Goal: Task Accomplishment & Management: Use online tool/utility

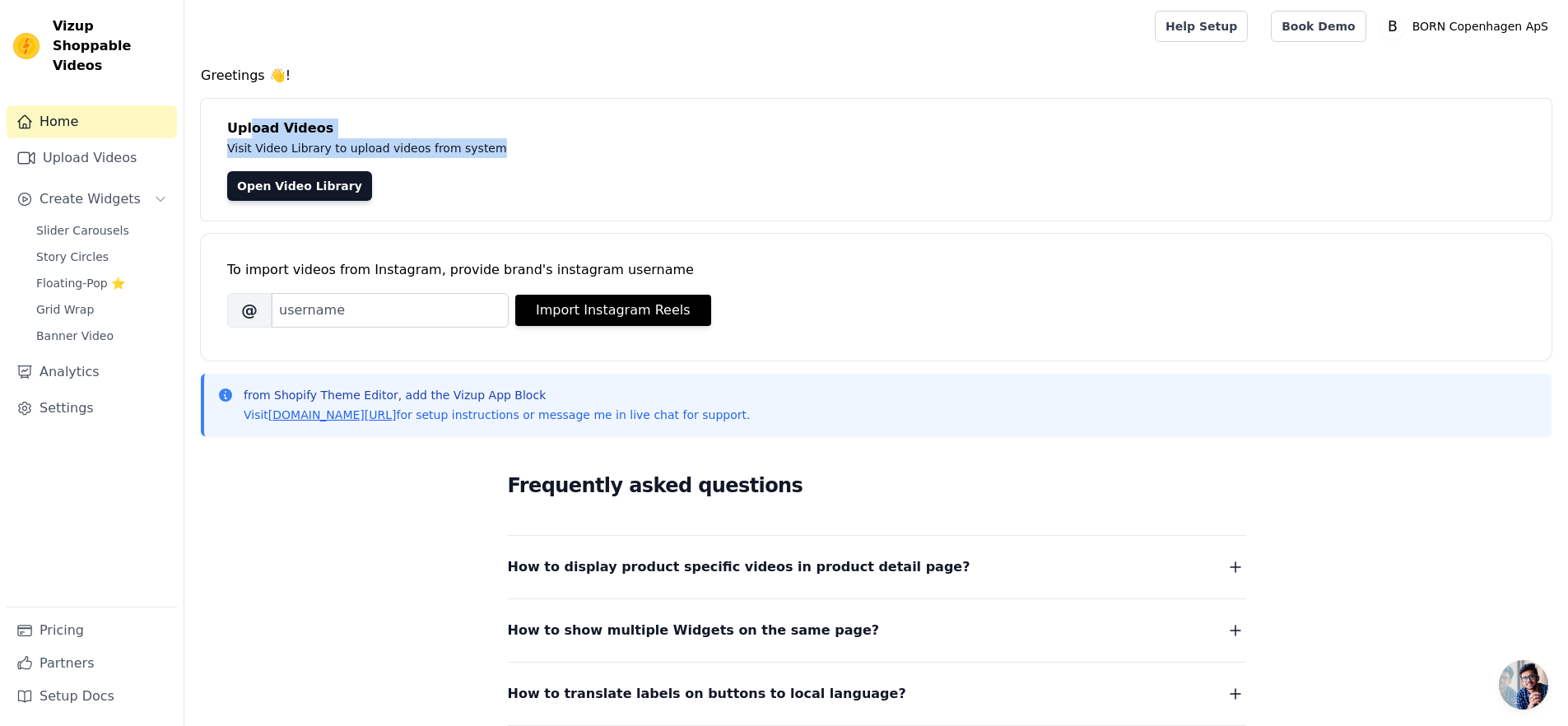
drag, startPoint x: 493, startPoint y: 149, endPoint x: 181, endPoint y: 126, distance: 312.8
click at [248, 124] on div "Upload Videos Visit Video Library to upload videos from system Open Video Libra…" at bounding box center [875, 159] width 1351 height 122
click at [224, 123] on div "Upload Videos Visit Video Library to upload videos from system Open Video Libra…" at bounding box center [875, 159] width 1351 height 122
click at [175, 182] on button "Create Widgets" at bounding box center [92, 199] width 170 height 33
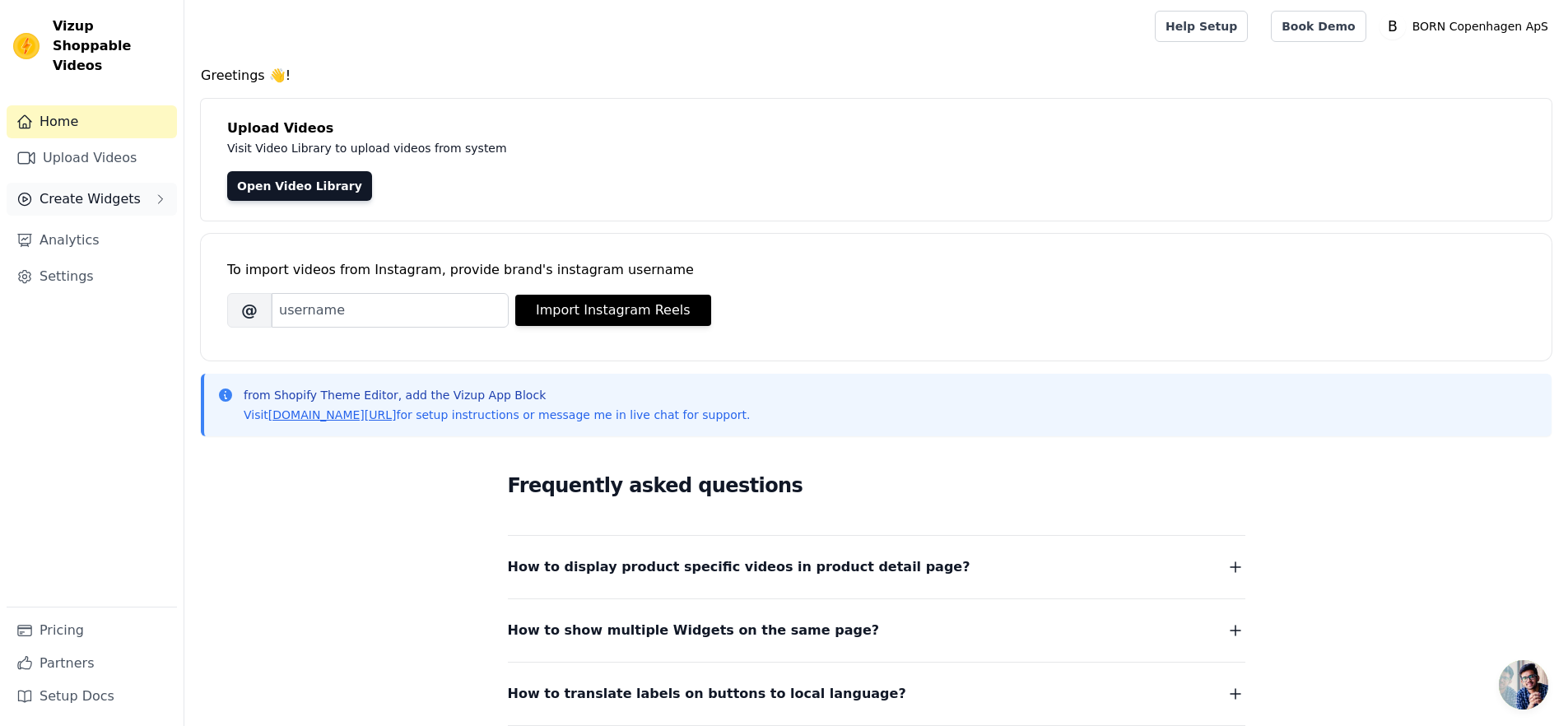
click at [174, 182] on button "Create Widgets" at bounding box center [92, 199] width 170 height 33
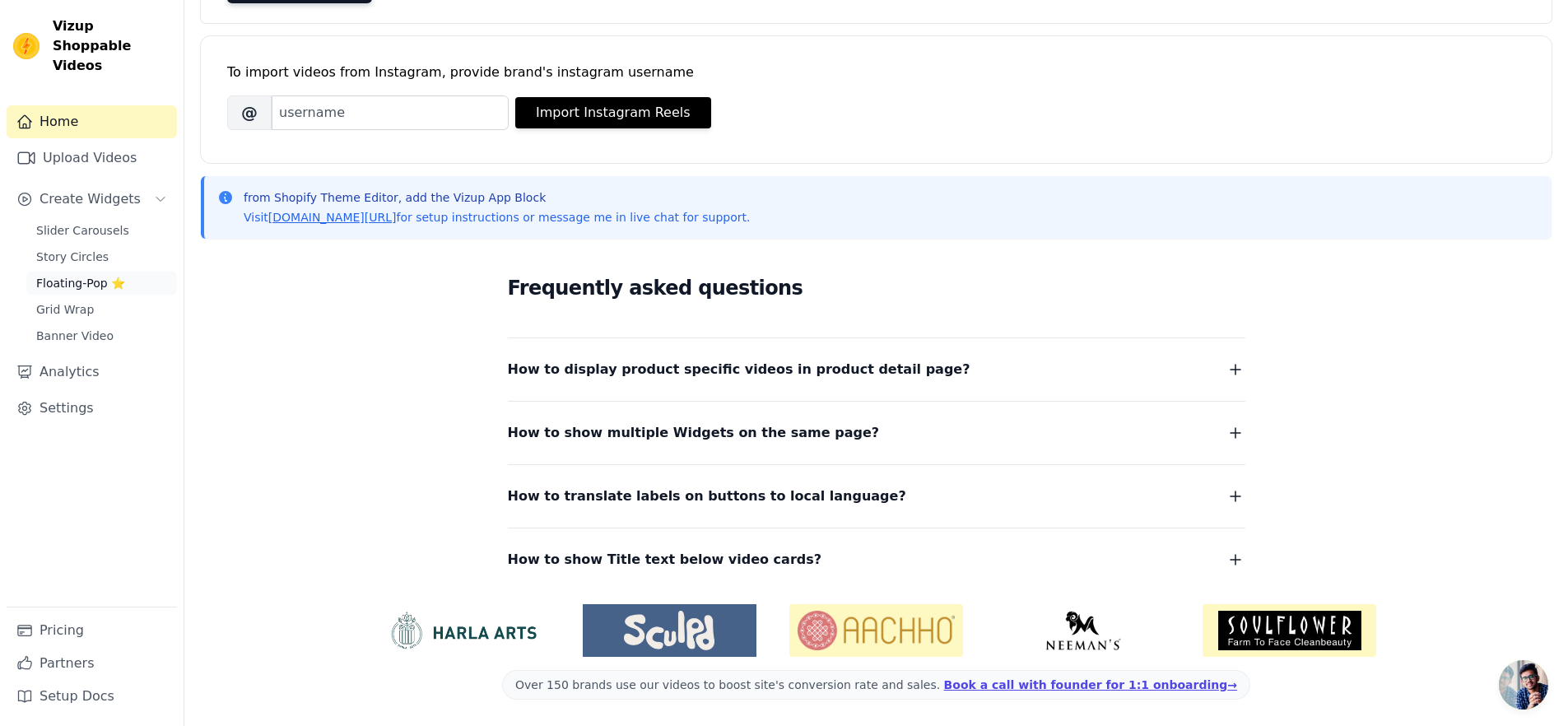
click at [96, 275] on span "Floating-Pop ⭐" at bounding box center [80, 283] width 89 height 16
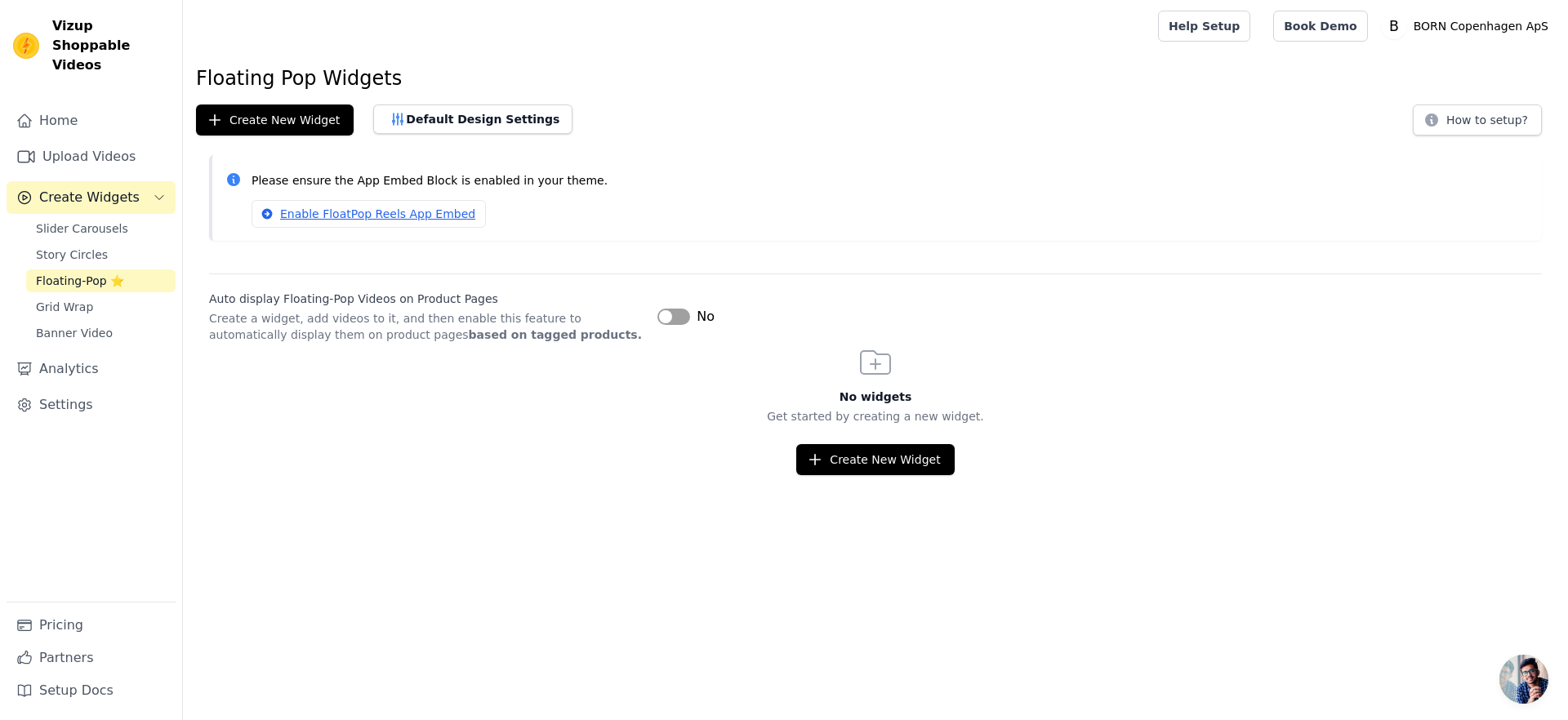
click at [704, 319] on span "No" at bounding box center [705, 316] width 18 height 20
click at [677, 322] on button "Label" at bounding box center [673, 316] width 33 height 16
click at [123, 269] on link "Floating-Pop ⭐" at bounding box center [100, 280] width 149 height 22
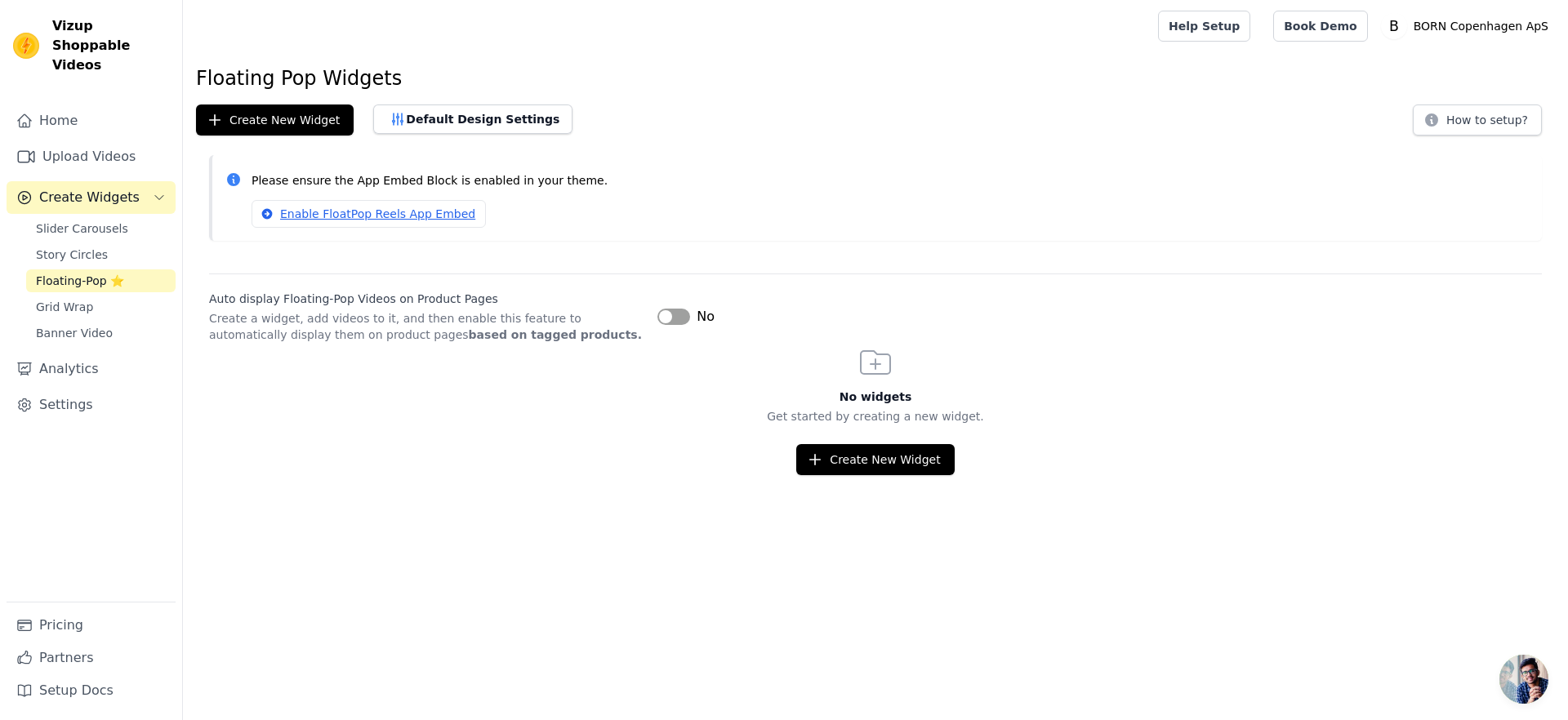
click at [123, 269] on link "Floating-Pop ⭐" at bounding box center [100, 280] width 149 height 22
click at [257, 123] on button "Create New Widget" at bounding box center [275, 119] width 158 height 31
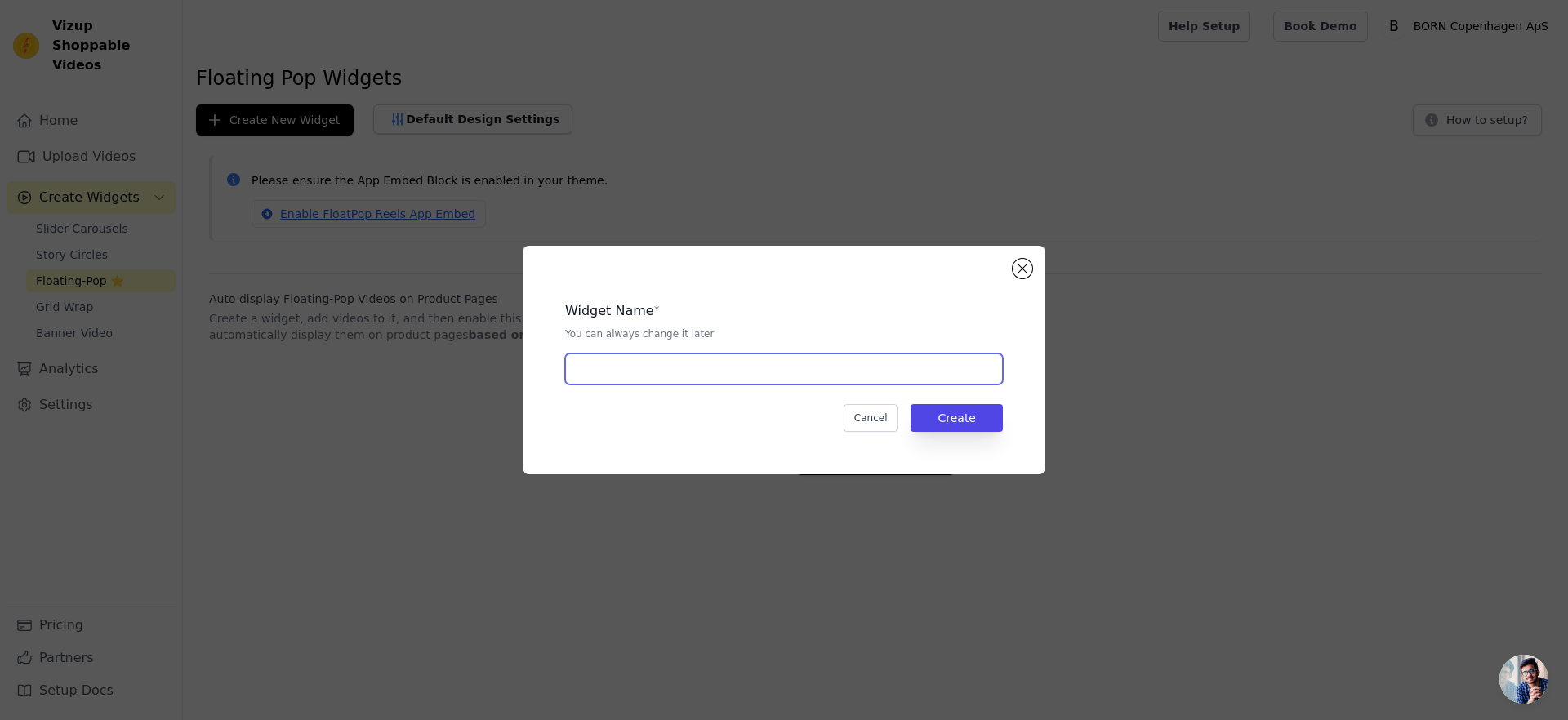
click at [704, 367] on input "text" at bounding box center [783, 368] width 438 height 31
click at [1050, 268] on div "Widget Name * You can always change it later Cancel Create" at bounding box center [784, 360] width 1515 height 281
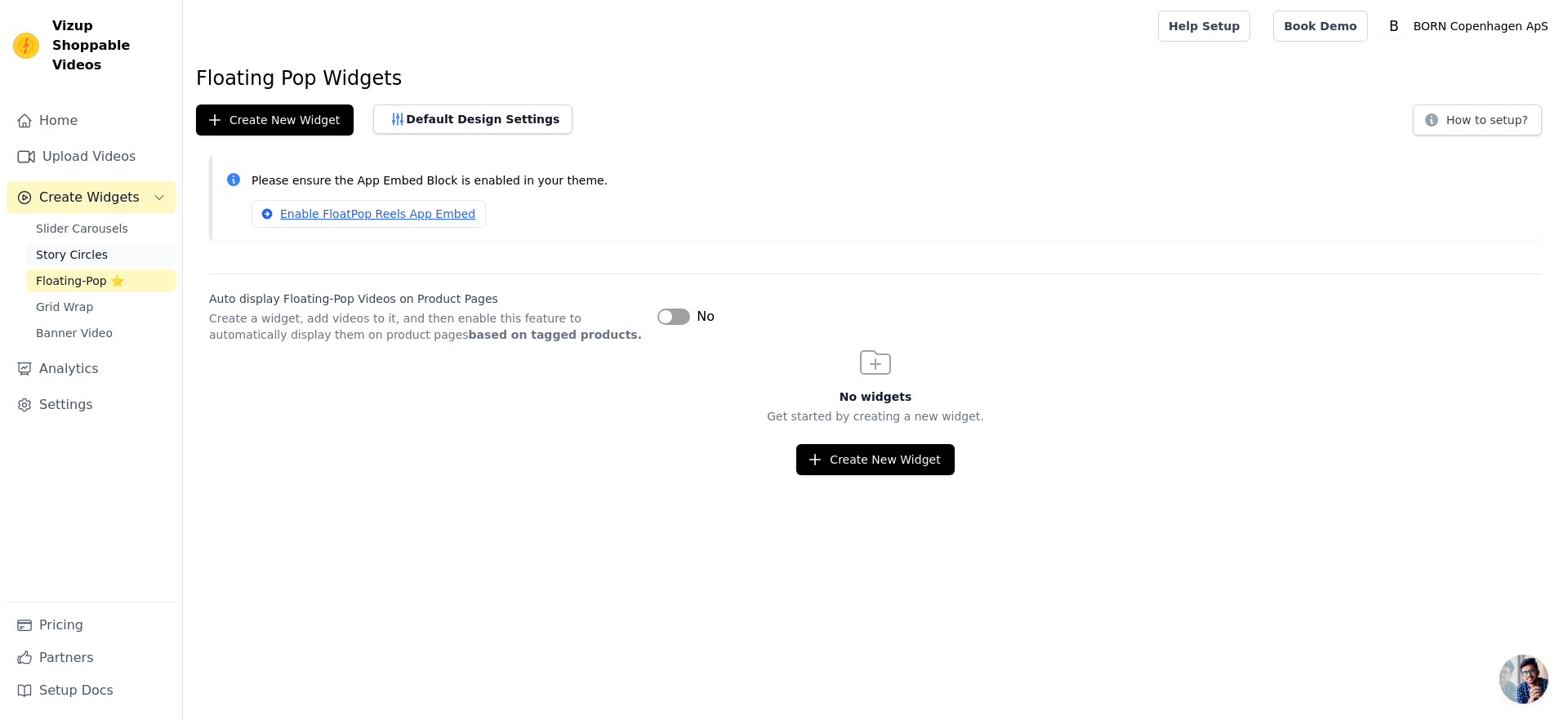
click at [92, 247] on span "Story Circles" at bounding box center [71, 254] width 72 height 16
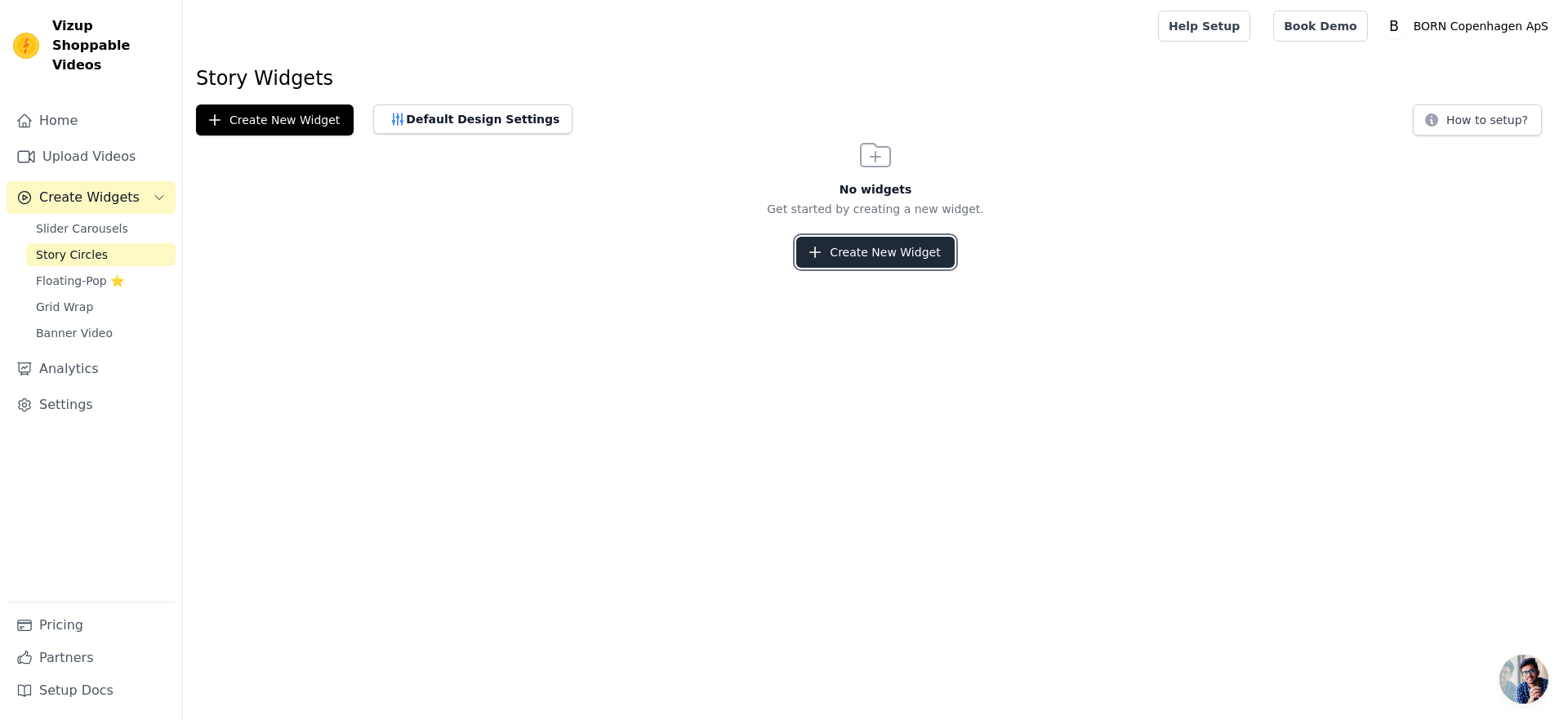
click at [919, 261] on button "Create New Widget" at bounding box center [875, 251] width 158 height 31
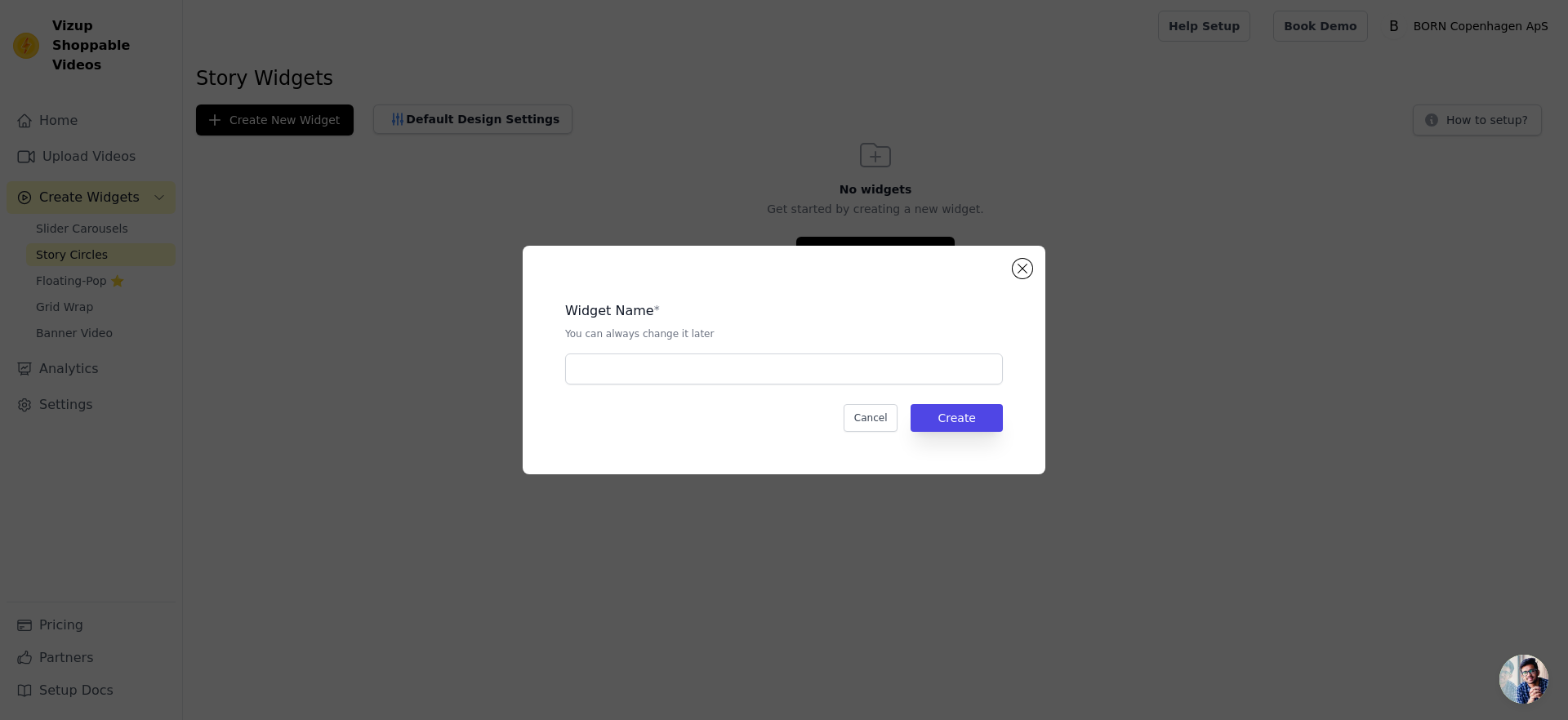
click at [771, 345] on div "Widget Name * You can always change it later" at bounding box center [783, 336] width 438 height 97
click at [766, 356] on input "text" at bounding box center [783, 368] width 438 height 31
type input "u"
type input "Babynest"
click at [955, 408] on button "Create" at bounding box center [957, 418] width 92 height 28
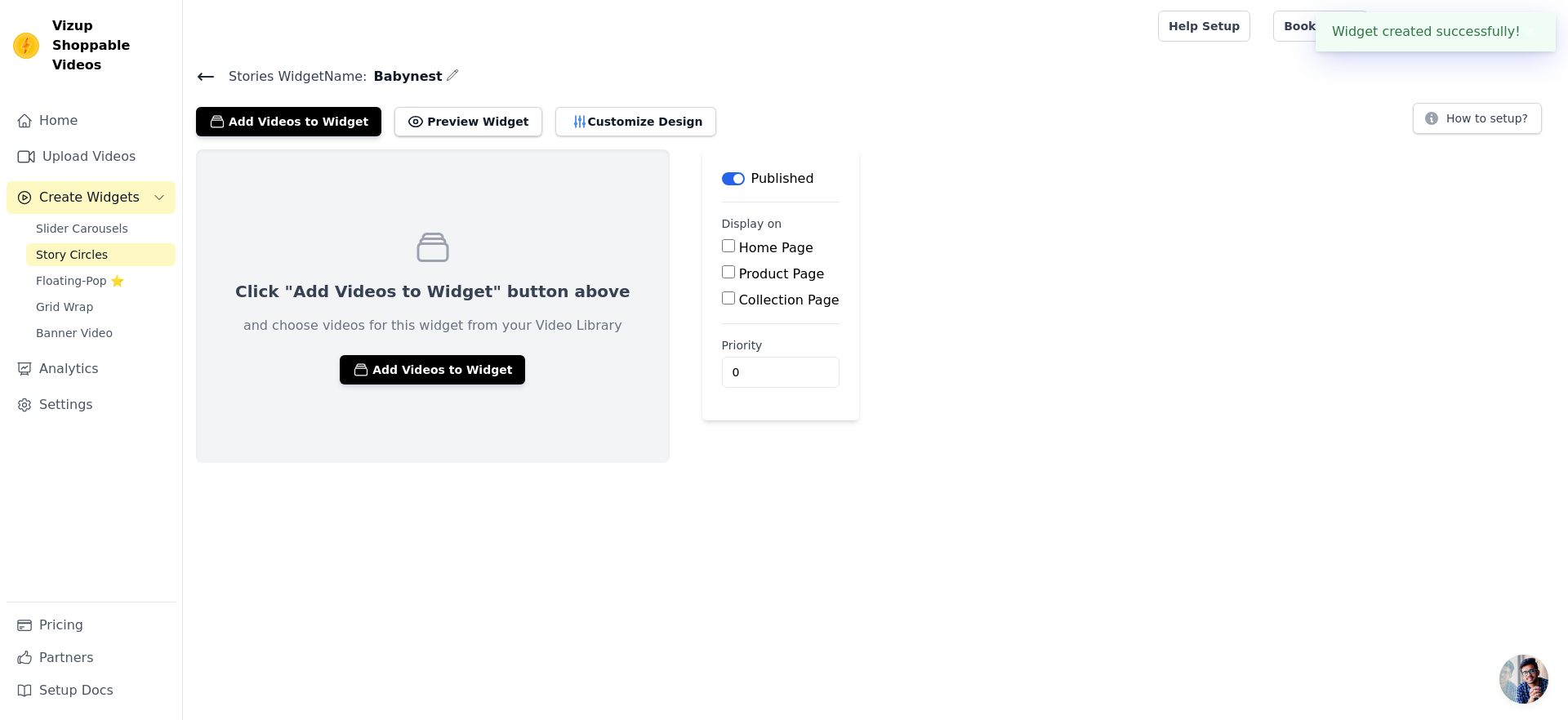
click at [739, 275] on label "Product Page" at bounding box center [781, 274] width 85 height 16
click at [722, 275] on input "Product Page" at bounding box center [729, 272] width 13 height 13
checkbox input "true"
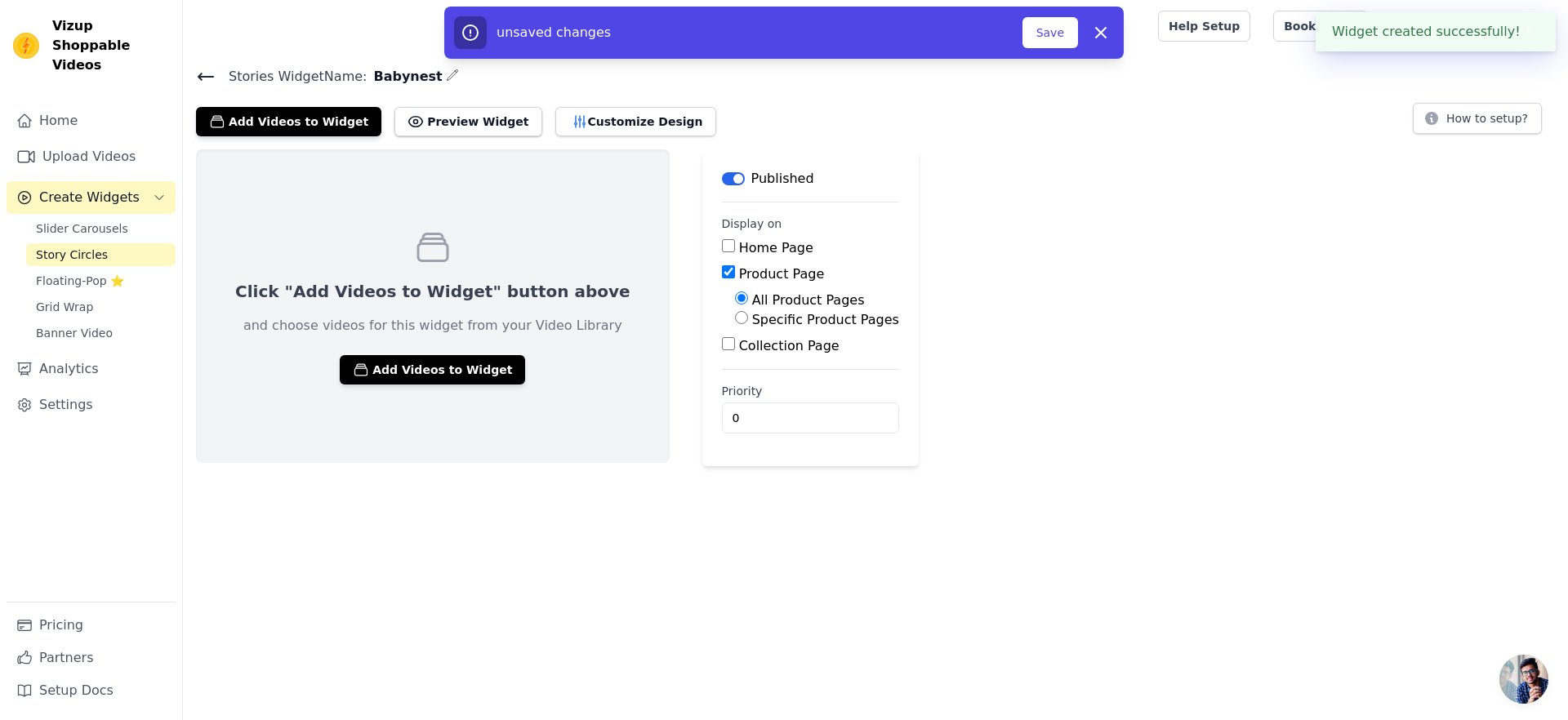
click at [750, 310] on div "Specific Product Pages" at bounding box center [817, 320] width 164 height 20
click at [752, 317] on label "Specific Product Pages" at bounding box center [825, 320] width 147 height 16
click at [748, 317] on input "Specific Product Pages" at bounding box center [742, 318] width 13 height 13
radio input "true"
click at [741, 359] on button "Select Products" at bounding box center [790, 357] width 110 height 28
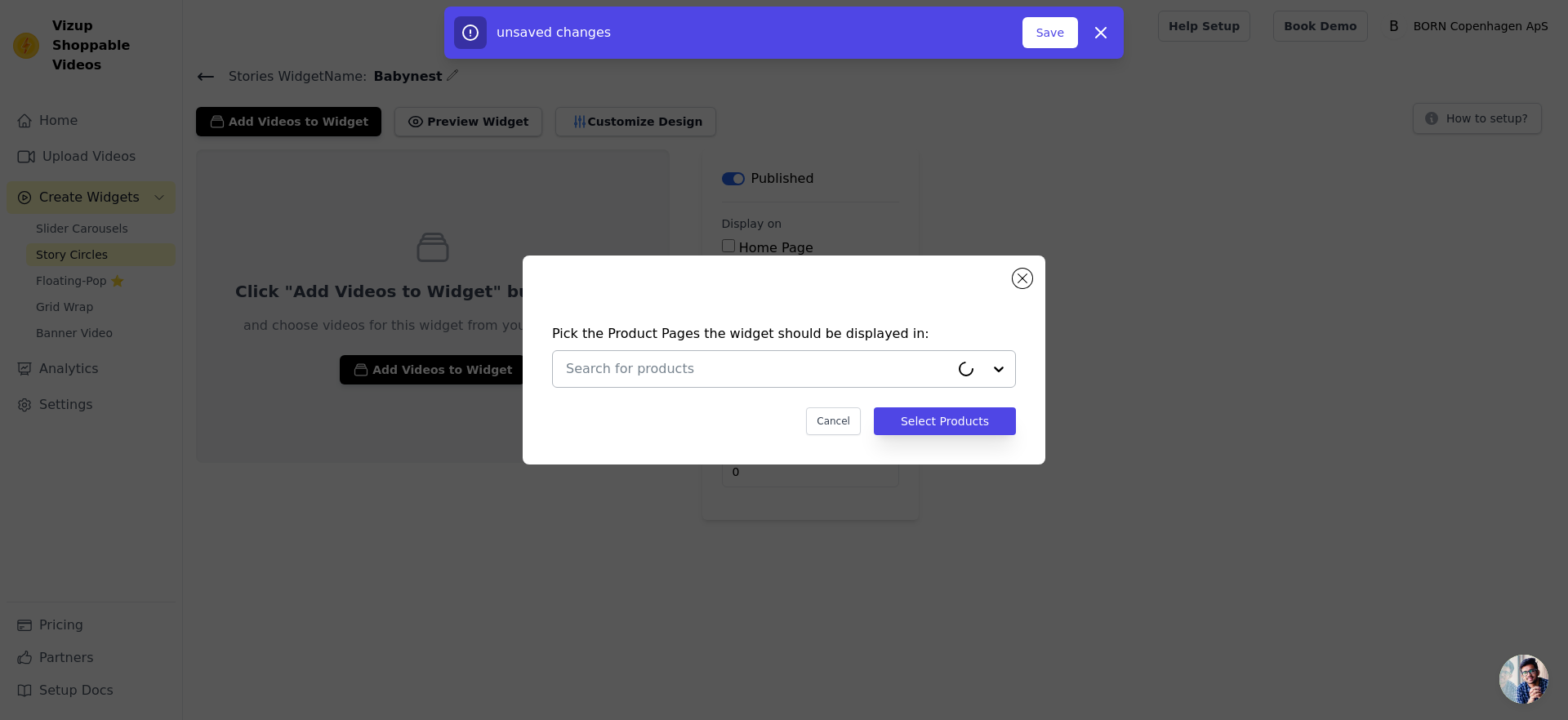
click at [741, 373] on input "text" at bounding box center [757, 368] width 384 height 20
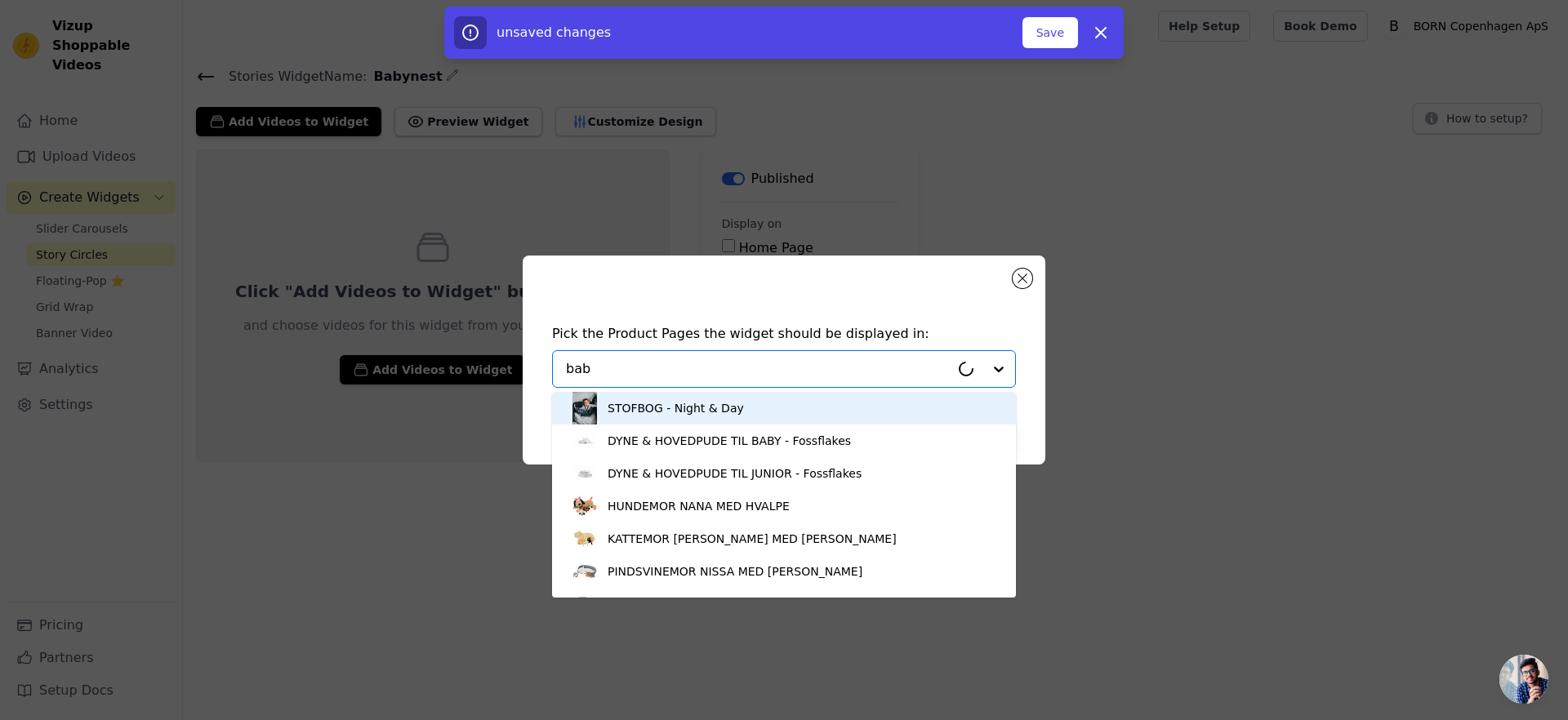
type input "baby"
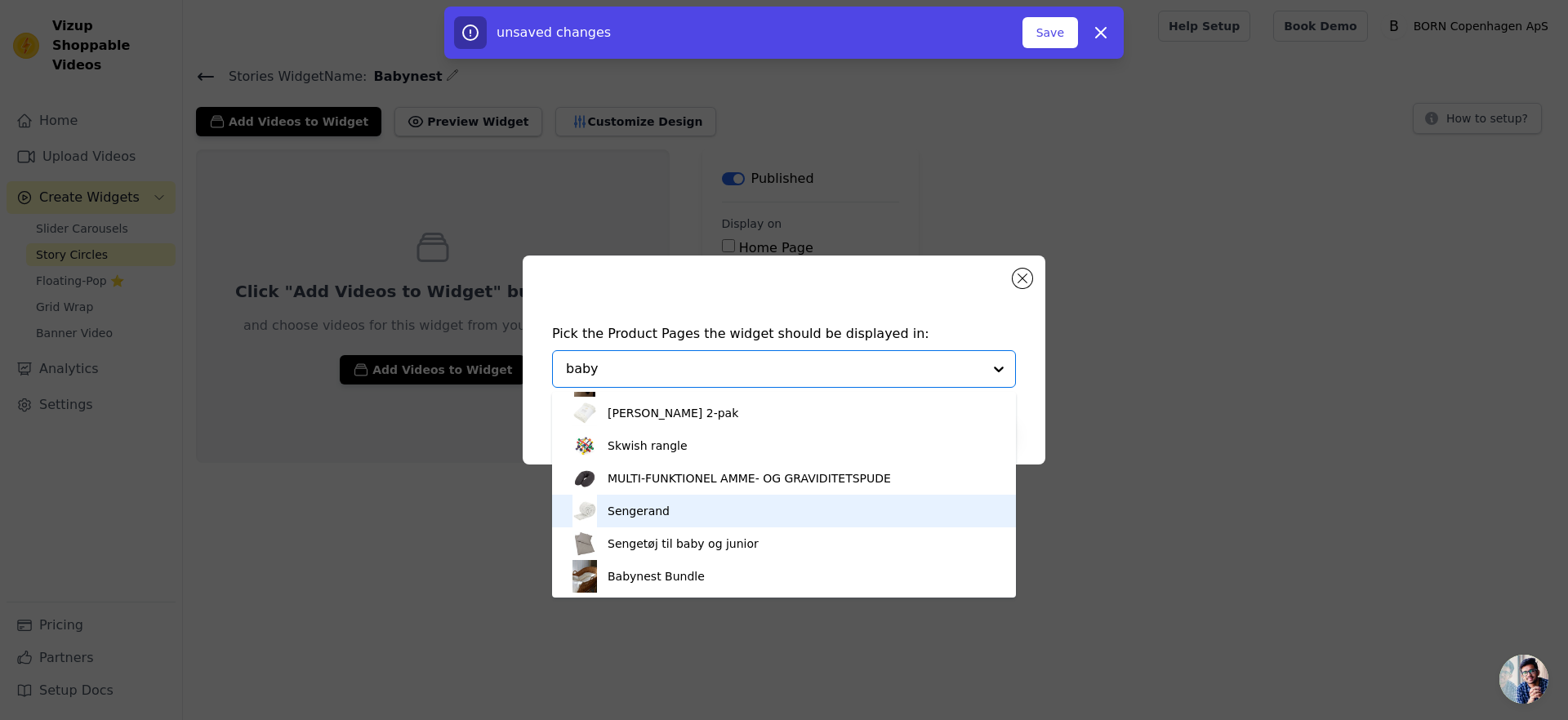
scroll to position [1168, 0]
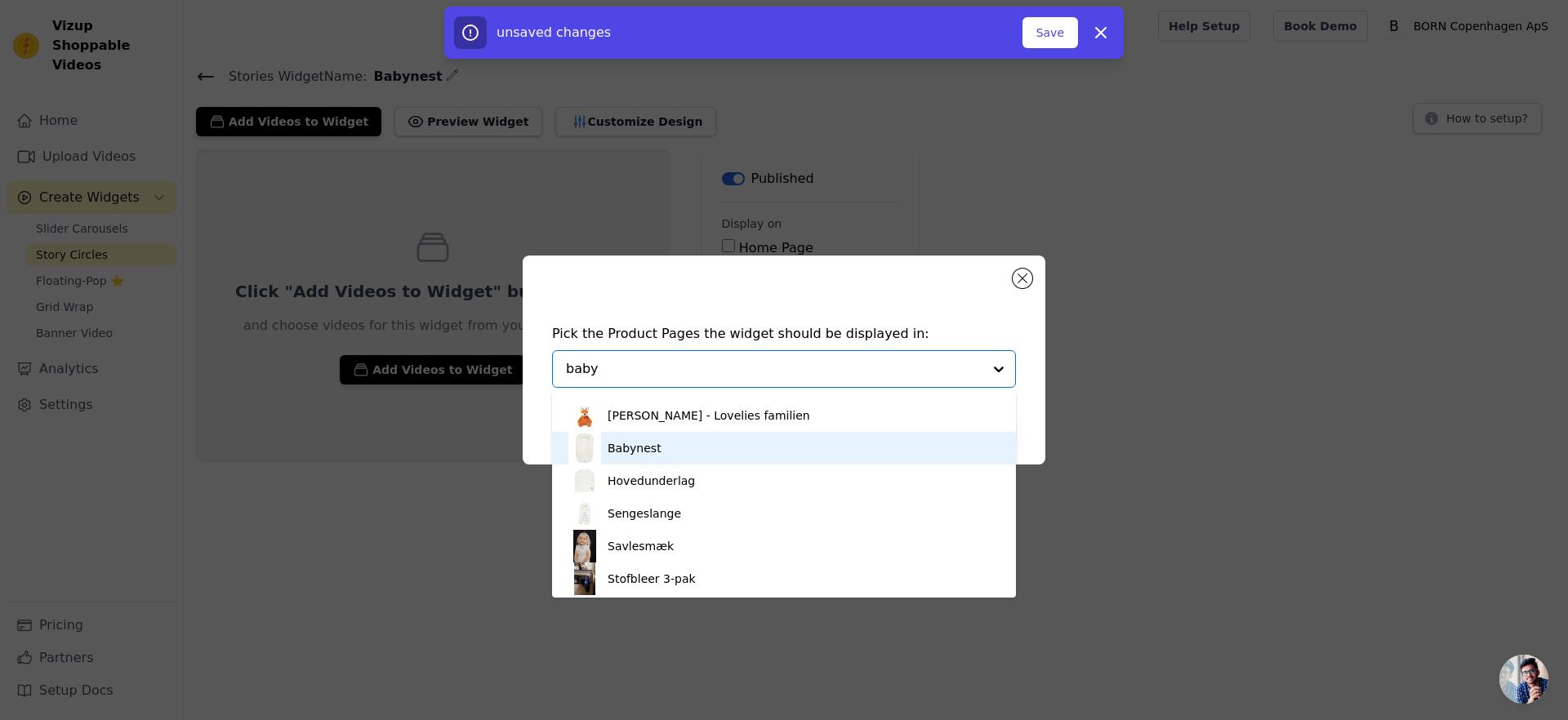
click at [631, 445] on div "Babynest" at bounding box center [634, 447] width 53 height 16
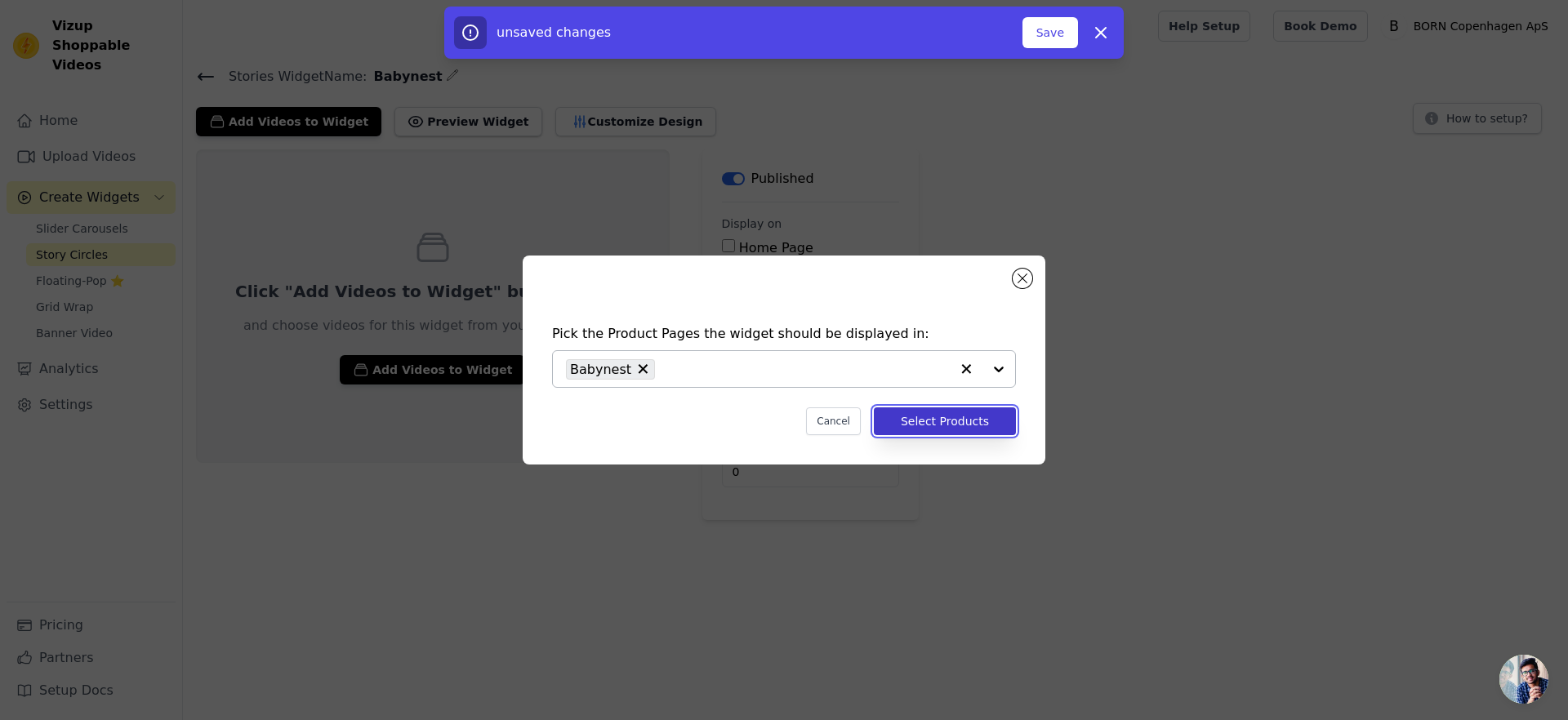
click at [973, 423] on button "Select Products" at bounding box center [944, 421] width 142 height 28
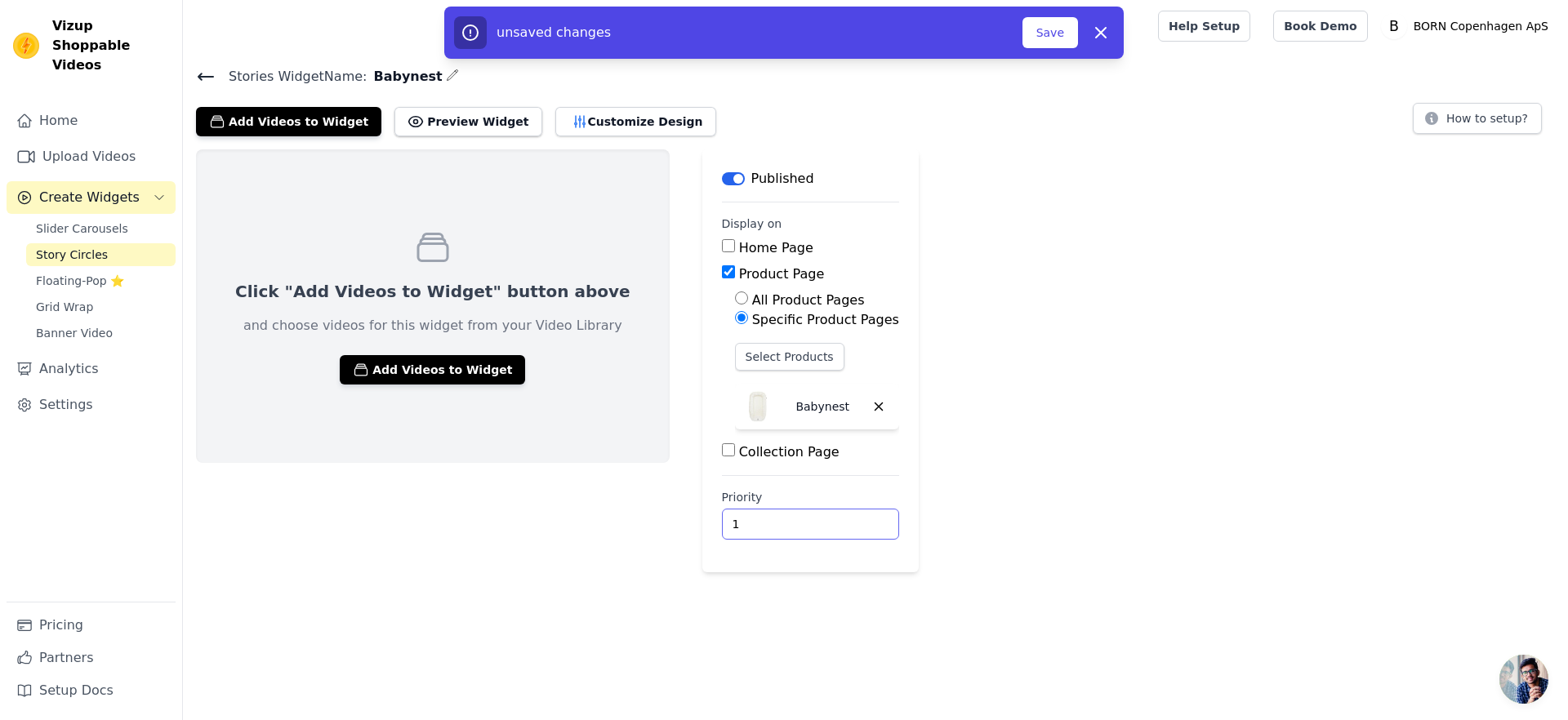
click at [800, 520] on input "1" at bounding box center [810, 523] width 177 height 31
click at [800, 520] on input "2" at bounding box center [810, 523] width 177 height 31
click at [800, 520] on input "3" at bounding box center [810, 523] width 177 height 31
click at [800, 520] on input "4" at bounding box center [810, 523] width 177 height 31
click at [798, 527] on input "3" at bounding box center [810, 523] width 177 height 31
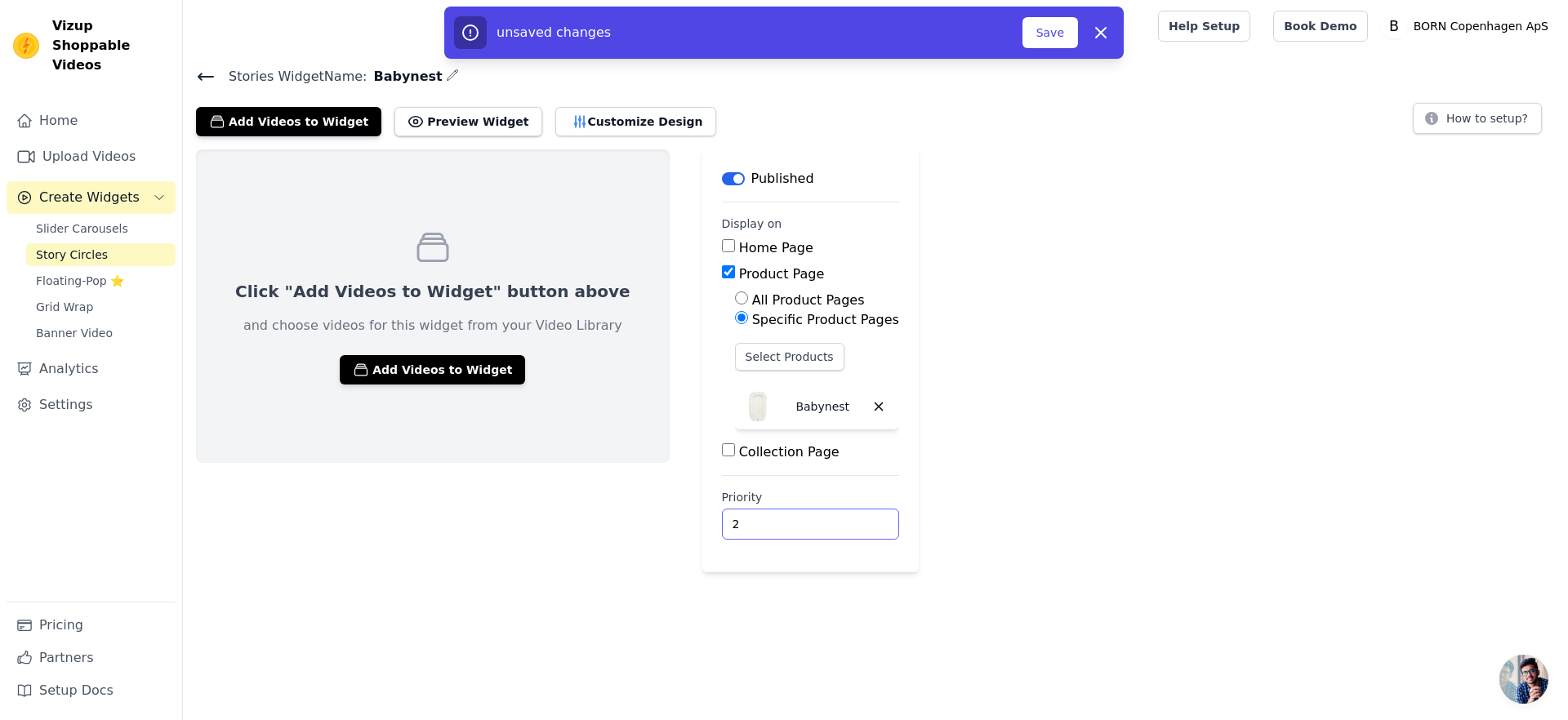
click at [798, 527] on input "2" at bounding box center [810, 523] width 177 height 31
click at [798, 527] on input "1" at bounding box center [810, 523] width 177 height 31
type input "0"
click at [798, 527] on input "0" at bounding box center [810, 523] width 177 height 31
click at [1027, 427] on div "Click "Add Videos to Widget" button above and choose videos for this widget fro…" at bounding box center [875, 360] width 1385 height 423
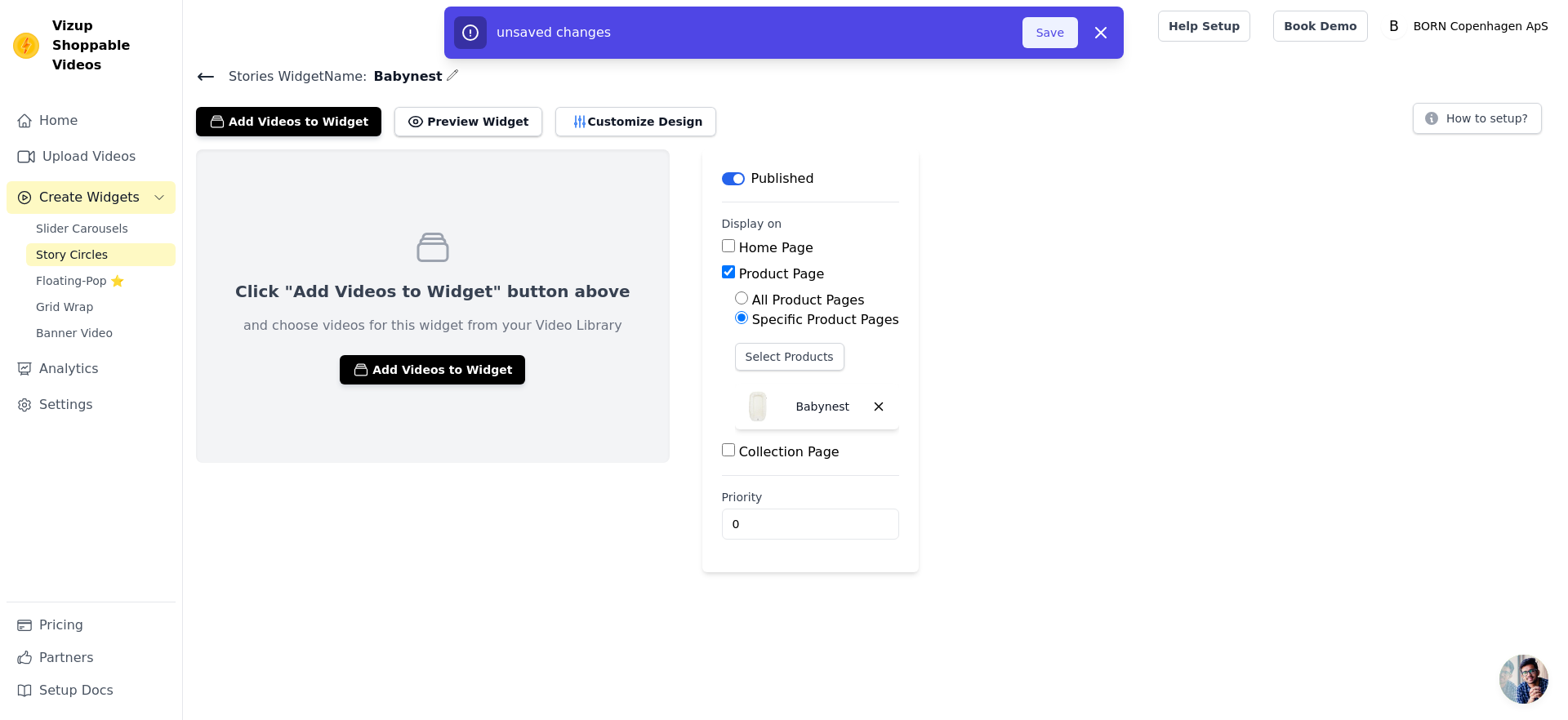
click at [1044, 35] on button "Save" at bounding box center [1049, 32] width 55 height 31
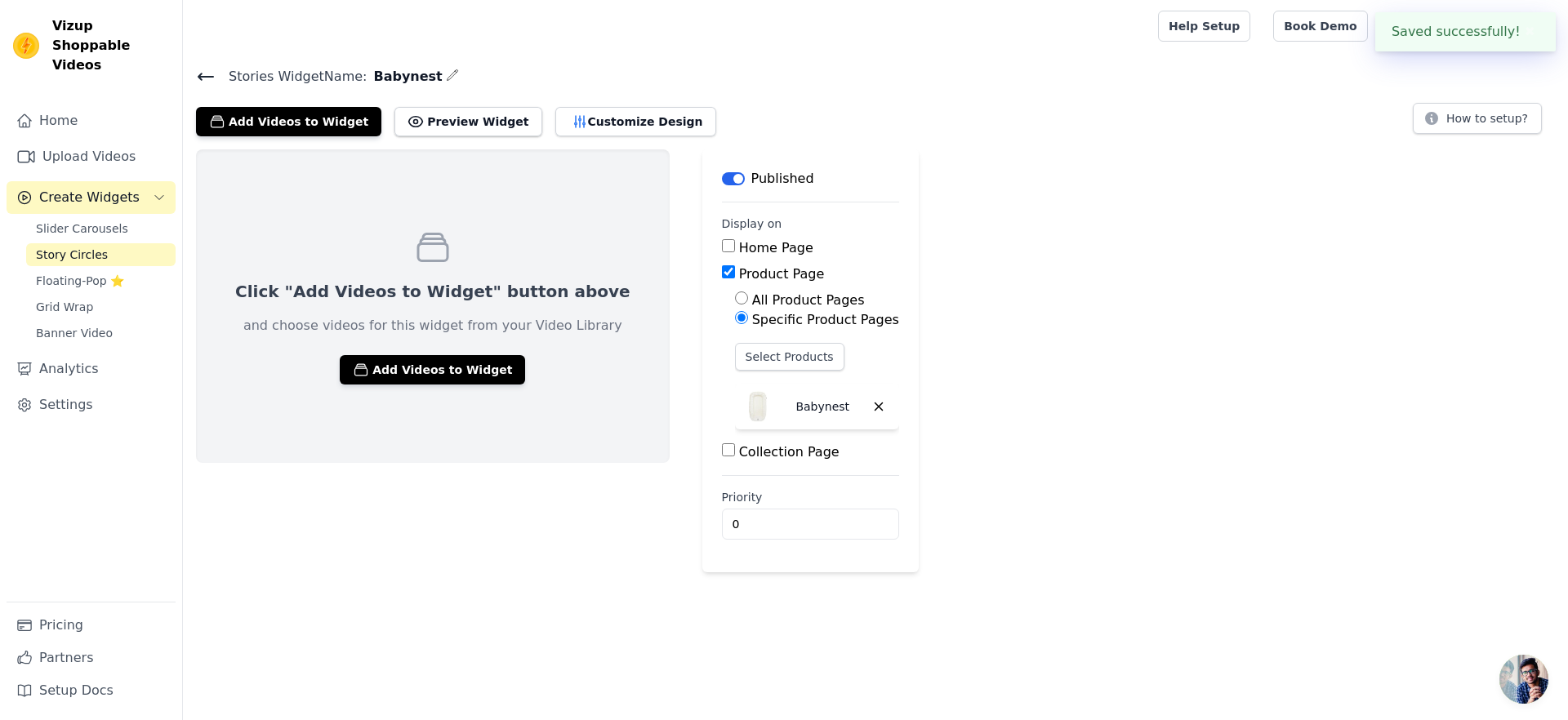
click at [1059, 37] on div at bounding box center [667, 26] width 942 height 52
click at [446, 128] on button "Preview Widget" at bounding box center [468, 121] width 147 height 29
click at [615, 125] on button "Customize Design" at bounding box center [636, 121] width 161 height 29
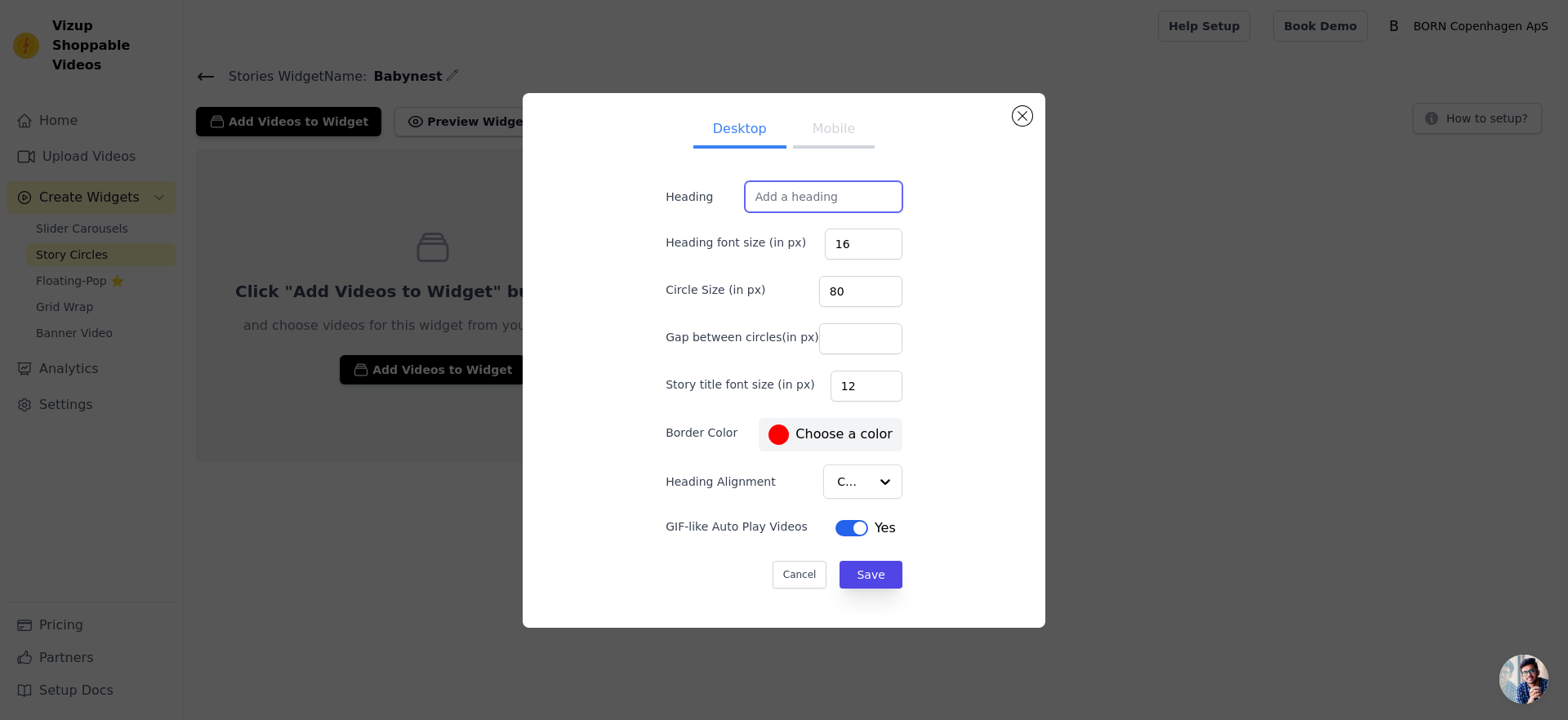
click at [833, 199] on input "Heading" at bounding box center [823, 196] width 158 height 31
click at [768, 441] on div at bounding box center [778, 435] width 21 height 21
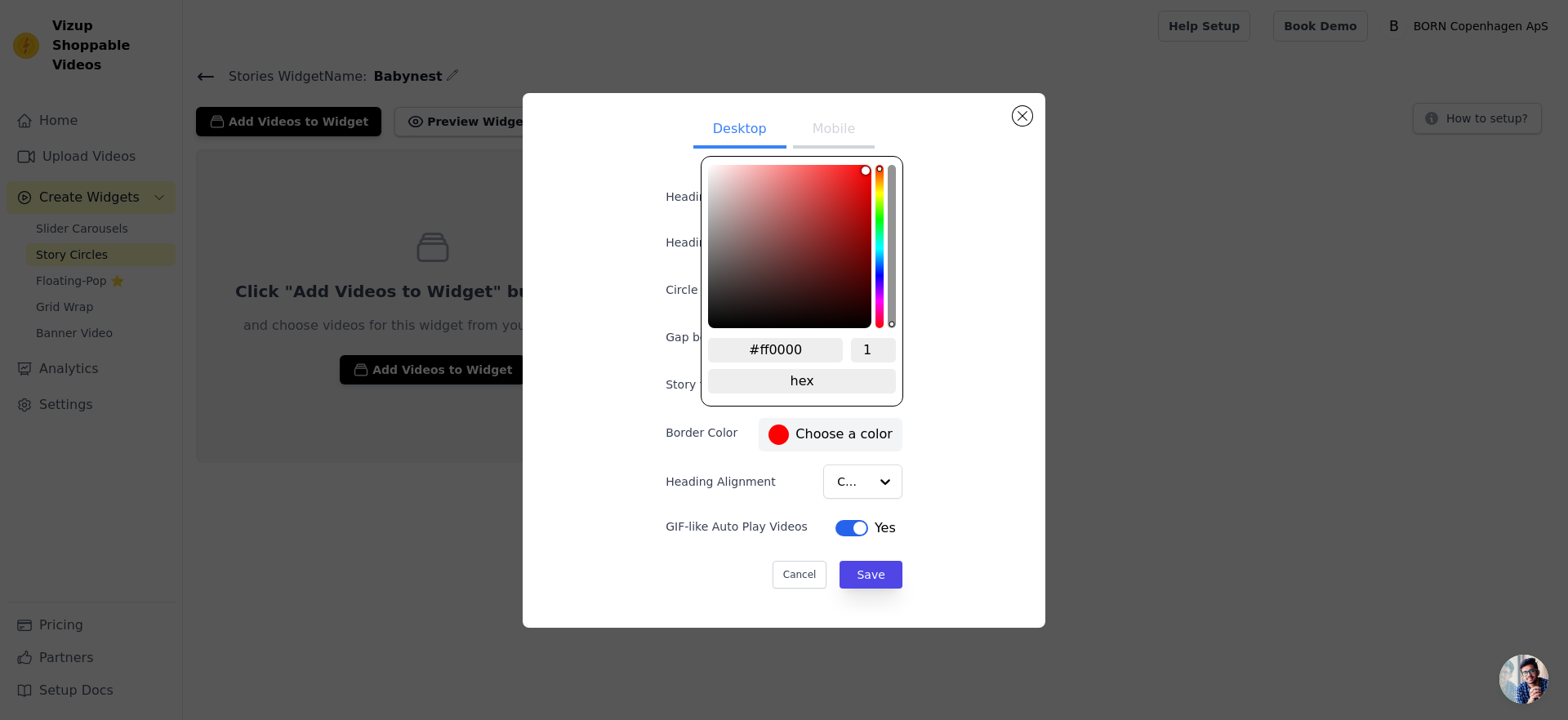
click at [980, 335] on div "Desktop Mobile Heading Heading font size (in px) 16 Circle Size (in px) 80 Gap …" at bounding box center [783, 360] width 496 height 508
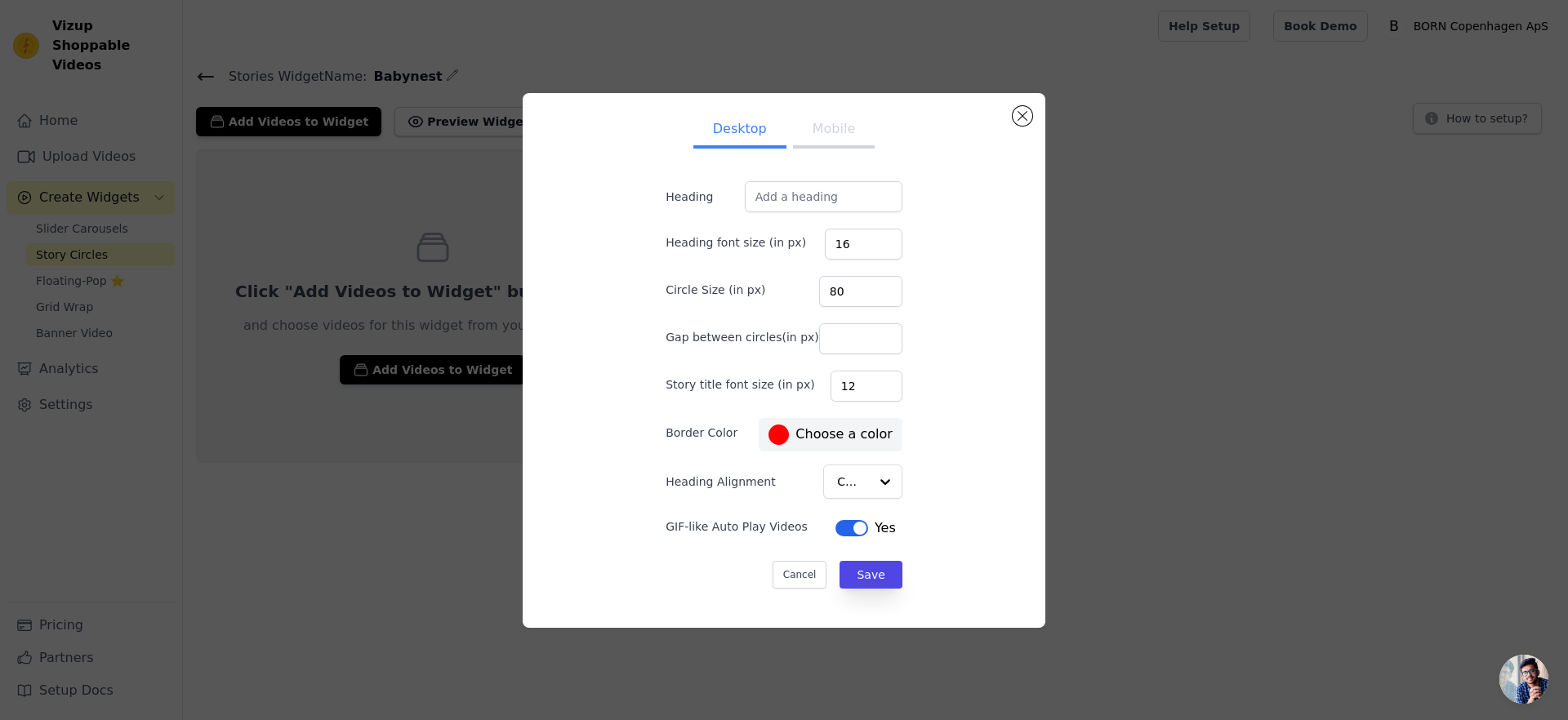
click at [843, 125] on button "Mobile" at bounding box center [833, 130] width 82 height 36
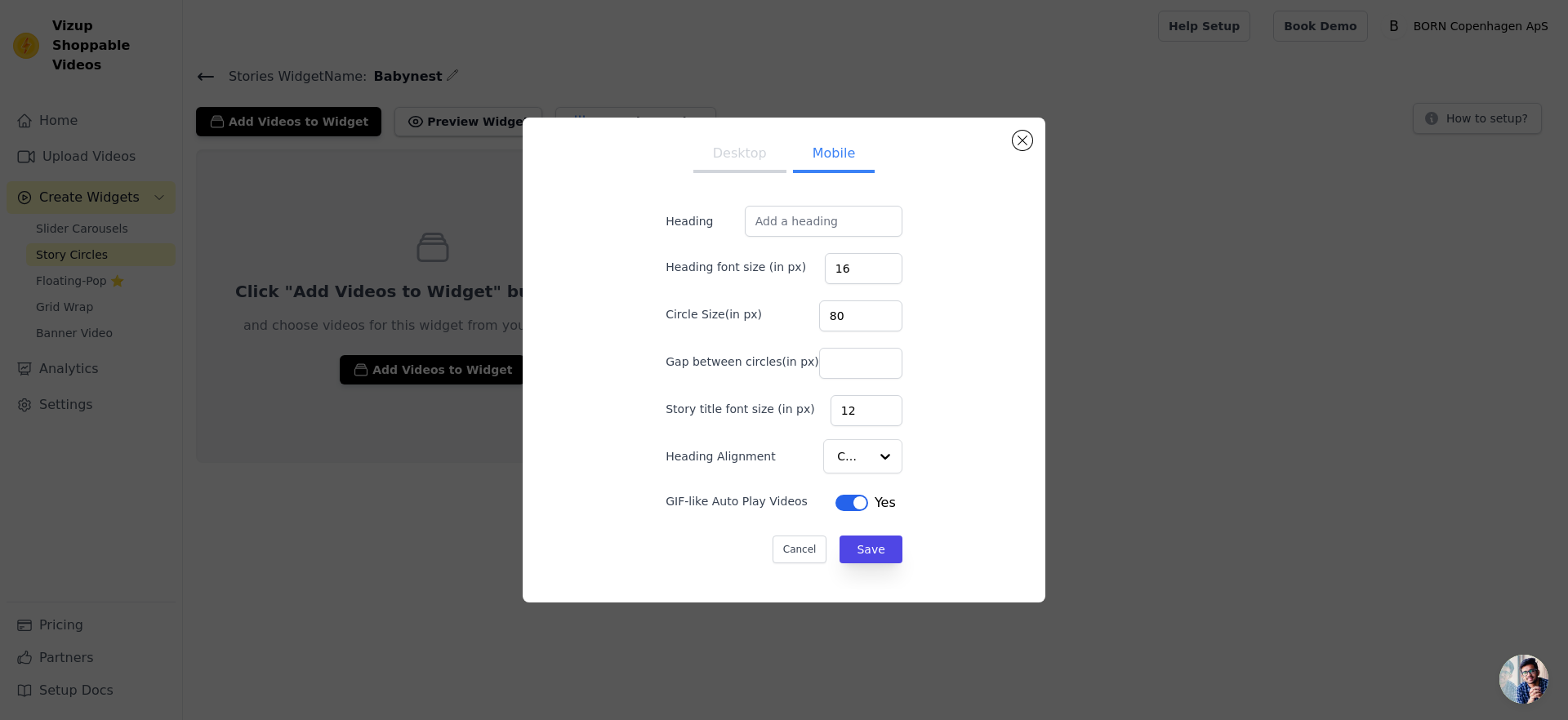
click at [718, 159] on button "Desktop" at bounding box center [739, 155] width 93 height 36
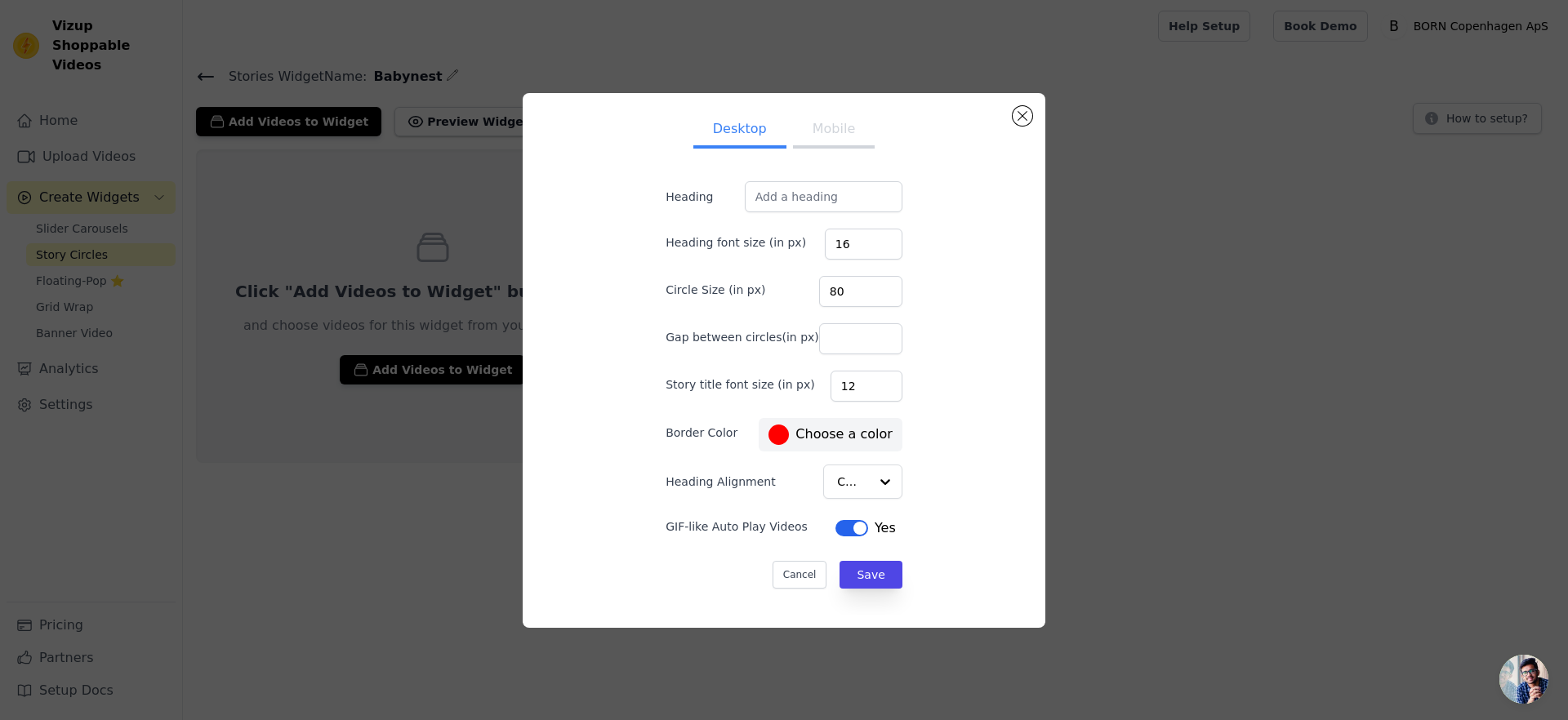
click at [1010, 117] on div "Desktop Mobile Heading Heading font size (in px) 16 Circle Size (in px) 80 Gap …" at bounding box center [783, 360] width 496 height 508
click at [1018, 115] on button "Close modal" at bounding box center [1022, 115] width 20 height 20
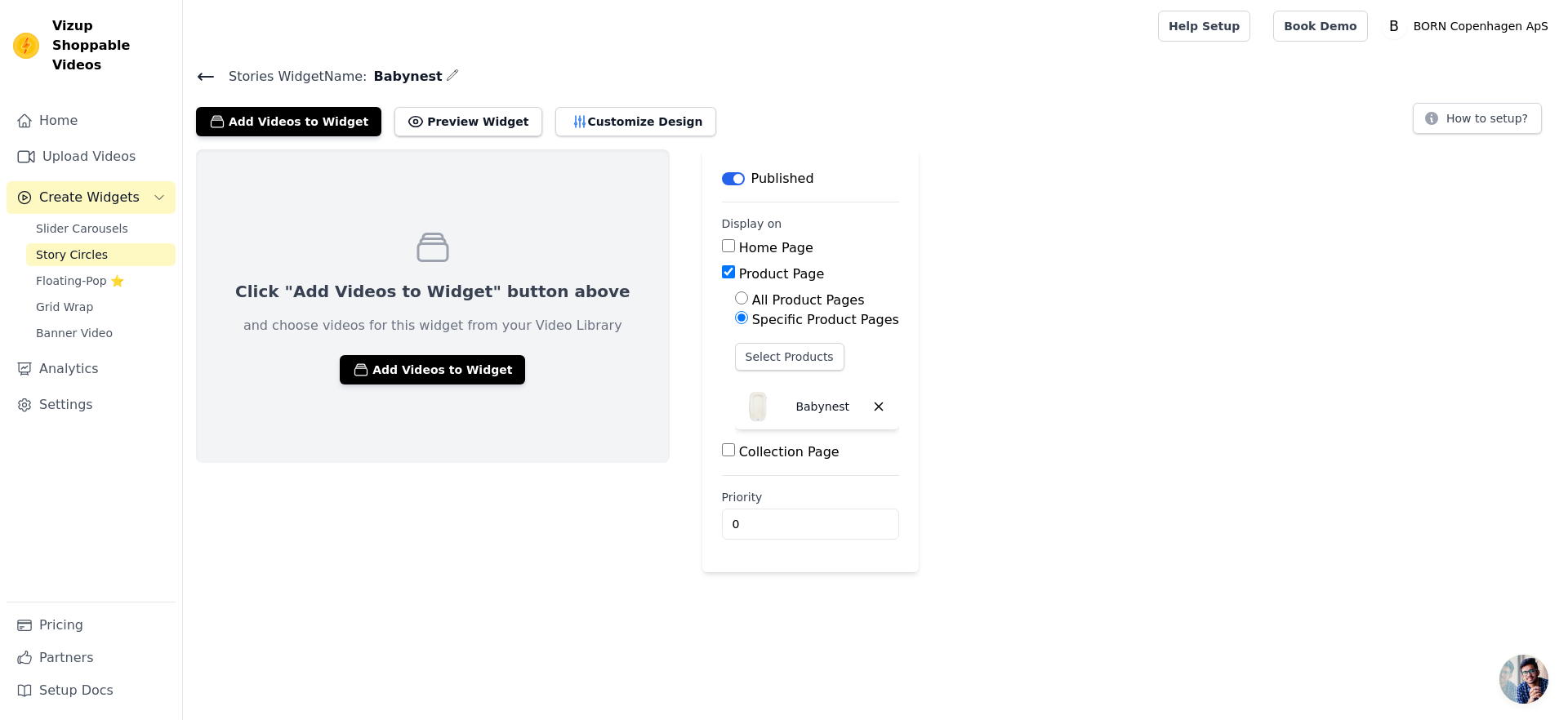
click at [556, 235] on div "Click "Add Videos to Widget" button above and choose videos for this widget fro…" at bounding box center [432, 306] width 474 height 313
click at [991, 289] on div "Click "Add Videos to Widget" button above and choose videos for this widget fro…" at bounding box center [875, 360] width 1385 height 423
click at [451, 125] on button "Preview Widget" at bounding box center [468, 121] width 147 height 29
click at [940, 331] on div "Click "Add Videos to Widget" button above and choose videos for this widget fro…" at bounding box center [875, 360] width 1385 height 423
click at [404, 76] on span "Babynest" at bounding box center [404, 76] width 75 height 20
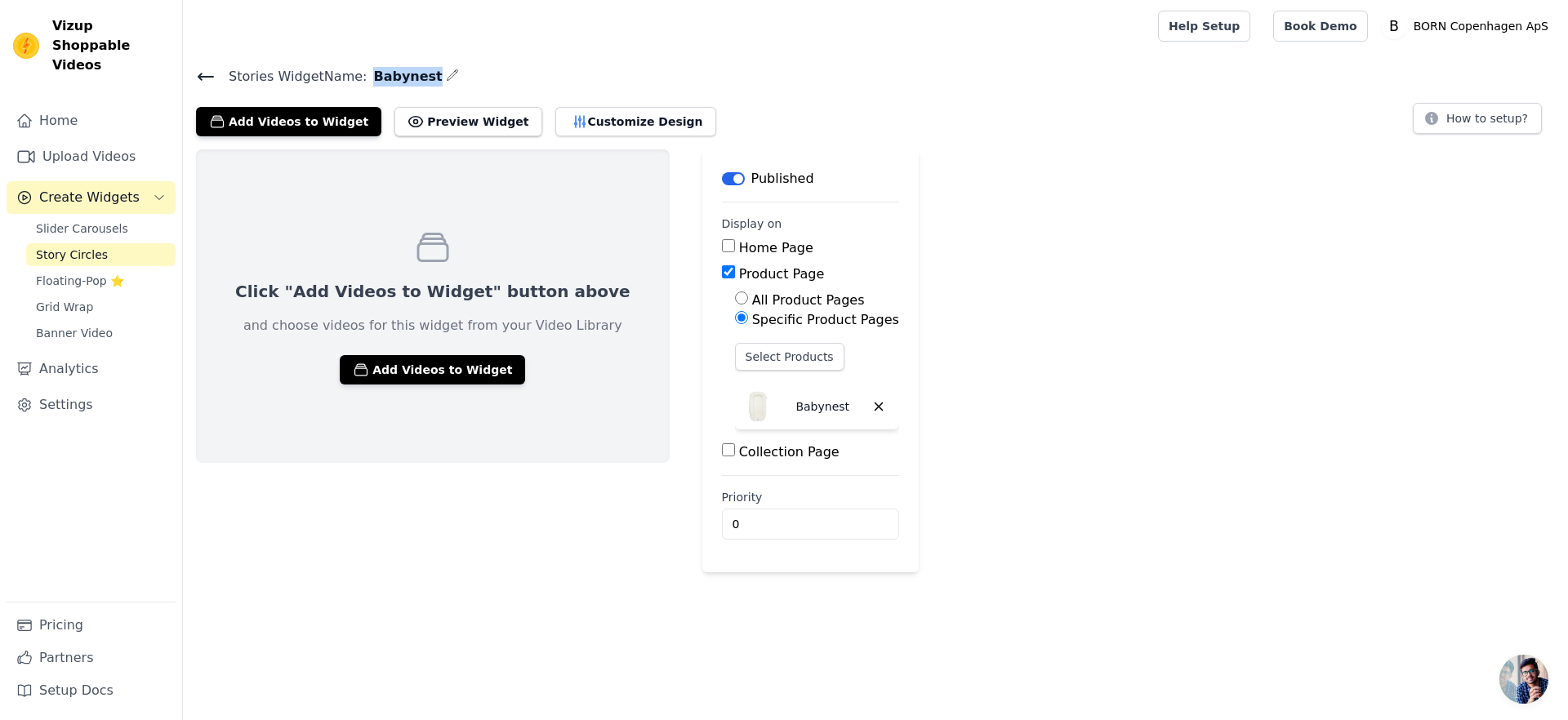
click at [404, 76] on span "Babynest" at bounding box center [404, 76] width 75 height 20
click at [210, 74] on icon at bounding box center [205, 76] width 20 height 20
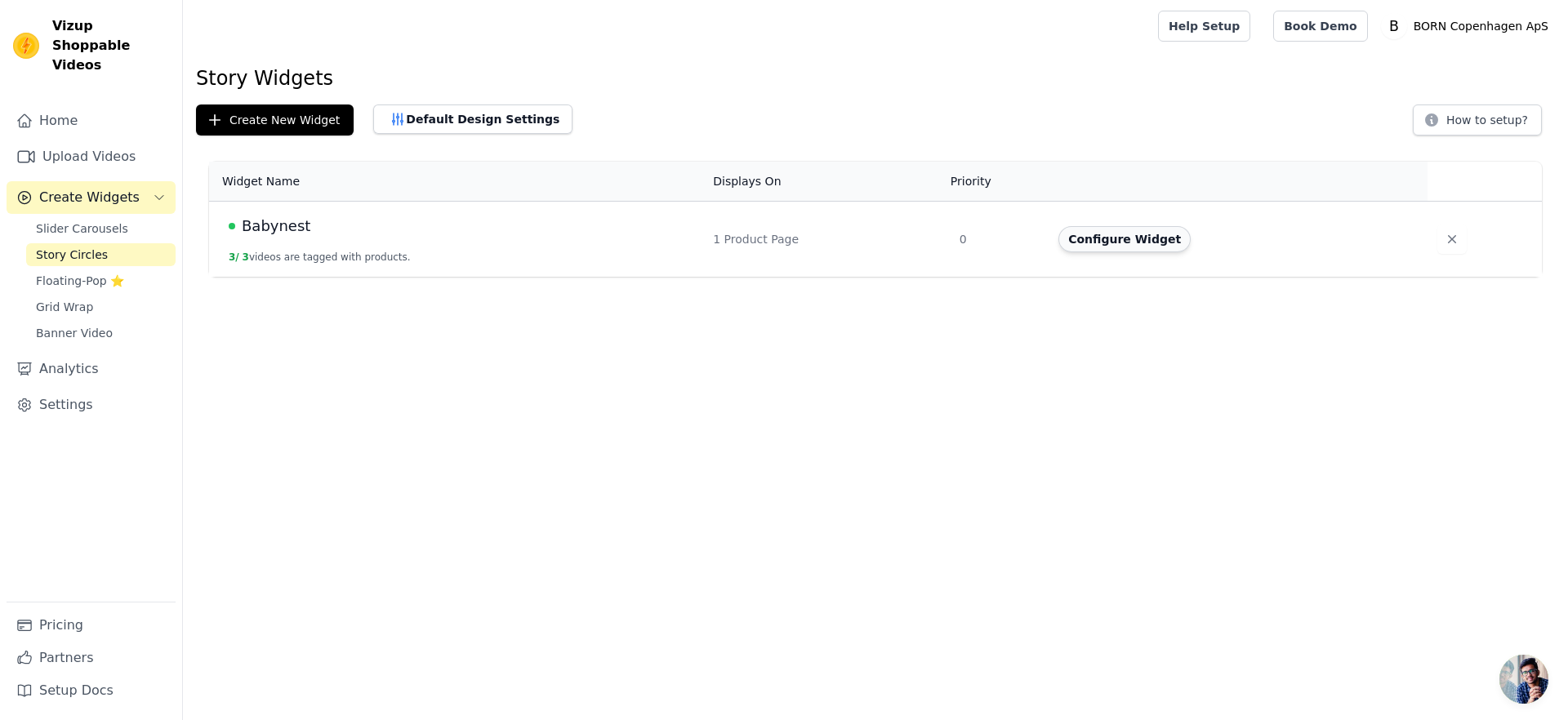
click at [1090, 234] on button "Configure Widget" at bounding box center [1123, 239] width 132 height 26
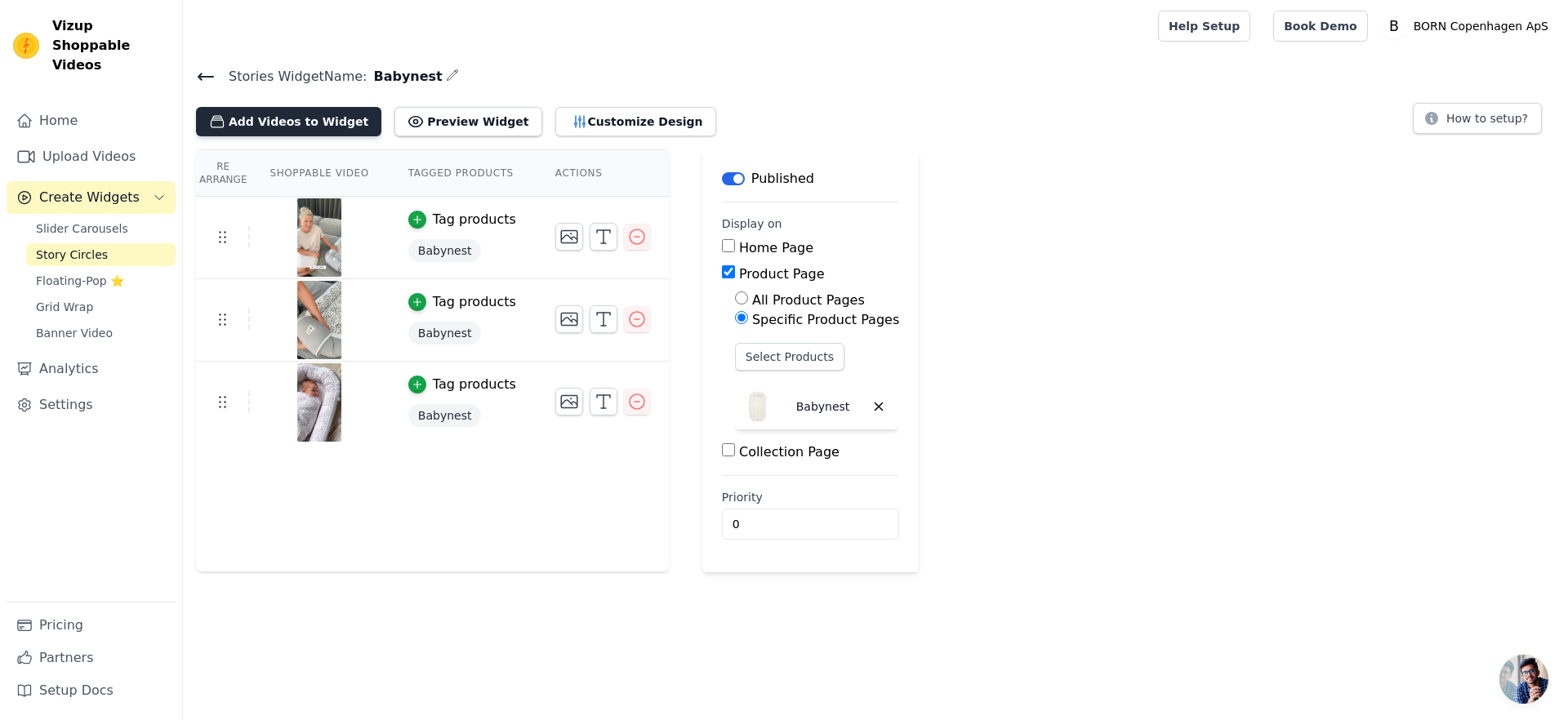
click at [309, 126] on button "Add Videos to Widget" at bounding box center [289, 121] width 186 height 29
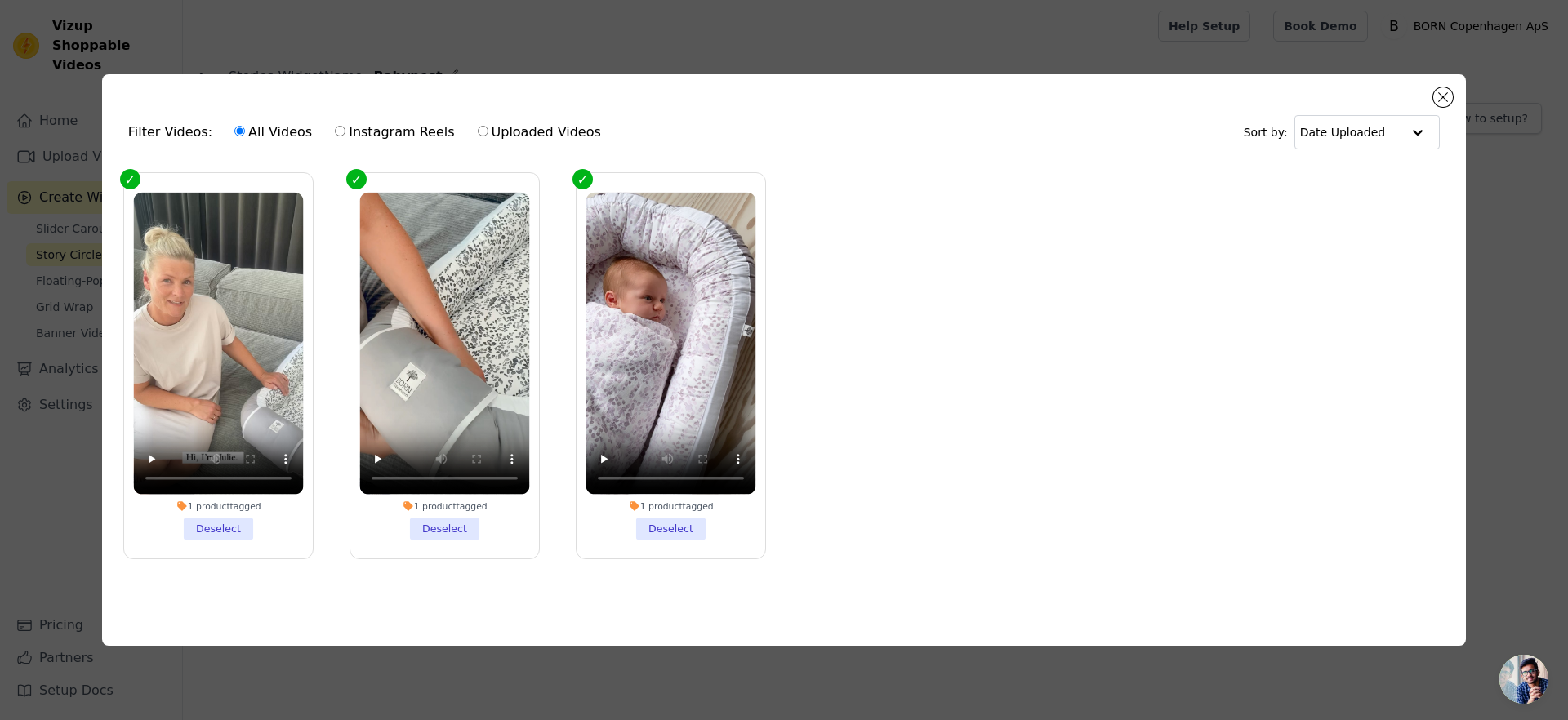
click at [405, 126] on label "Instagram Reels" at bounding box center [394, 132] width 121 height 22
click at [345, 126] on input "Instagram Reels" at bounding box center [339, 130] width 10 height 10
radio input "true"
click at [520, 122] on label "Uploaded Videos" at bounding box center [538, 132] width 125 height 22
click at [489, 126] on input "Uploaded Videos" at bounding box center [482, 130] width 10 height 10
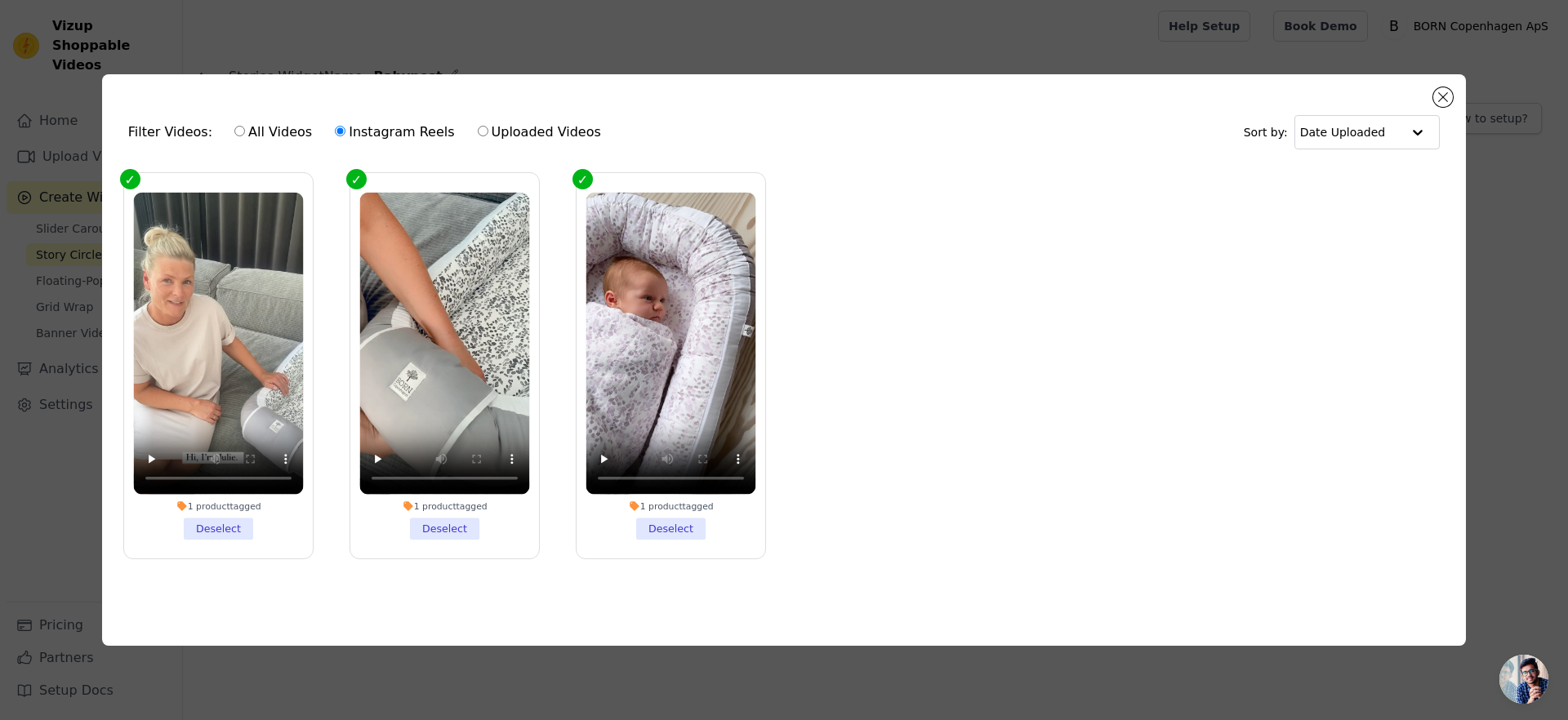
radio input "true"
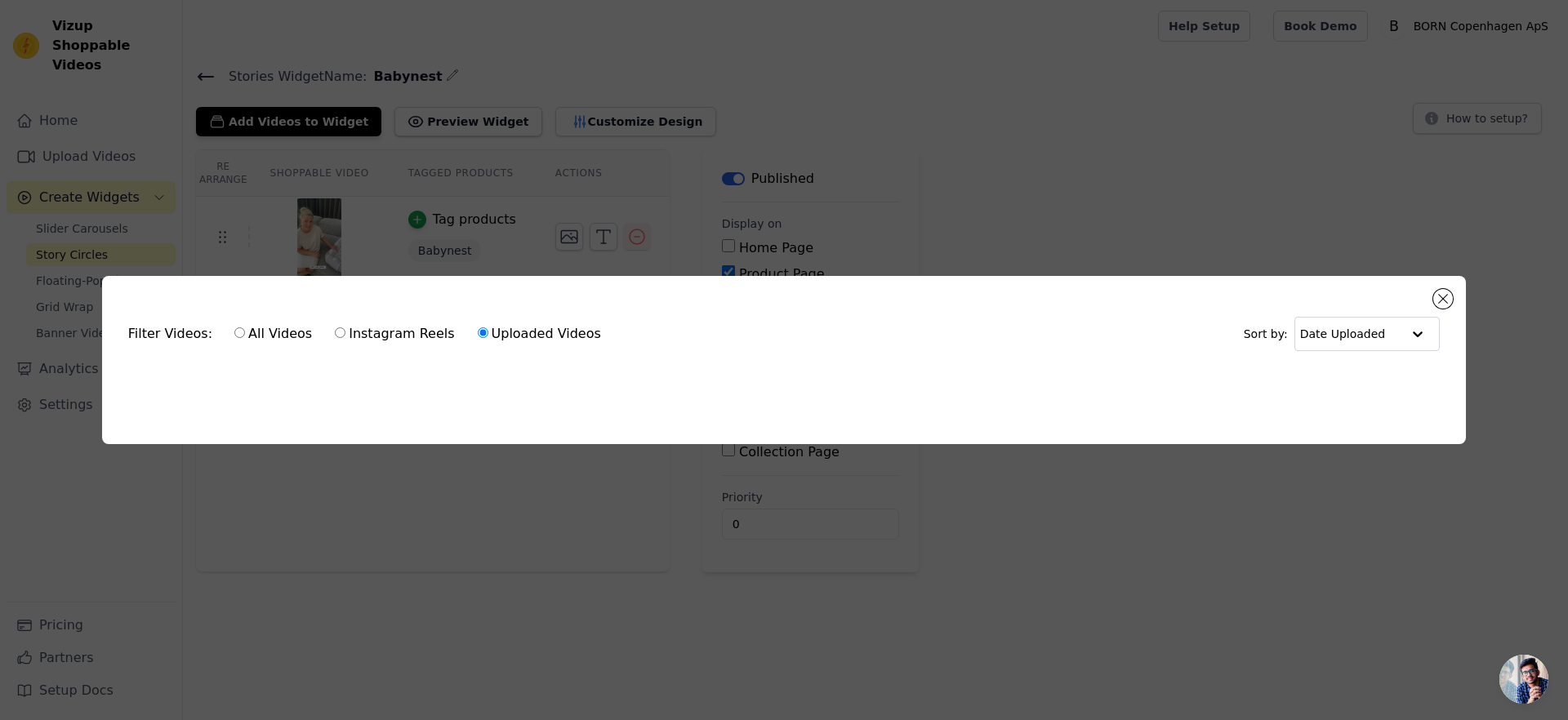
click at [225, 331] on div "All Videos Instagram Reels Uploaded Videos" at bounding box center [417, 334] width 384 height 38
click at [234, 331] on input "All Videos" at bounding box center [239, 332] width 10 height 10
radio input "true"
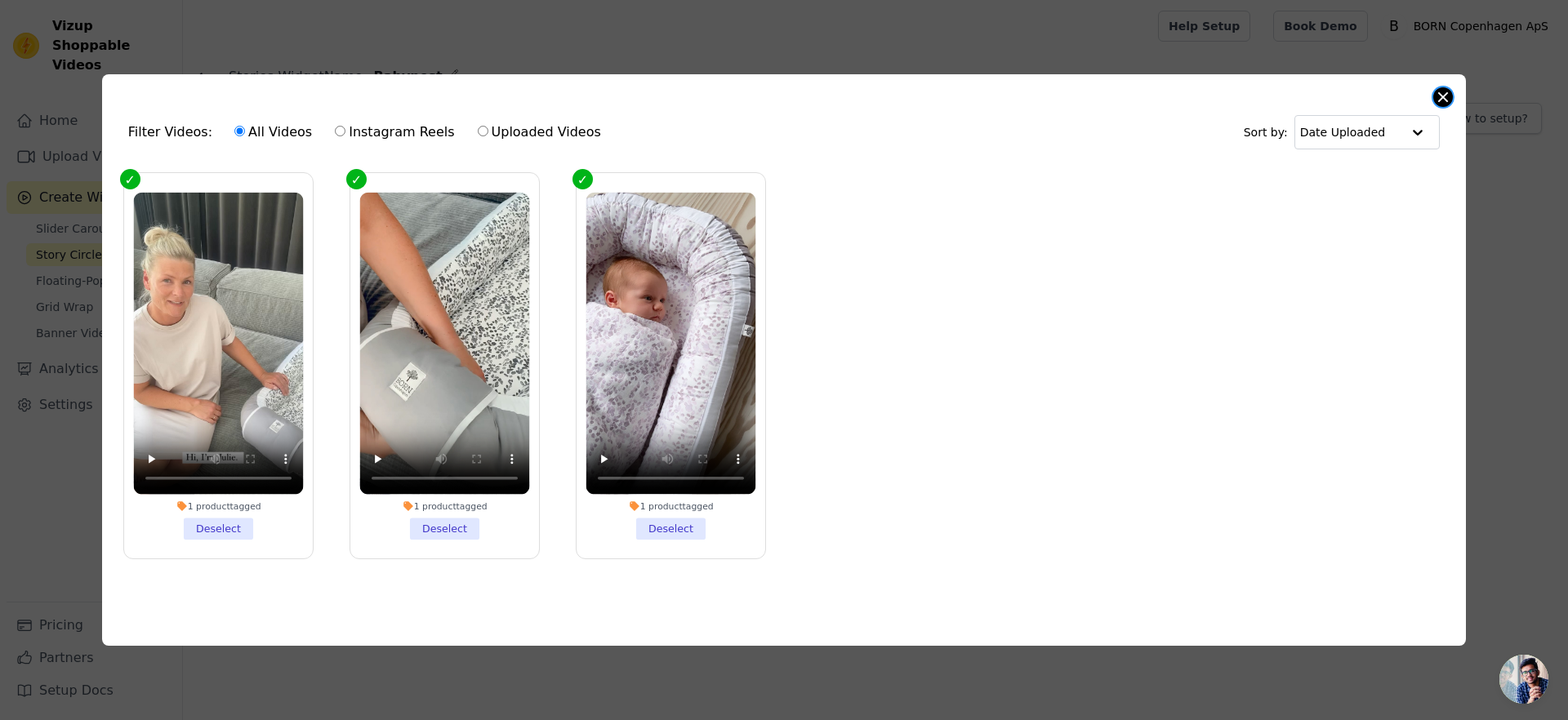
click at [1449, 98] on button "Close modal" at bounding box center [1442, 97] width 20 height 20
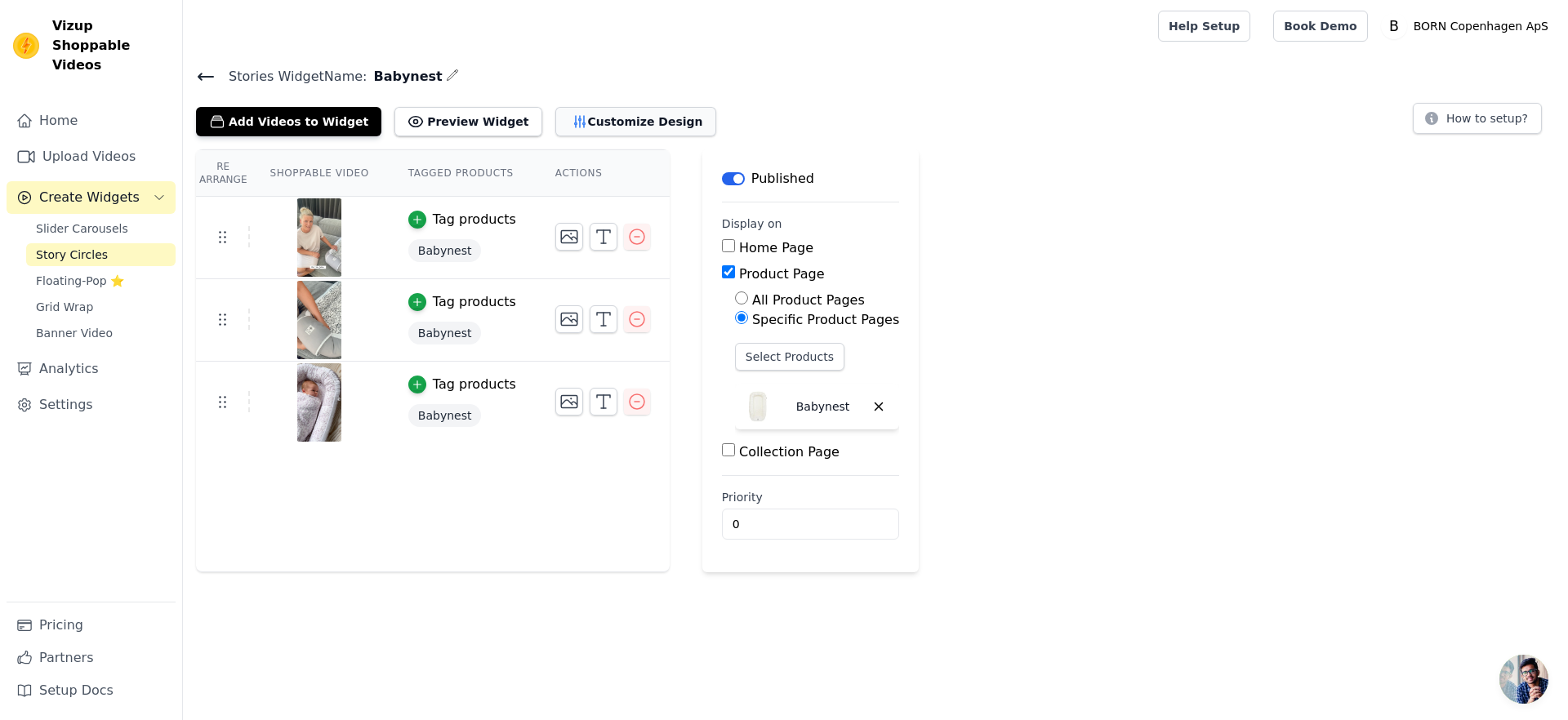
click at [577, 120] on button "Customize Design" at bounding box center [636, 121] width 161 height 29
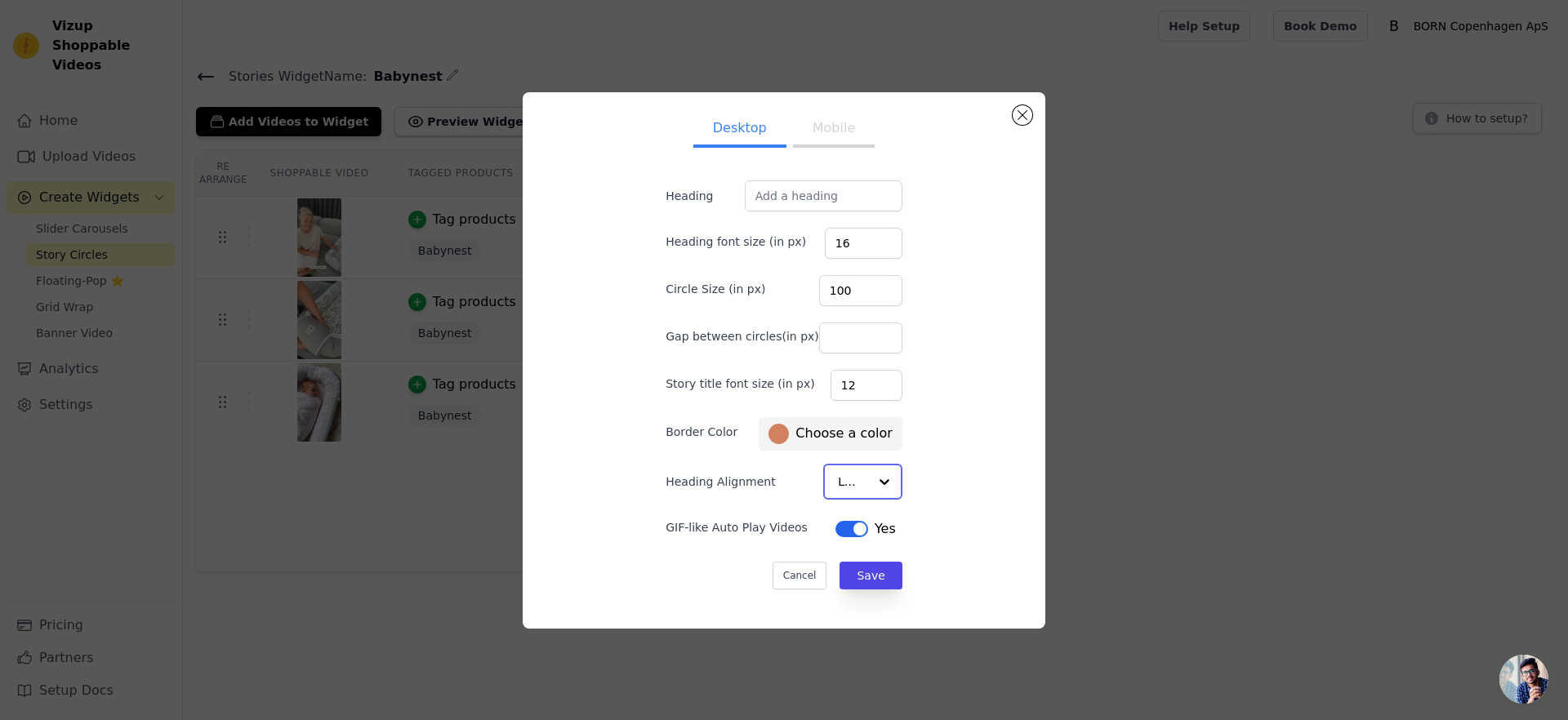
click at [837, 476] on input "Heading Alignment" at bounding box center [852, 481] width 30 height 33
click at [977, 464] on div "Desktop Mobile Heading Heading font size (in px) 16 Circle Size (in px) 100 Gap…" at bounding box center [783, 360] width 496 height 508
click at [824, 135] on button "Mobile" at bounding box center [833, 130] width 82 height 36
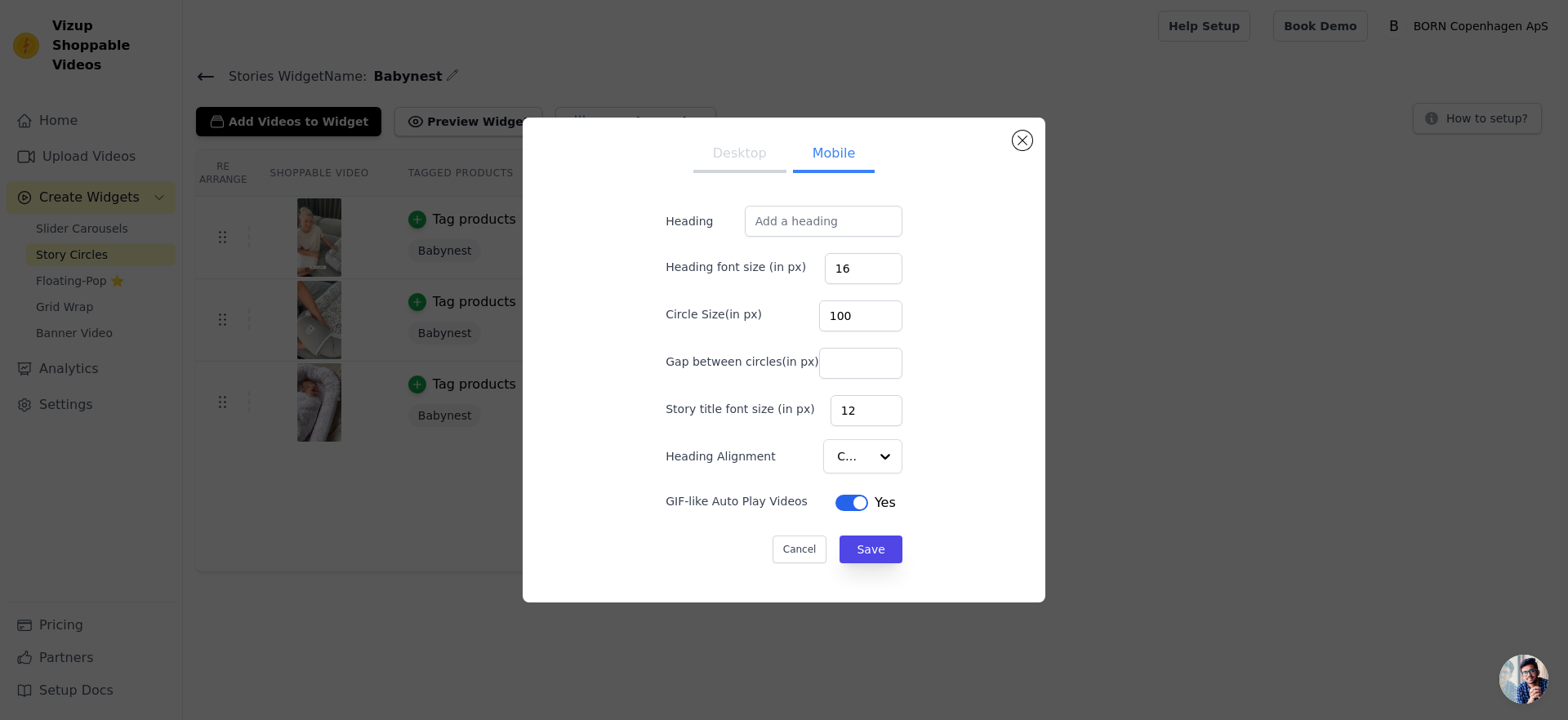
click at [719, 133] on ul "Desktop Mobile" at bounding box center [784, 155] width 289 height 49
click at [742, 145] on button "Desktop" at bounding box center [739, 155] width 93 height 36
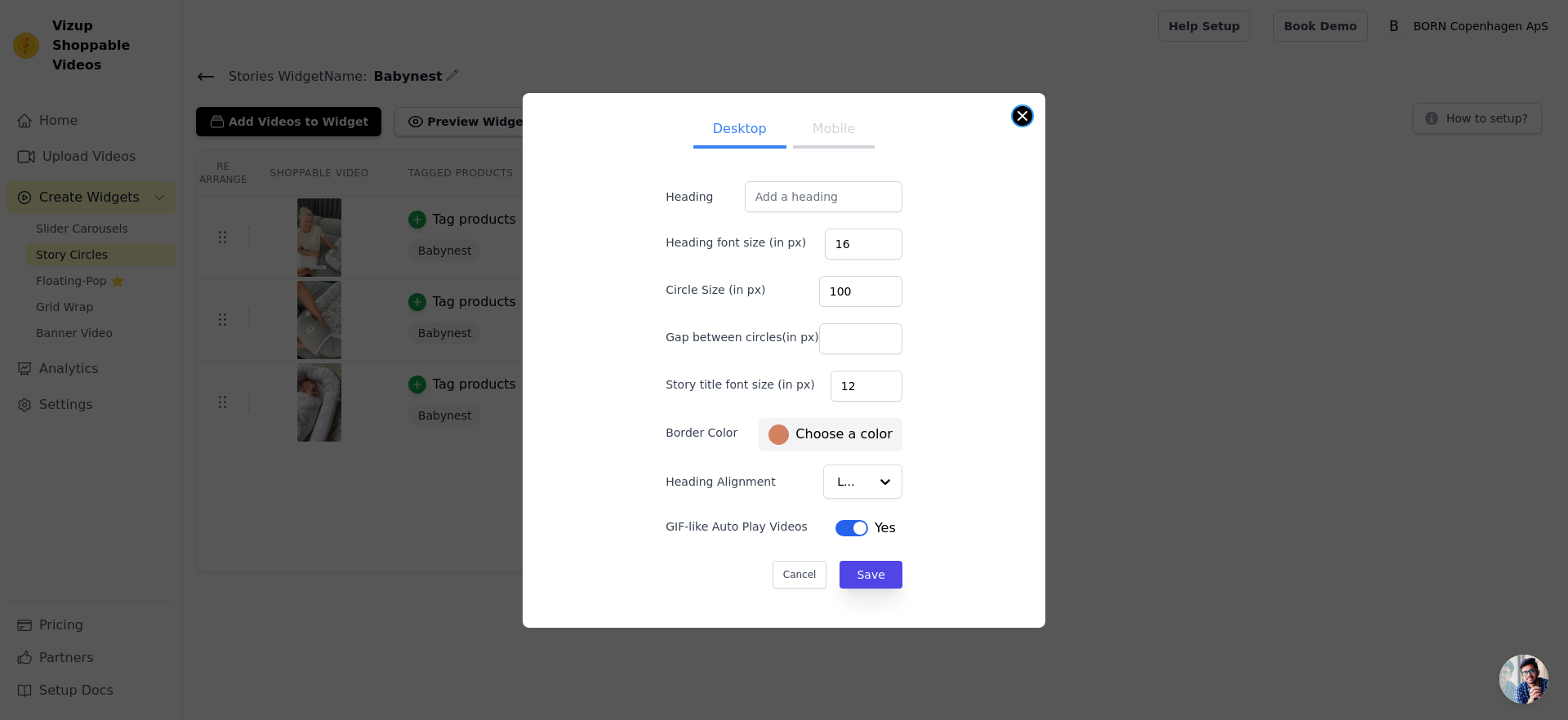
click at [1021, 106] on button "Close modal" at bounding box center [1022, 115] width 20 height 20
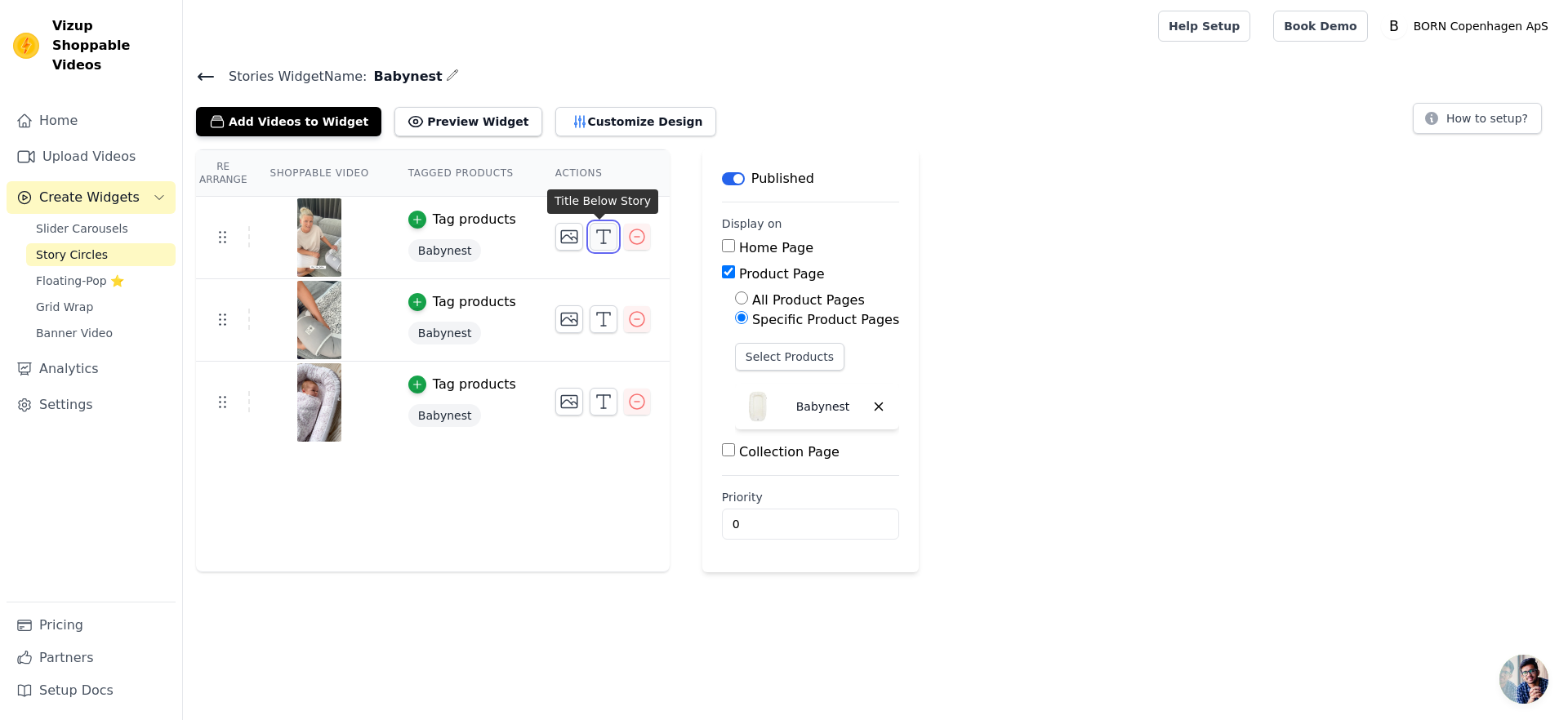
click at [608, 238] on icon "button" at bounding box center [603, 236] width 20 height 20
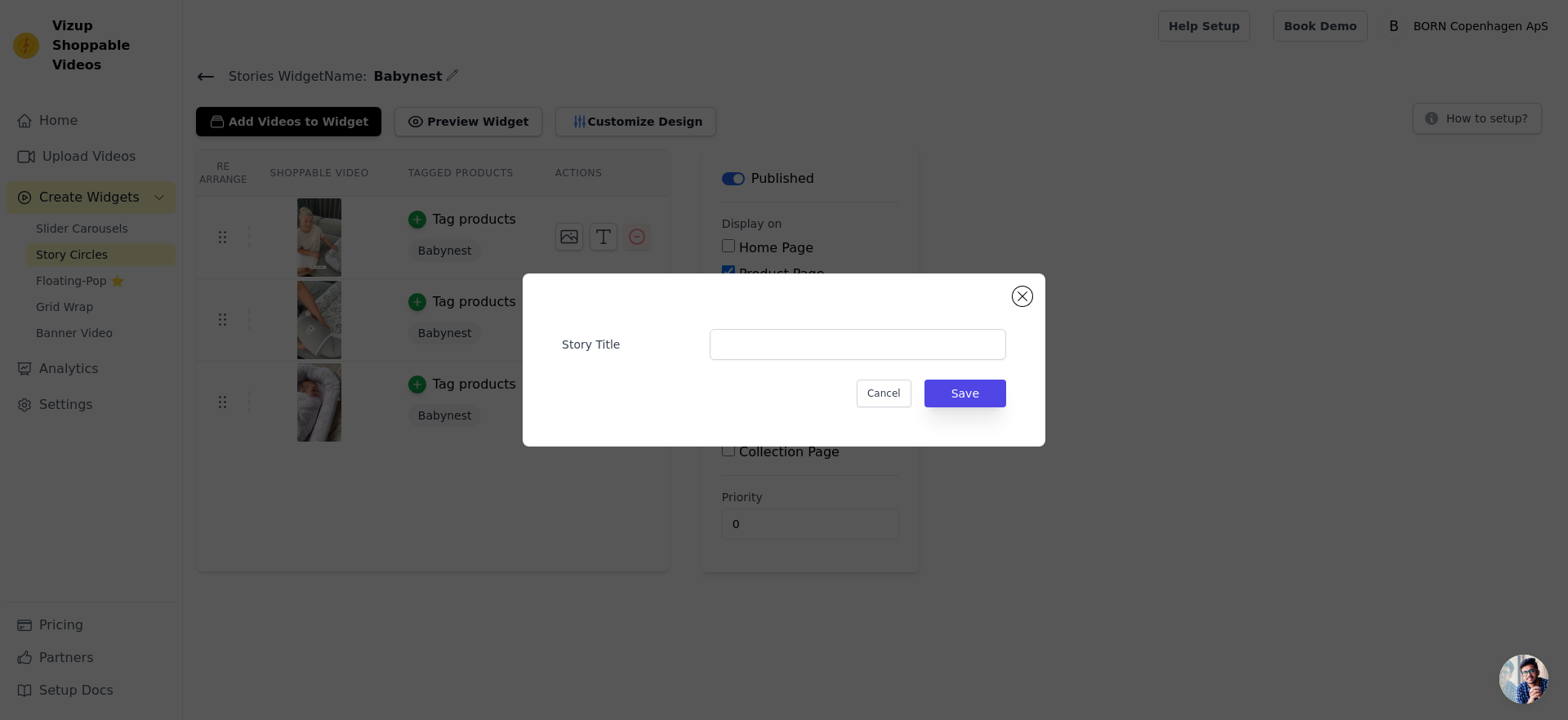
click at [1014, 287] on div "Story Title Cancel Save" at bounding box center [783, 360] width 522 height 173
click at [1019, 290] on button "Close modal" at bounding box center [1022, 296] width 20 height 20
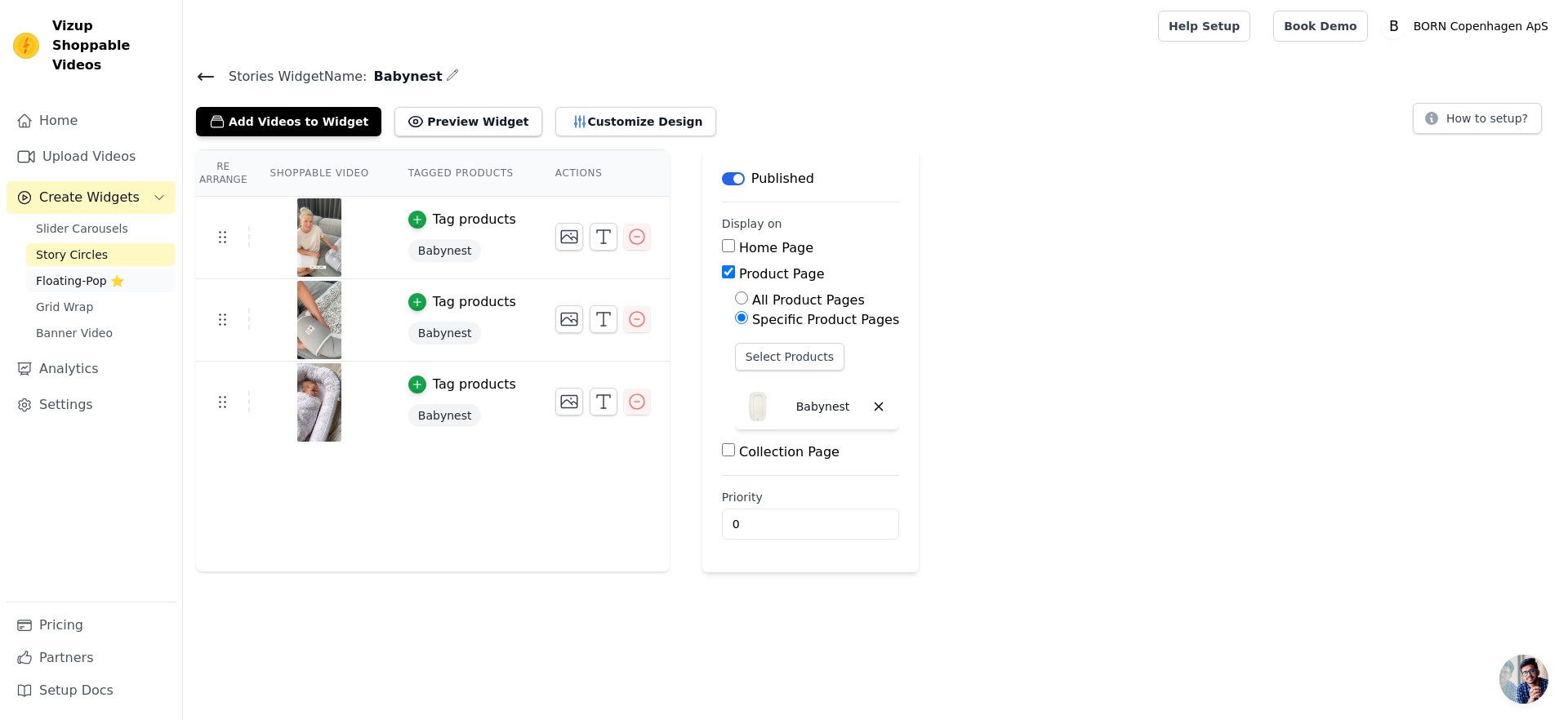
click at [110, 273] on span "Floating-Pop ⭐" at bounding box center [80, 280] width 88 height 16
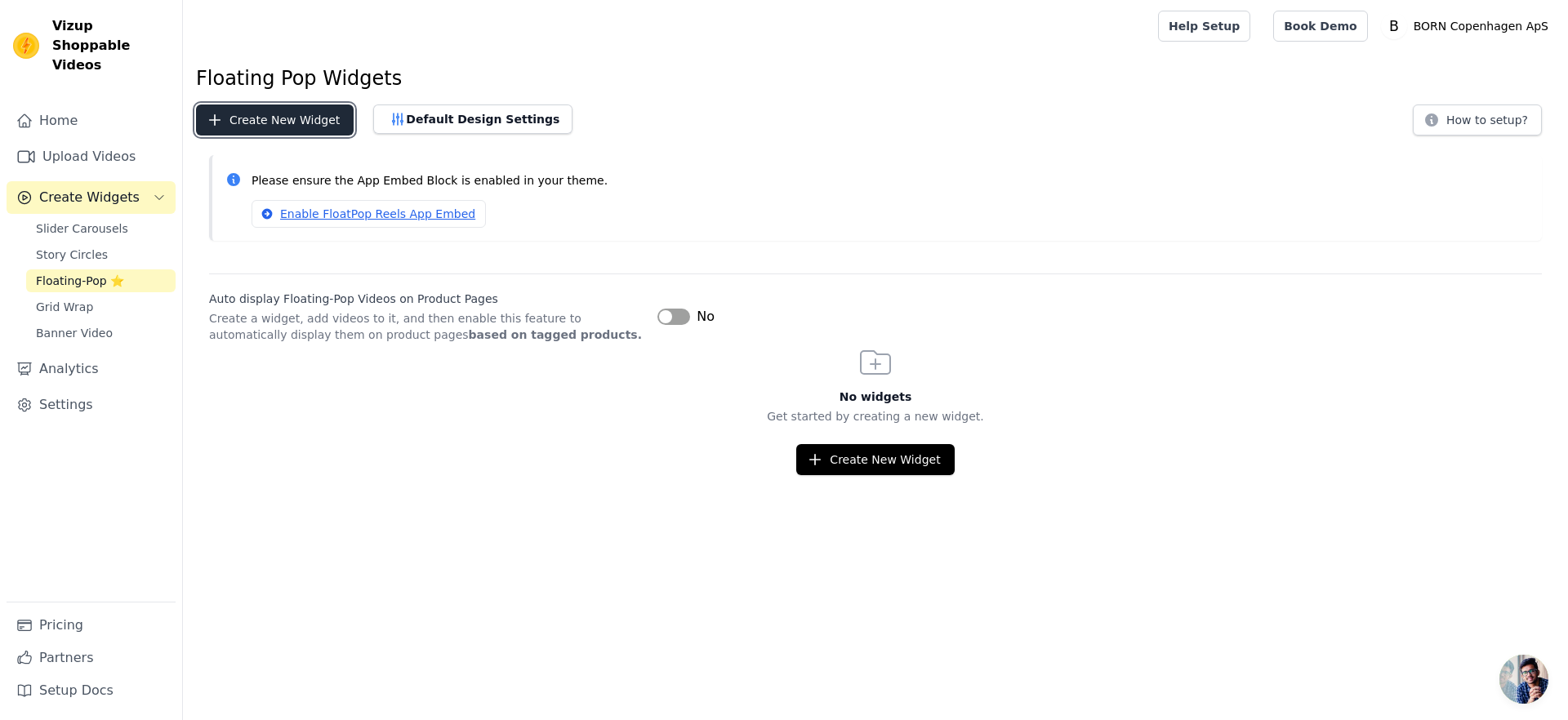
click at [294, 117] on button "Create New Widget" at bounding box center [275, 119] width 158 height 31
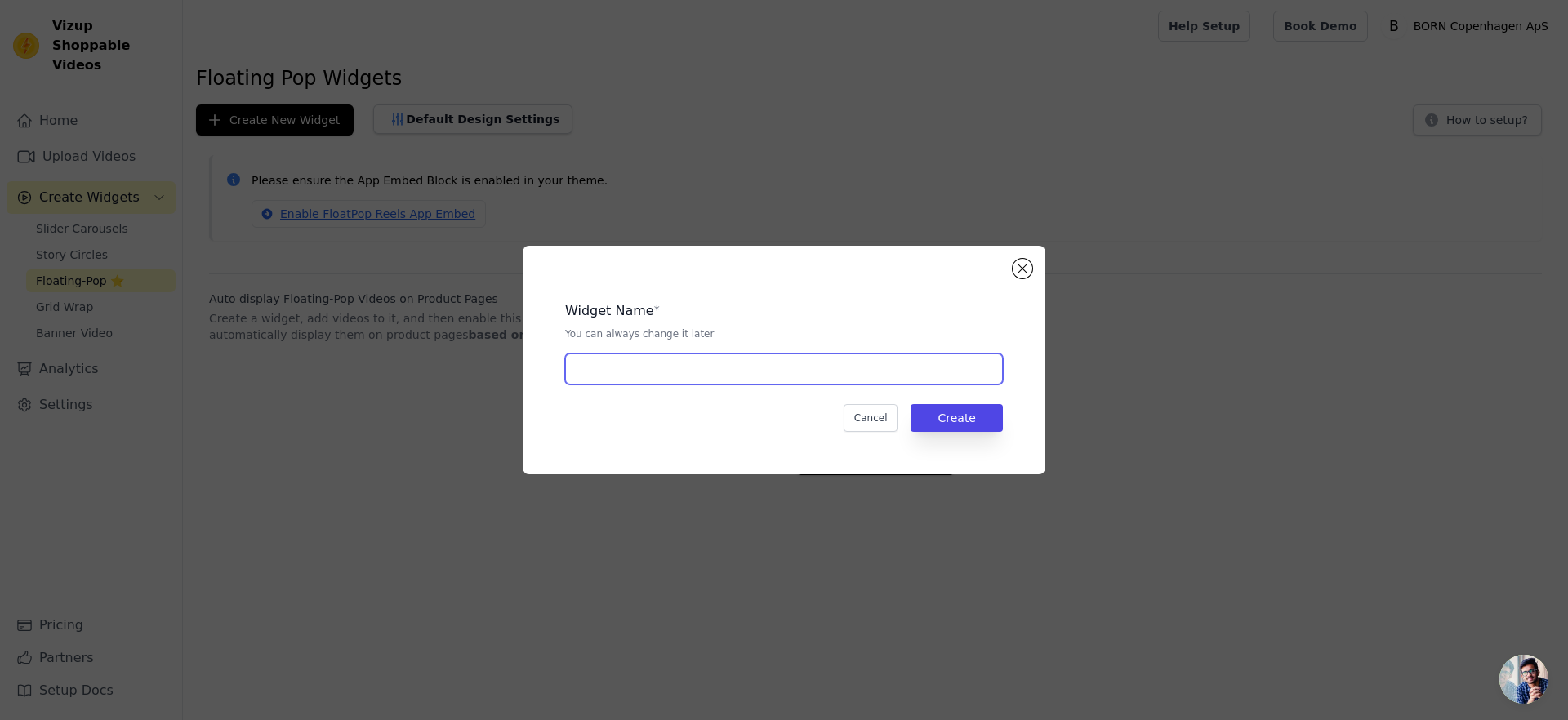
click at [748, 382] on input "text" at bounding box center [783, 368] width 438 height 31
type input "Babynest"
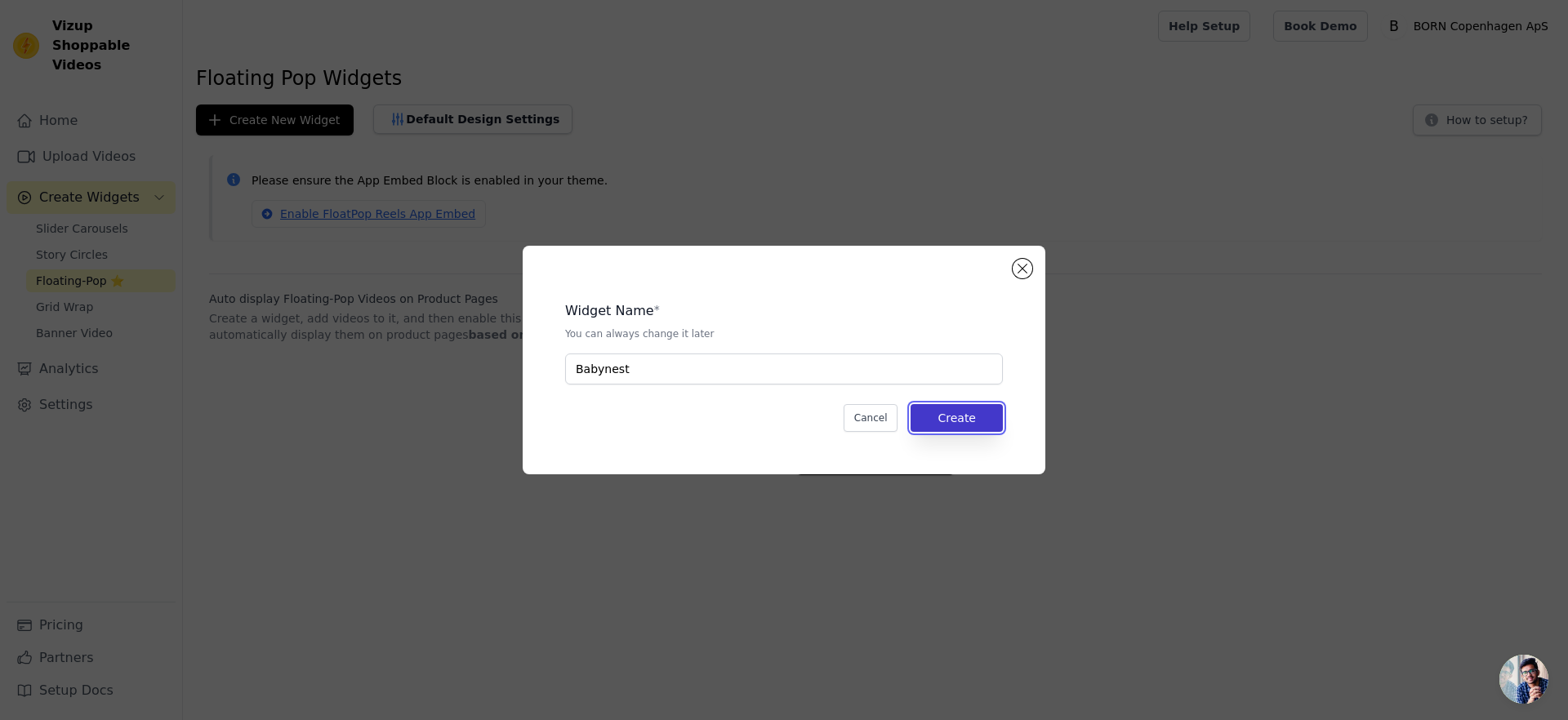
click at [935, 425] on button "Create" at bounding box center [957, 418] width 92 height 28
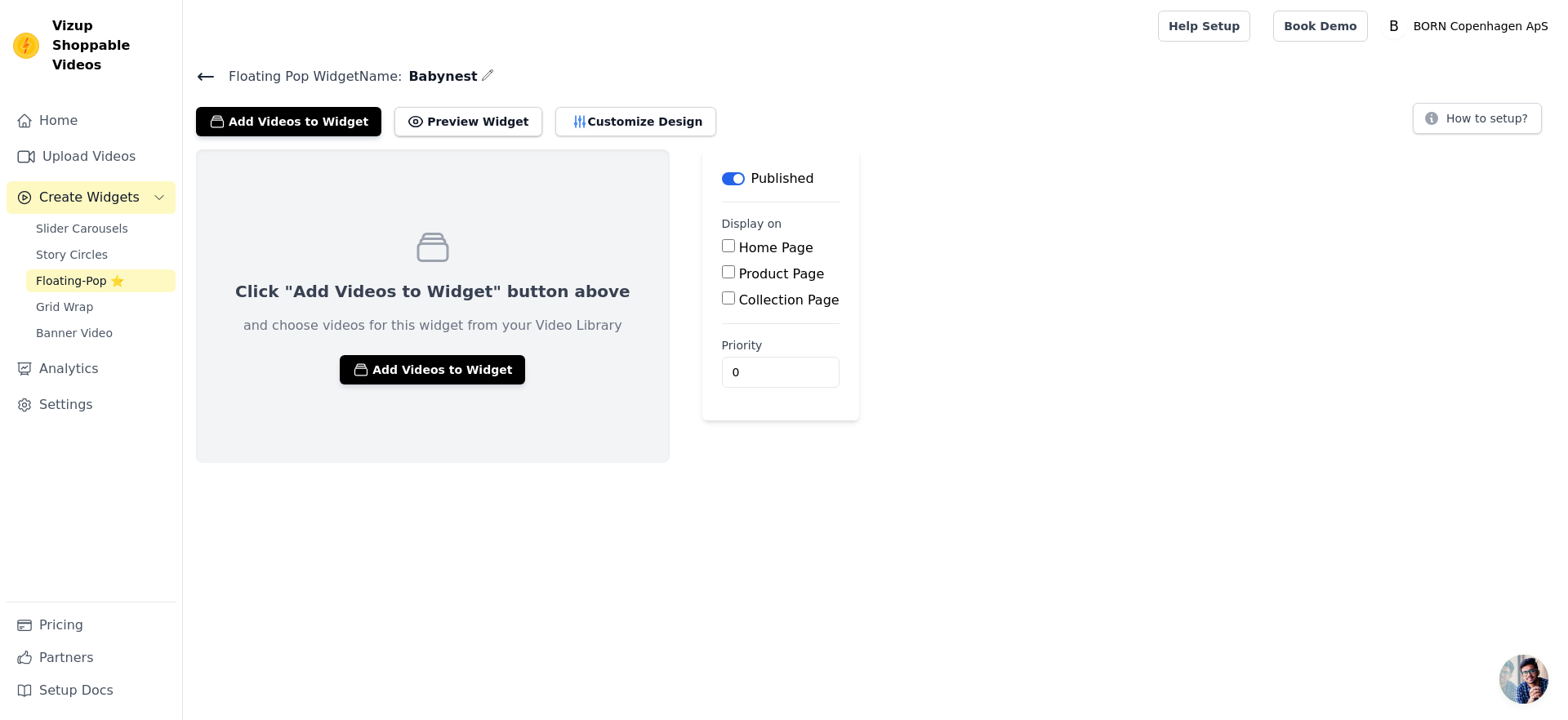
click at [722, 278] on input "Product Page" at bounding box center [729, 272] width 13 height 13
checkbox input "true"
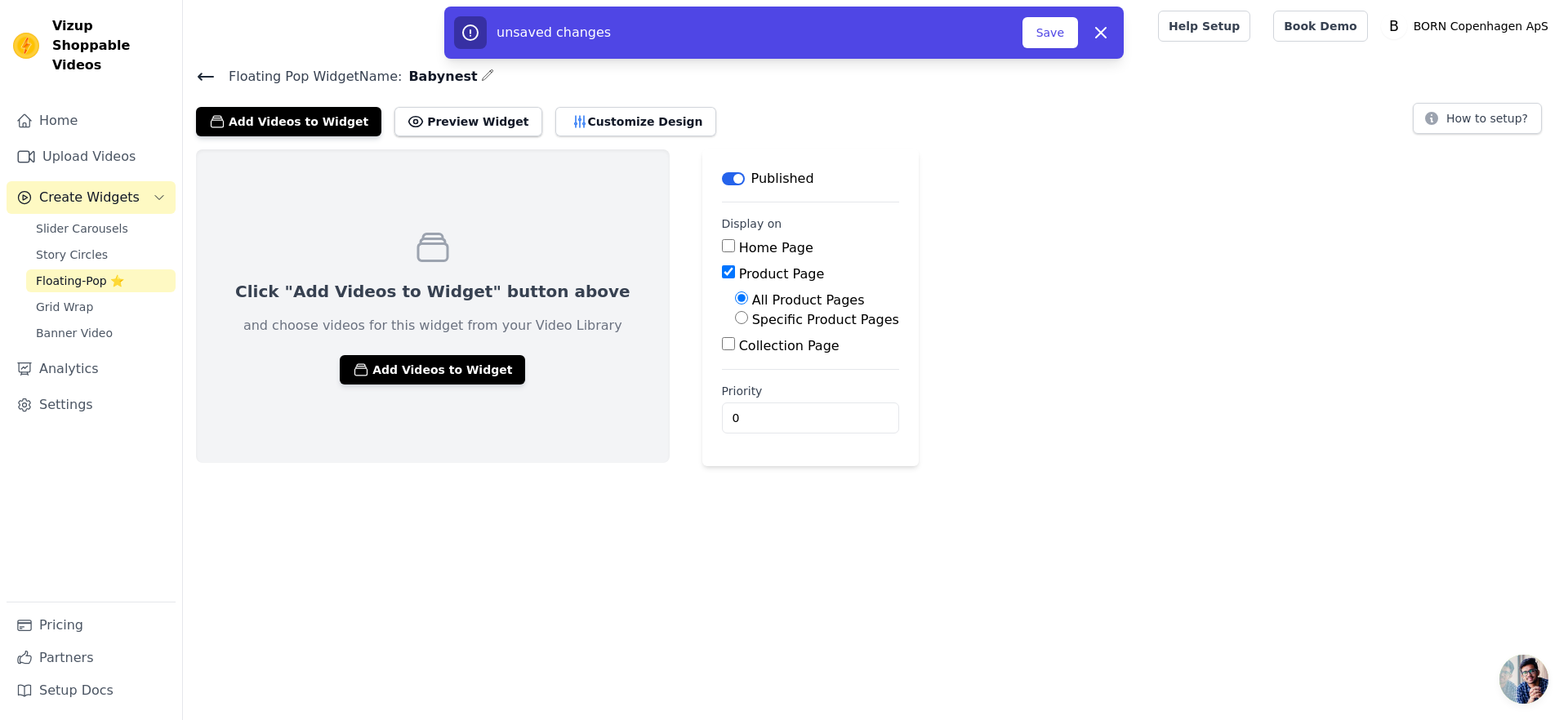
click at [752, 324] on label "Specific Product Pages" at bounding box center [825, 320] width 147 height 16
click at [735, 324] on input "Specific Product Pages" at bounding box center [742, 318] width 13 height 13
radio input "true"
click at [735, 357] on button "Select Products" at bounding box center [790, 357] width 110 height 28
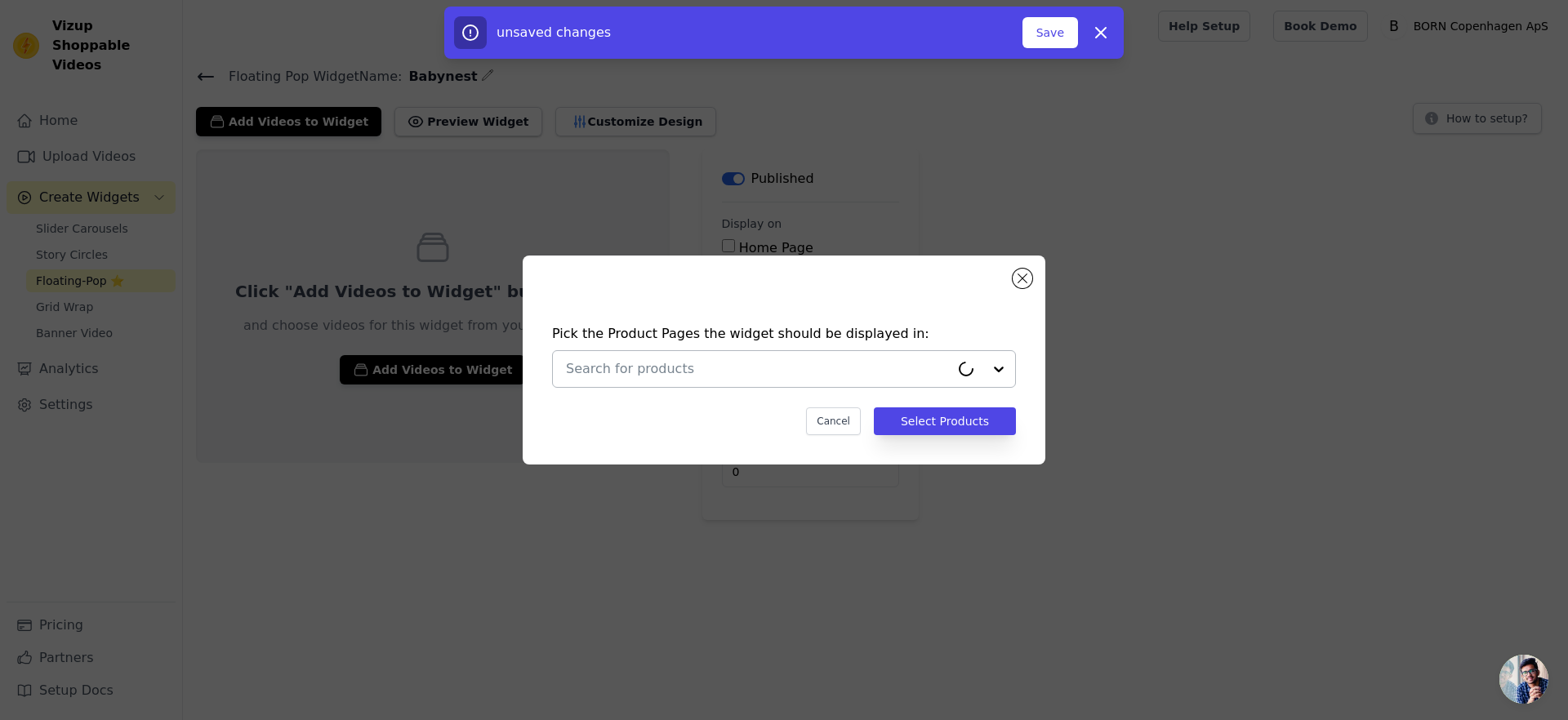
click at [732, 374] on input "text" at bounding box center [757, 368] width 384 height 20
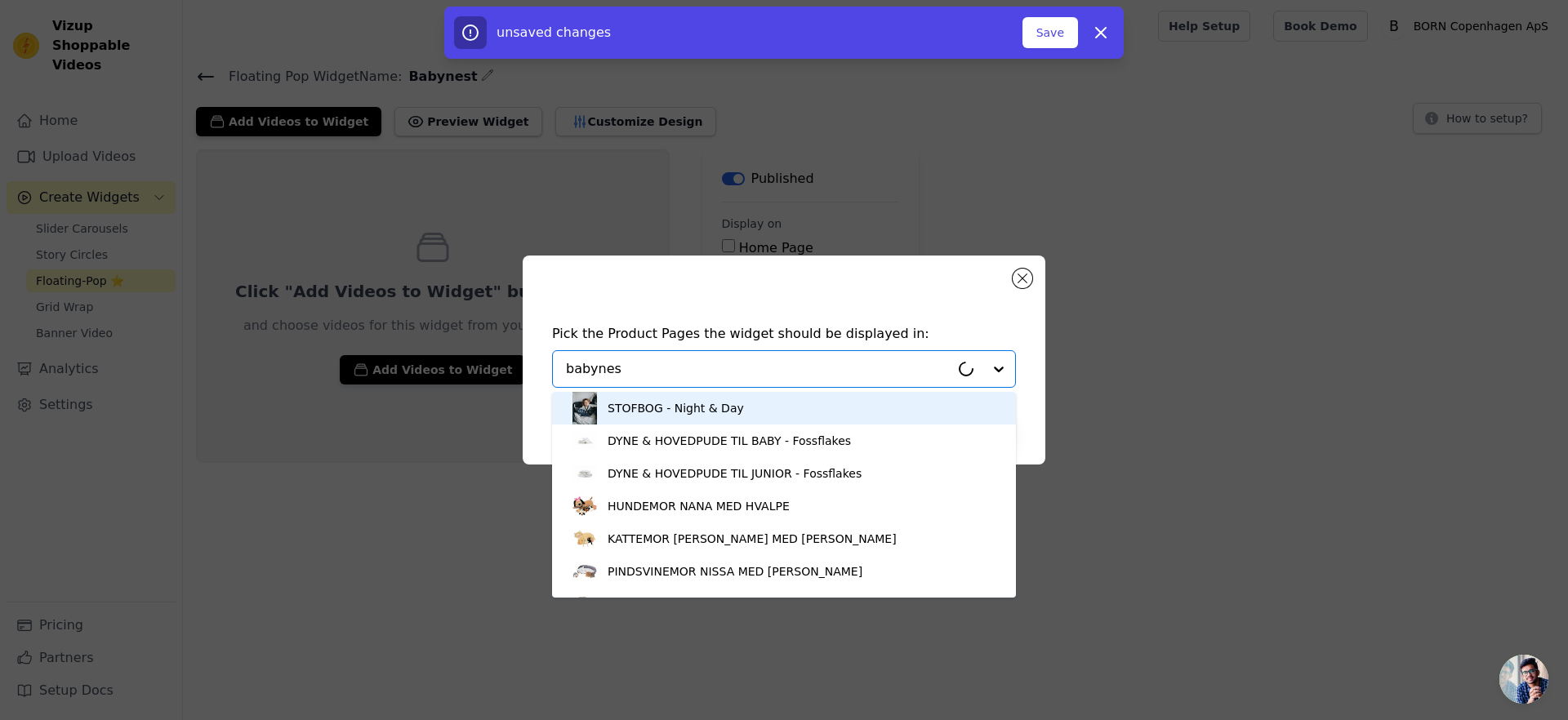
type input "babynest"
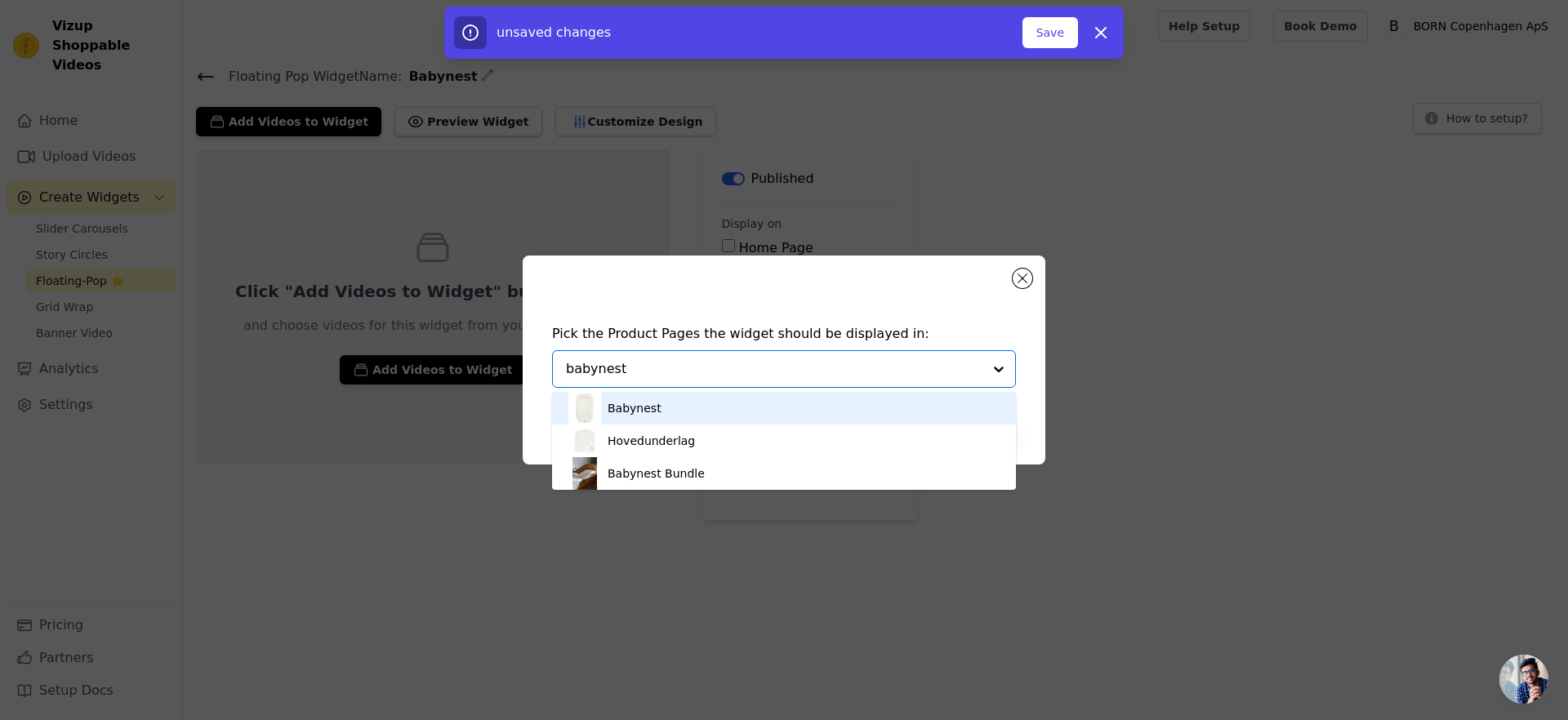
click at [672, 402] on div "Babynest" at bounding box center [784, 408] width 431 height 33
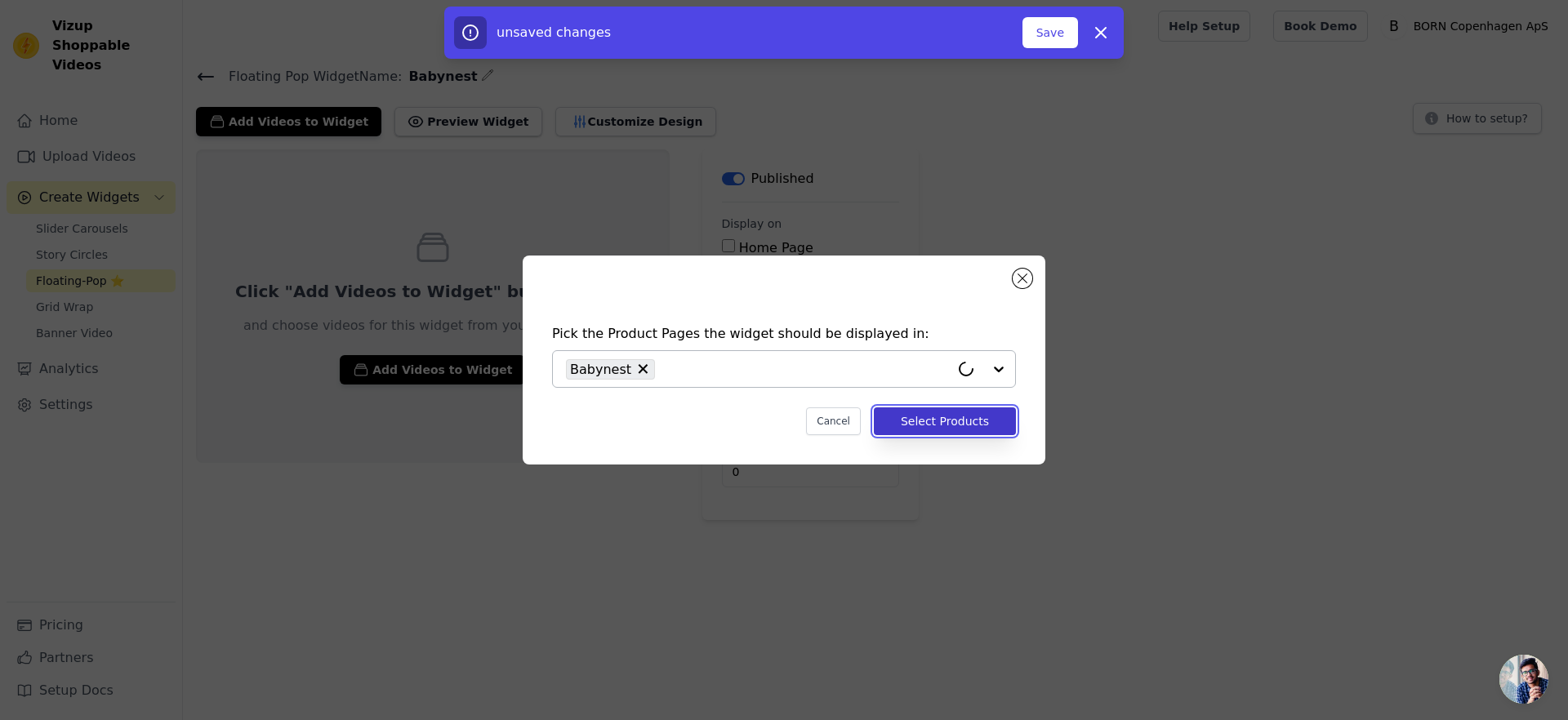
click at [956, 420] on button "Select Products" at bounding box center [944, 421] width 142 height 28
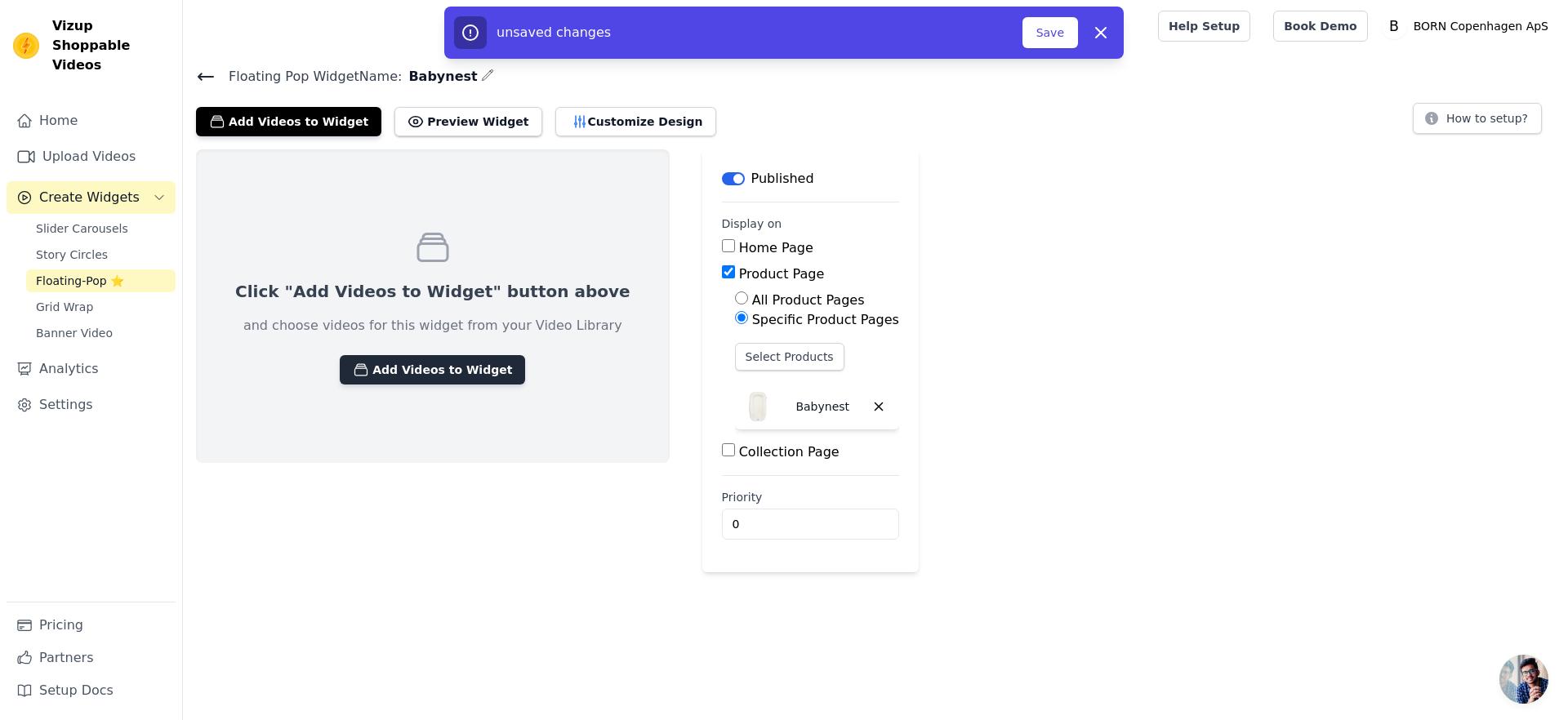
click at [421, 361] on button "Add Videos to Widget" at bounding box center [432, 369] width 186 height 29
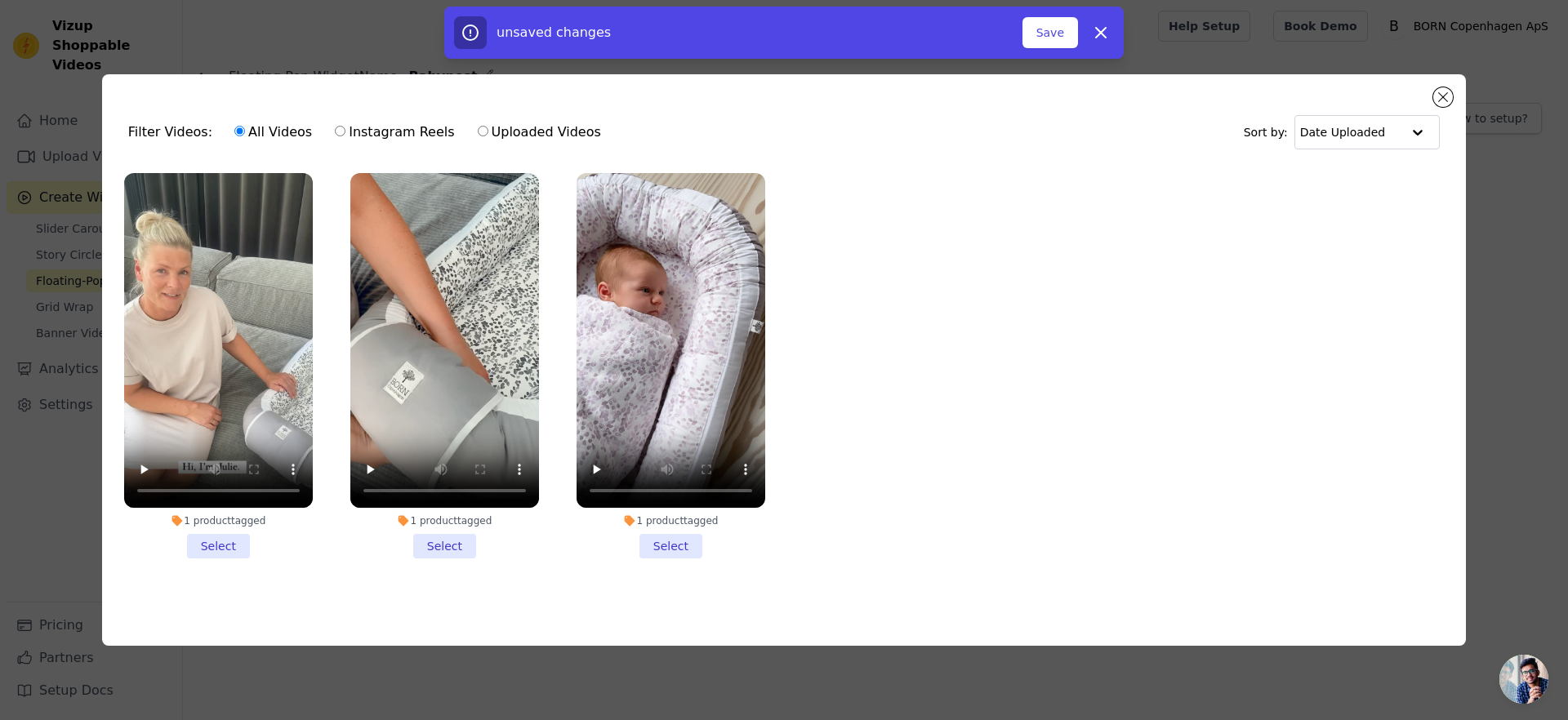
click at [207, 540] on li "1 product tagged Select" at bounding box center [218, 367] width 188 height 386
click at [0, 0] on input "1 product tagged Select" at bounding box center [0, 0] width 0 height 0
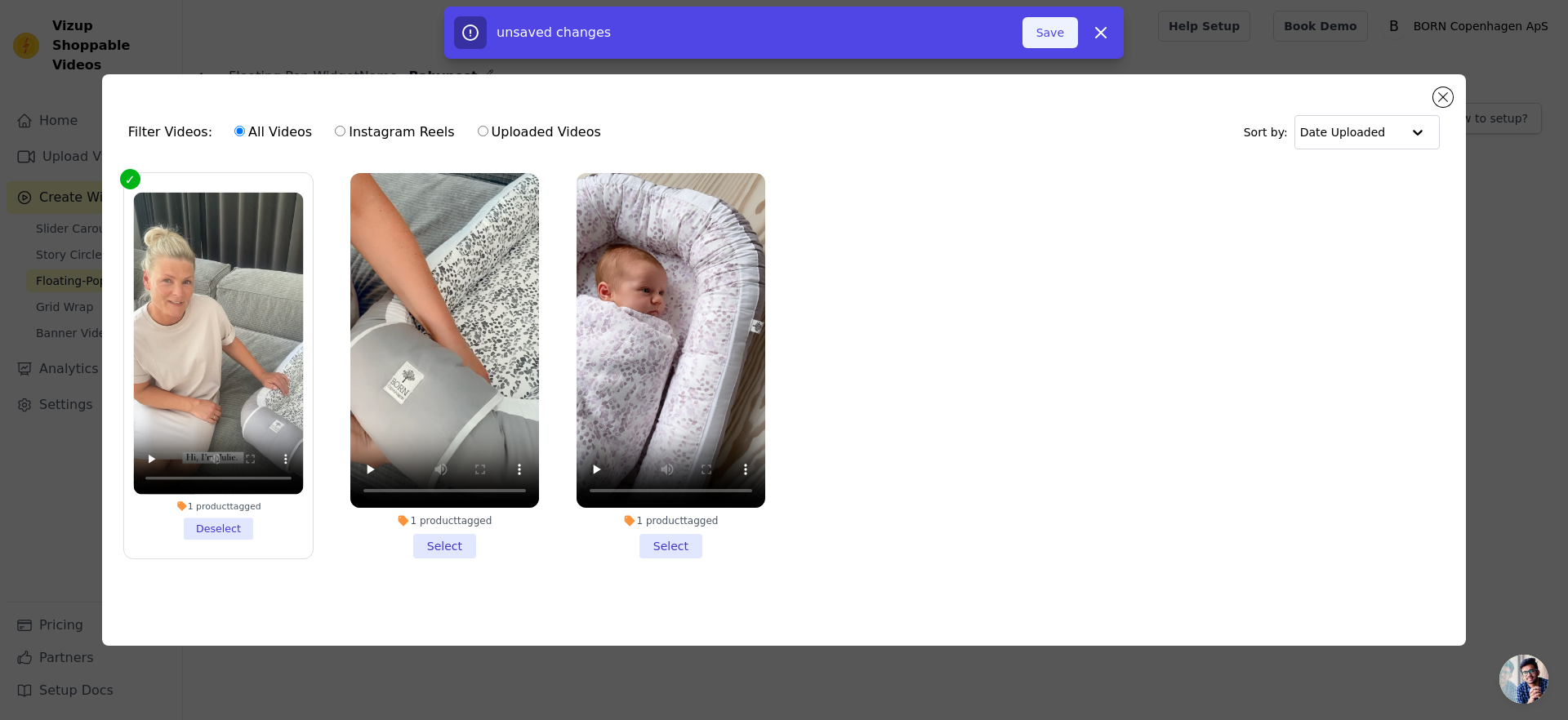
click at [1036, 37] on button "Save" at bounding box center [1049, 32] width 55 height 31
click at [1040, 39] on button "Save" at bounding box center [1049, 32] width 55 height 31
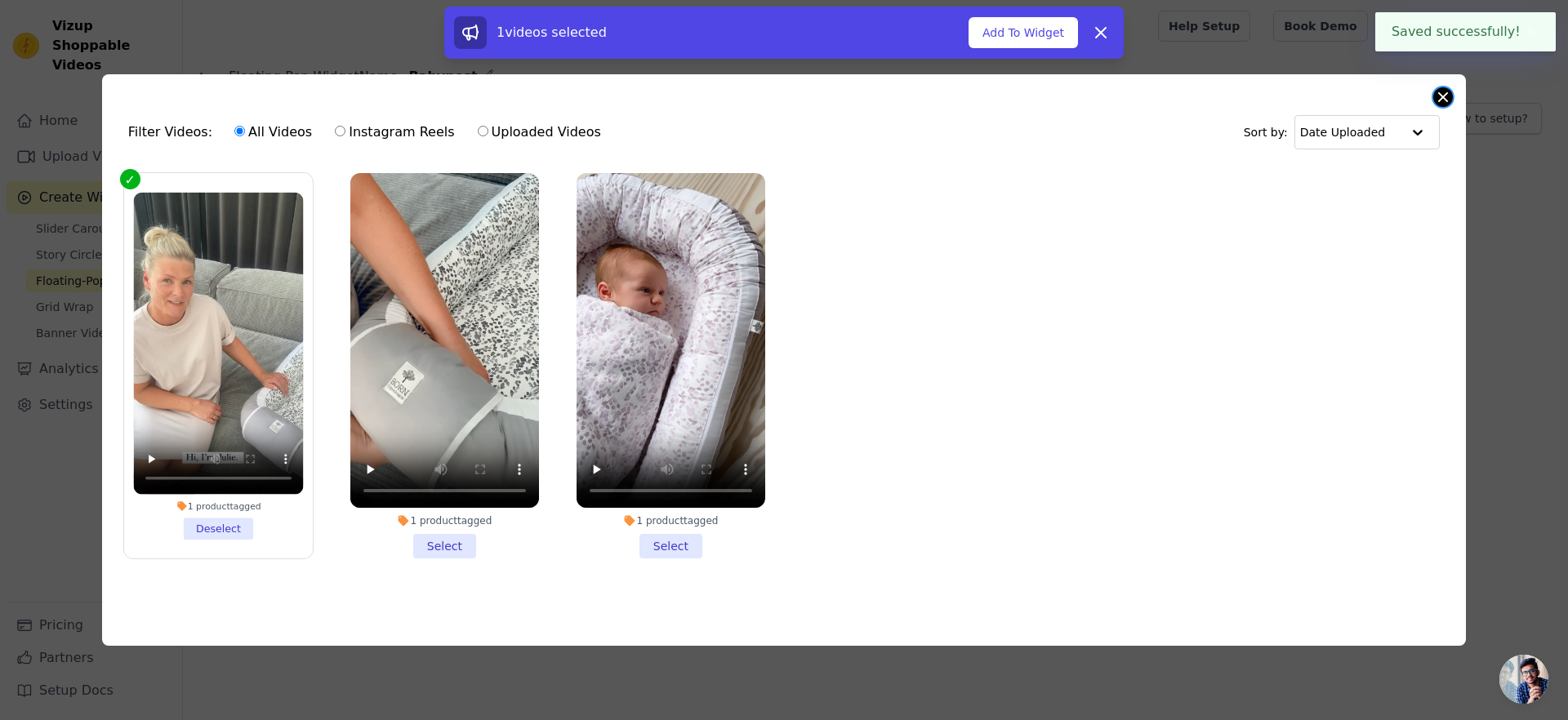
click at [1444, 87] on button "Close modal" at bounding box center [1442, 97] width 20 height 20
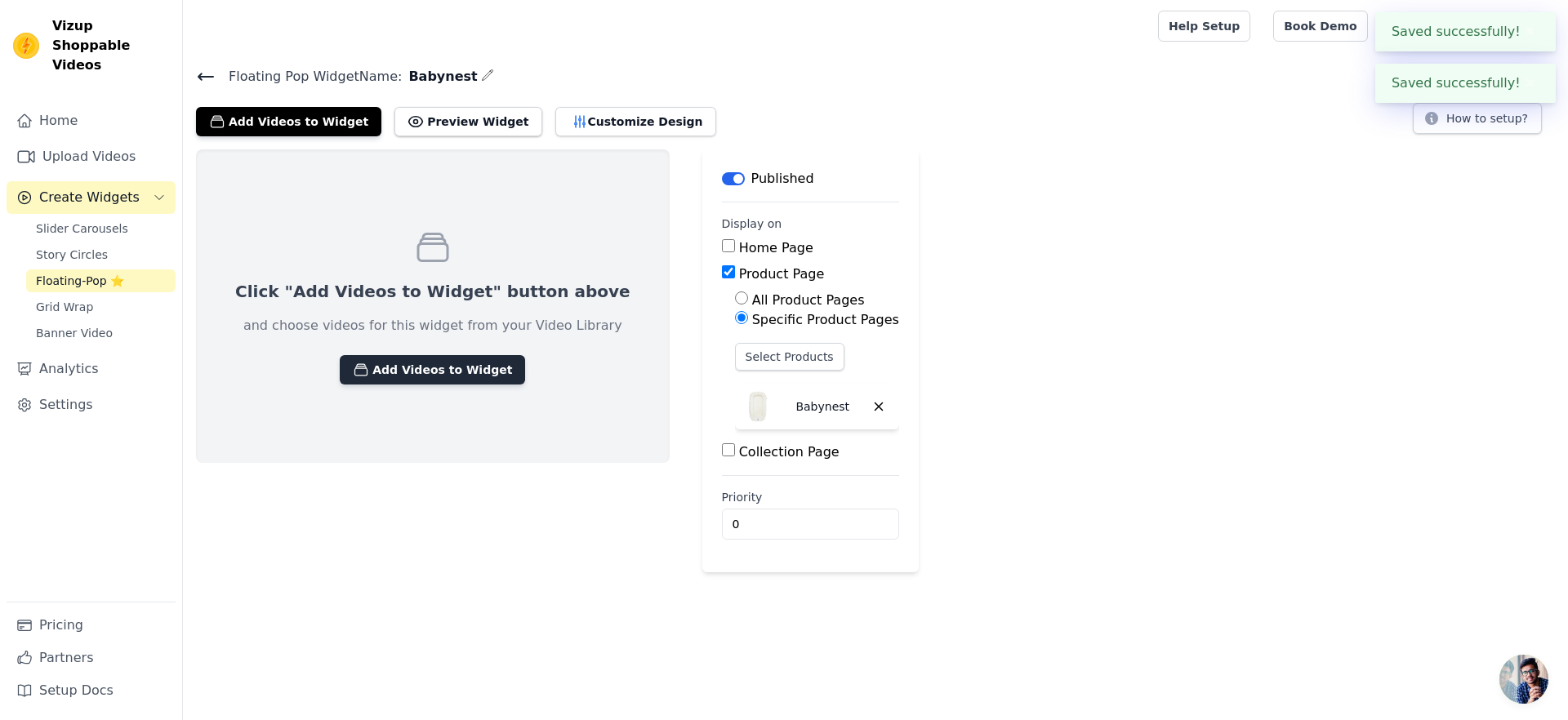
click at [420, 371] on button "Add Videos to Widget" at bounding box center [432, 369] width 186 height 29
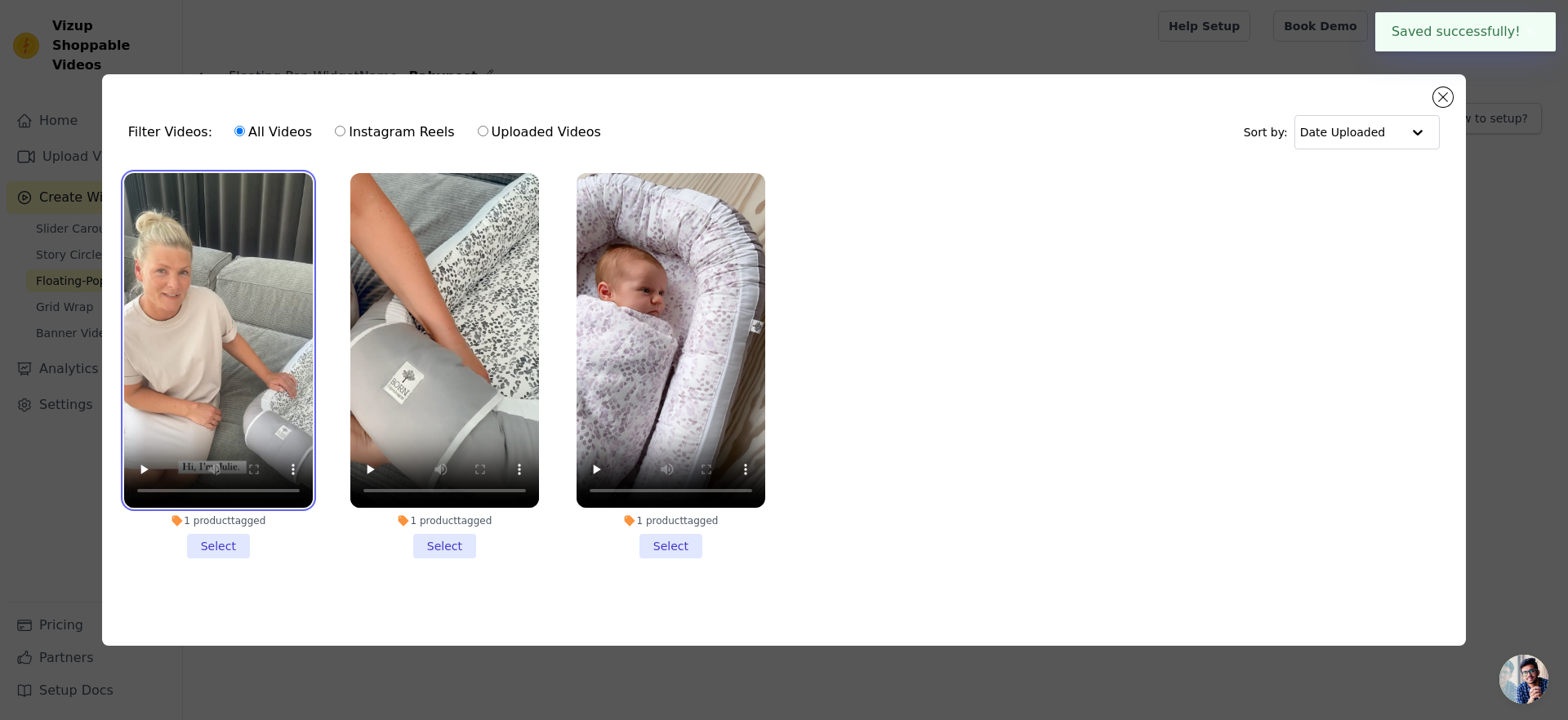
click at [216, 395] on video at bounding box center [218, 341] width 188 height 336
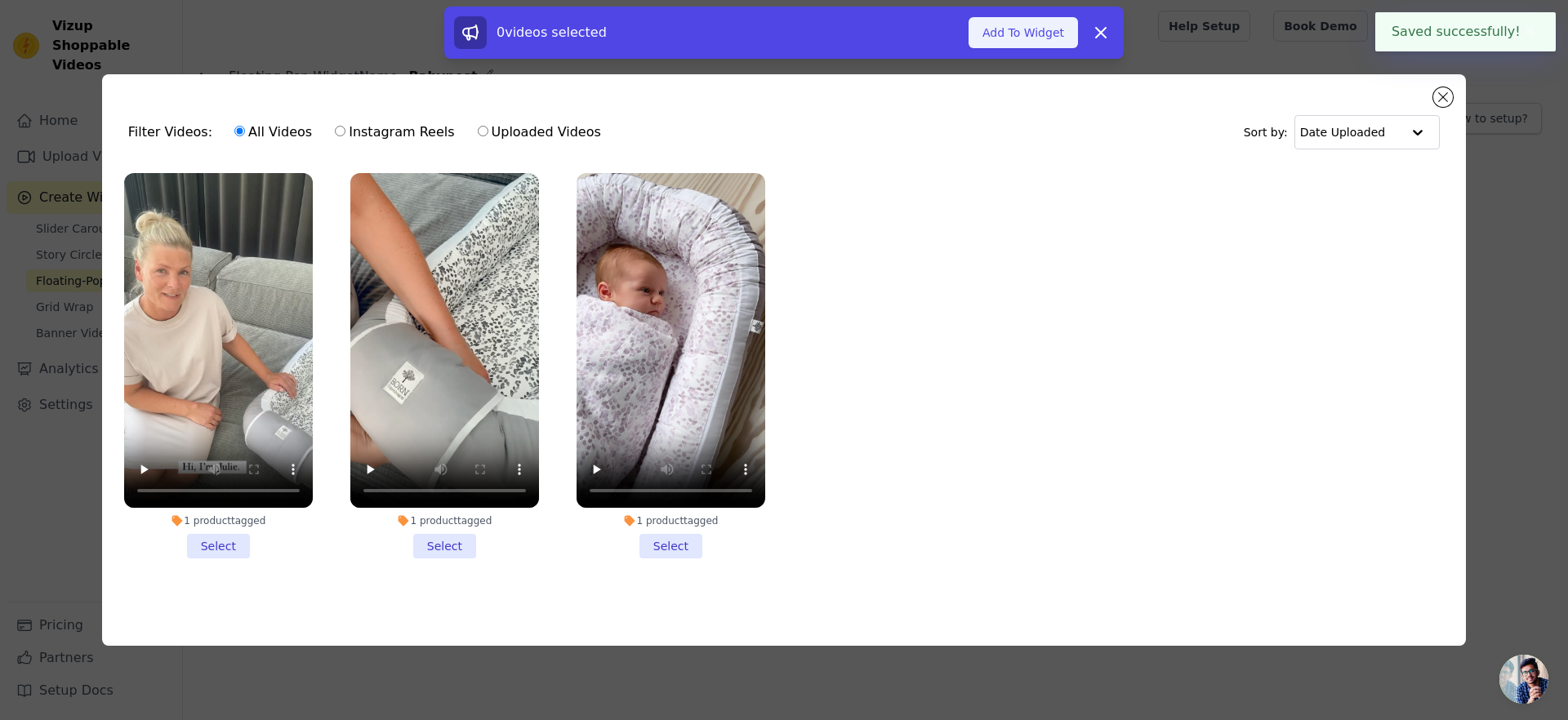
click at [1001, 34] on button "Add To Widget" at bounding box center [1023, 32] width 110 height 31
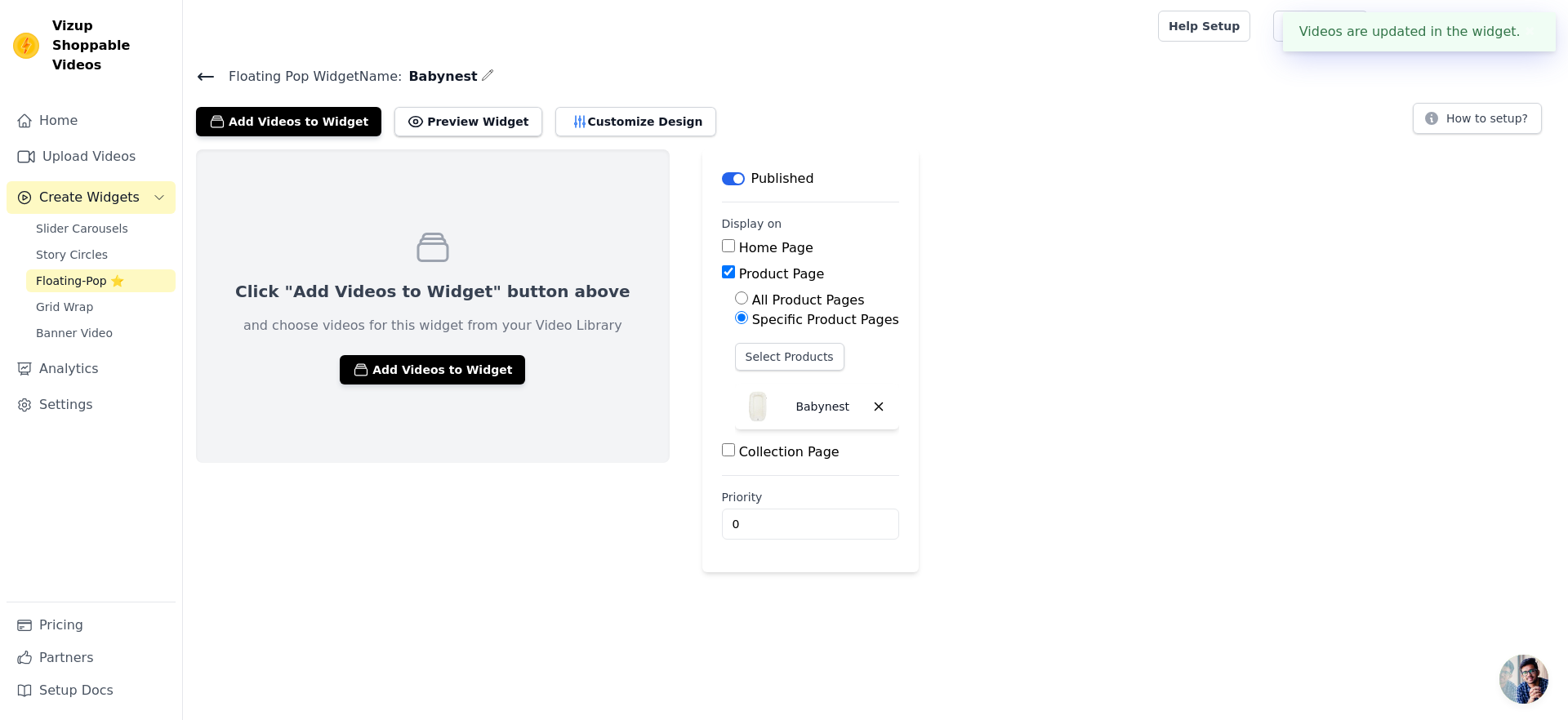
click at [1064, 306] on div "Click "Add Videos to Widget" button above and choose videos for this widget fro…" at bounding box center [875, 360] width 1385 height 423
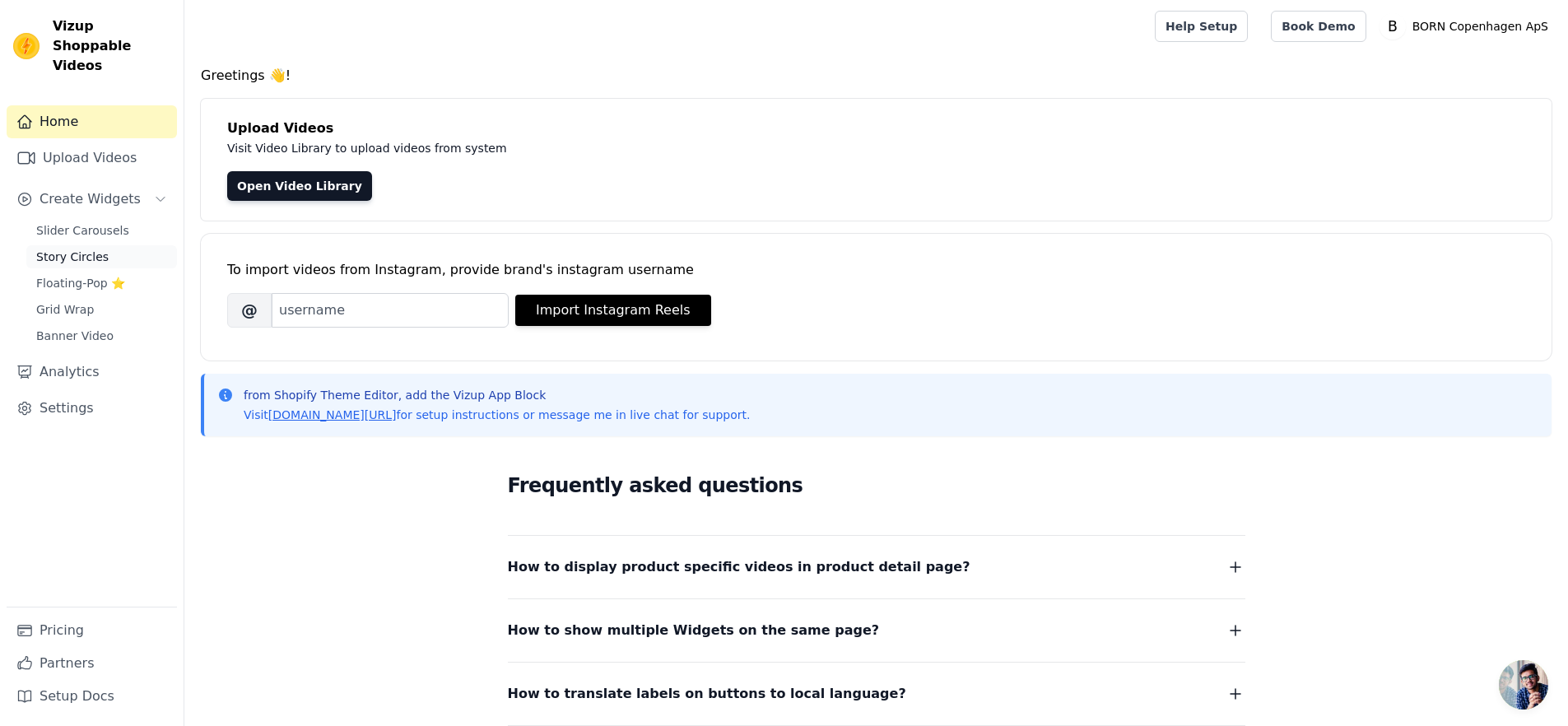
click at [95, 249] on span "Story Circles" at bounding box center [72, 256] width 73 height 16
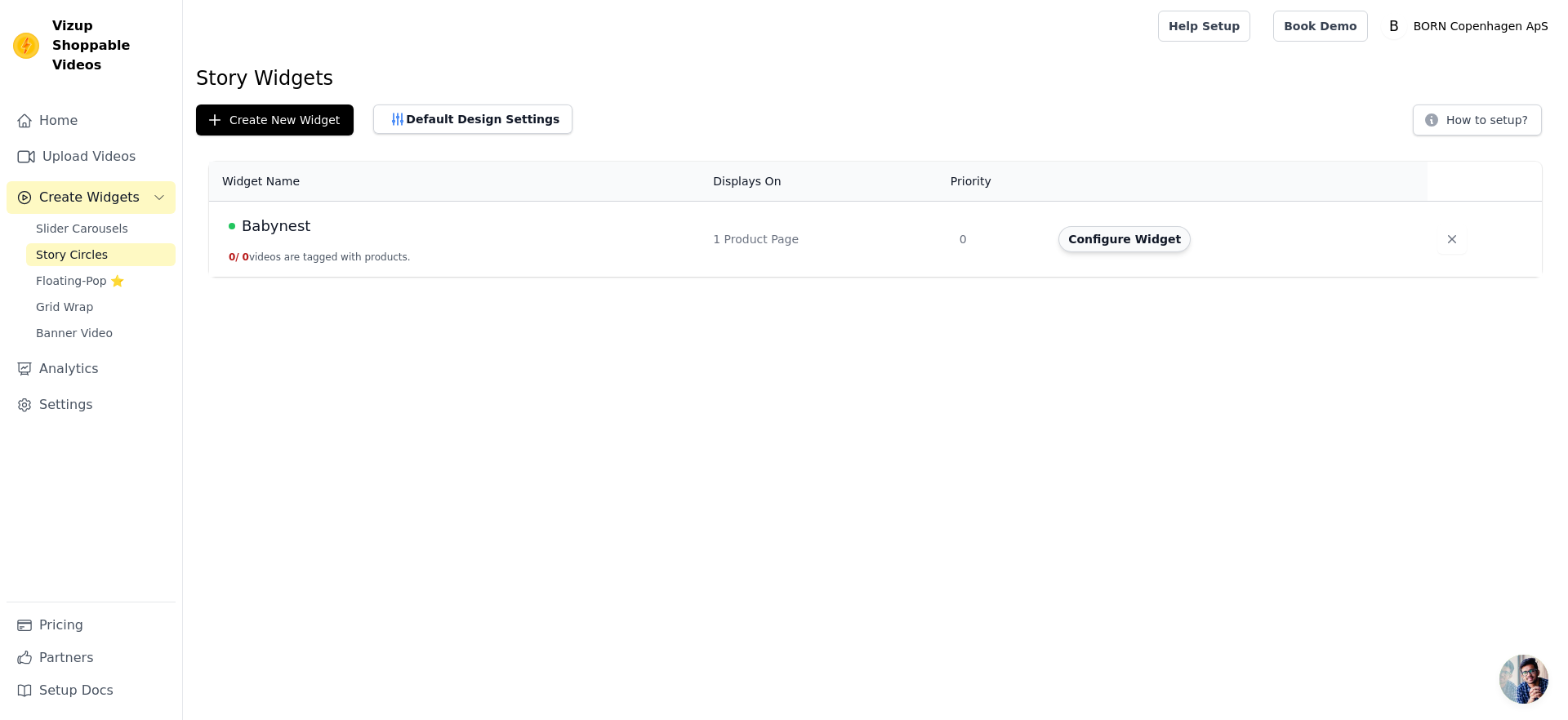
click at [1176, 237] on button "Configure Widget" at bounding box center [1123, 239] width 132 height 26
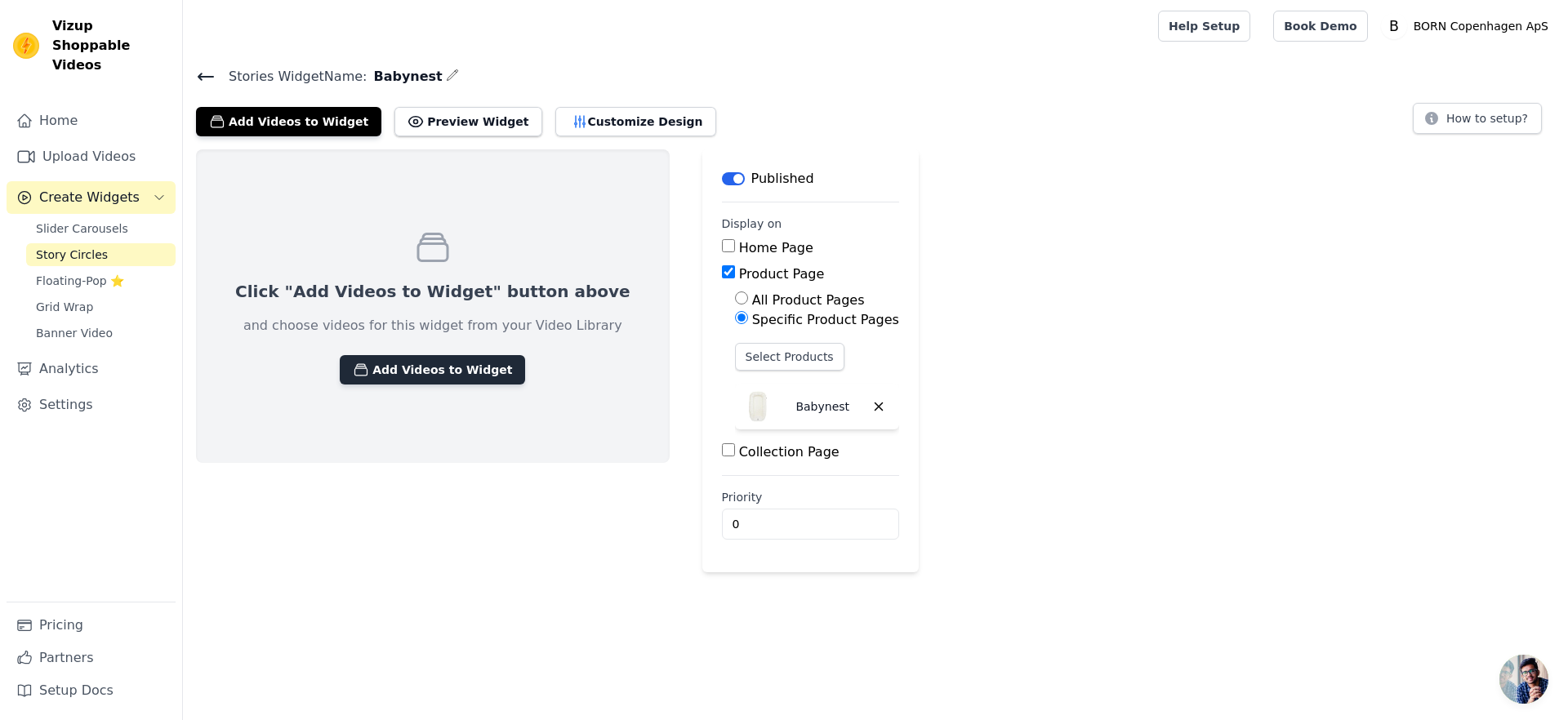
click at [363, 369] on button "Add Videos to Widget" at bounding box center [432, 369] width 186 height 29
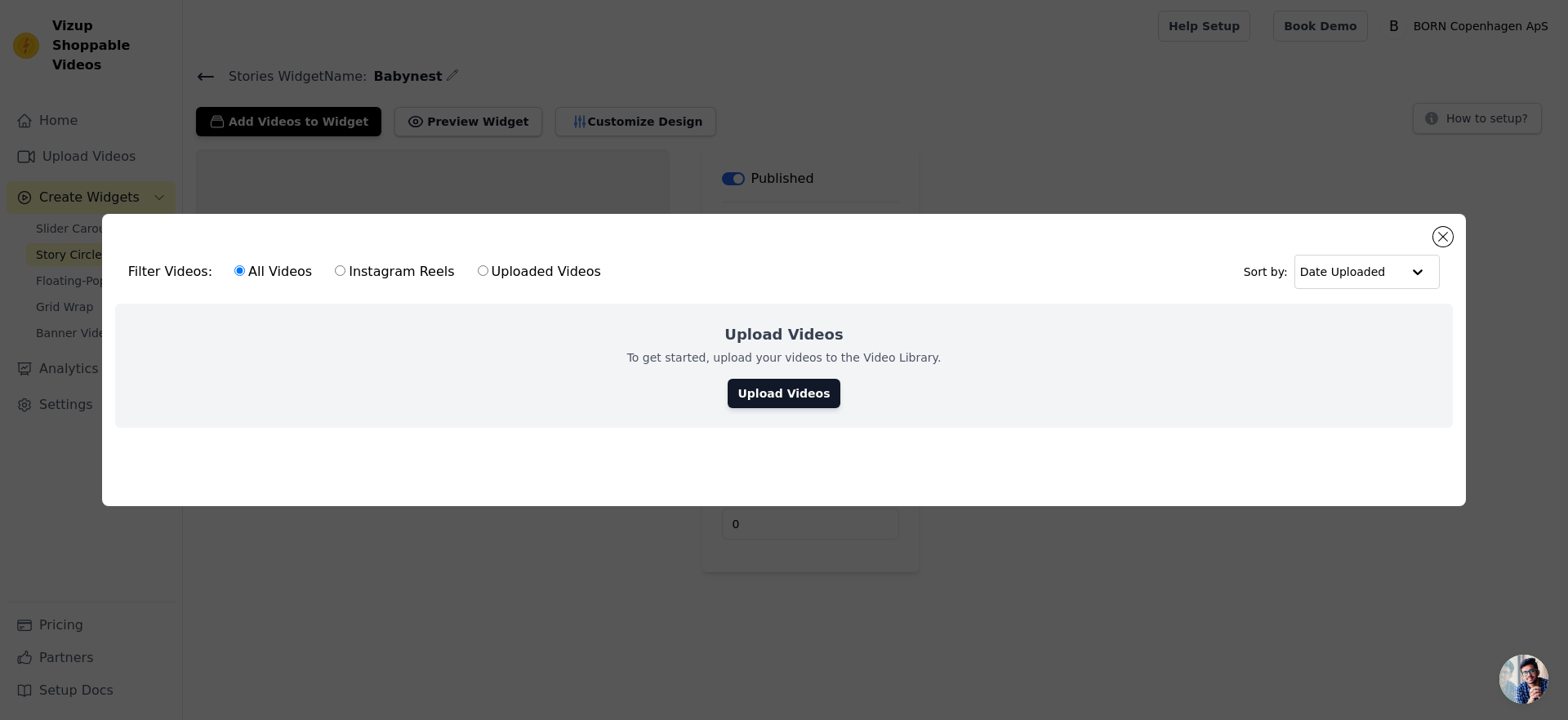
click at [369, 267] on label "Instagram Reels" at bounding box center [394, 272] width 121 height 22
click at [345, 267] on input "Instagram Reels" at bounding box center [339, 270] width 10 height 10
radio input "true"
click at [257, 271] on label "All Videos" at bounding box center [273, 272] width 79 height 22
click at [245, 271] on input "All Videos" at bounding box center [239, 270] width 10 height 10
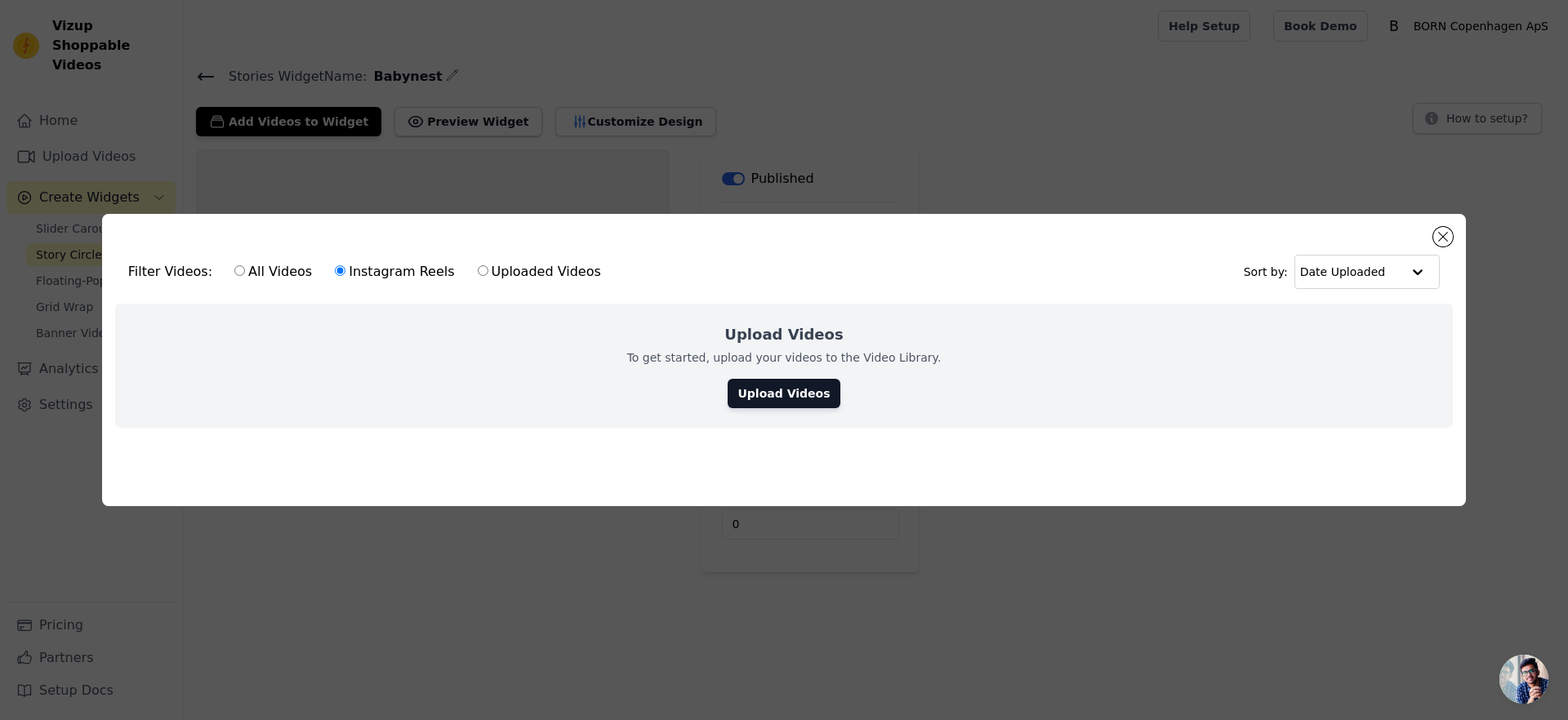
radio input "true"
click at [807, 384] on link "Upload Videos" at bounding box center [783, 393] width 112 height 29
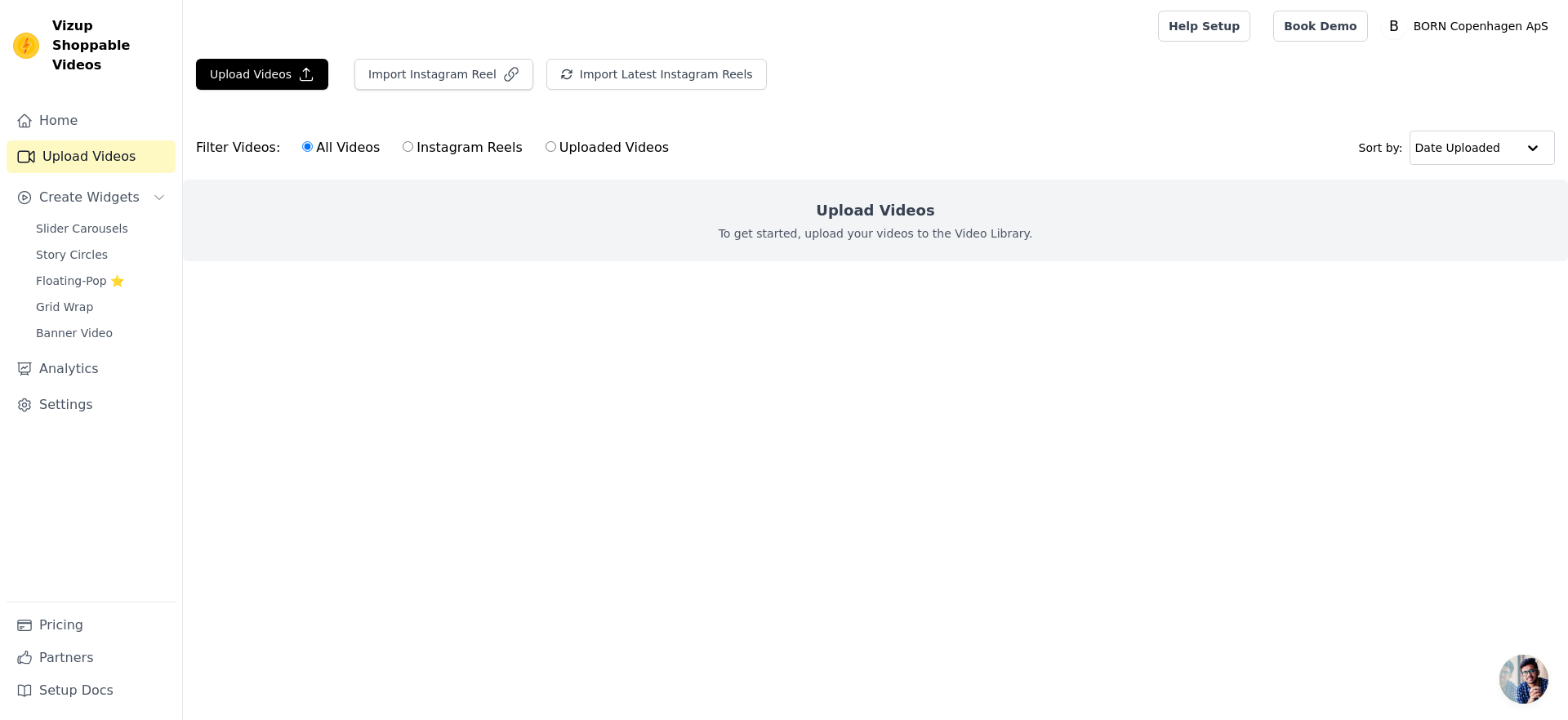
click at [897, 238] on p "To get started, upload your videos to the Video Library." at bounding box center [875, 232] width 314 height 16
click at [866, 205] on h2 "Upload Videos" at bounding box center [875, 210] width 118 height 22
click at [580, 145] on label "Uploaded Videos" at bounding box center [607, 147] width 125 height 22
click at [556, 145] on input "Uploaded Videos" at bounding box center [550, 146] width 10 height 10
radio input "true"
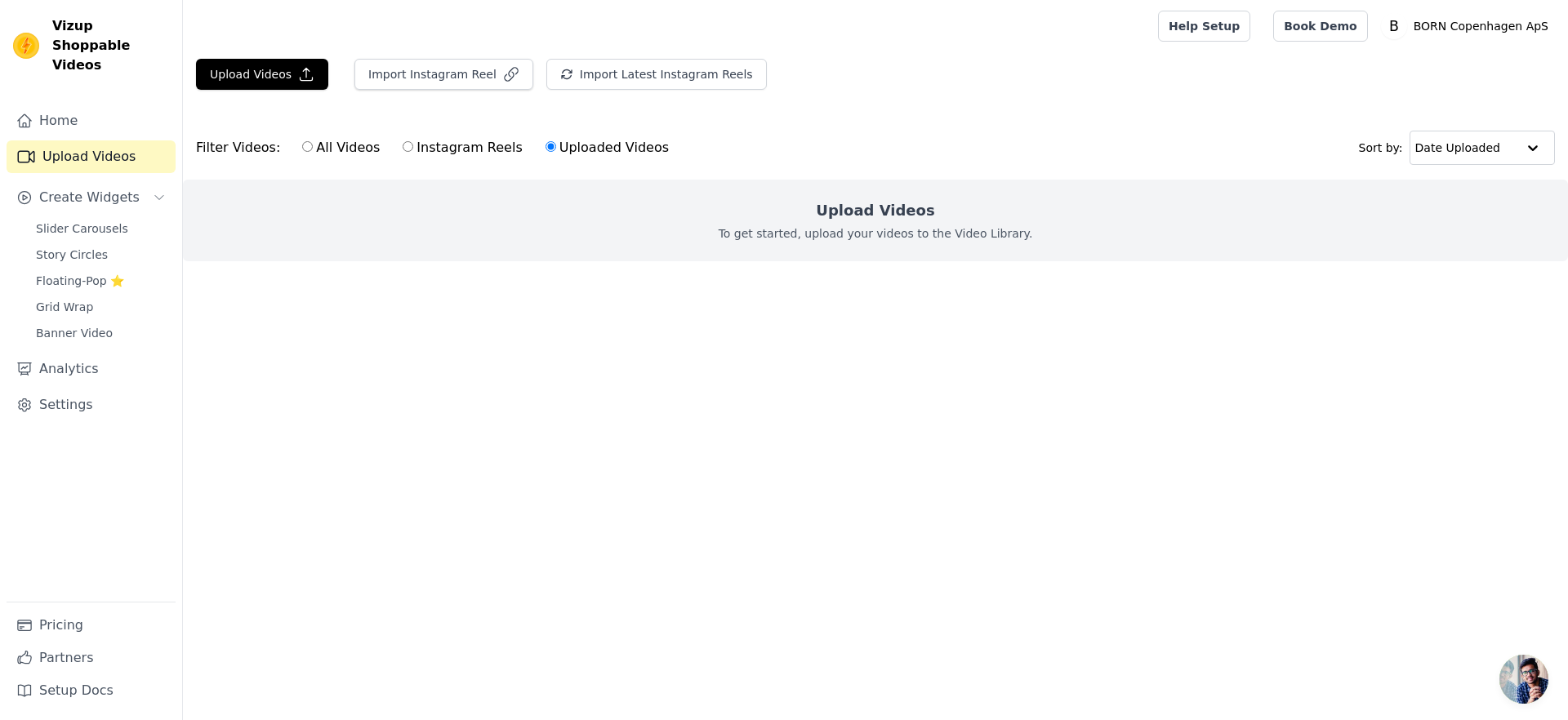
click at [301, 148] on label "All Videos" at bounding box center [340, 147] width 79 height 22
click at [302, 148] on input "All Videos" at bounding box center [307, 146] width 10 height 10
radio input "true"
click at [262, 85] on button "Upload Videos" at bounding box center [262, 74] width 132 height 31
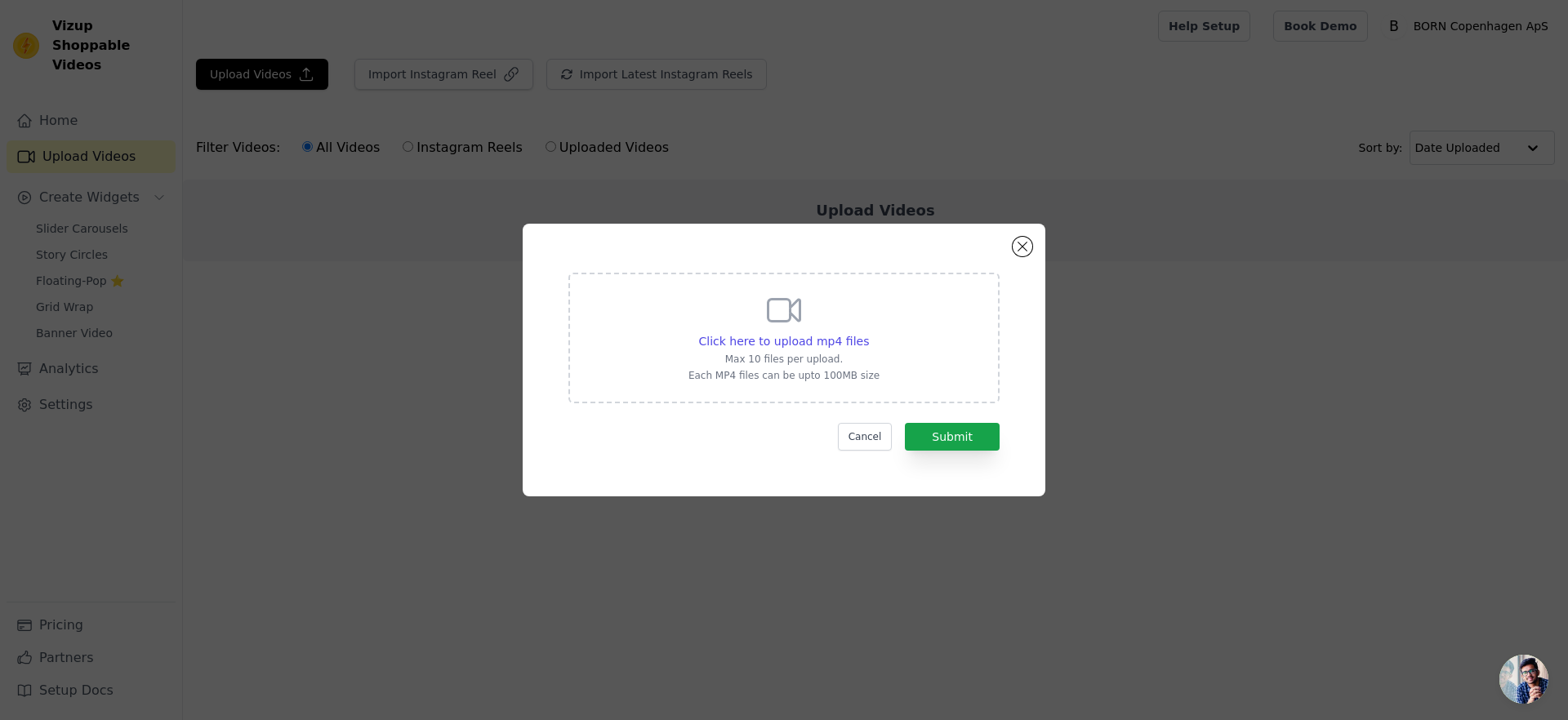
click at [1029, 237] on div "Click here to upload mp4 files Max 10 files per upload. Each MP4 files can be u…" at bounding box center [783, 360] width 522 height 273
click at [1014, 247] on button "Close modal" at bounding box center [1022, 246] width 20 height 20
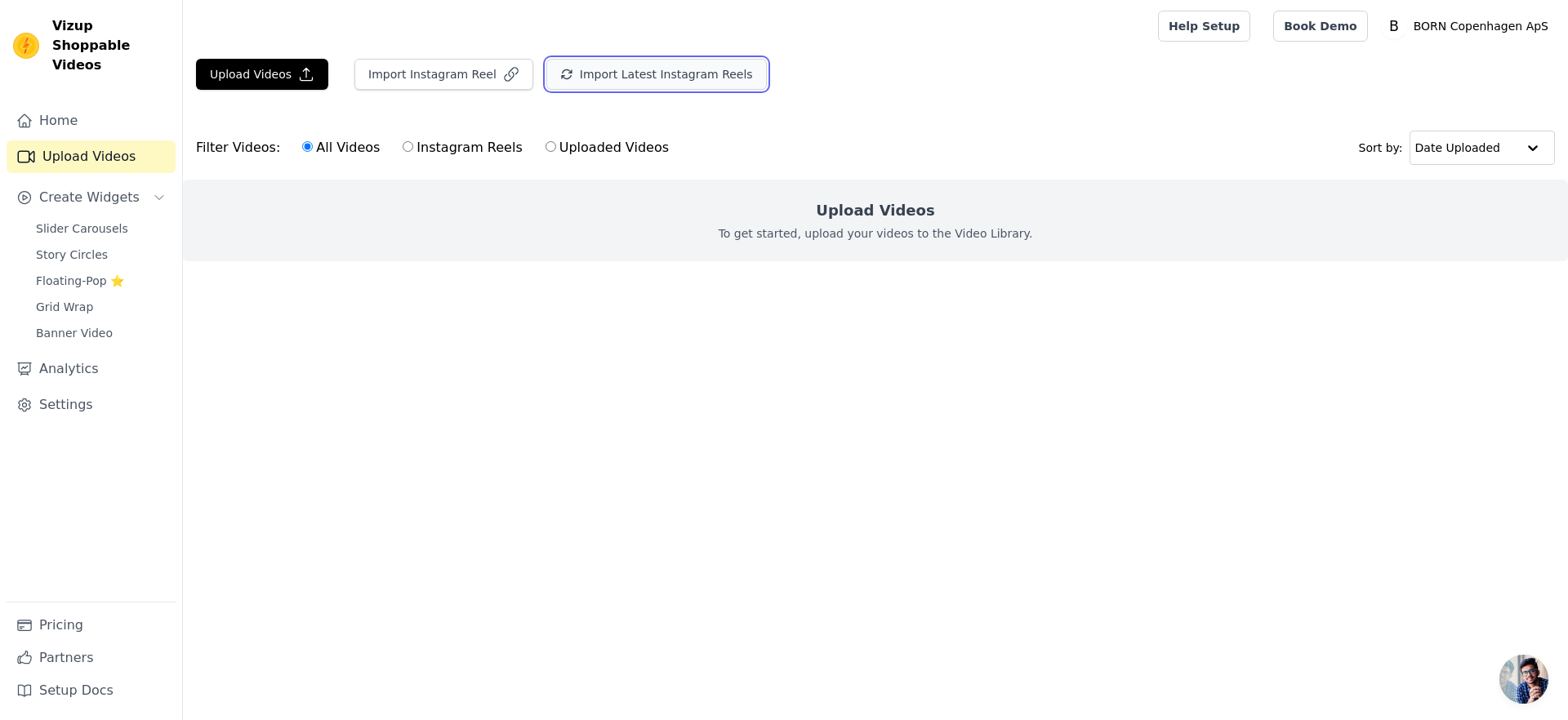
click at [614, 79] on button "Import Latest Instagram Reels" at bounding box center [656, 74] width 220 height 31
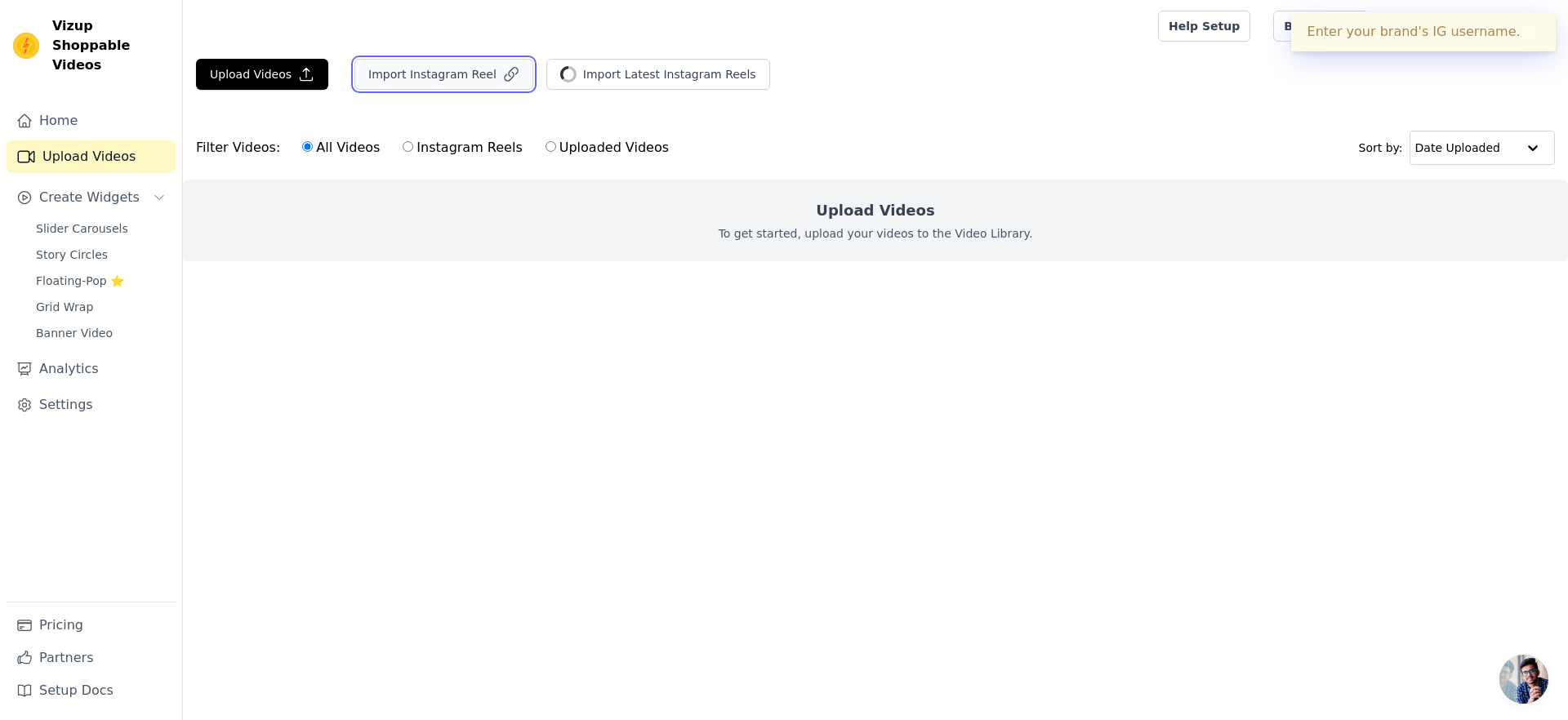
click at [484, 85] on button "Import Instagram Reel" at bounding box center [444, 74] width 179 height 31
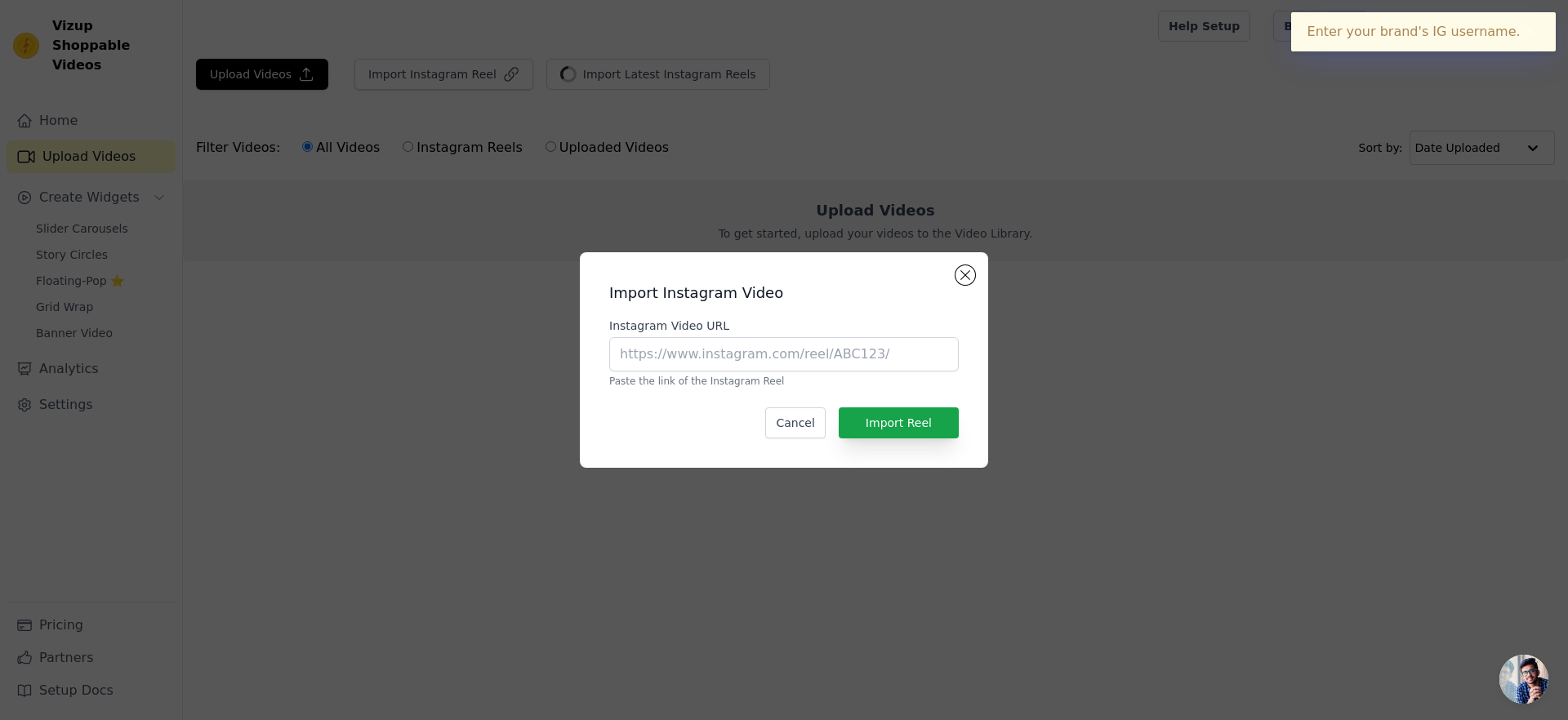
click at [434, 283] on div "Import Instagram Video Instagram Video URL Paste the link of the Instagram Reel…" at bounding box center [784, 360] width 1515 height 268
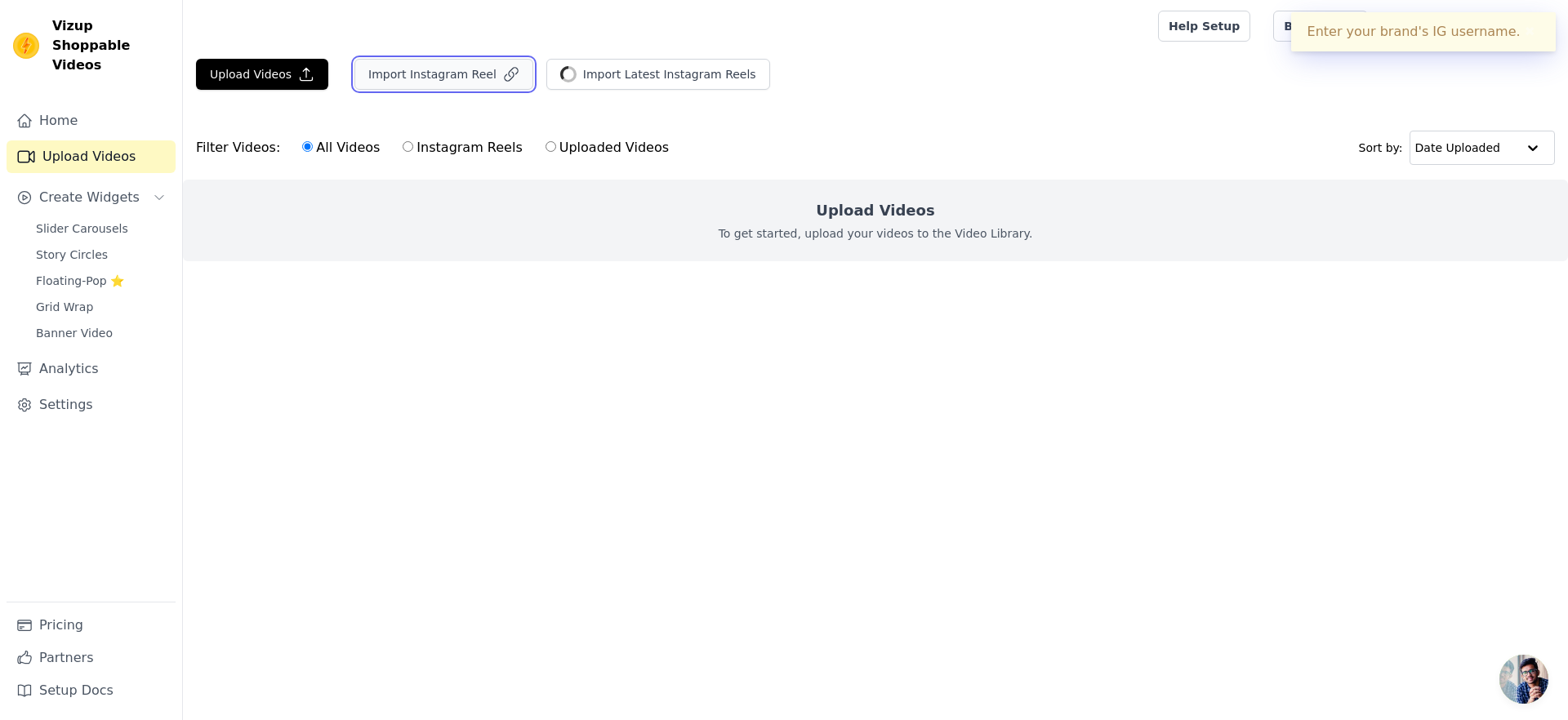
click at [445, 79] on button "Import Instagram Reel" at bounding box center [444, 74] width 179 height 31
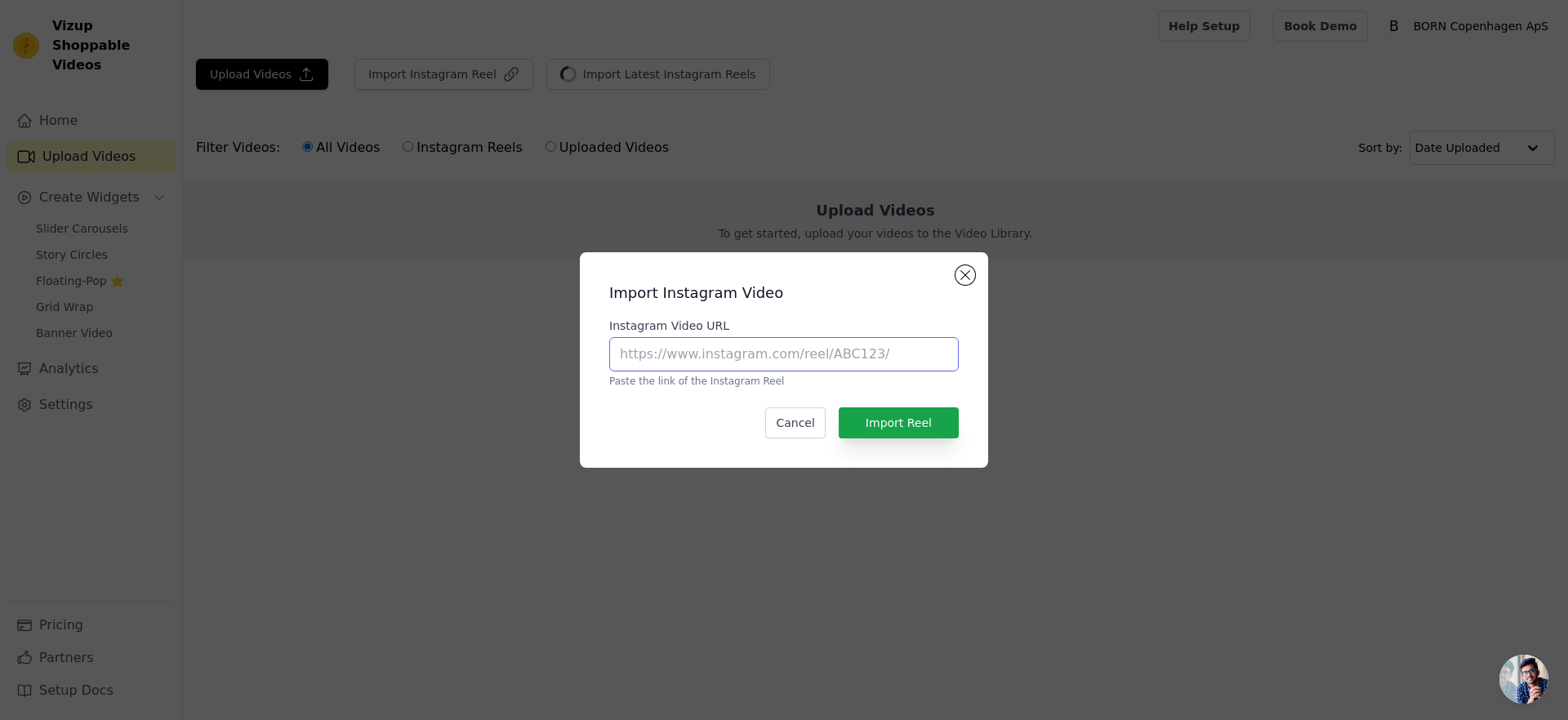
click at [754, 362] on input "Instagram Video URL" at bounding box center [784, 354] width 350 height 35
paste input "[URL][DOMAIN_NAME]"
type input "[URL][DOMAIN_NAME]"
click at [925, 422] on button "Import Reel" at bounding box center [898, 422] width 120 height 31
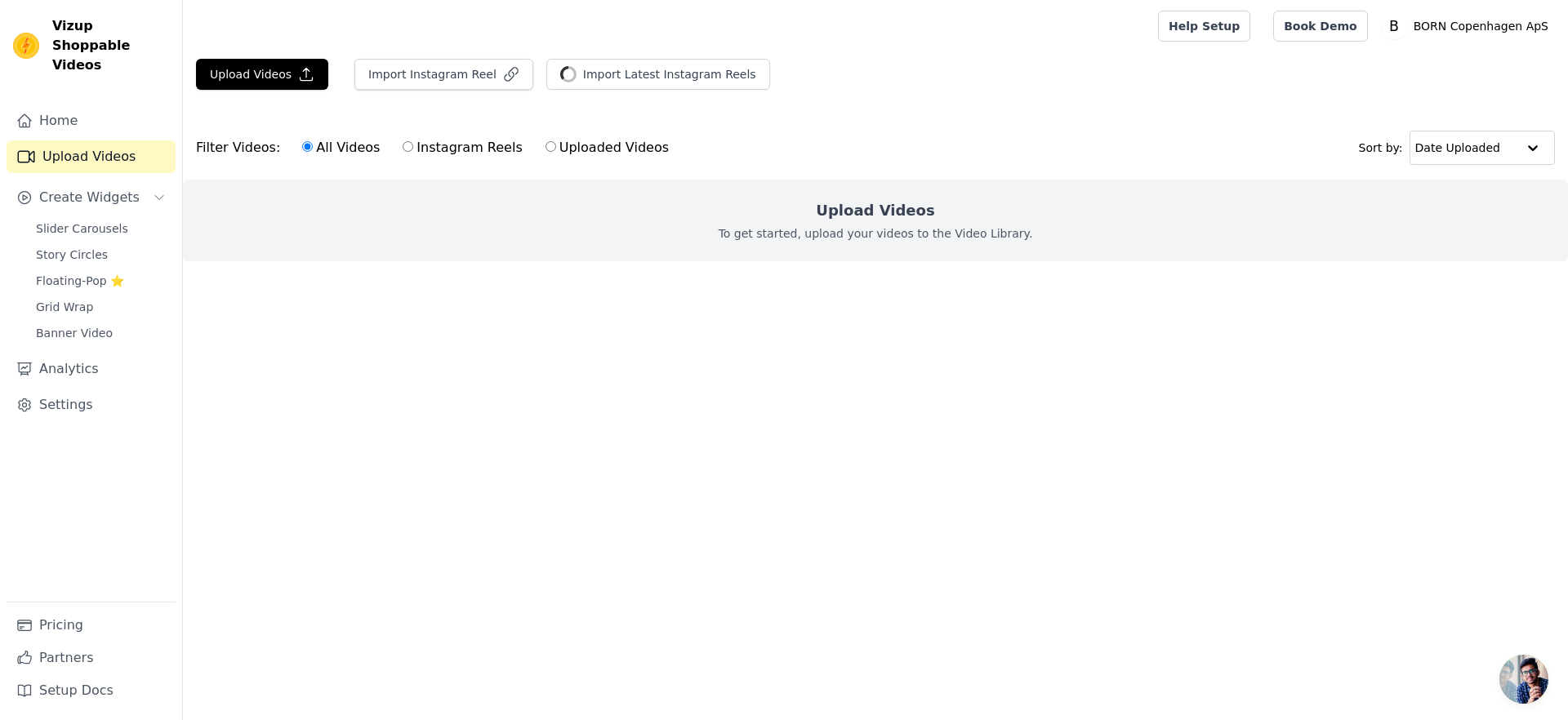
click at [450, 149] on label "Instagram Reels" at bounding box center [461, 147] width 121 height 22
click at [414, 149] on input "Instagram Reels" at bounding box center [407, 146] width 10 height 10
radio input "true"
click at [319, 151] on label "All Videos" at bounding box center [340, 147] width 79 height 22
click at [312, 151] on input "All Videos" at bounding box center [307, 146] width 10 height 10
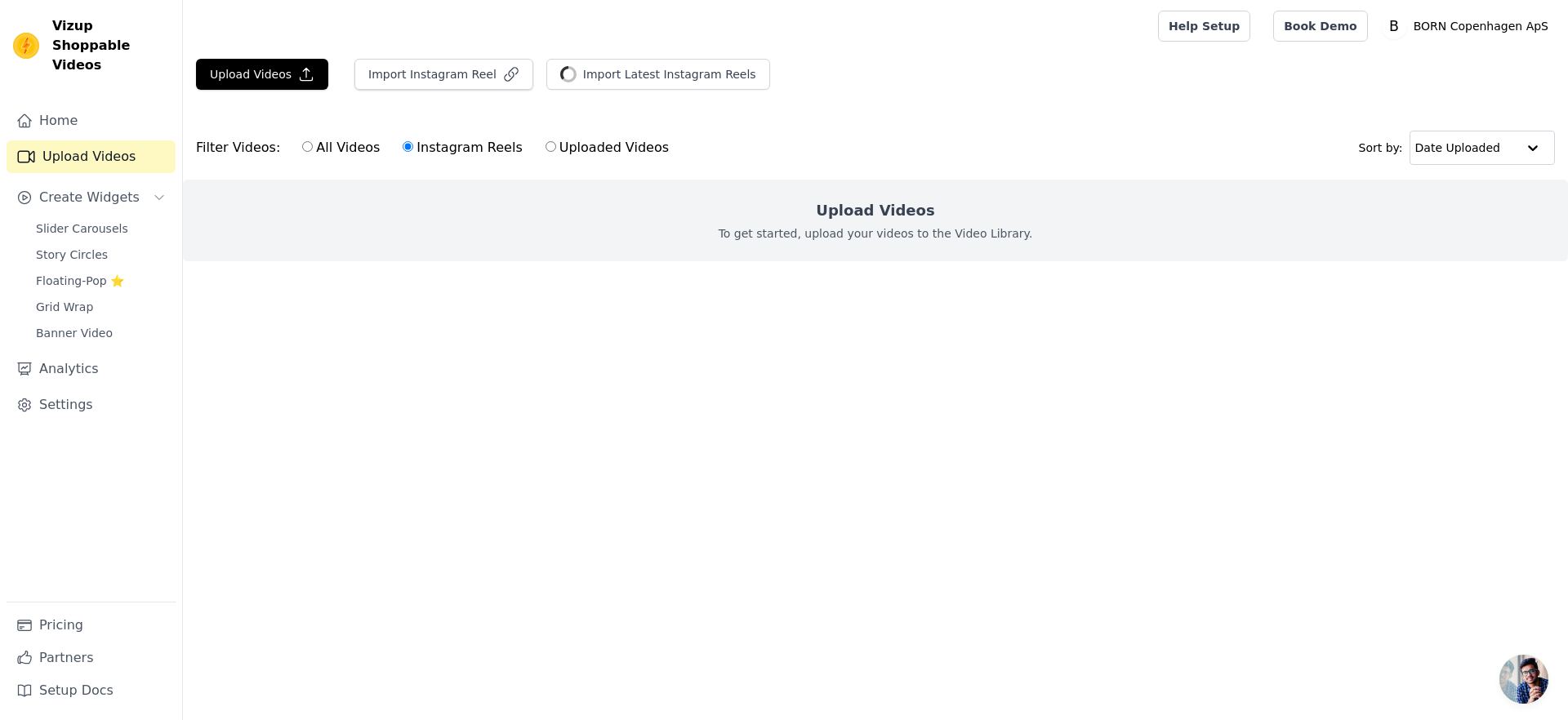
radio input "true"
click at [439, 70] on button "Import Instagram Reel" at bounding box center [444, 74] width 179 height 31
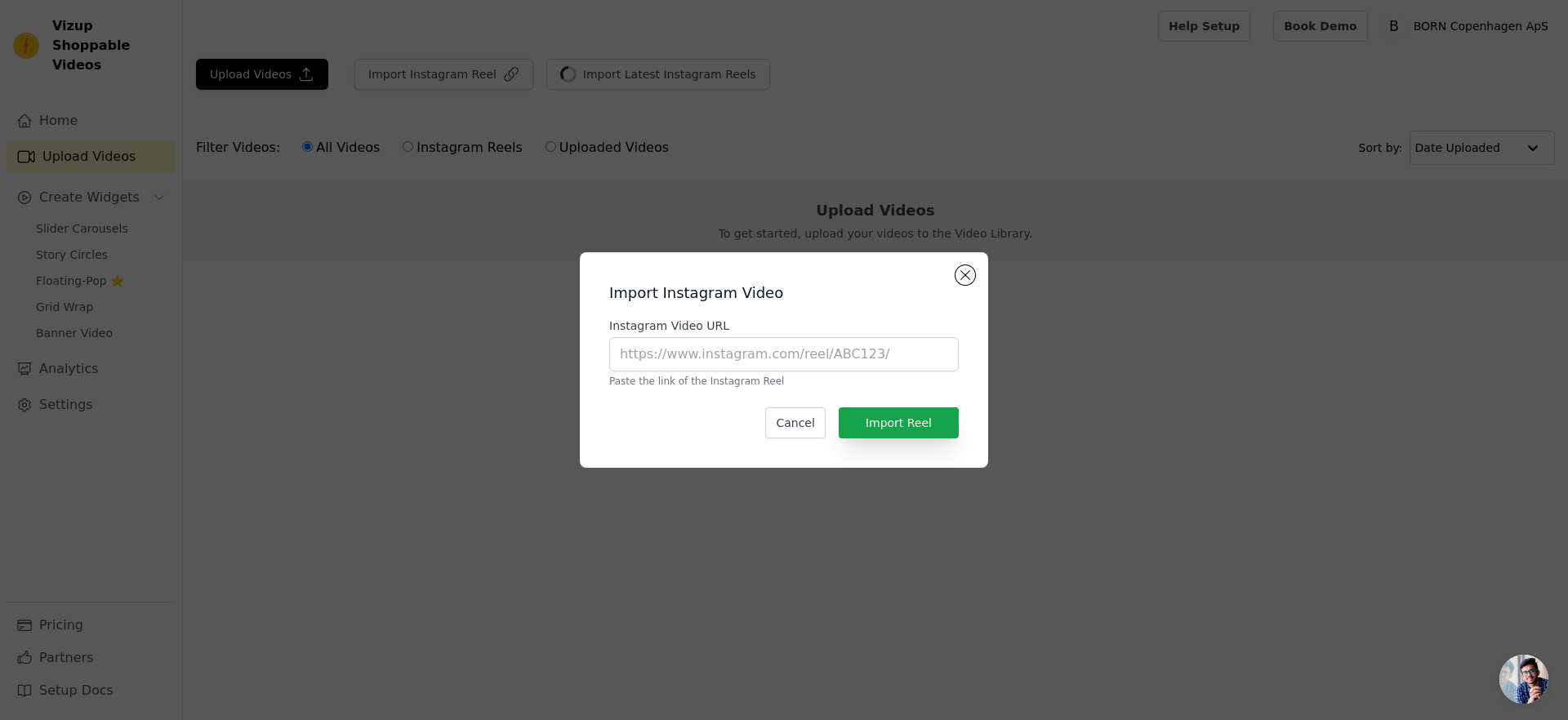
click at [659, 332] on label "Instagram Video URL" at bounding box center [784, 325] width 350 height 16
click at [659, 338] on input "Instagram Video URL" at bounding box center [784, 354] width 350 height 35
click at [669, 351] on input "Instagram Video URL" at bounding box center [784, 354] width 350 height 35
paste input "[URL][DOMAIN_NAME]"
type input "[URL][DOMAIN_NAME]"
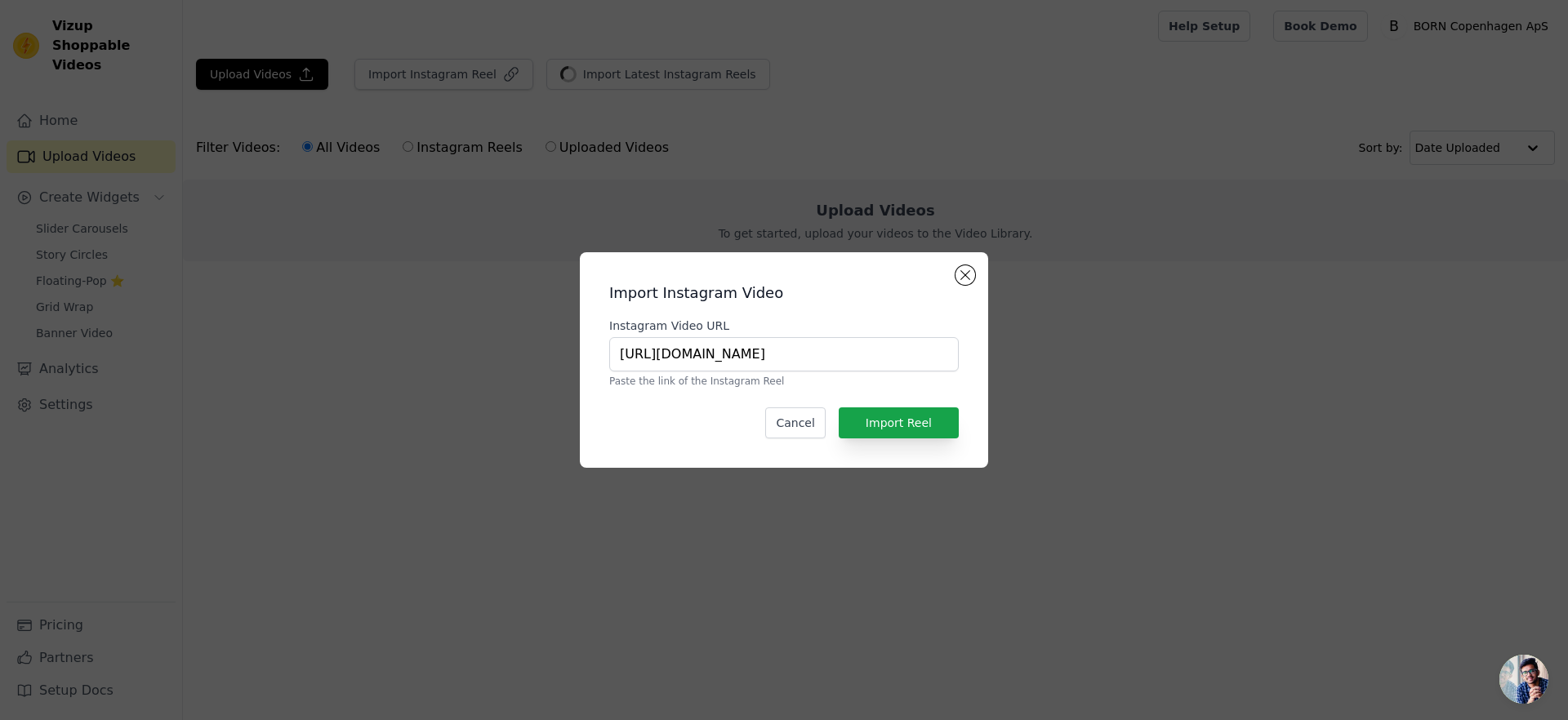
click at [906, 439] on div "Import Instagram Video Instagram Video URL [URL][DOMAIN_NAME] Paste the link of…" at bounding box center [783, 360] width 382 height 189
click at [906, 429] on button "Import Reel" at bounding box center [898, 422] width 120 height 31
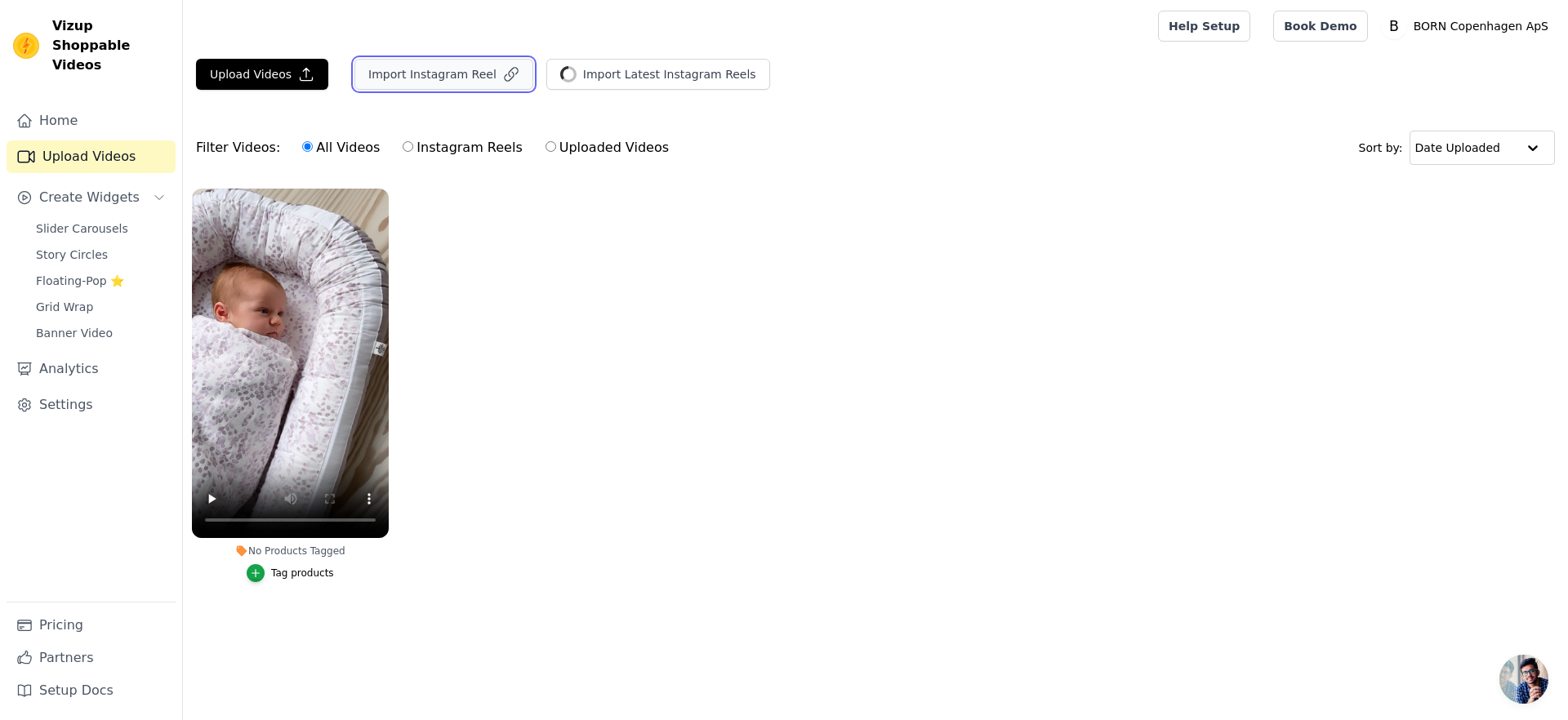
click at [466, 80] on button "Import Instagram Reel" at bounding box center [444, 74] width 179 height 31
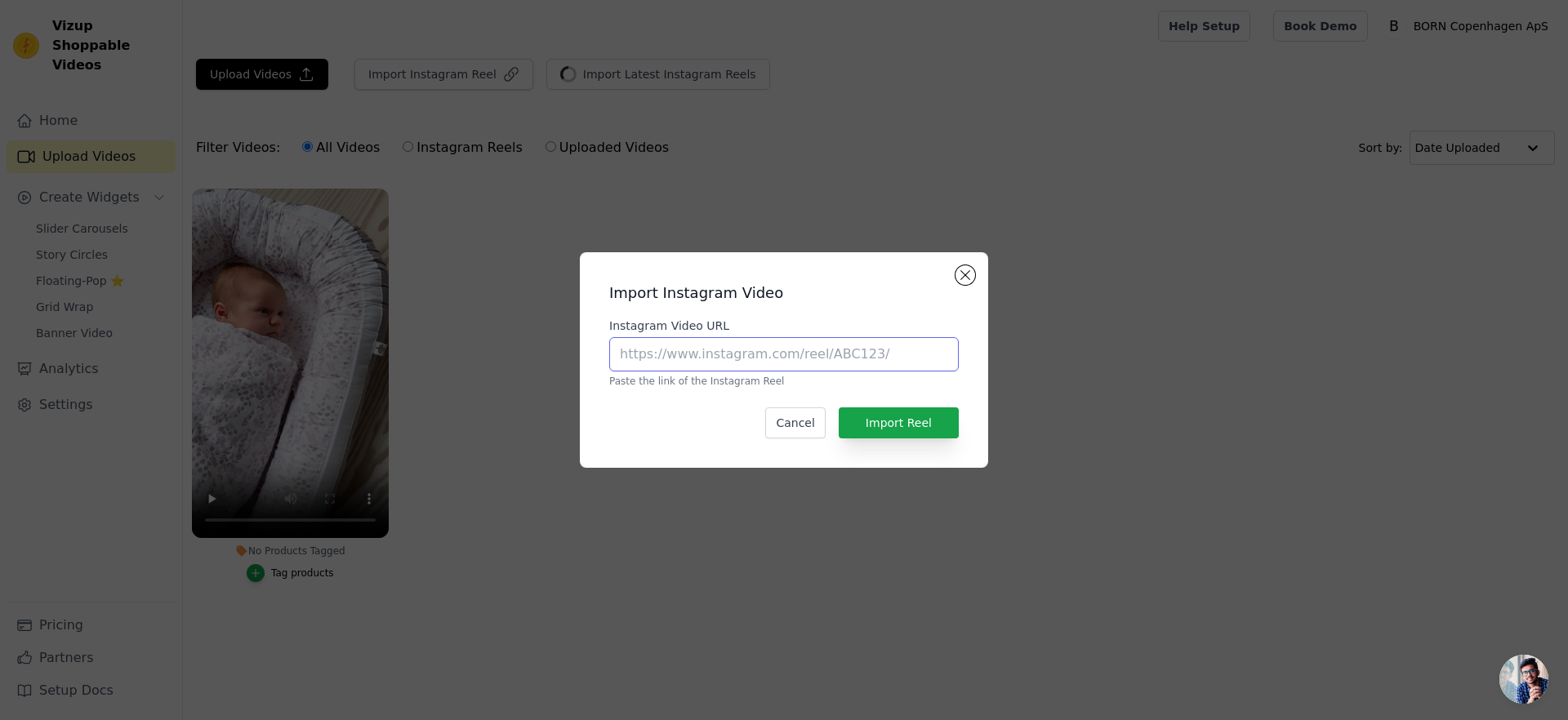
click at [709, 354] on input "Instagram Video URL" at bounding box center [784, 354] width 350 height 35
paste input "[URL][DOMAIN_NAME]"
type input "[URL][DOMAIN_NAME]"
click at [892, 412] on button "Import Reel" at bounding box center [898, 422] width 120 height 31
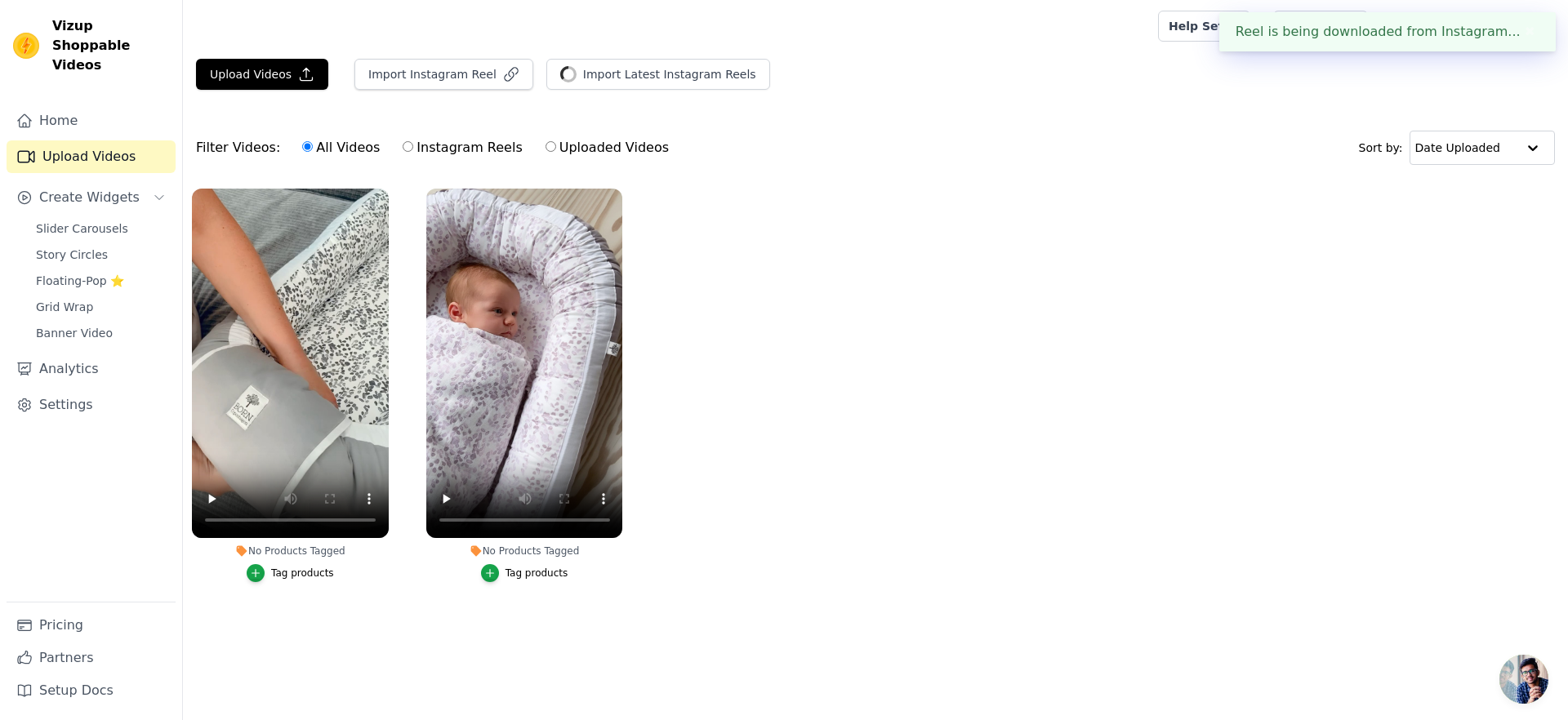
click at [548, 578] on div "Tag products" at bounding box center [536, 573] width 63 height 13
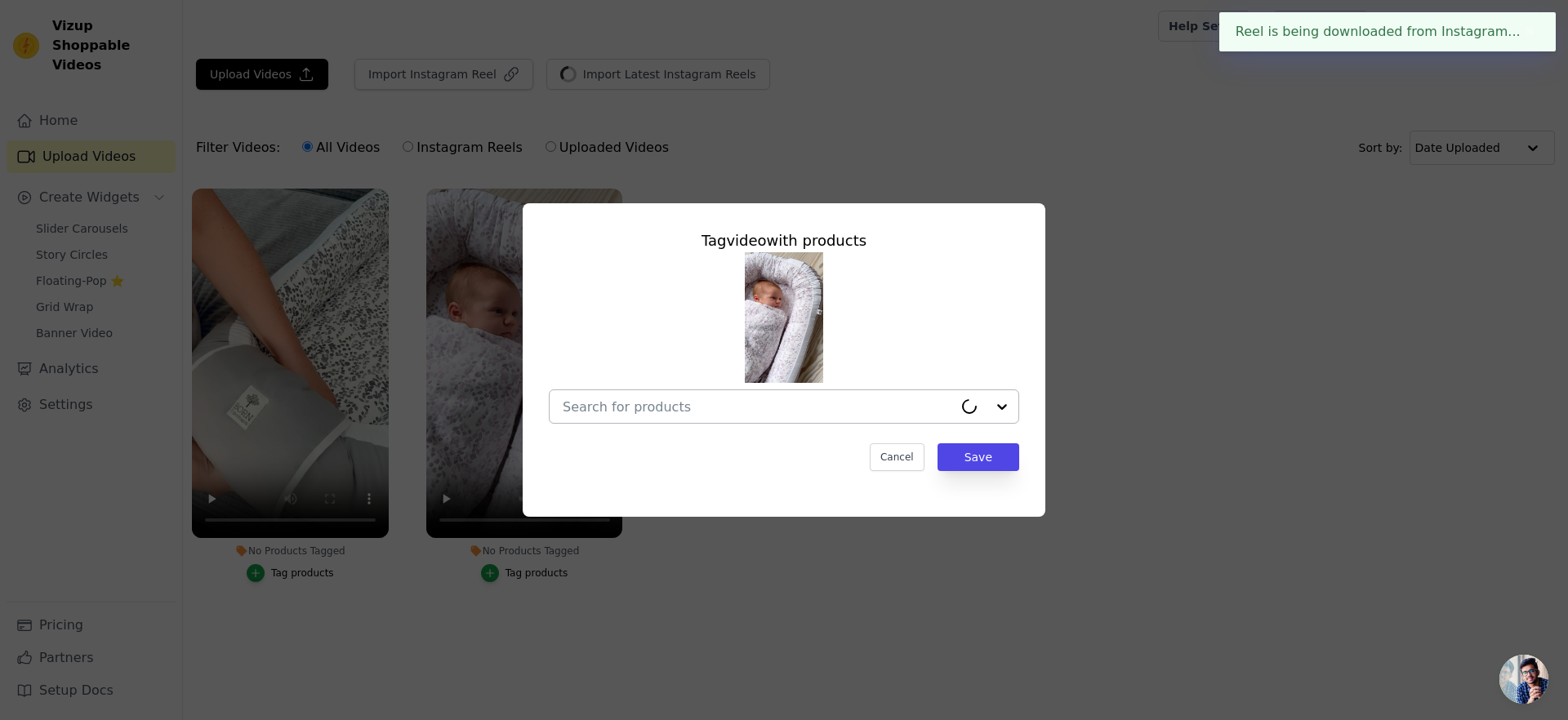
drag, startPoint x: 667, startPoint y: 428, endPoint x: 684, endPoint y: 400, distance: 32.8
click at [667, 428] on div "Tag video with products Cancel Save" at bounding box center [783, 351] width 496 height 268
click at [684, 400] on input "No Products Tagged Tag video with products Cancel Save Tag products" at bounding box center [758, 407] width 390 height 16
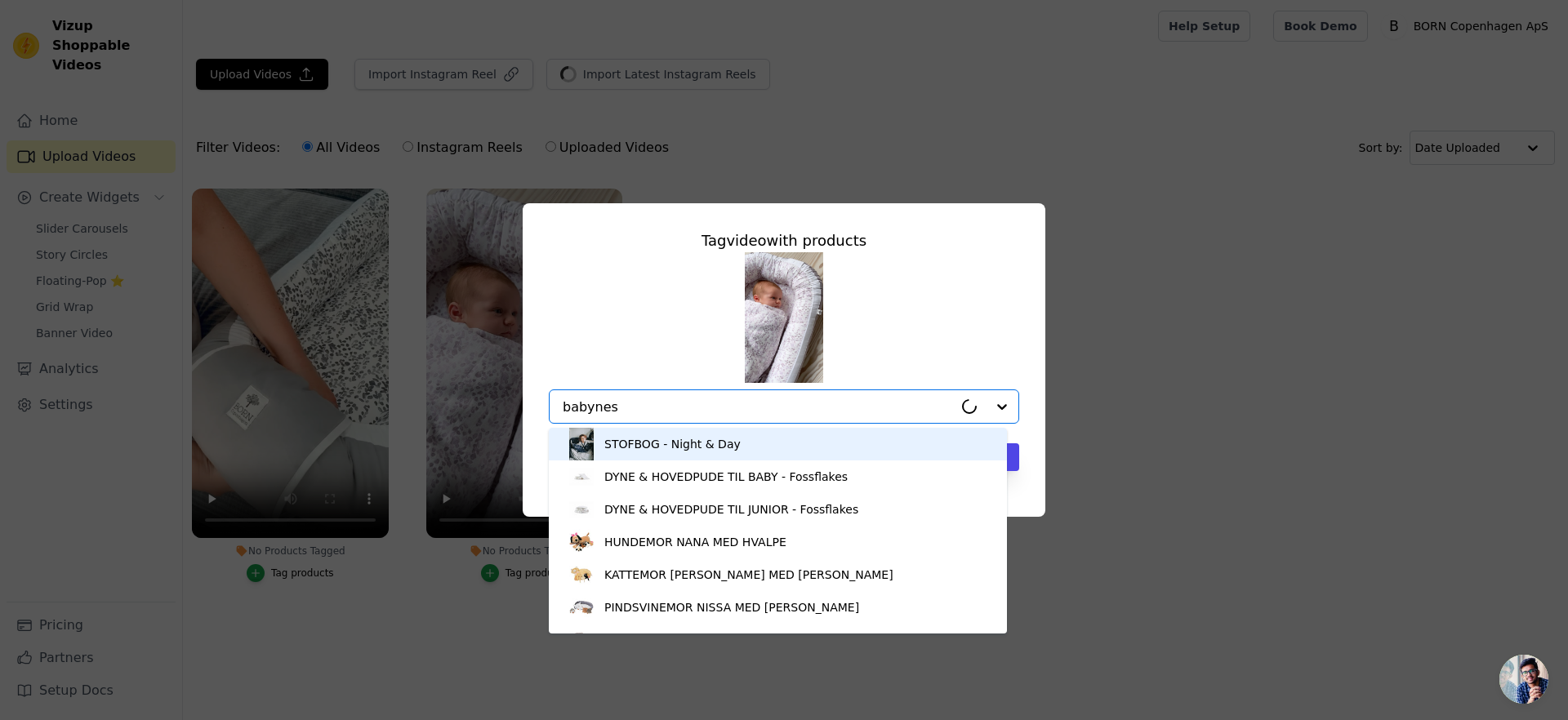
type input "babynest"
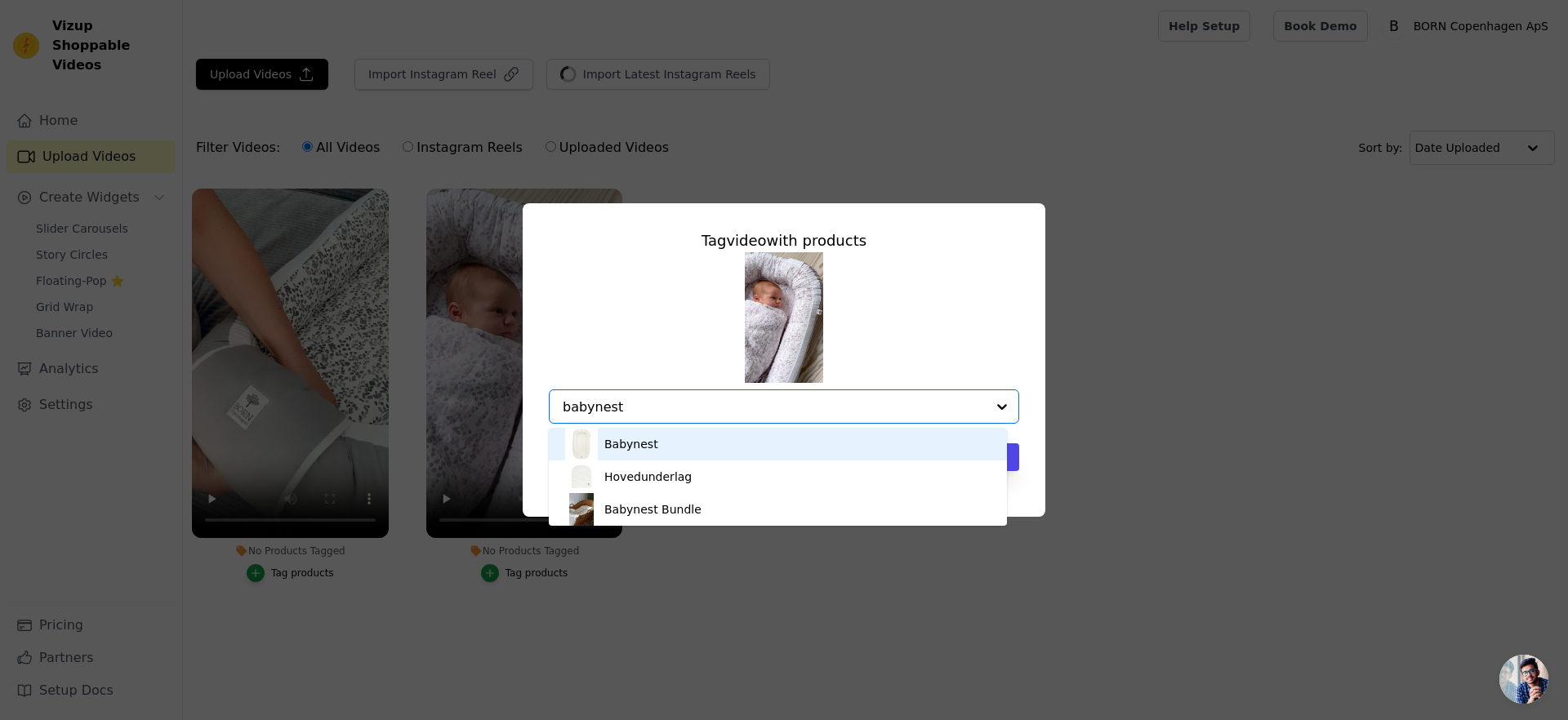
click at [710, 435] on div "Babynest" at bounding box center [777, 443] width 426 height 33
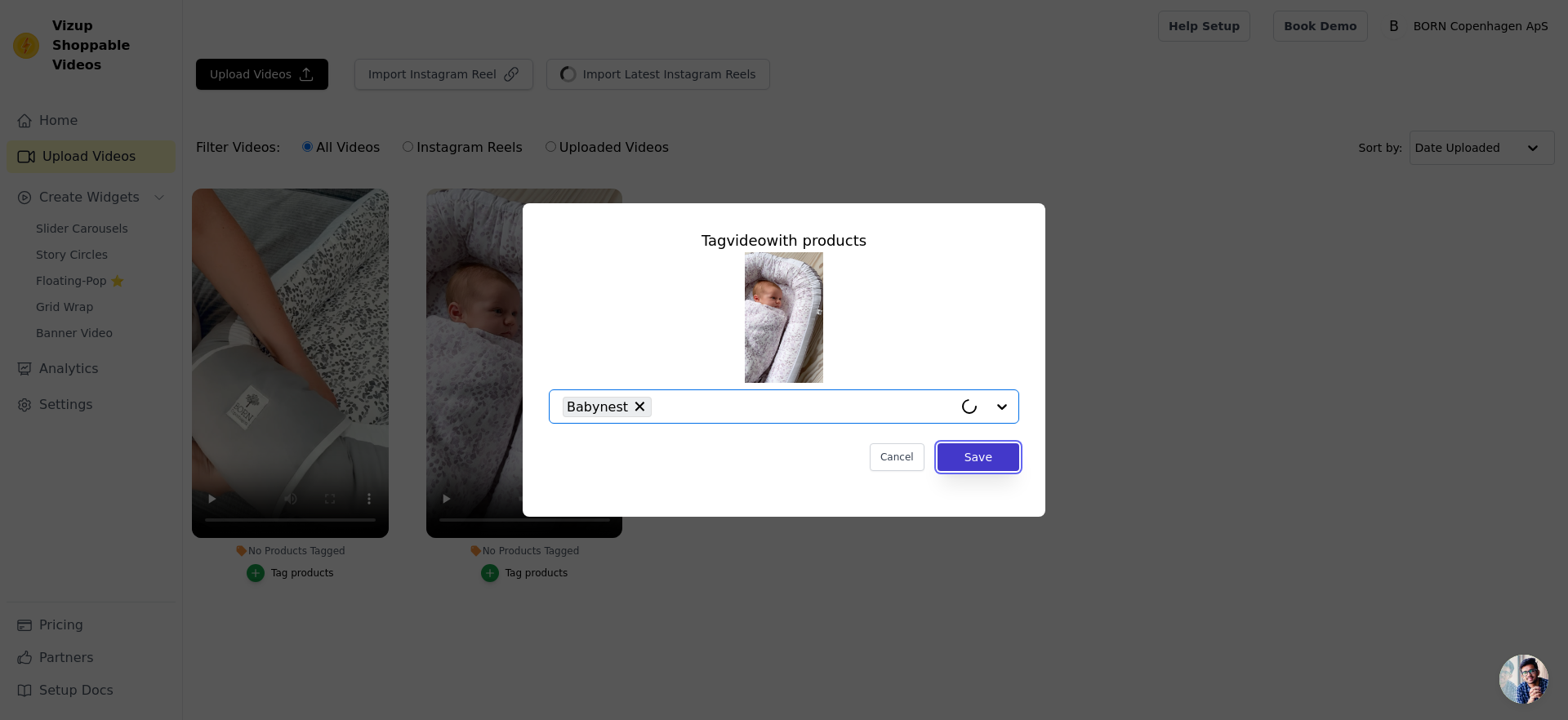
click at [984, 464] on button "Save" at bounding box center [978, 458] width 82 height 28
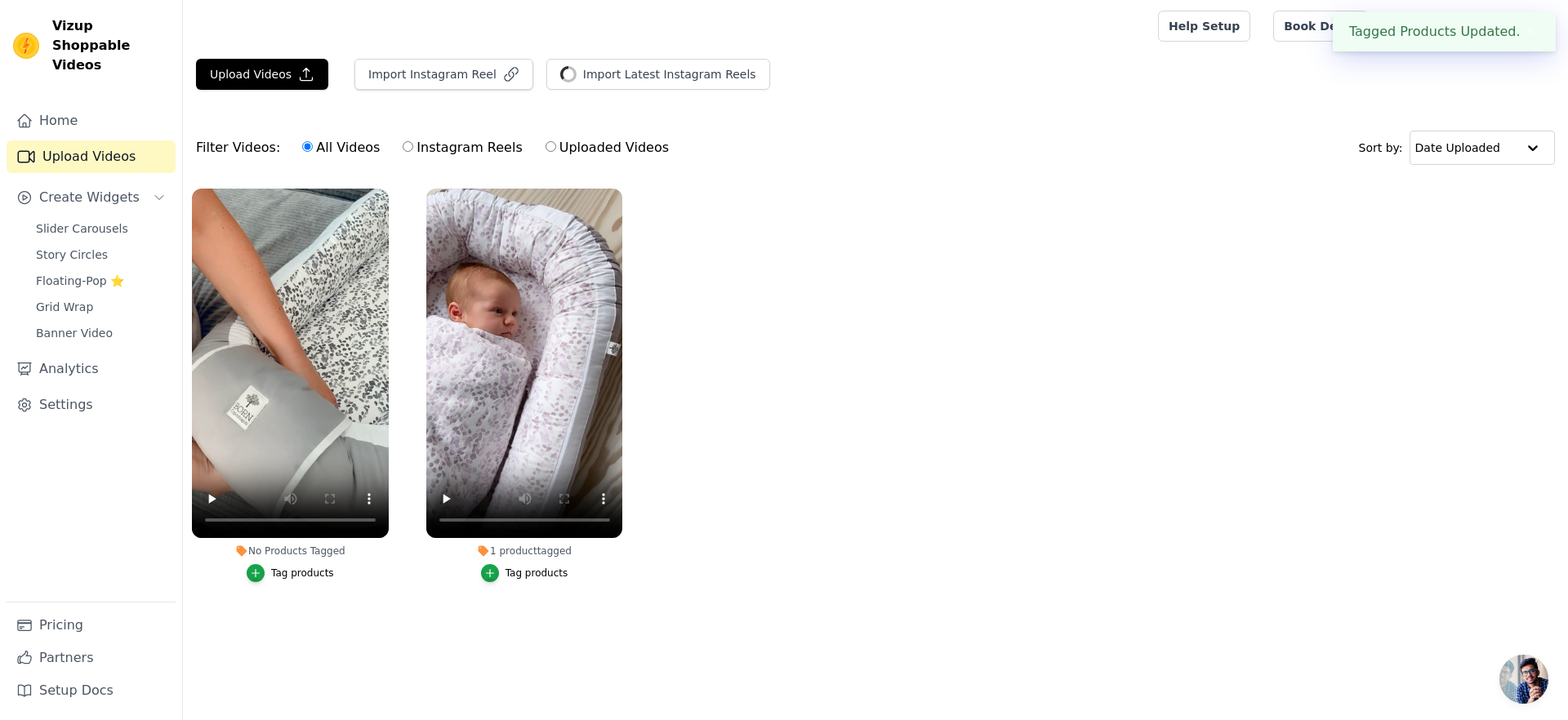
click at [298, 572] on div "Tag products" at bounding box center [302, 573] width 63 height 13
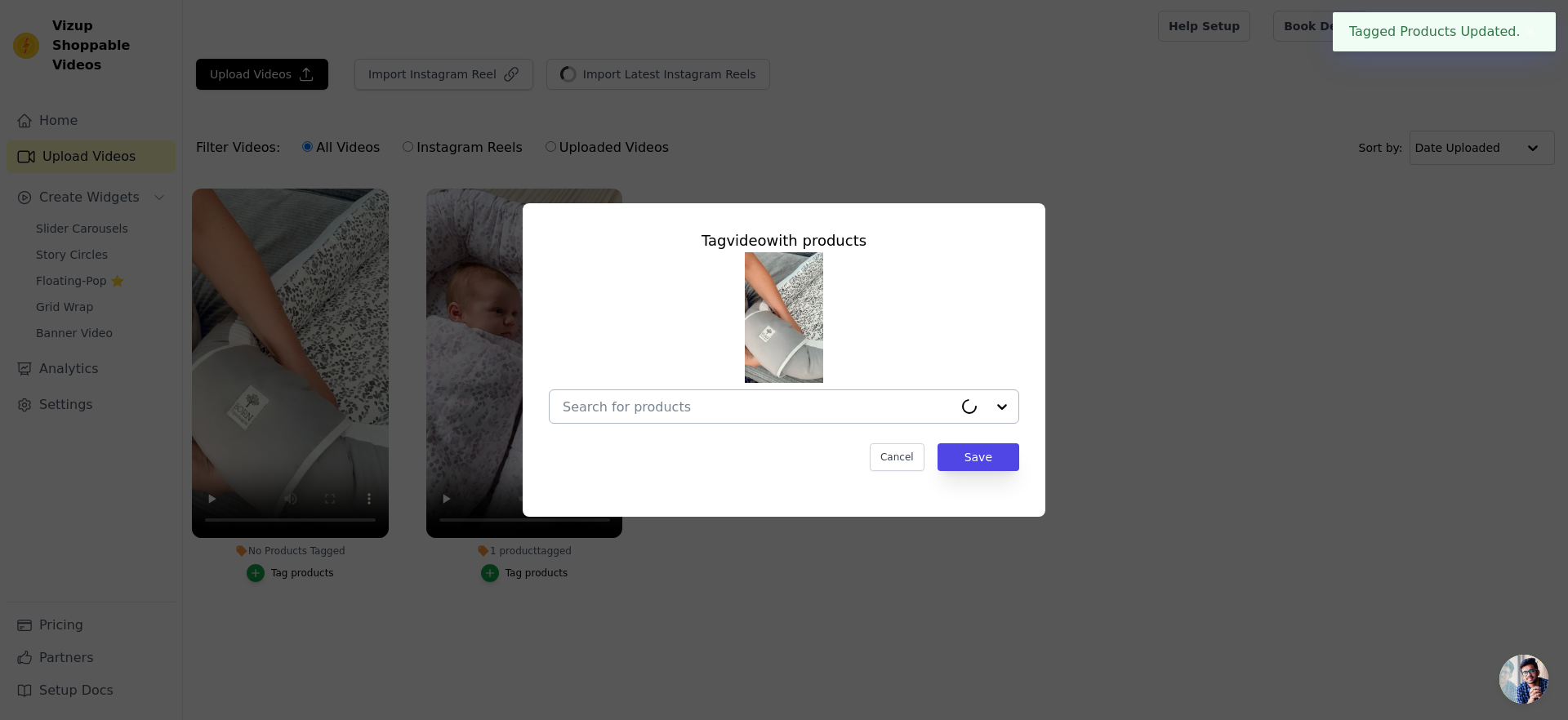
click at [712, 407] on input "No Products Tagged Tag video with products Cancel Save Tag products" at bounding box center [758, 407] width 390 height 16
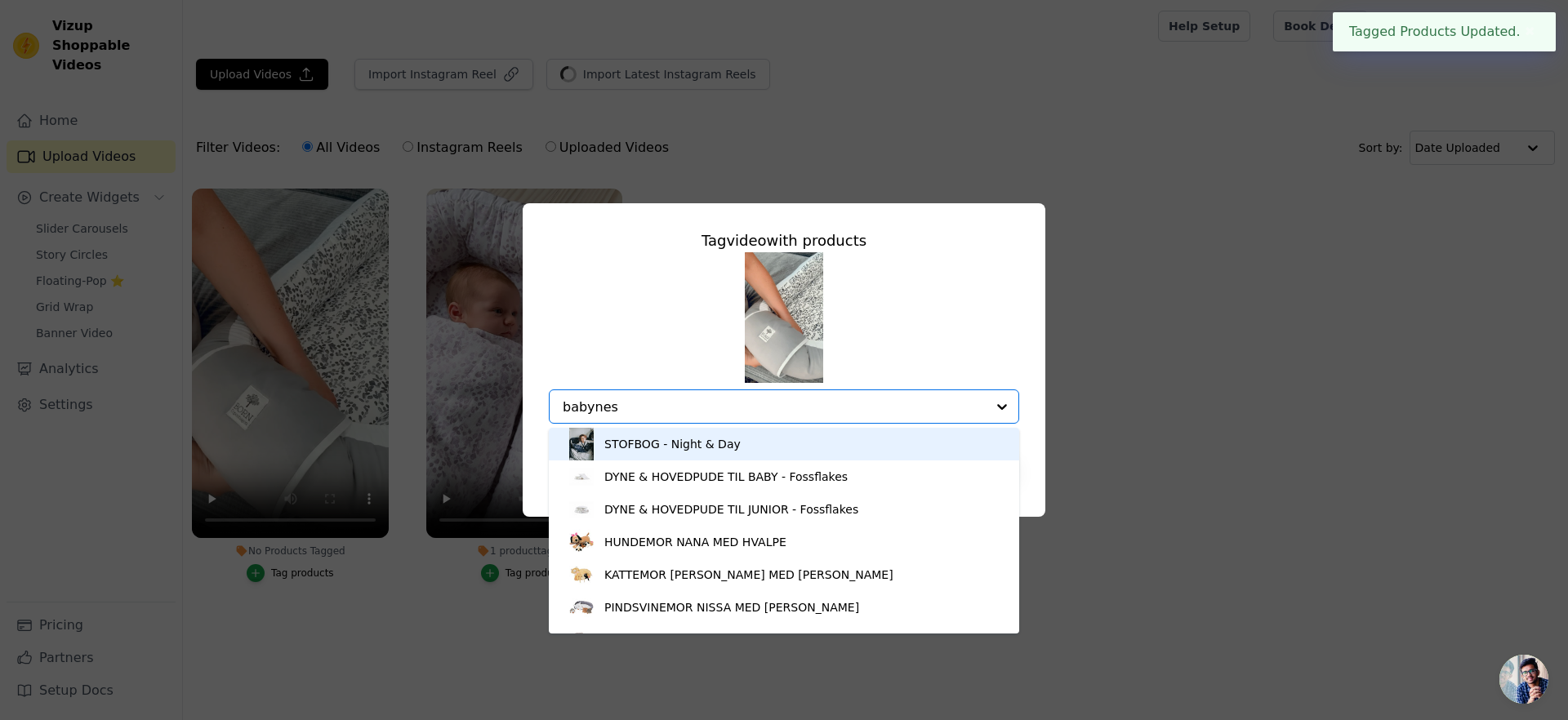
type input "babynest"
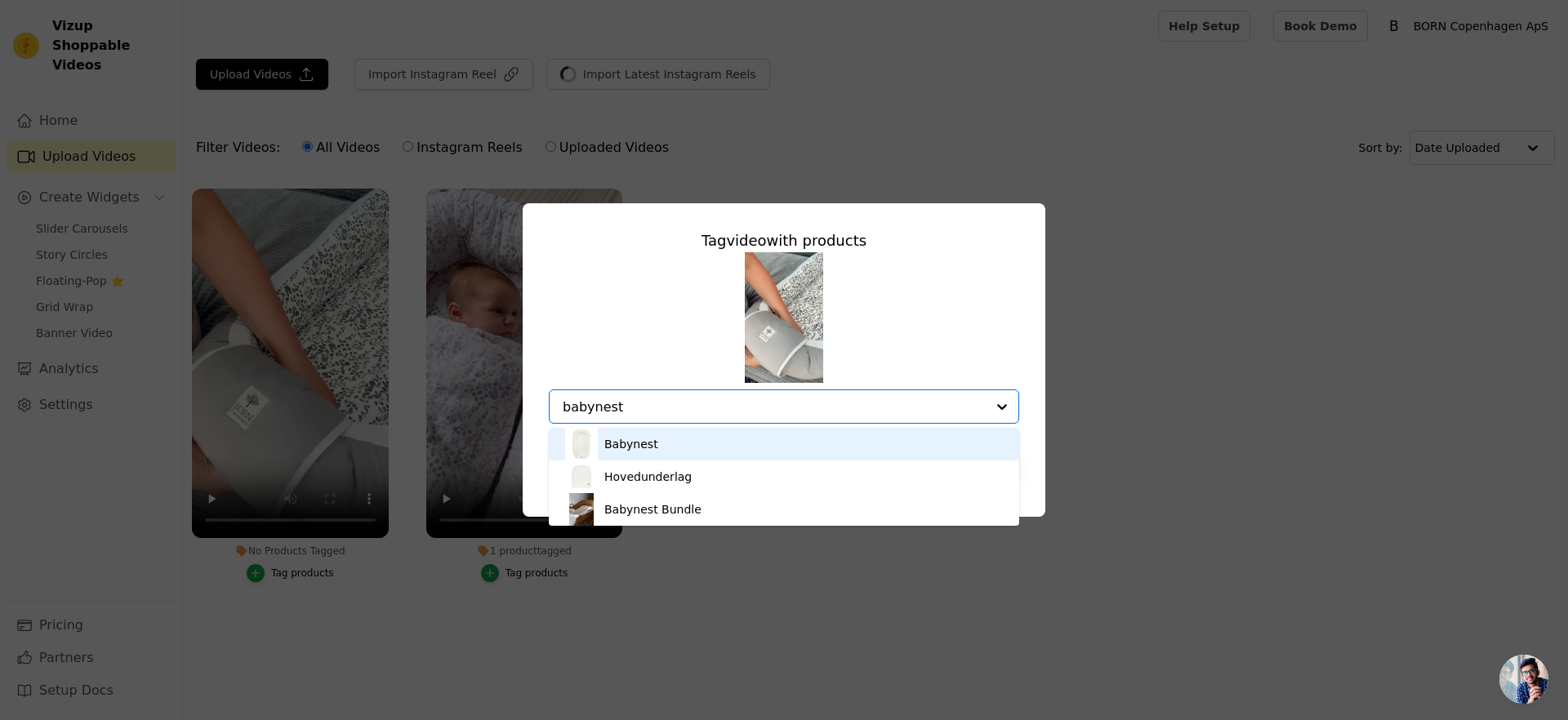
click at [645, 433] on div "Babynest" at bounding box center [783, 443] width 438 height 33
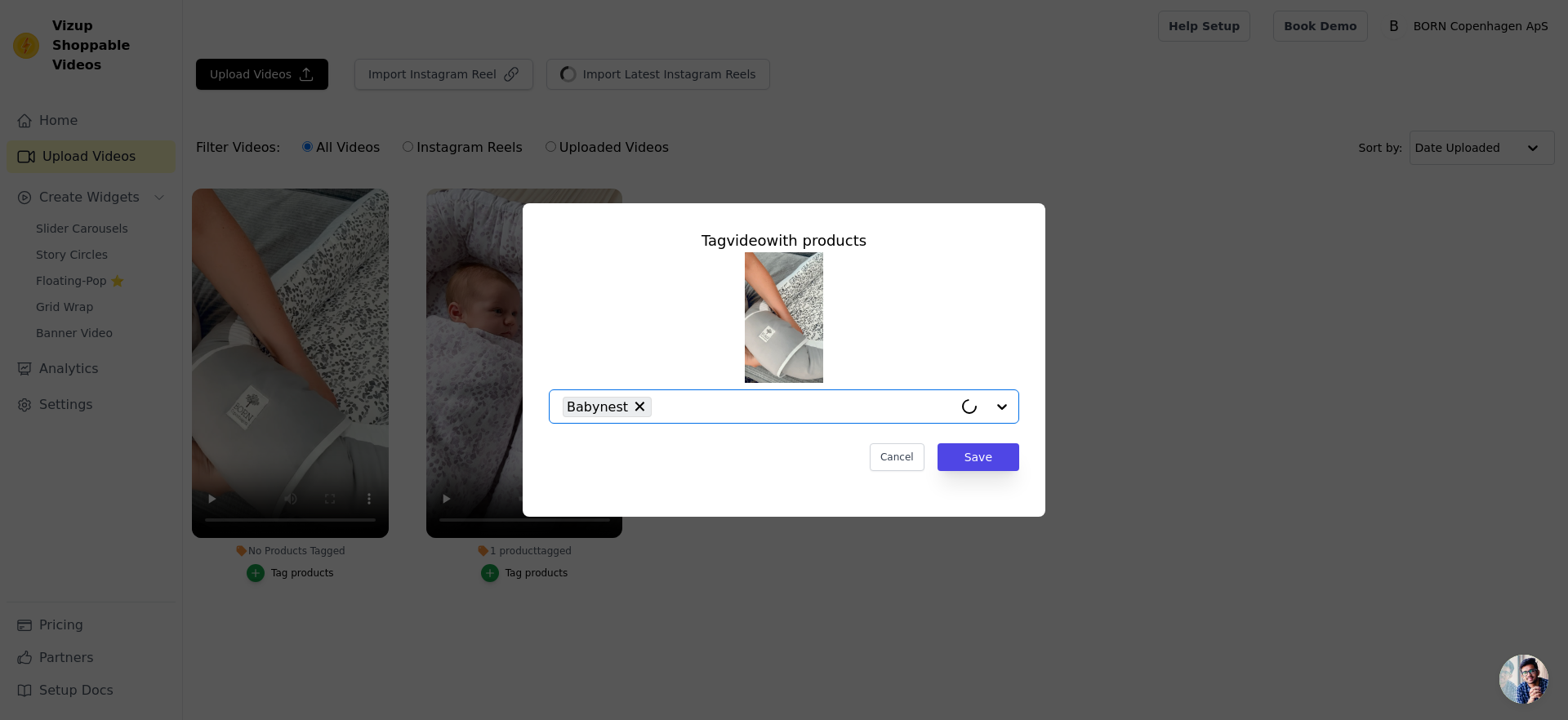
click at [981, 442] on div "Tag video with products Option Babynest, selected. Select is focused, type to r…" at bounding box center [783, 351] width 496 height 268
click at [985, 456] on button "Save" at bounding box center [978, 458] width 82 height 28
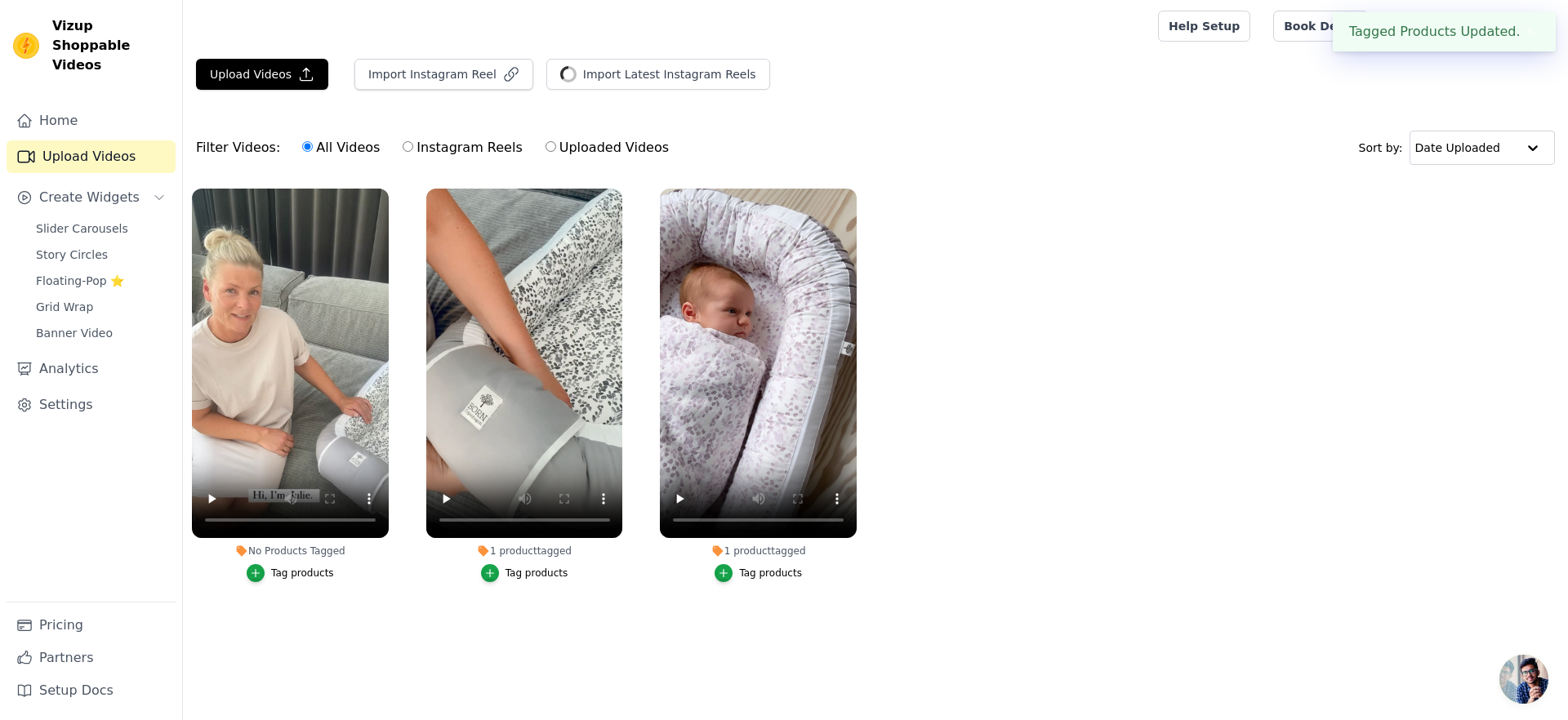
click at [288, 570] on div "Tag products" at bounding box center [302, 573] width 63 height 13
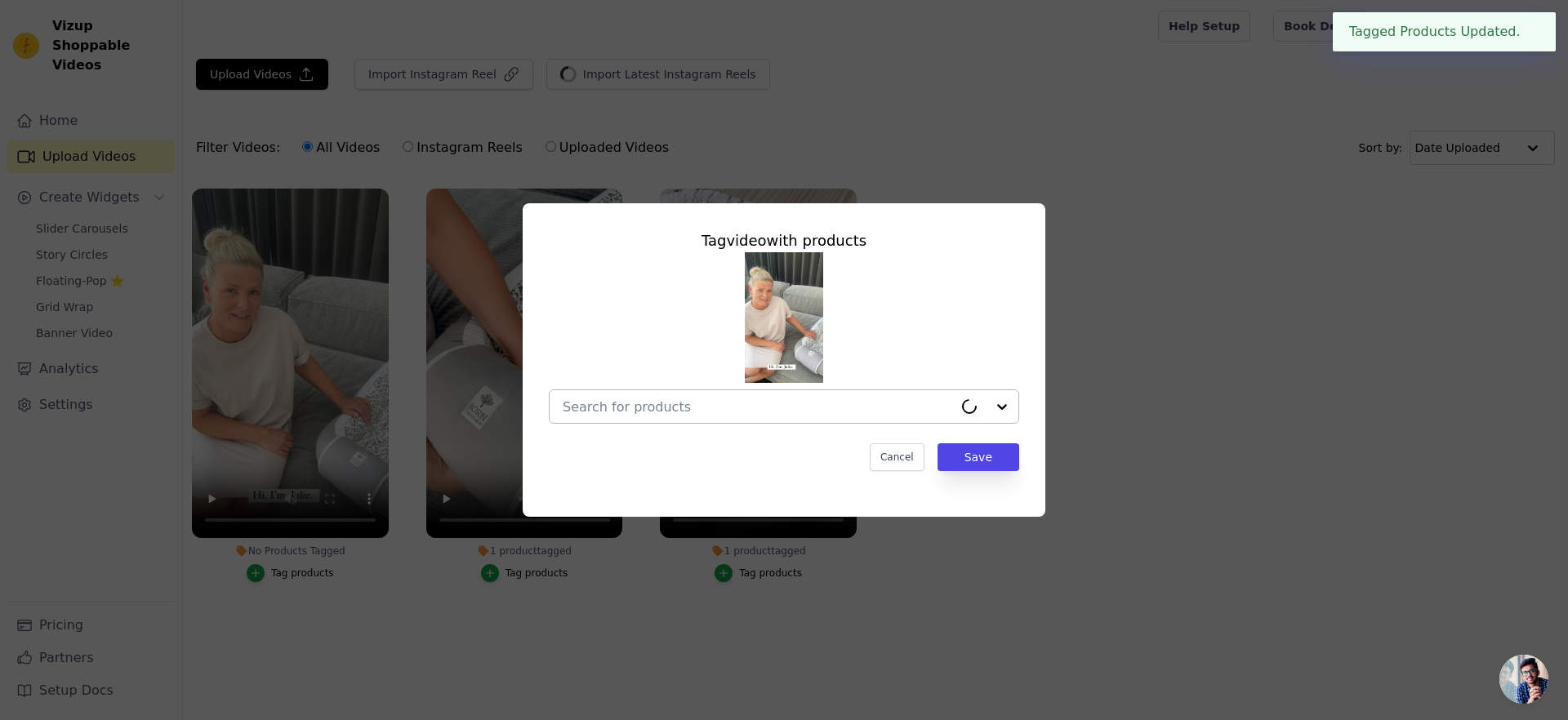
click at [834, 399] on input "No Products Tagged Tag video with products Cancel Save Tag products" at bounding box center [758, 407] width 390 height 16
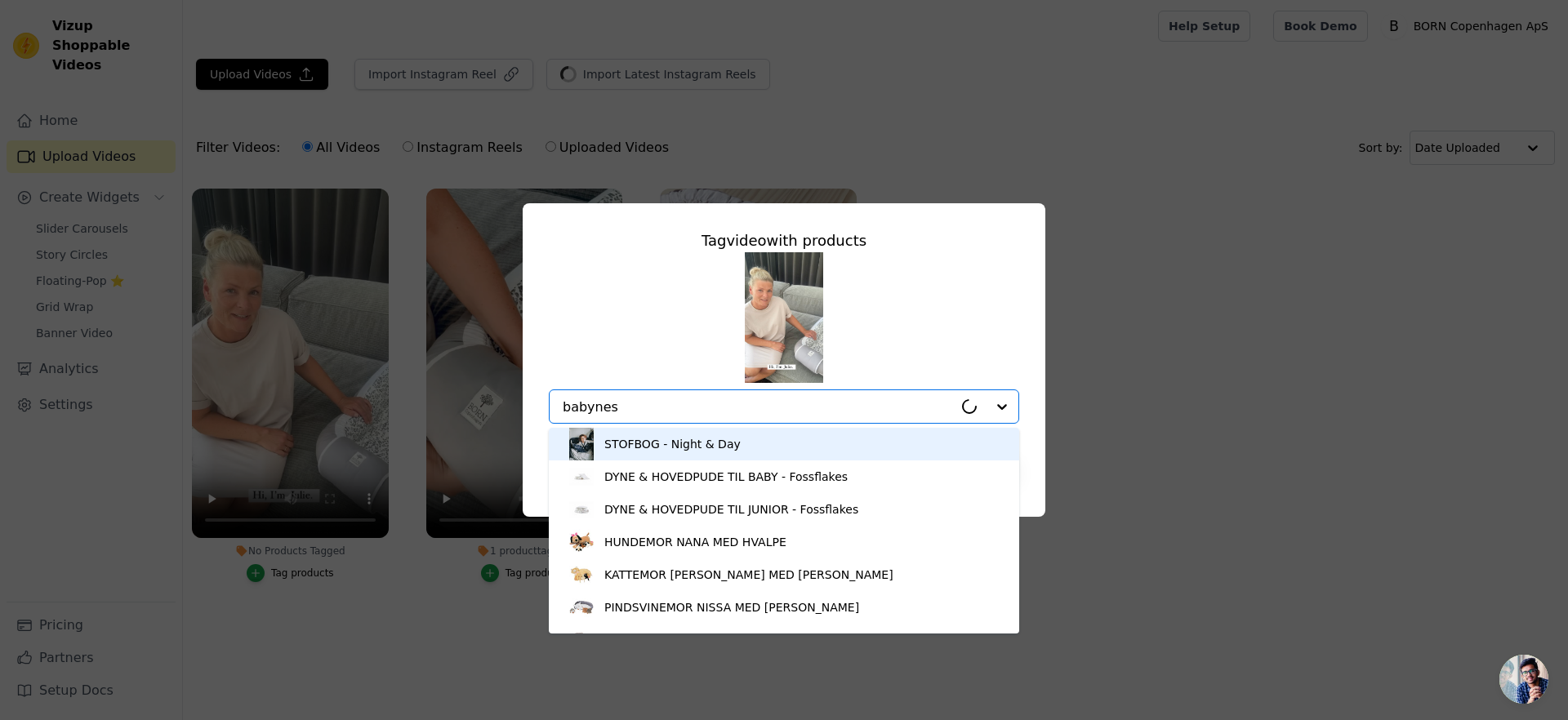
type input "babynest"
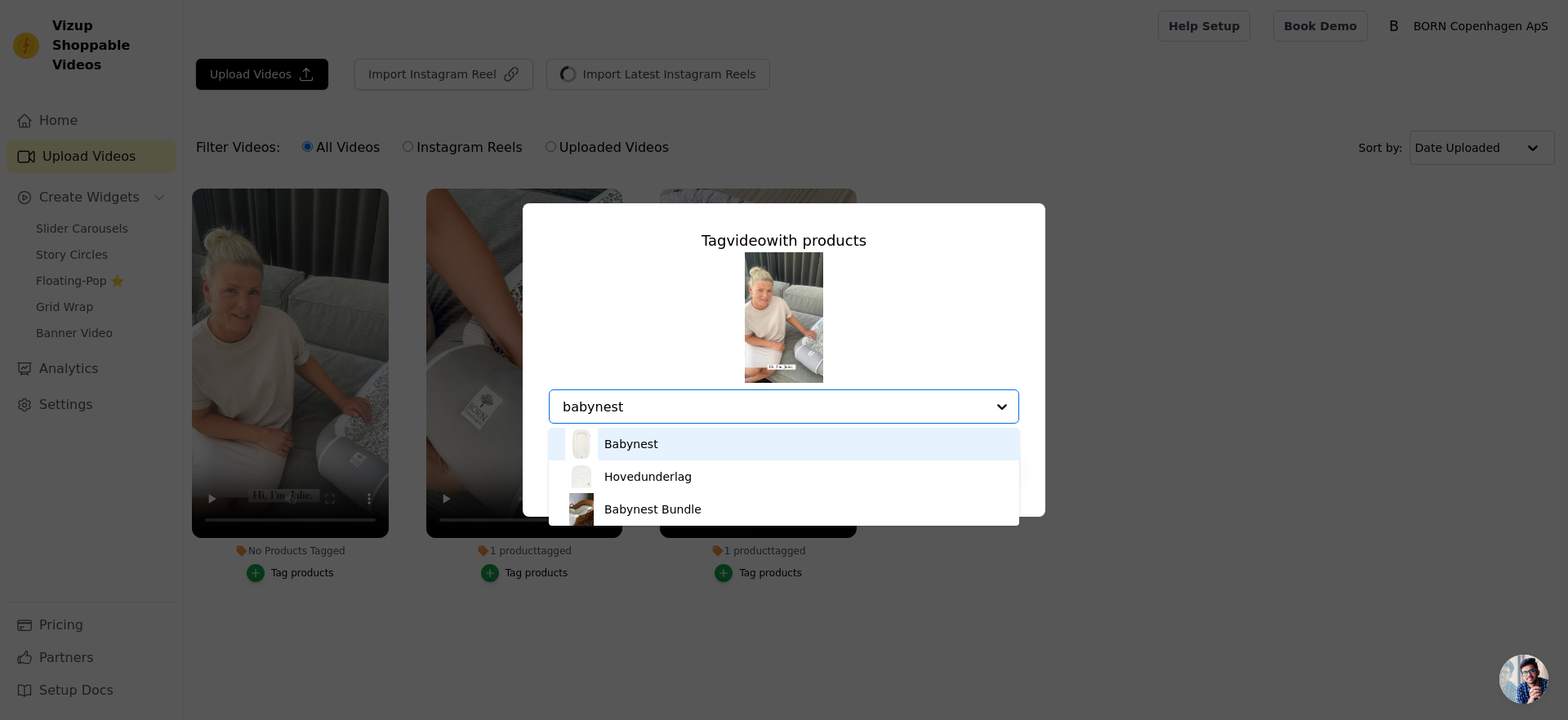
click at [734, 437] on div "Babynest" at bounding box center [783, 443] width 438 height 33
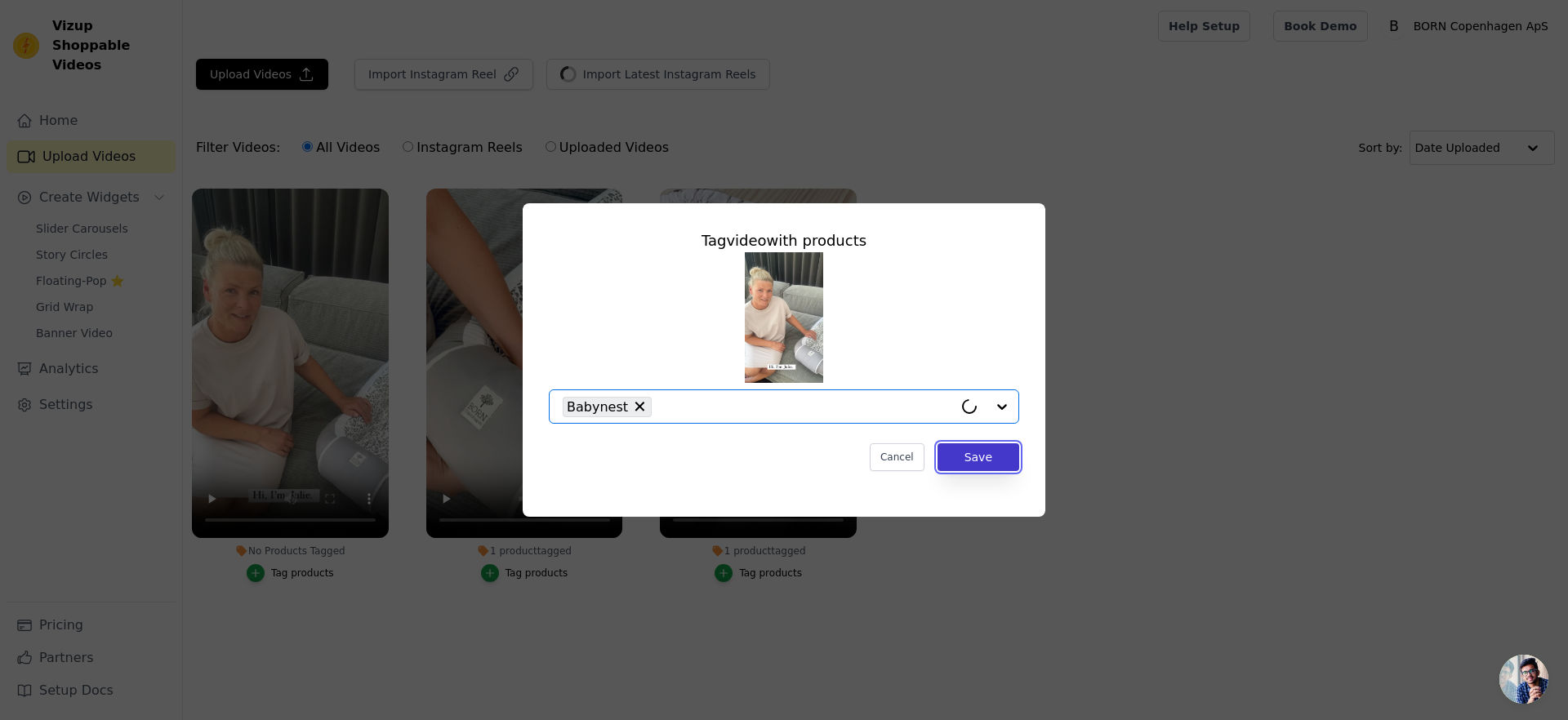
click at [998, 459] on button "Save" at bounding box center [978, 458] width 82 height 28
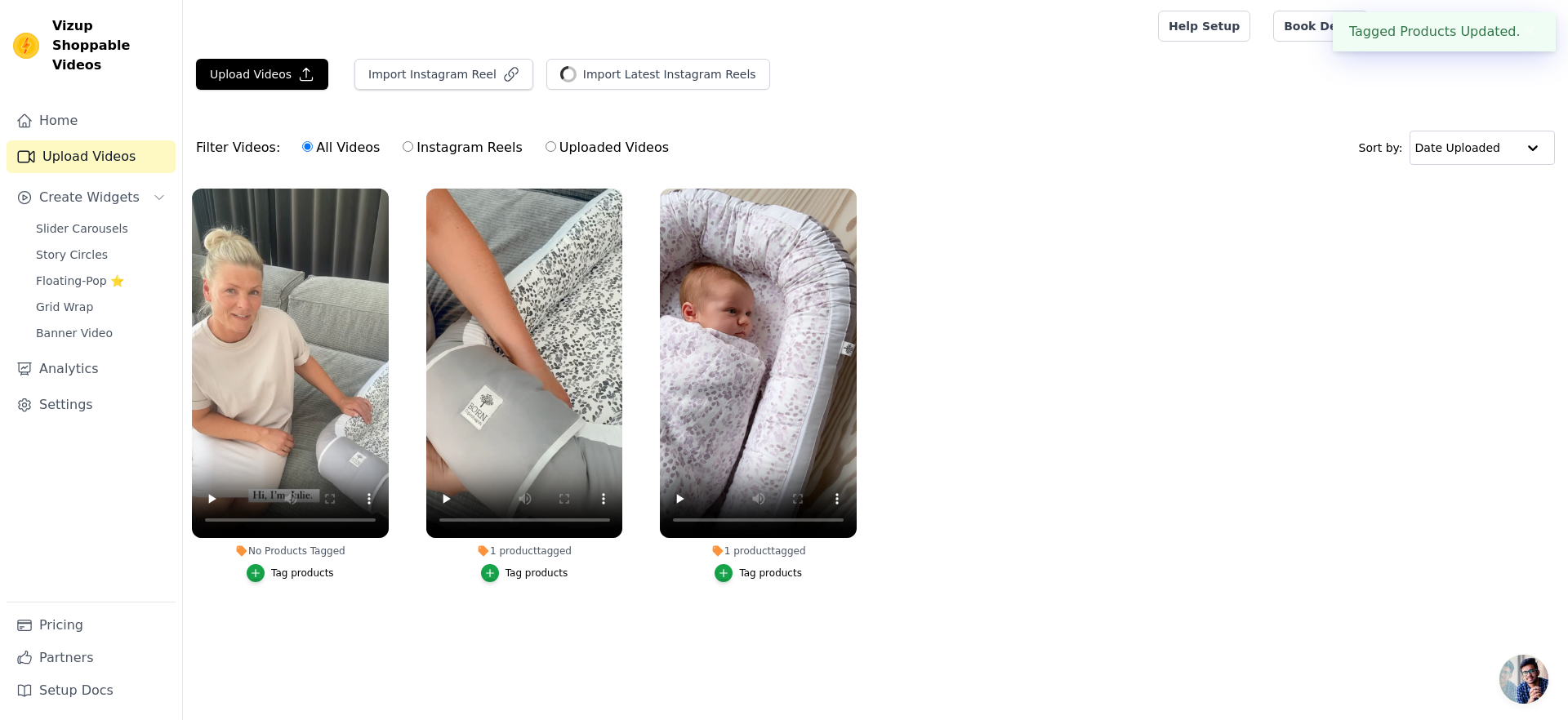
click at [1253, 529] on ul "No Products Tagged Tag products 1 product tagged Tag products 1 product tagged …" at bounding box center [875, 402] width 1385 height 444
click at [988, 389] on ul "1 product tagged Tag products 1 product tagged Tag products 1 product tagged Ta…" at bounding box center [875, 402] width 1385 height 444
click at [1435, 135] on input "text" at bounding box center [1465, 147] width 101 height 33
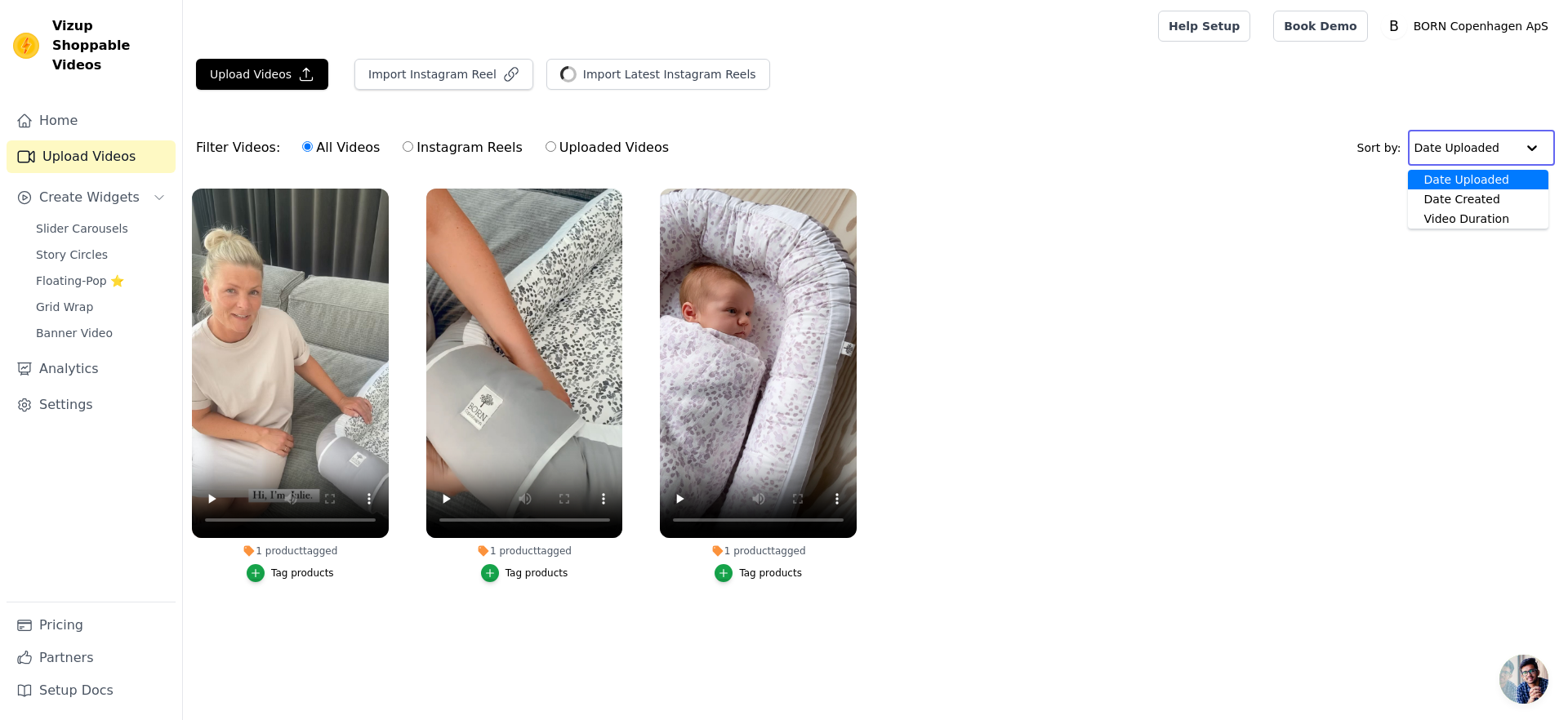
click at [1165, 173] on div "Filter Videos: All Videos Instagram Reels Uploaded Videos Sort by: Date Uploade…" at bounding box center [875, 148] width 1385 height 64
click at [92, 247] on span "Story Circles" at bounding box center [71, 254] width 72 height 16
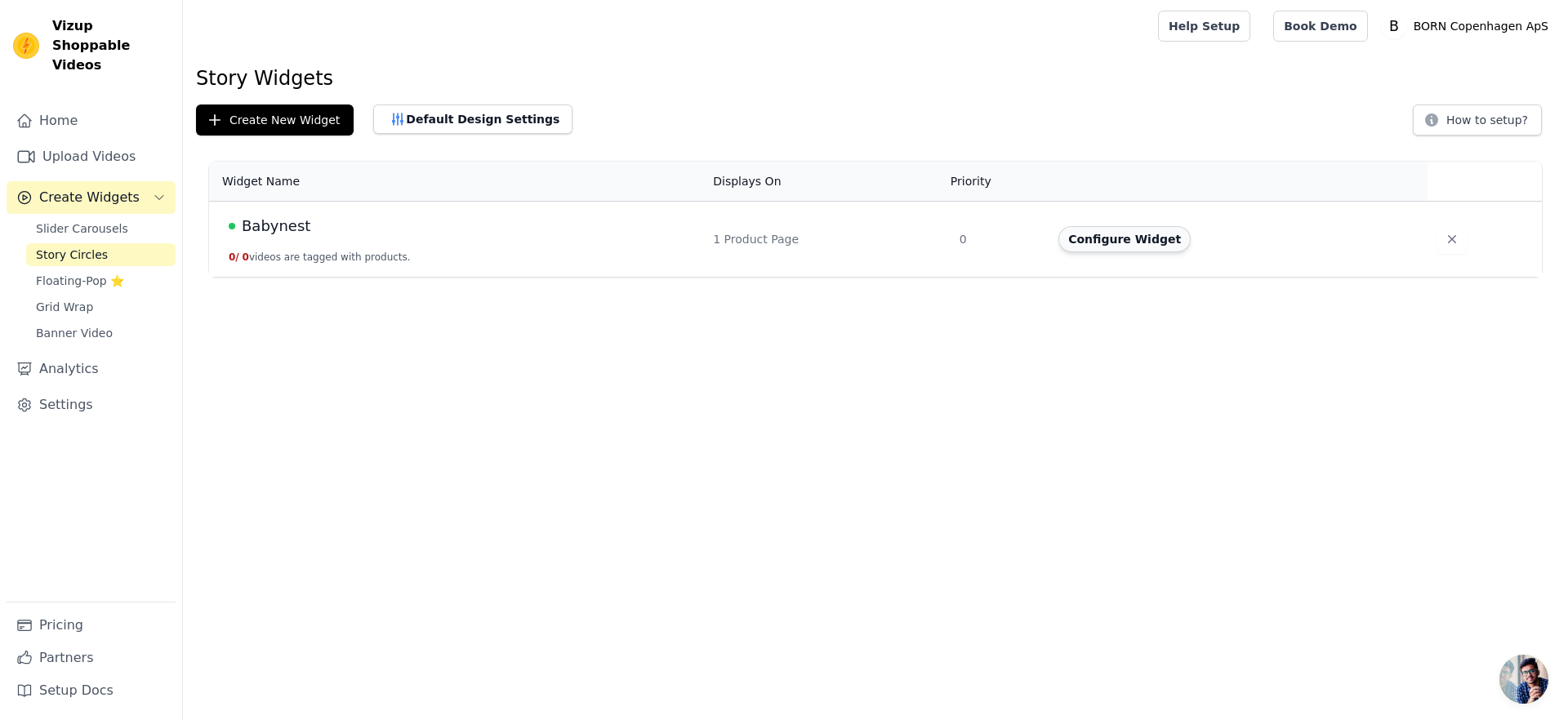
click at [1153, 232] on button "Configure Widget" at bounding box center [1123, 239] width 132 height 26
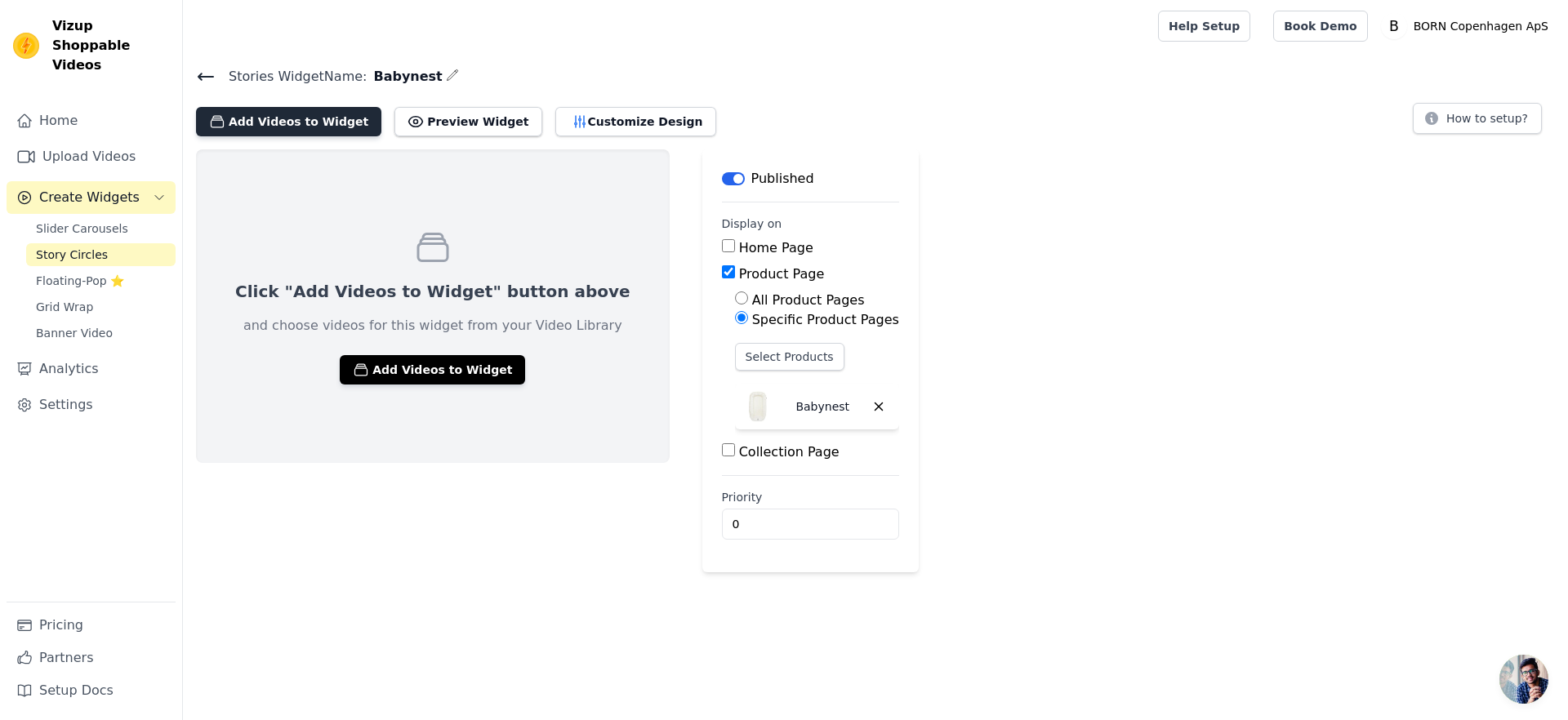
click at [324, 127] on button "Add Videos to Widget" at bounding box center [289, 121] width 186 height 29
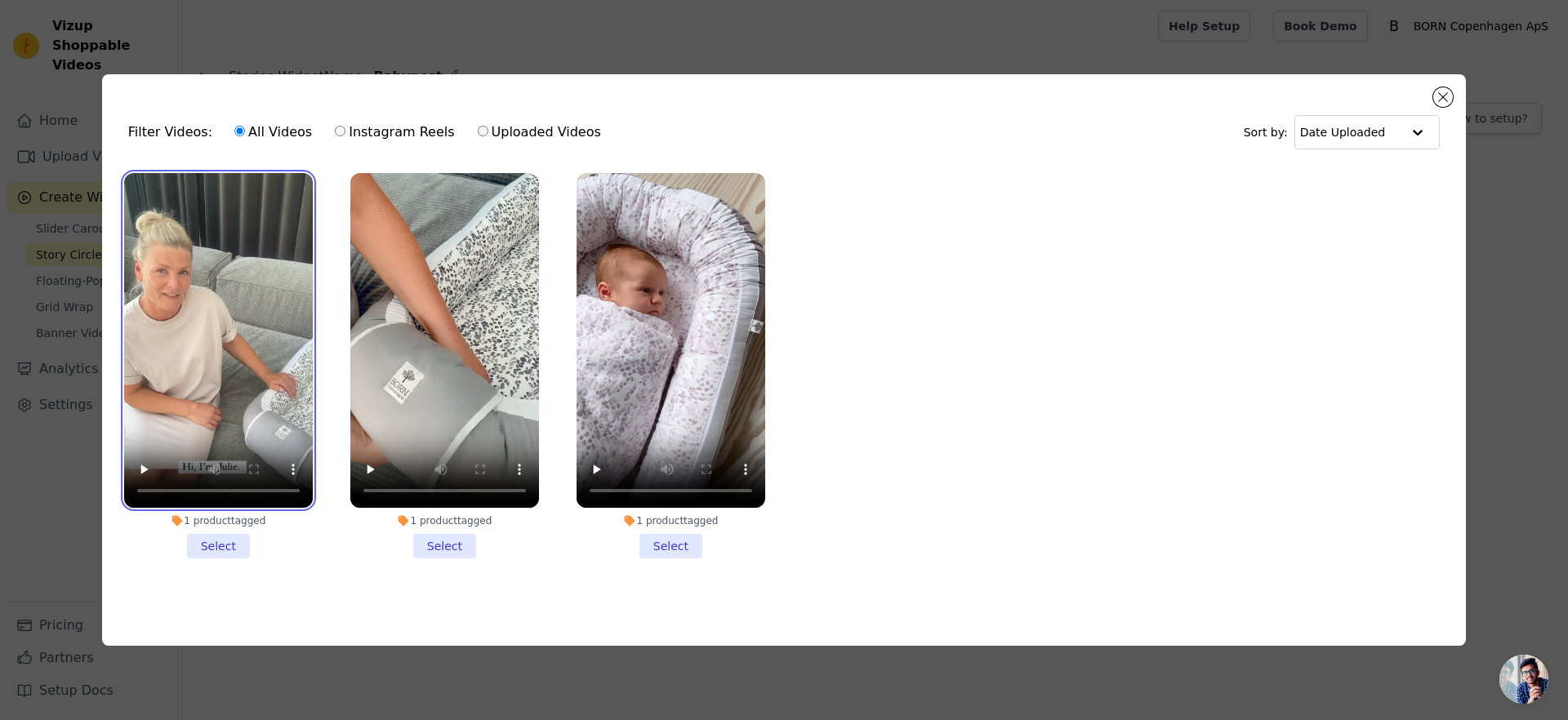
click at [228, 315] on video at bounding box center [218, 341] width 188 height 336
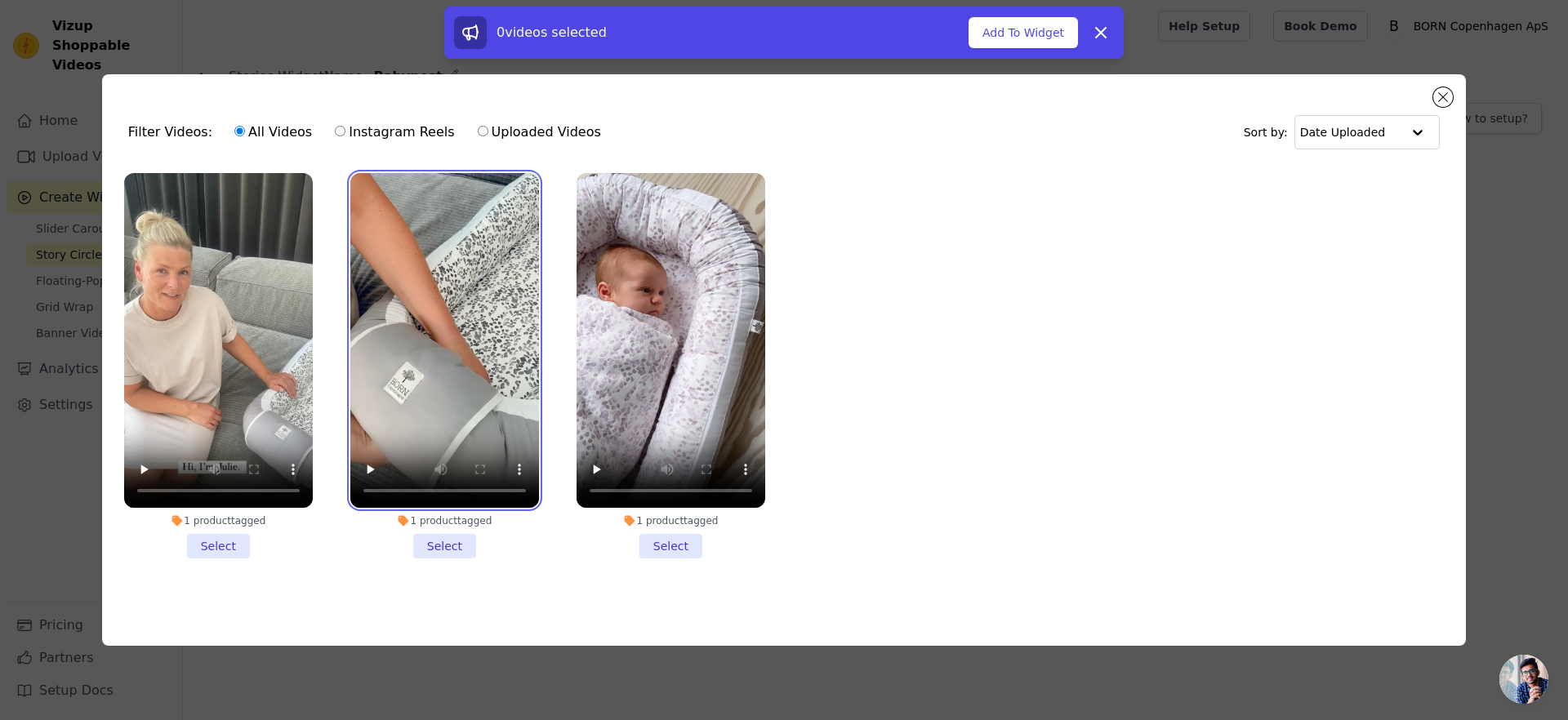
click at [408, 393] on video at bounding box center [445, 341] width 188 height 336
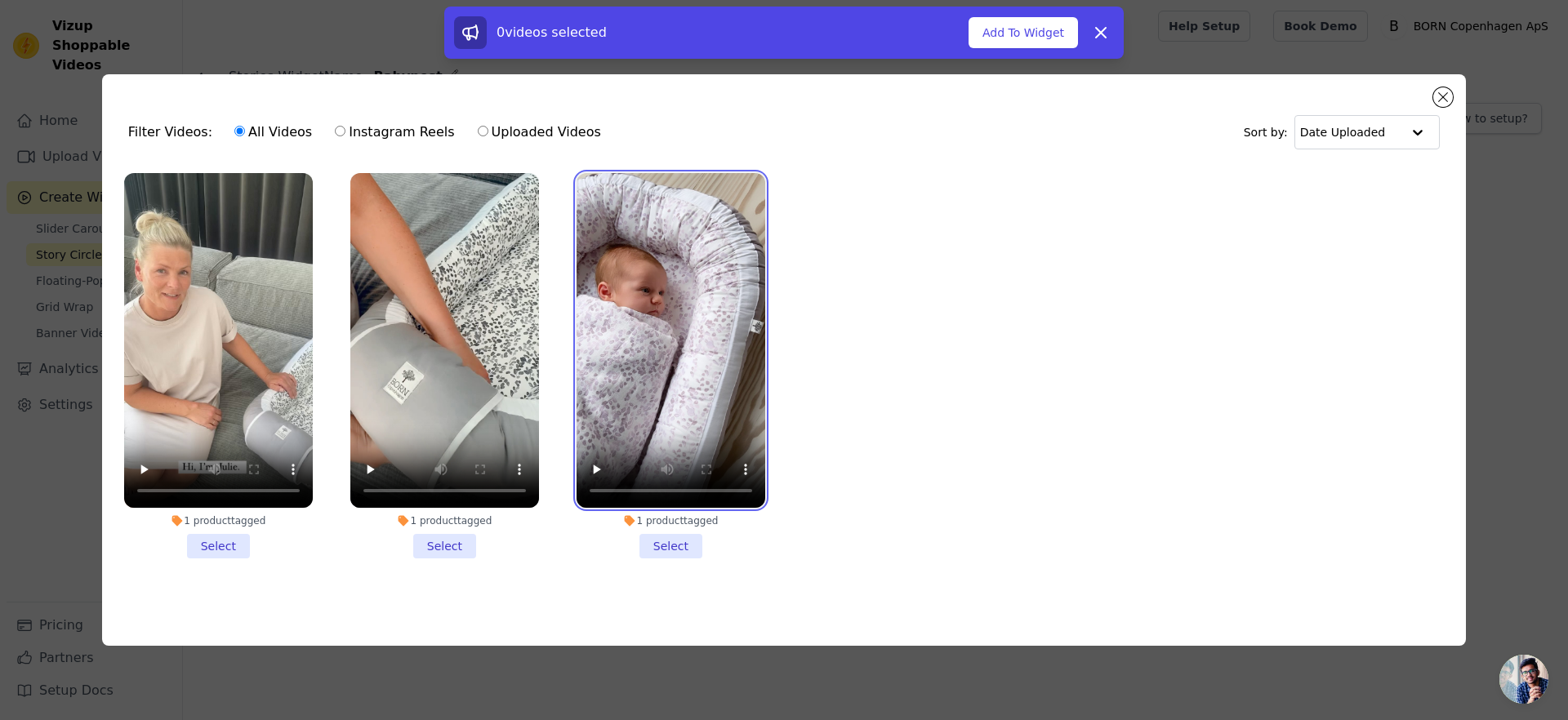
click at [634, 361] on video at bounding box center [671, 341] width 188 height 336
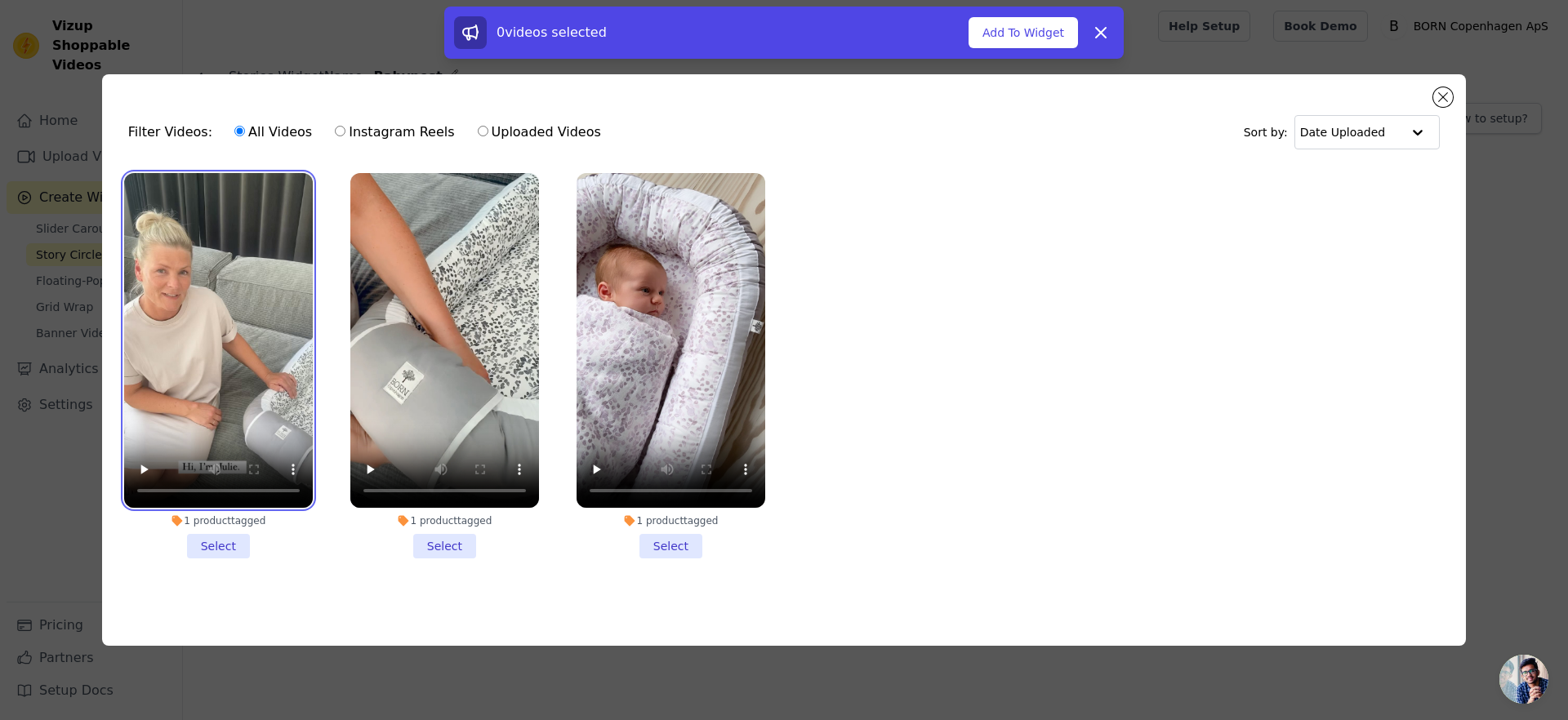
click at [272, 352] on video at bounding box center [218, 341] width 188 height 336
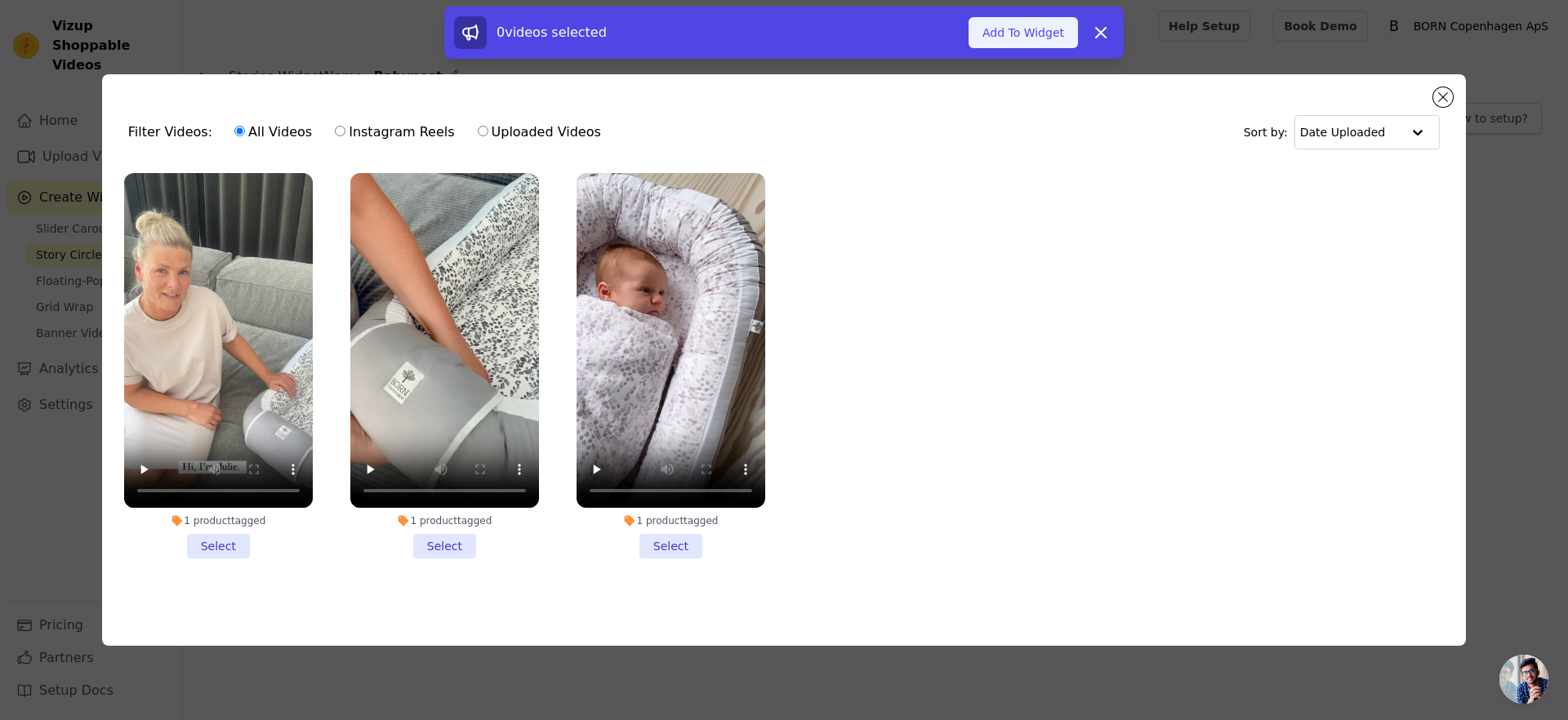
click at [1016, 38] on button "Add To Widget" at bounding box center [1023, 32] width 110 height 31
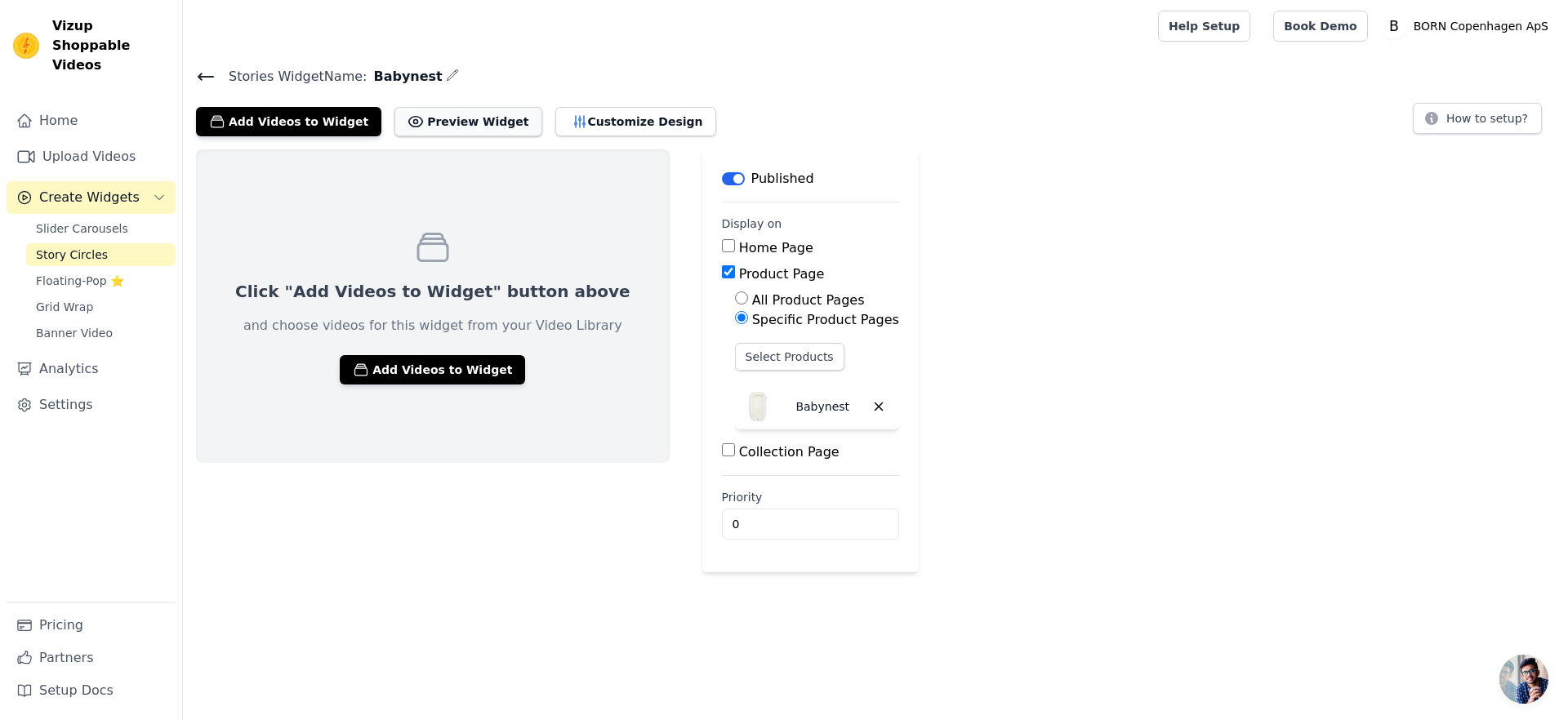
click at [447, 122] on button "Preview Widget" at bounding box center [468, 121] width 147 height 29
click at [408, 350] on div "Click "Add Videos to Widget" button above and choose videos for this widget fro…" at bounding box center [432, 306] width 474 height 313
click at [406, 363] on button "Add Videos to Widget" at bounding box center [432, 369] width 186 height 29
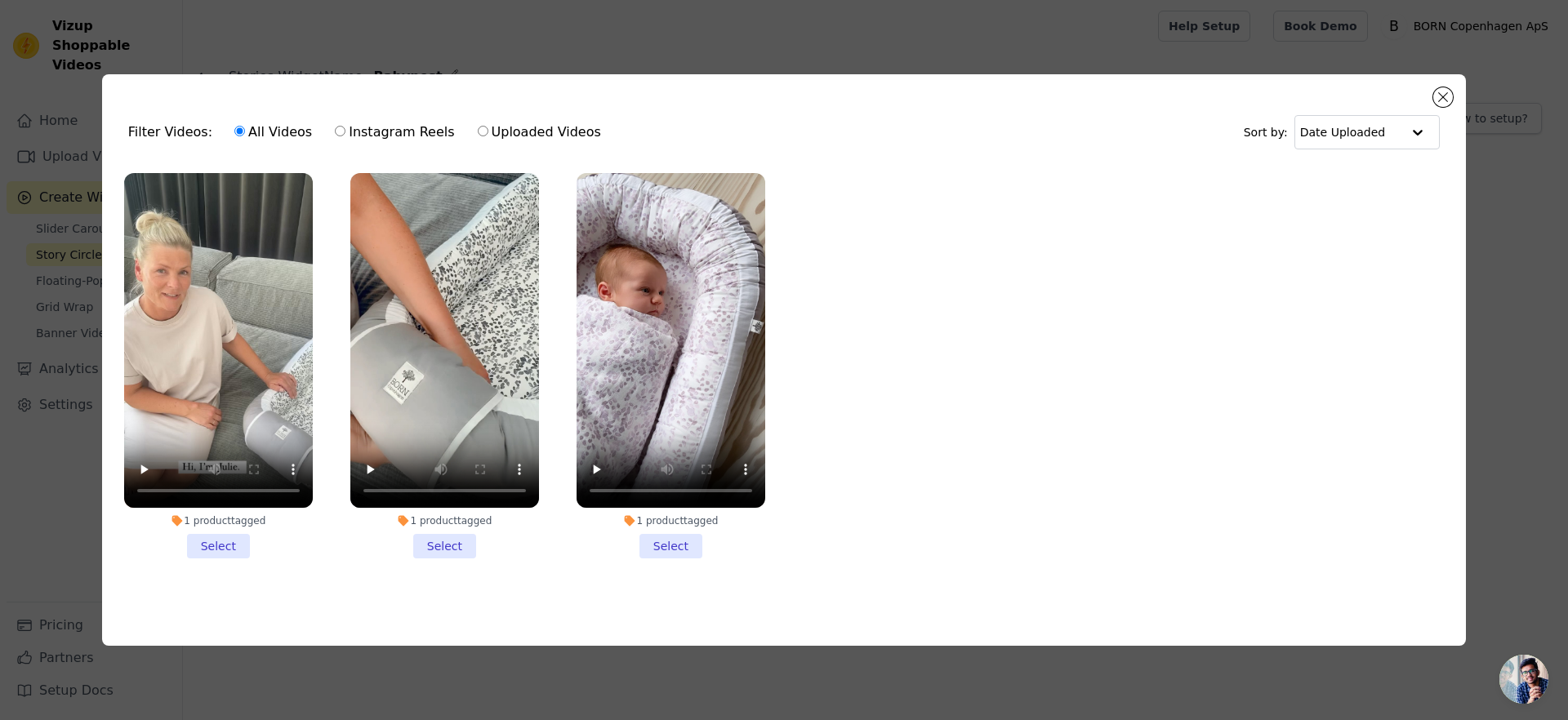
click at [211, 538] on li "1 product tagged Select" at bounding box center [218, 367] width 188 height 386
click at [0, 0] on input "1 product tagged Select" at bounding box center [0, 0] width 0 height 0
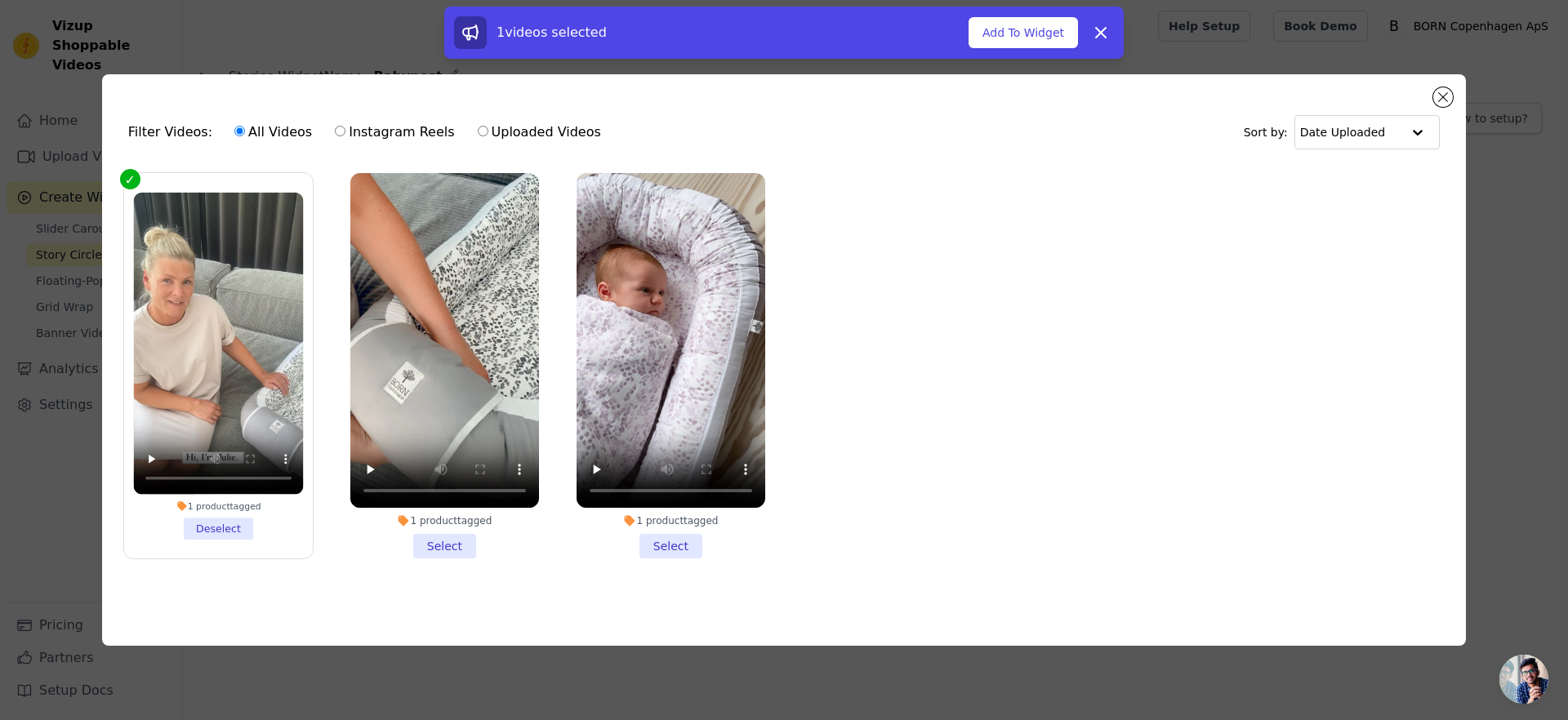
click at [458, 556] on div "1 product tagged Select" at bounding box center [445, 366] width 206 height 404
click at [459, 552] on li "1 product tagged Select" at bounding box center [445, 367] width 188 height 386
click at [0, 0] on input "1 product tagged Select" at bounding box center [0, 0] width 0 height 0
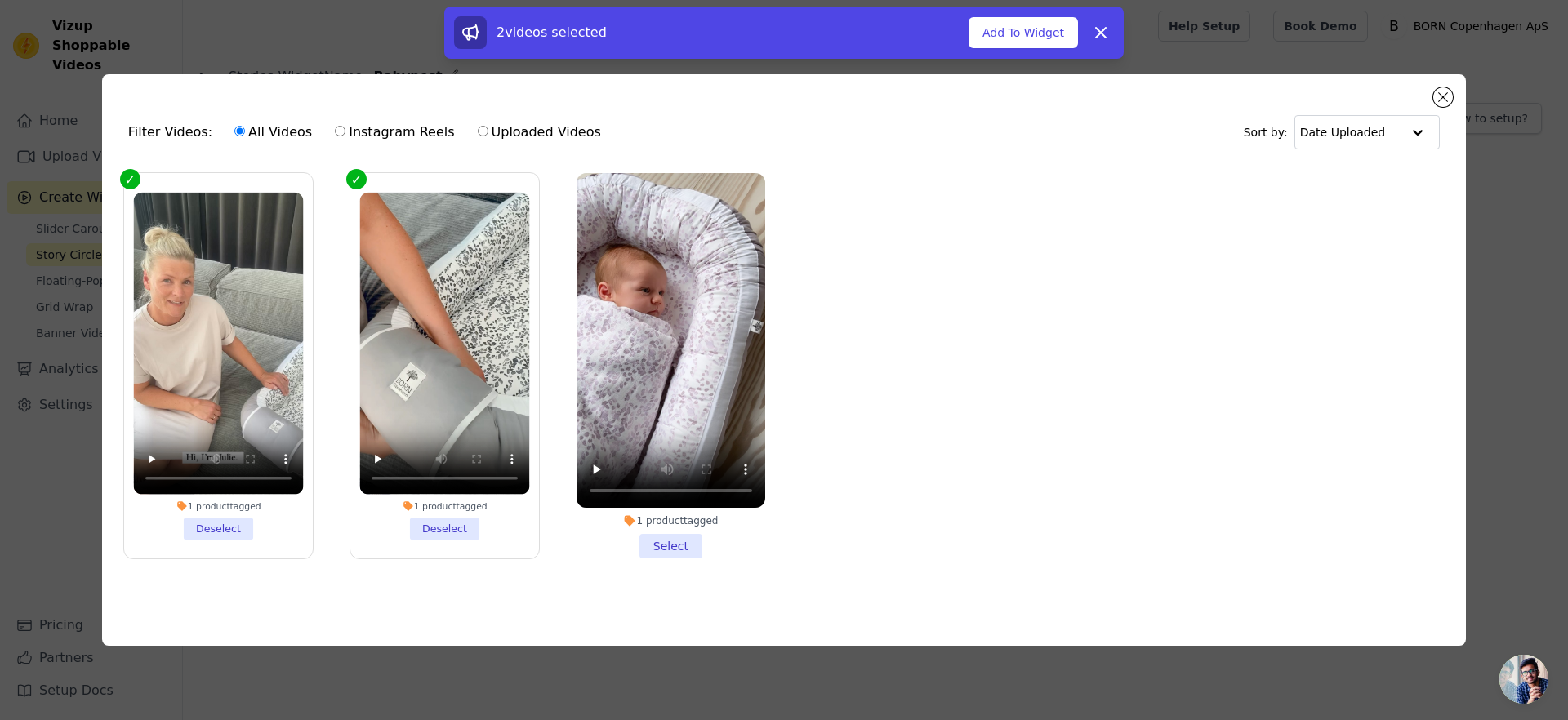
click at [642, 542] on li "1 product tagged Select" at bounding box center [671, 367] width 188 height 386
click at [0, 0] on input "1 product tagged Select" at bounding box center [0, 0] width 0 height 0
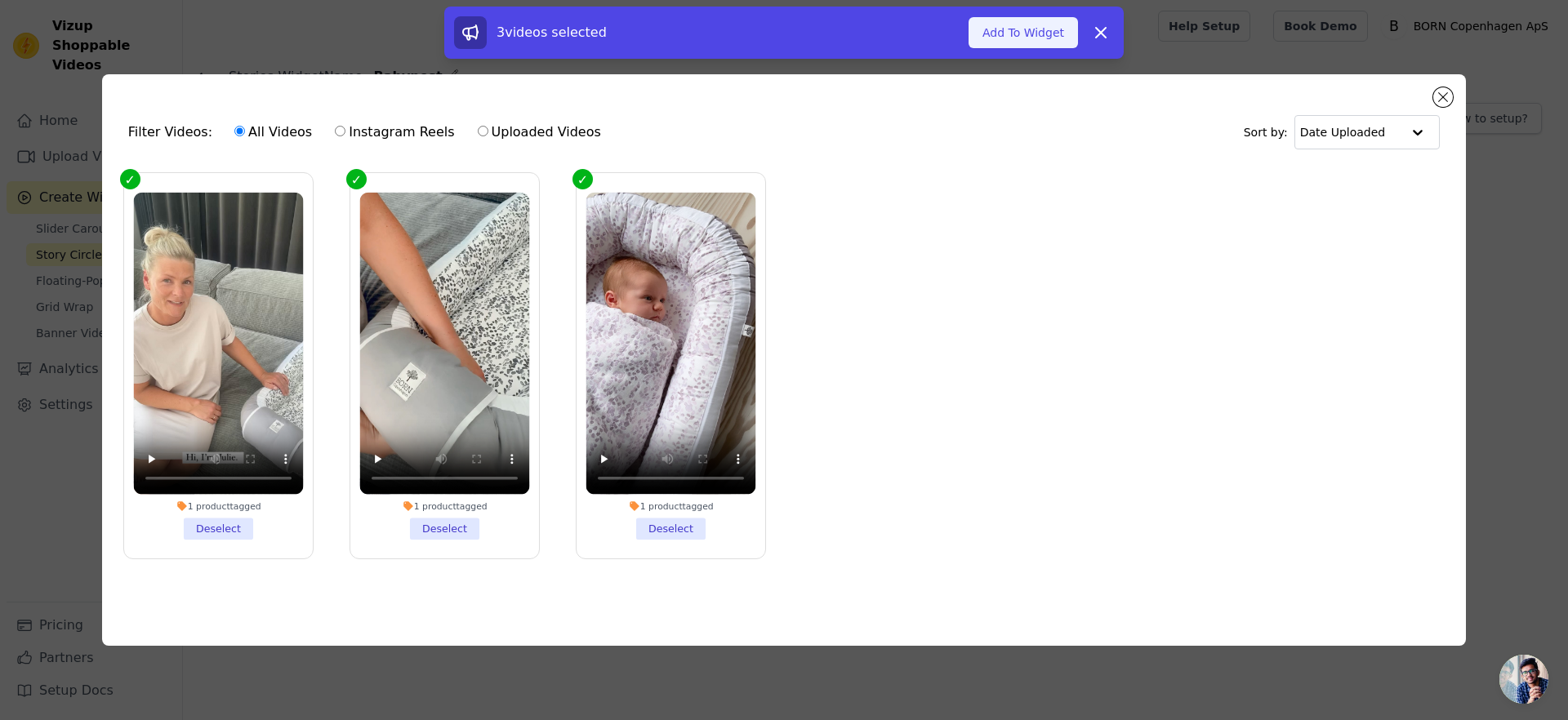
click at [1018, 29] on button "Add To Widget" at bounding box center [1023, 32] width 110 height 31
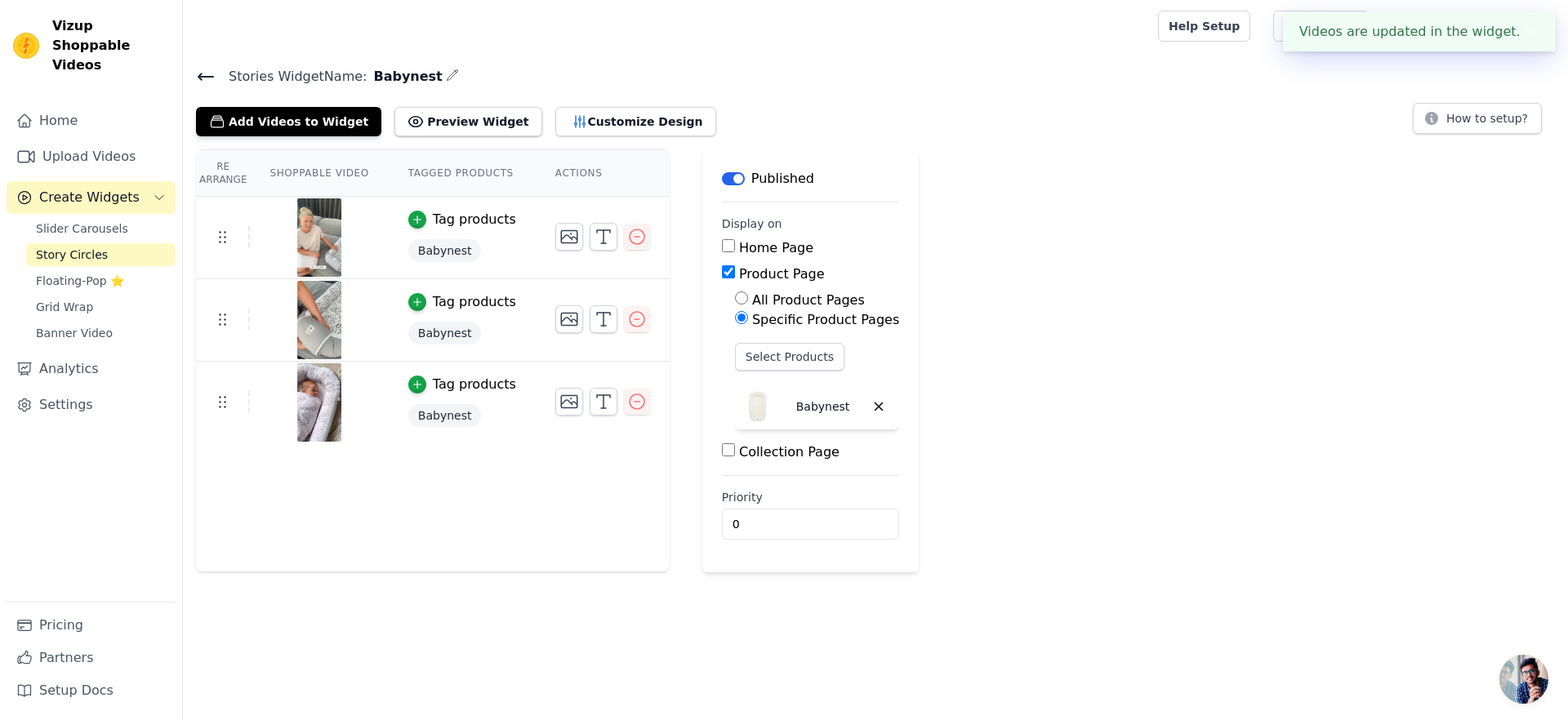
click at [417, 137] on div "Stories Widget Name: Babynest Add Videos to Widget Preview Widget Customize Des…" at bounding box center [875, 319] width 1385 height 507
click at [420, 130] on button "Preview Widget" at bounding box center [468, 121] width 147 height 29
click at [596, 119] on button "Customize Design" at bounding box center [636, 121] width 161 height 29
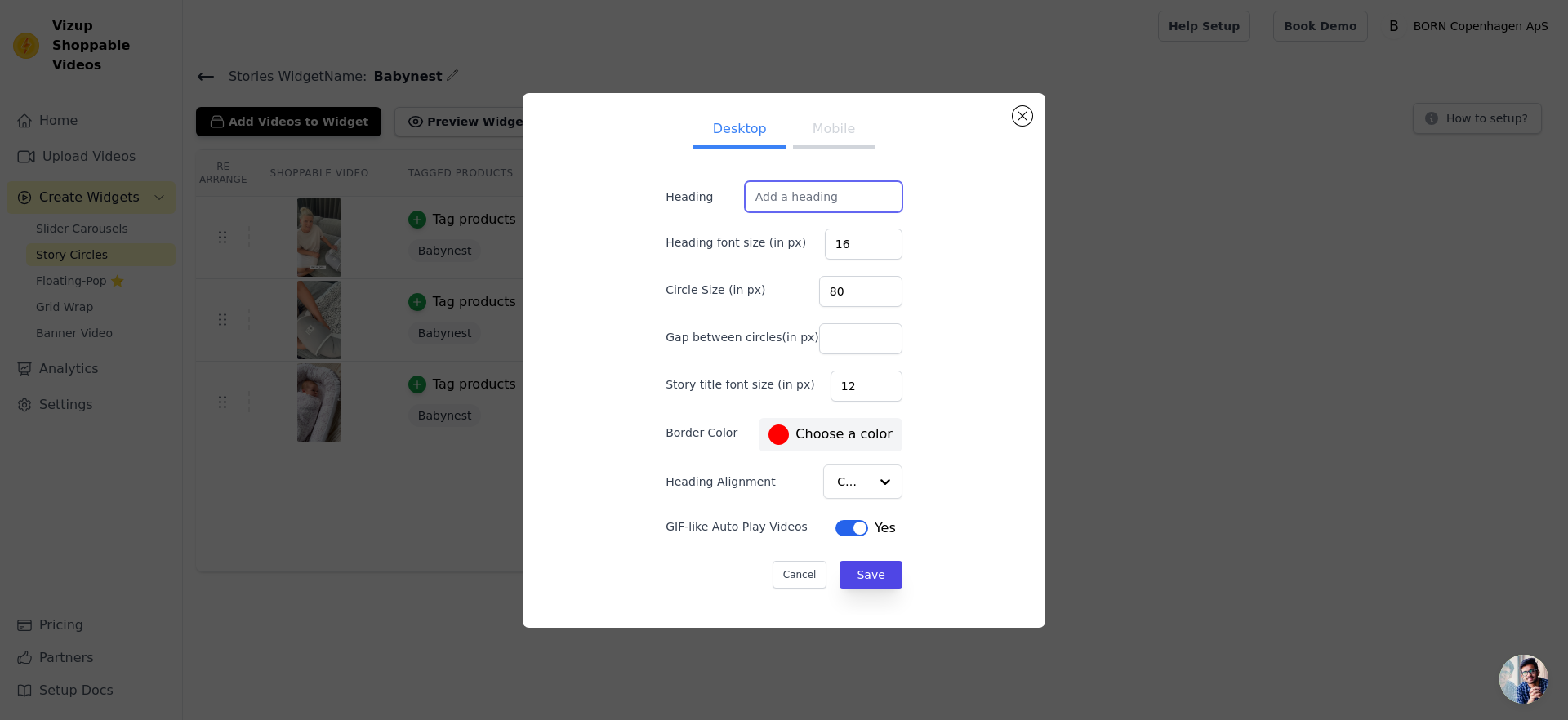
click at [829, 187] on input "Heading" at bounding box center [823, 196] width 158 height 31
click at [852, 287] on input "80" at bounding box center [860, 291] width 83 height 31
type input "100"
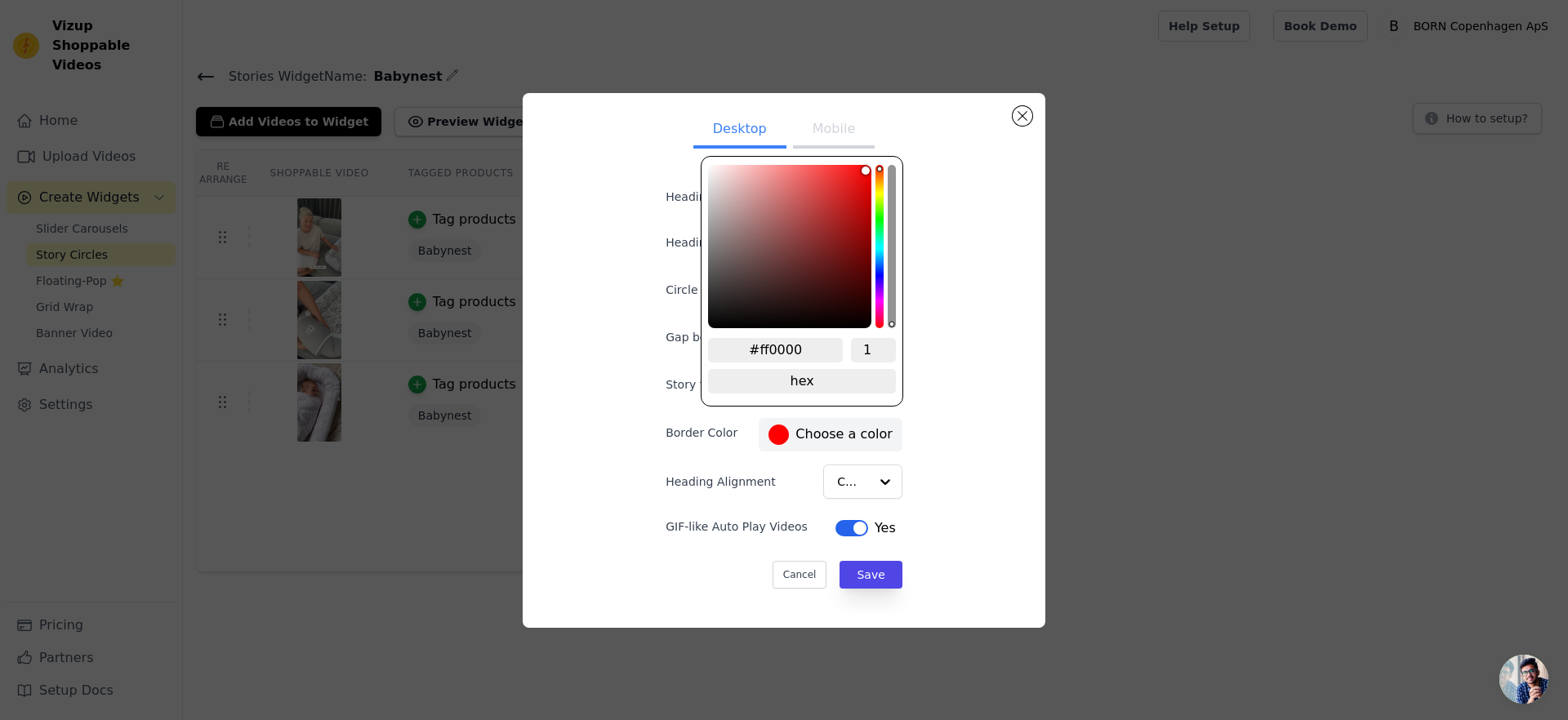
click at [810, 439] on label "#ff0000 Choose a color" at bounding box center [829, 435] width 123 height 21
click at [817, 352] on input "#ff0000" at bounding box center [776, 350] width 135 height 24
paste input "d28161"
type input "#d28161"
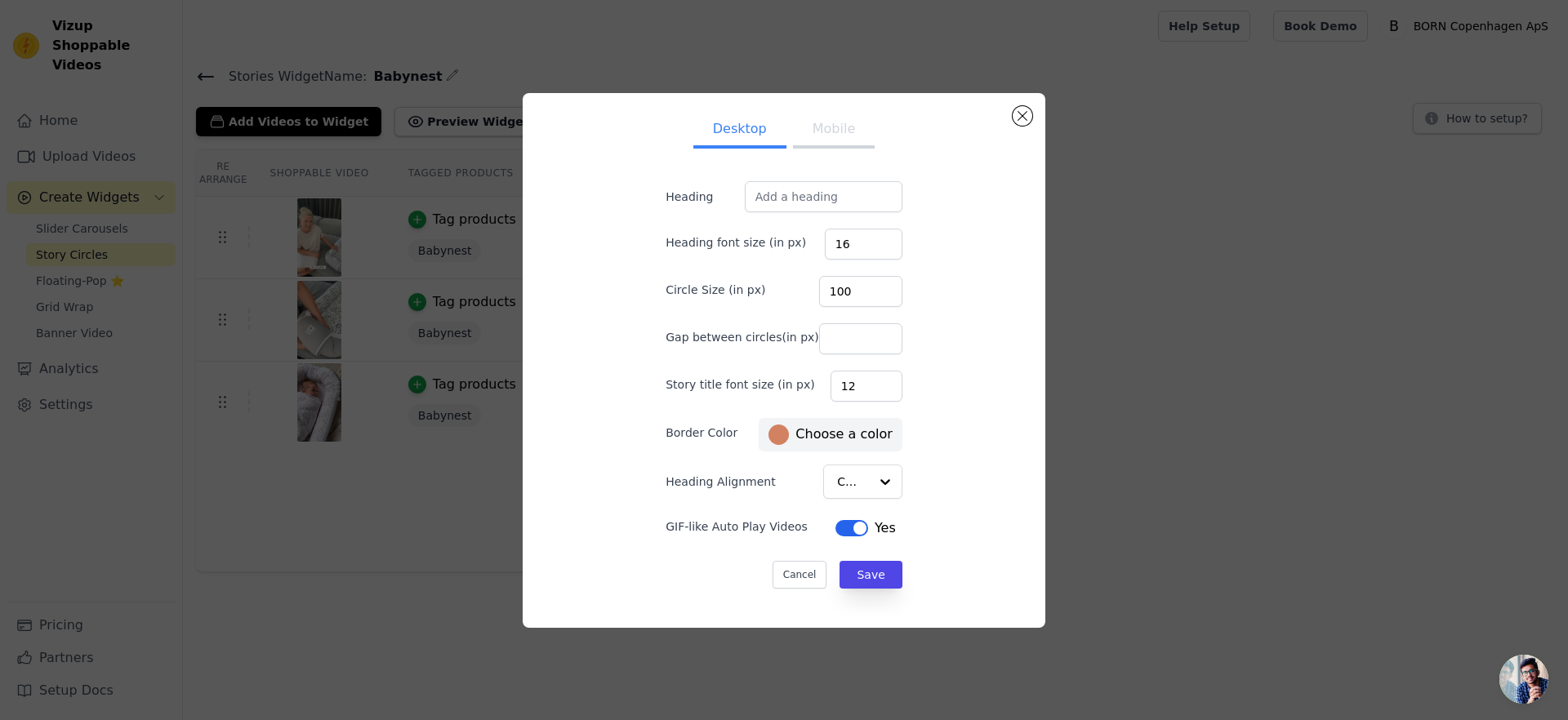
click at [1006, 486] on div "Desktop Mobile Heading Heading font size (in px) 16 Circle Size (in px) 100 Gap…" at bounding box center [783, 360] width 496 height 508
click at [843, 479] on input "Heading Alignment" at bounding box center [852, 481] width 30 height 33
click at [858, 572] on div "Left" at bounding box center [858, 589] width 69 height 35
click at [843, 571] on button "Save" at bounding box center [870, 575] width 62 height 28
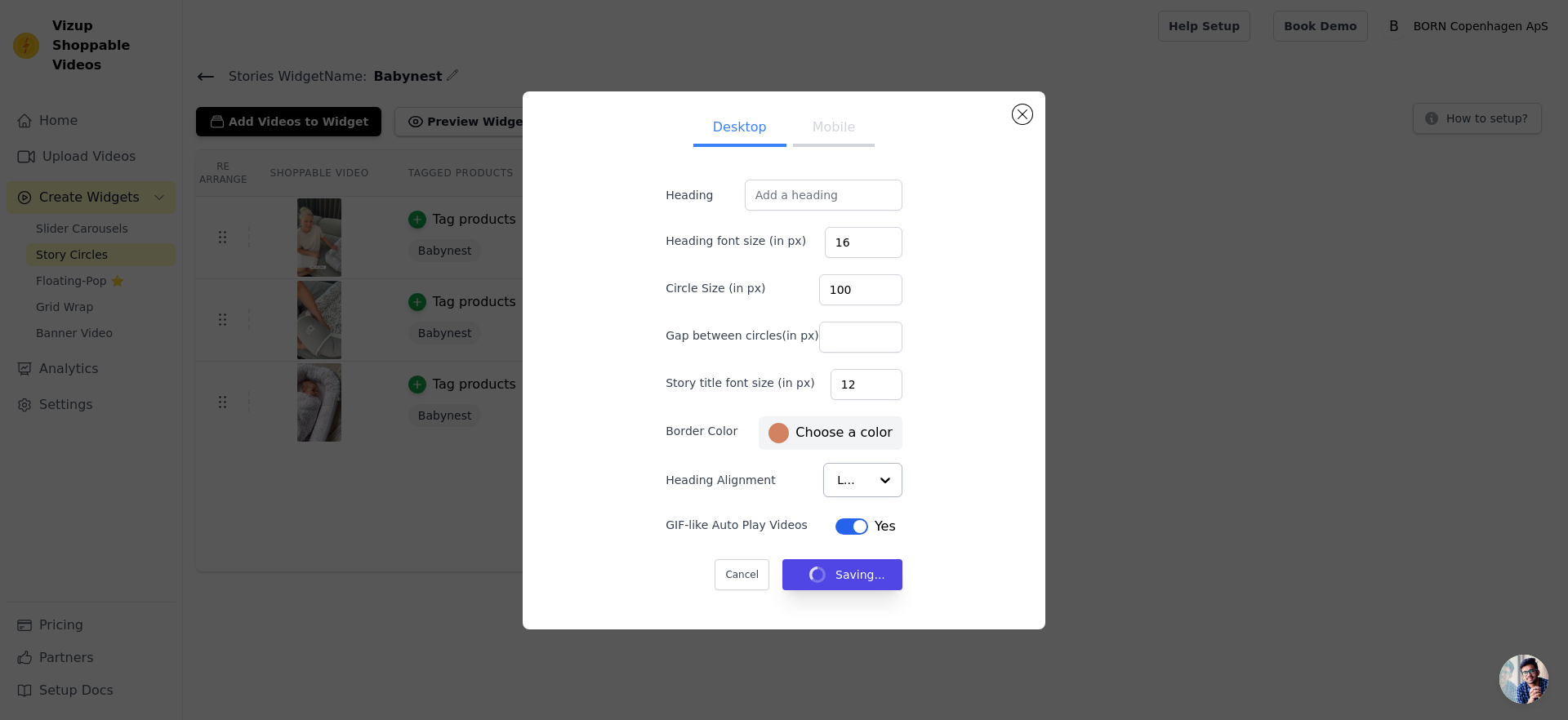
click at [822, 129] on button "Mobile" at bounding box center [833, 128] width 82 height 36
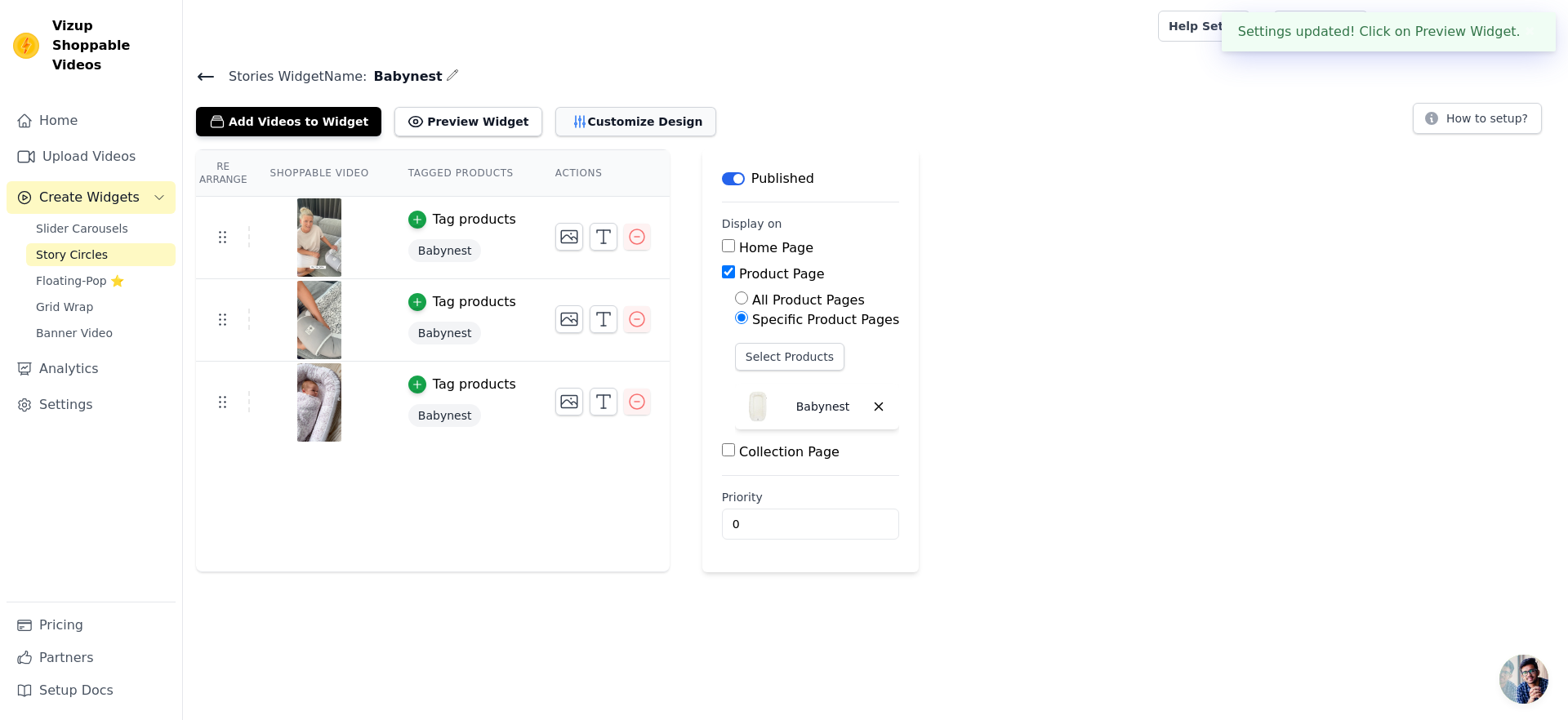
click at [577, 123] on button "Customize Design" at bounding box center [636, 121] width 161 height 29
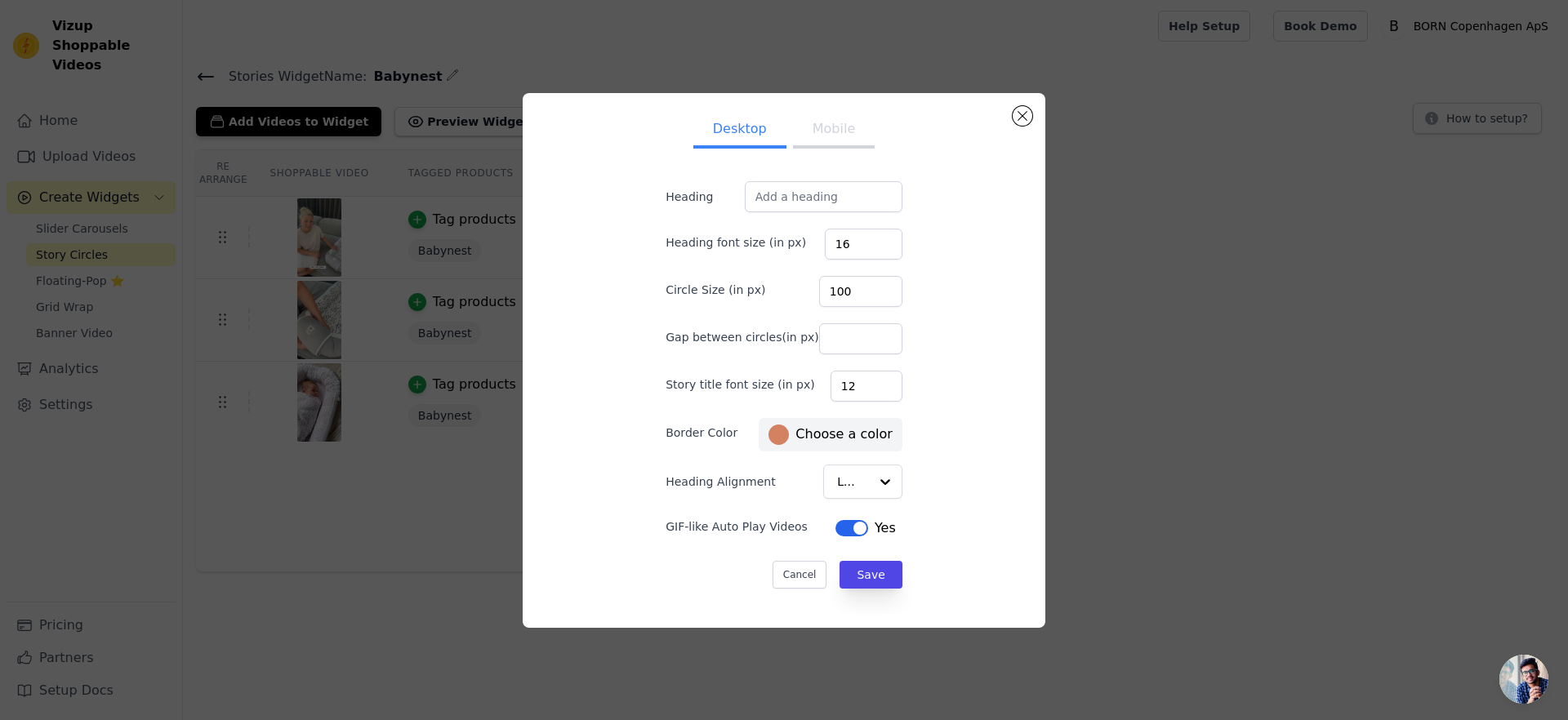
click at [800, 126] on button "Mobile" at bounding box center [833, 130] width 82 height 36
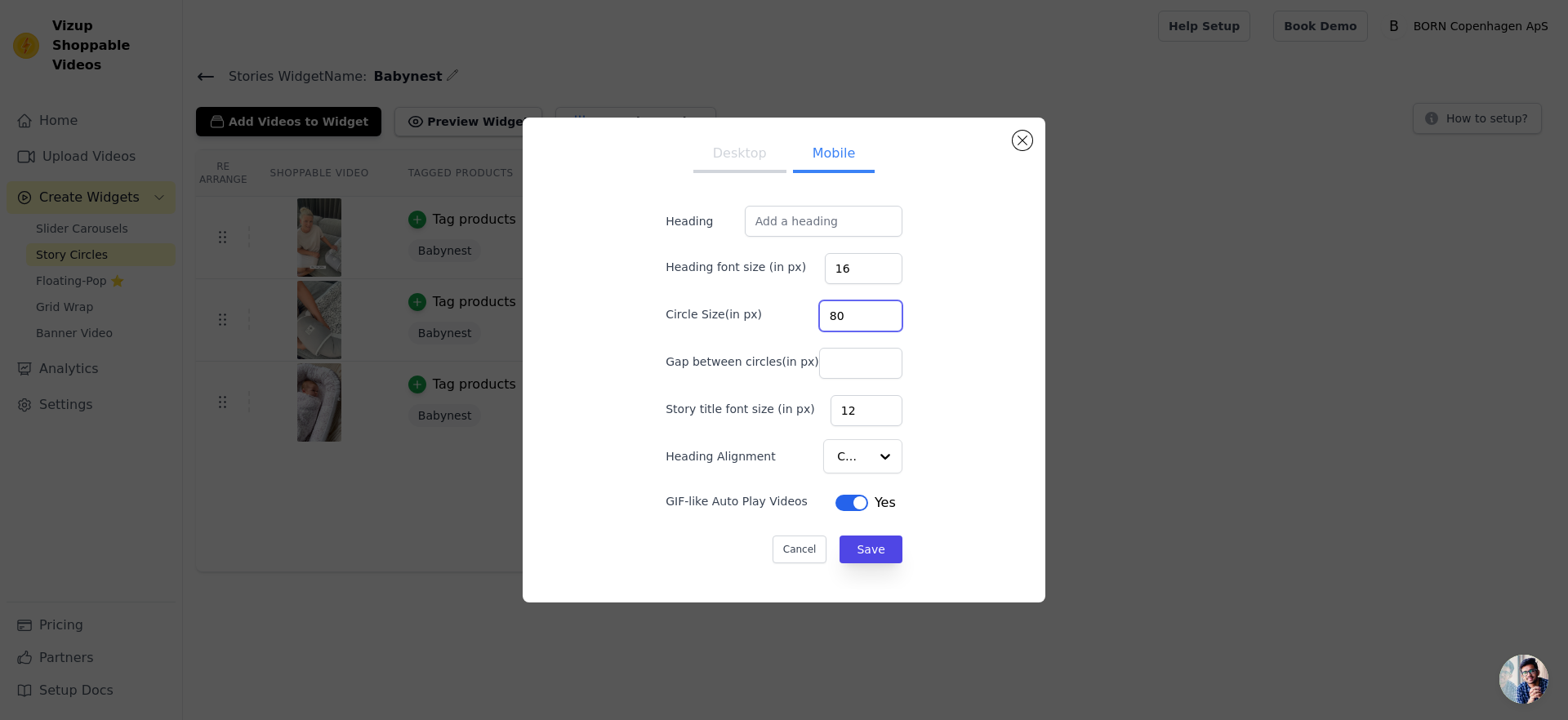
click at [837, 314] on input "80" at bounding box center [860, 315] width 83 height 31
type input "100"
click at [868, 472] on div at bounding box center [884, 456] width 33 height 33
click at [868, 458] on div at bounding box center [884, 456] width 33 height 33
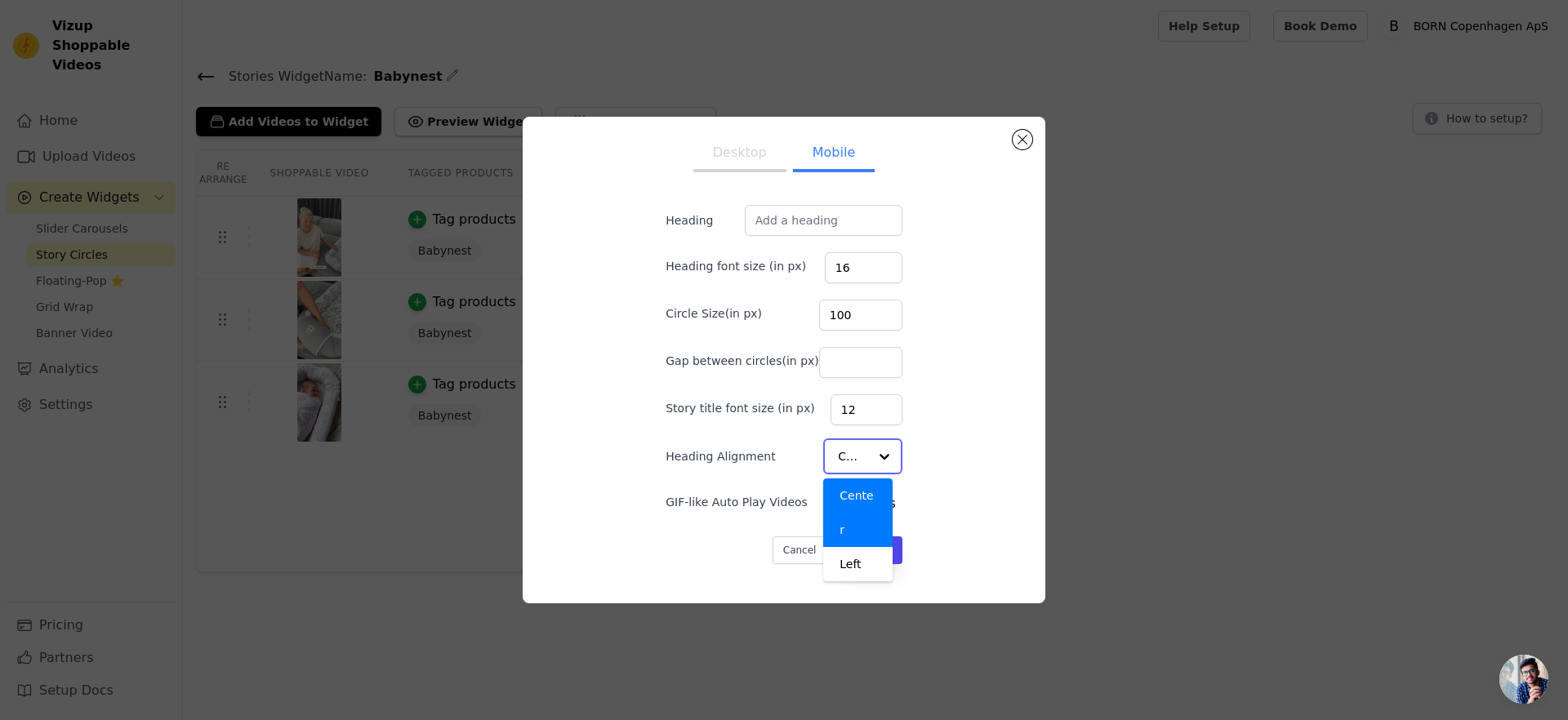
click at [843, 547] on div "Left" at bounding box center [858, 563] width 69 height 35
click at [970, 513] on div "Desktop Mobile Heading Heading font size (in px) 16 Circle Size(in px) 100 Gap …" at bounding box center [783, 359] width 496 height 458
click at [851, 556] on button "Save" at bounding box center [870, 549] width 62 height 28
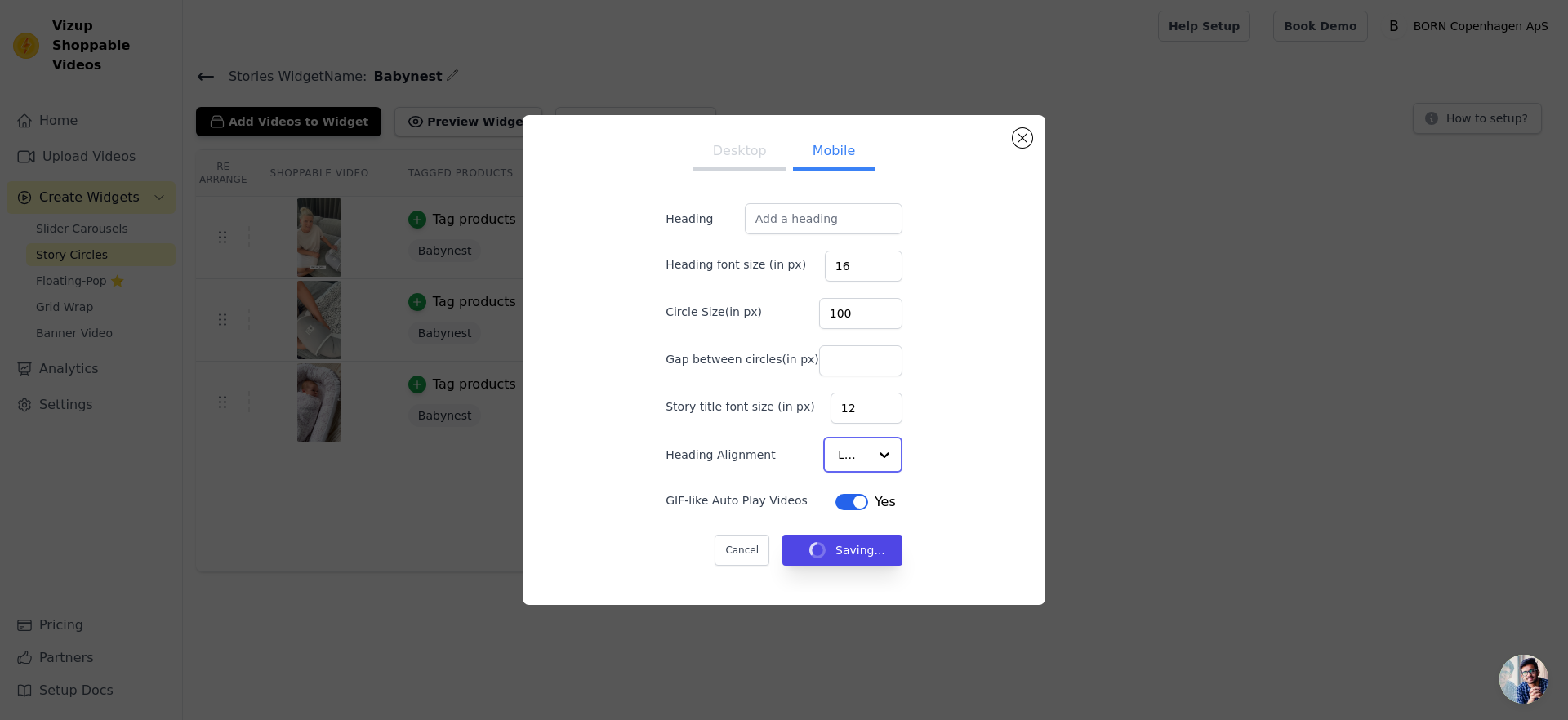
click at [868, 461] on div at bounding box center [884, 455] width 33 height 33
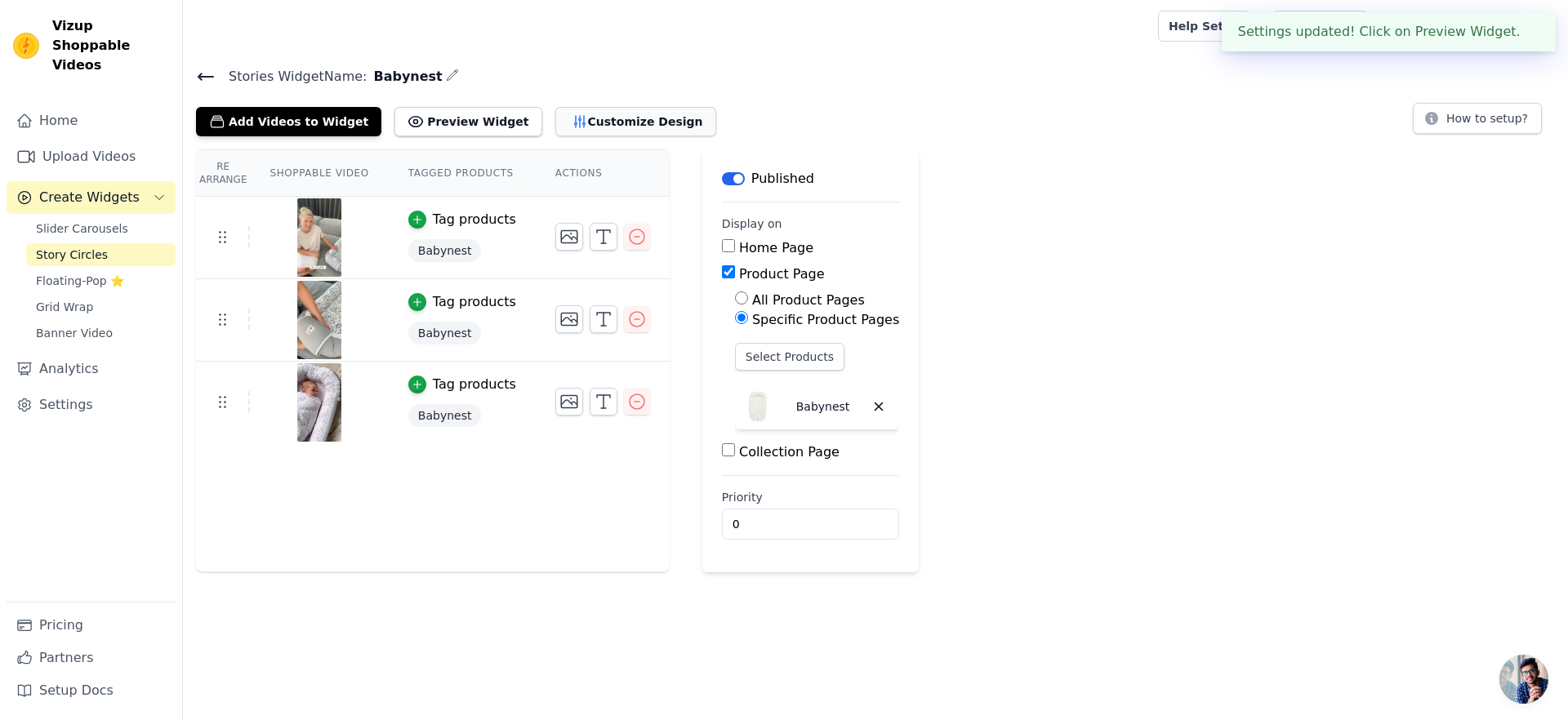
click at [611, 120] on button "Customize Design" at bounding box center [636, 121] width 161 height 29
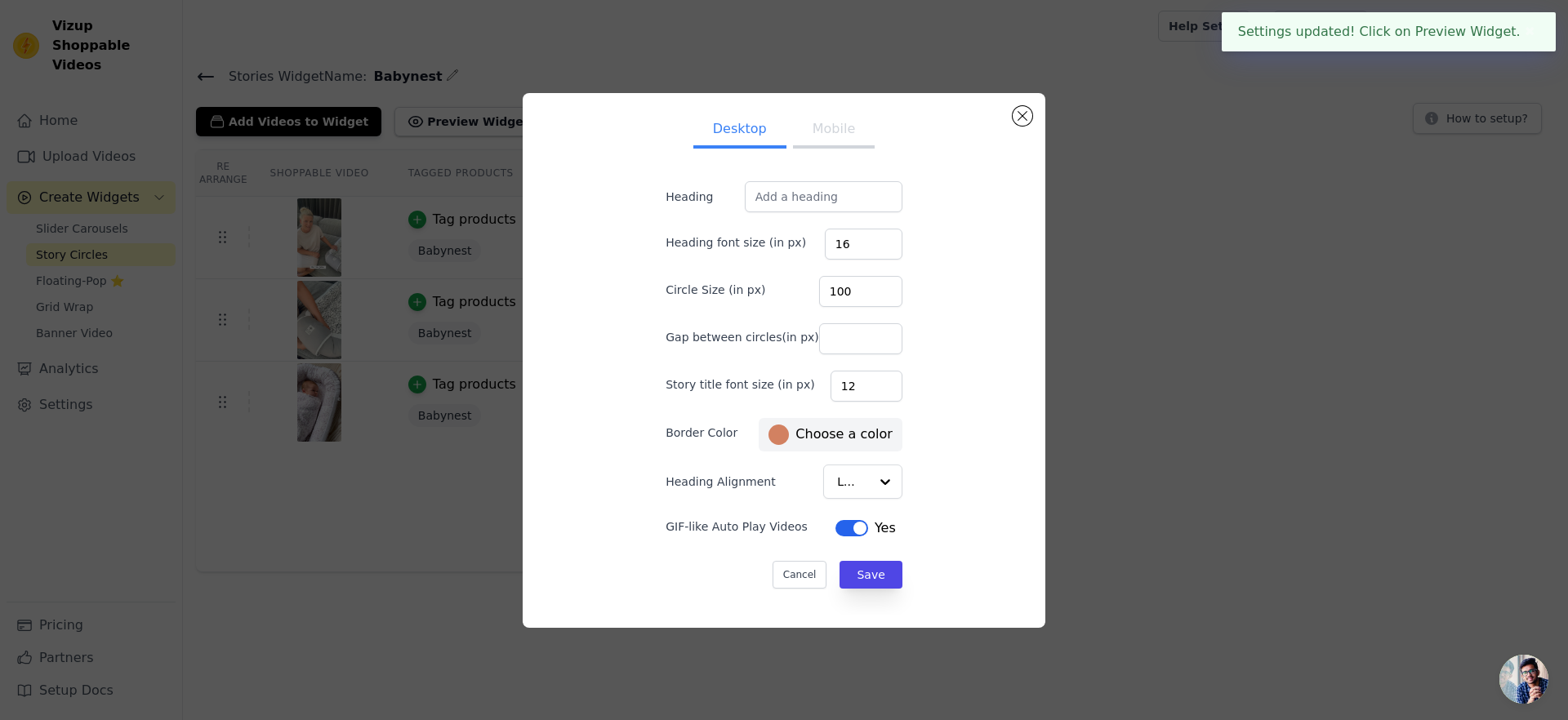
click at [822, 143] on button "Mobile" at bounding box center [833, 130] width 82 height 36
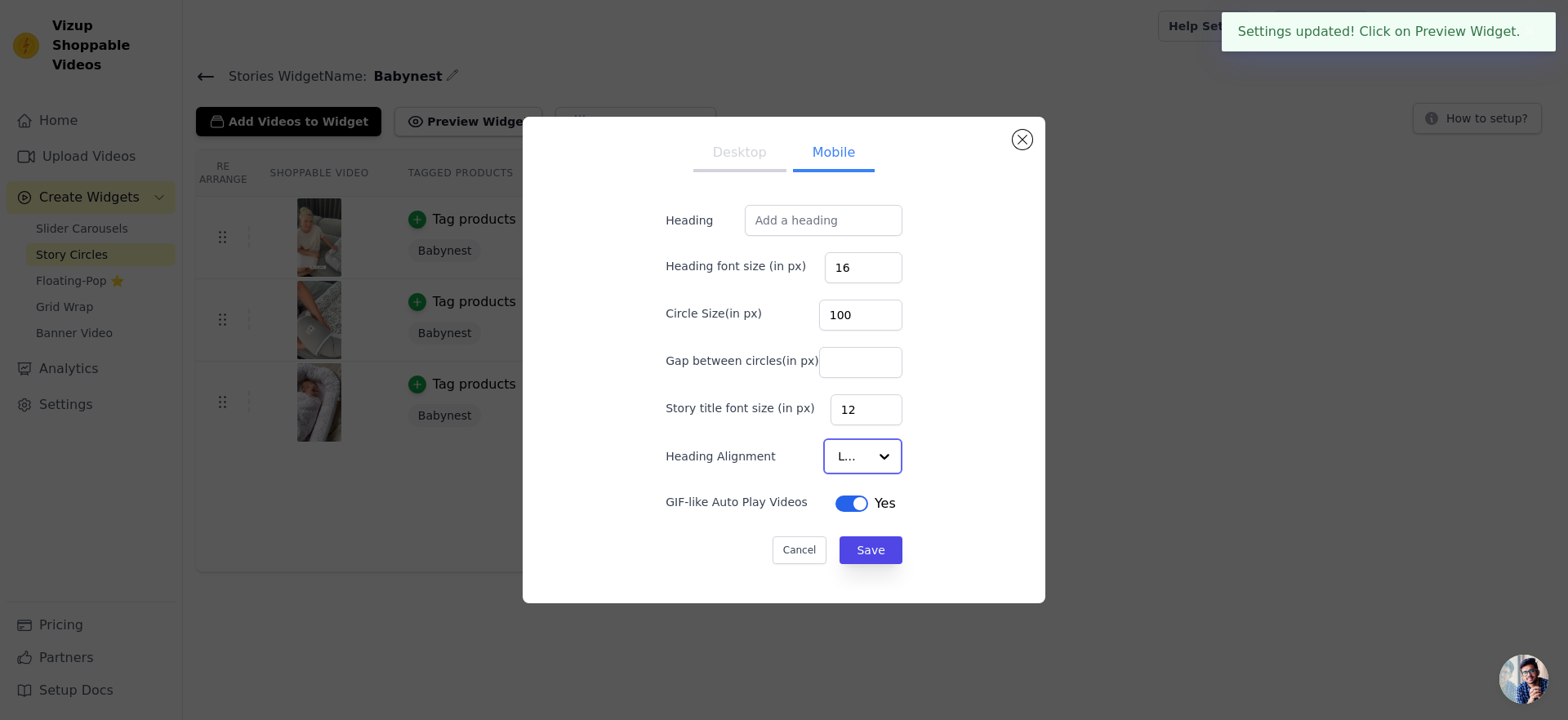
click at [868, 451] on div at bounding box center [884, 456] width 33 height 33
click at [862, 495] on div "Center" at bounding box center [858, 512] width 69 height 68
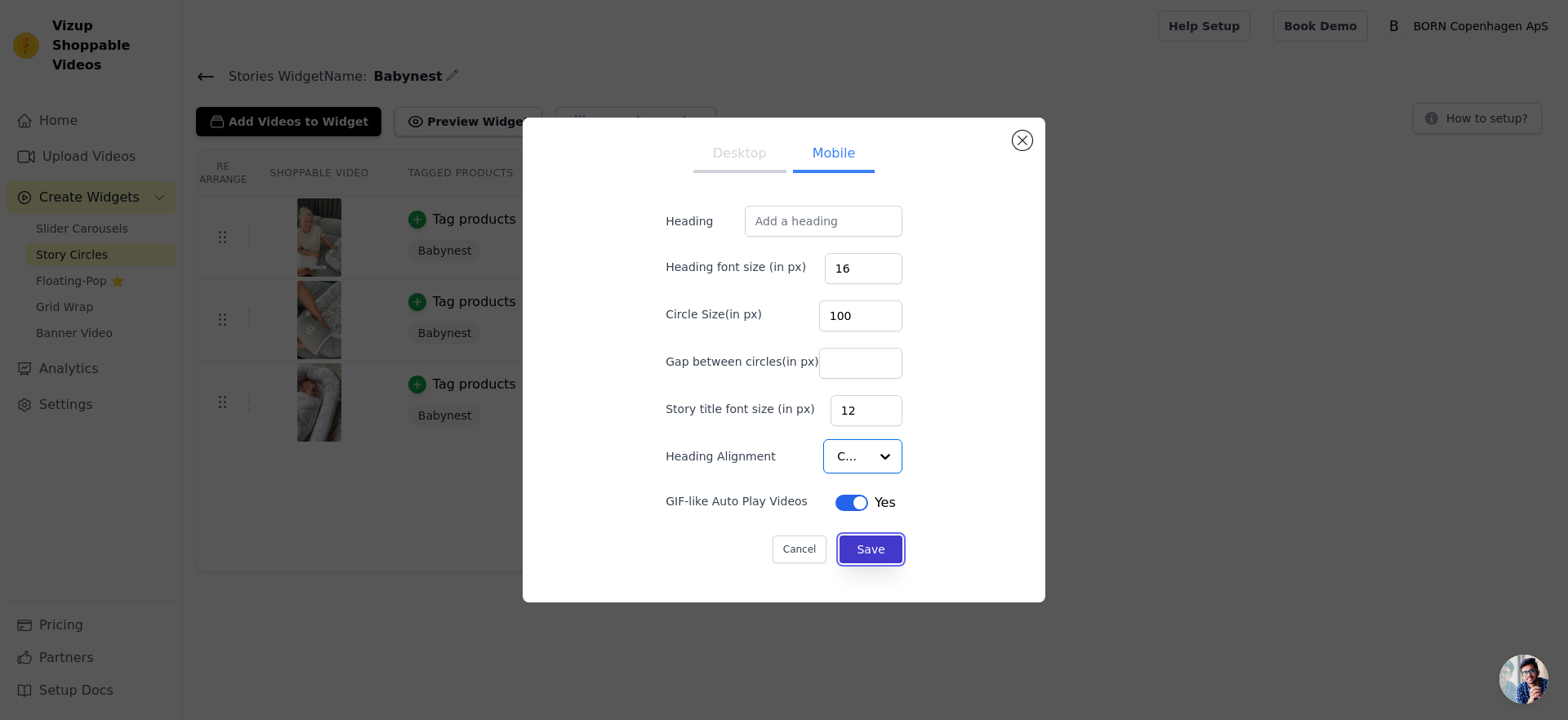
click at [863, 538] on button "Save" at bounding box center [870, 549] width 62 height 28
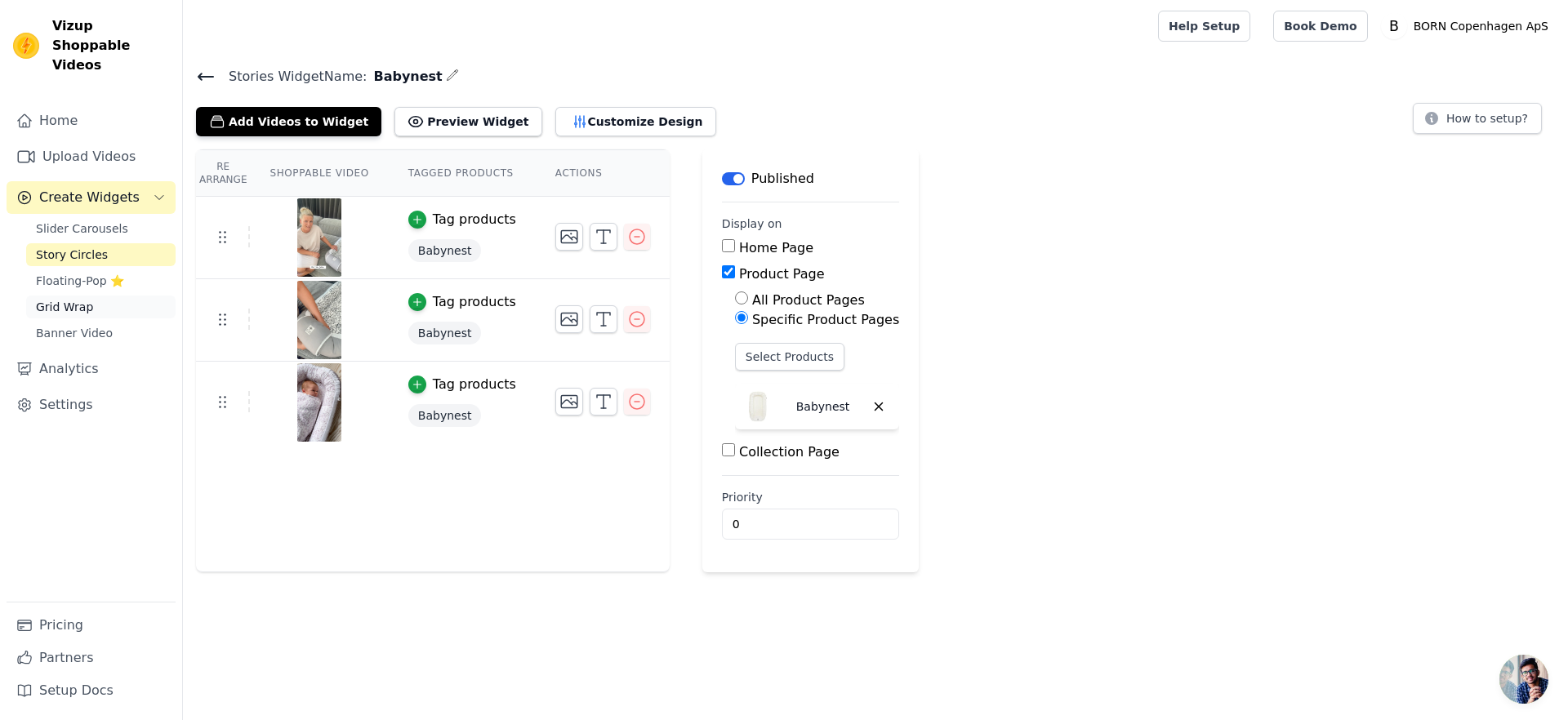
click at [101, 295] on link "Grid Wrap" at bounding box center [100, 307] width 149 height 22
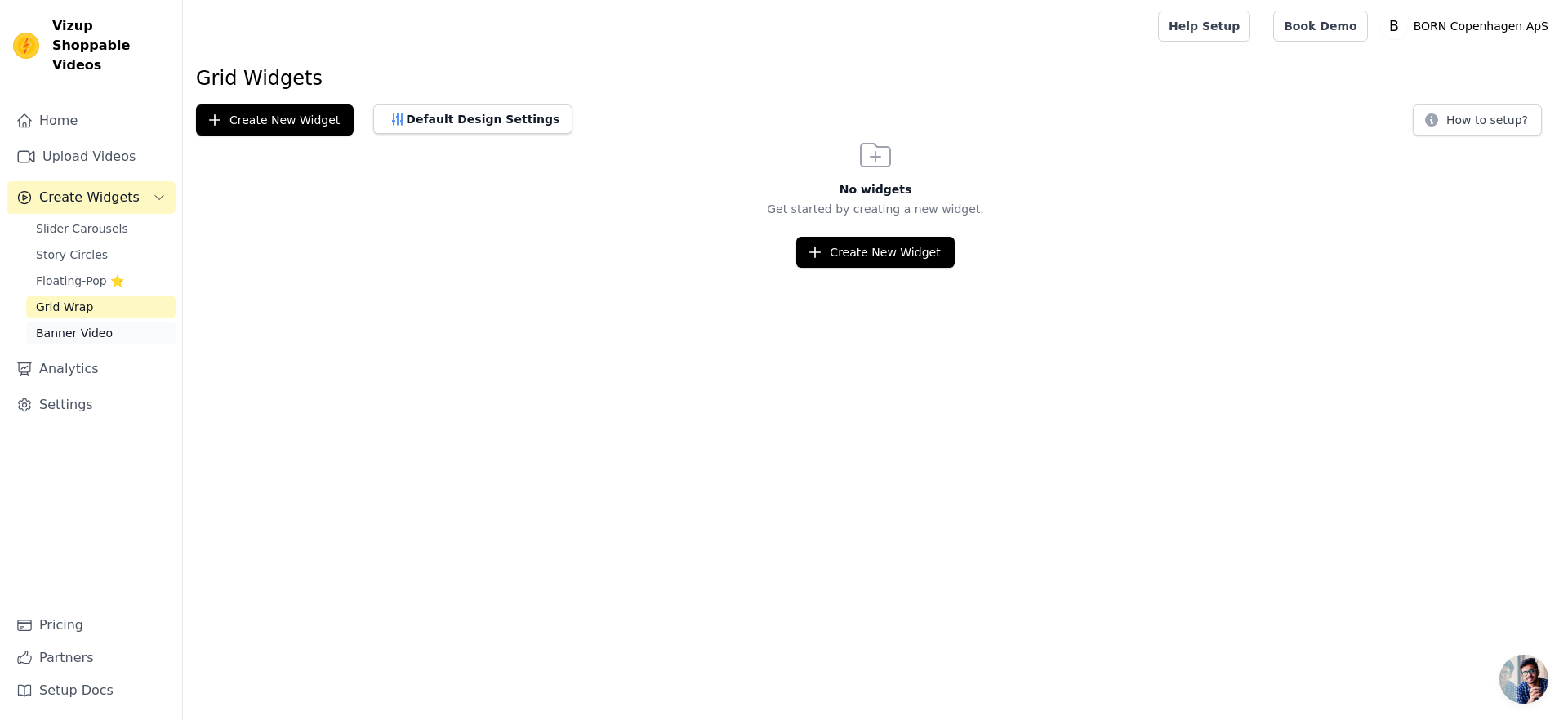
click at [100, 325] on span "Banner Video" at bounding box center [74, 333] width 77 height 16
click at [98, 220] on span "Slider Carousels" at bounding box center [82, 228] width 92 height 16
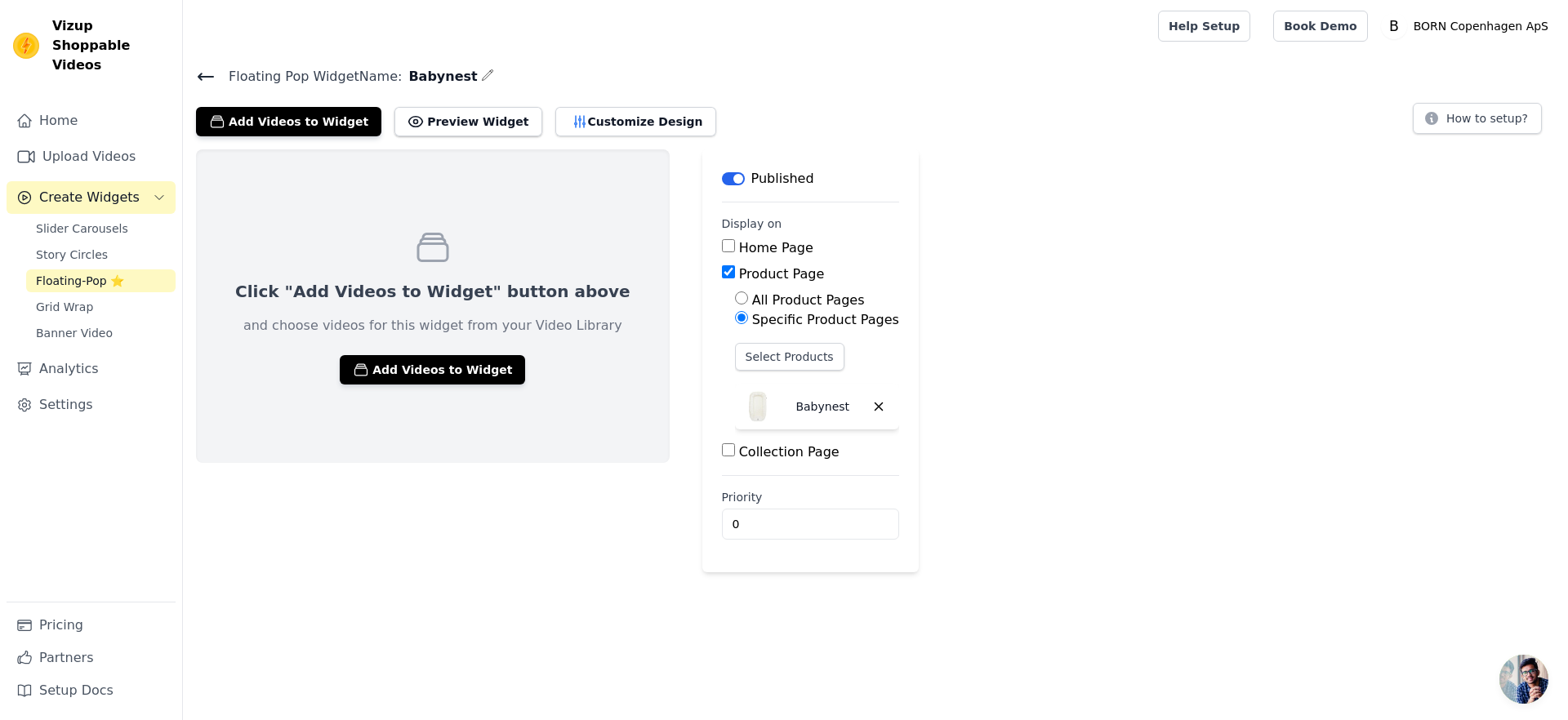
click at [365, 387] on div "Click "Add Videos to Widget" button above and choose videos for this widget fro…" at bounding box center [432, 306] width 474 height 313
click at [369, 381] on button "Add Videos to Widget" at bounding box center [432, 369] width 186 height 29
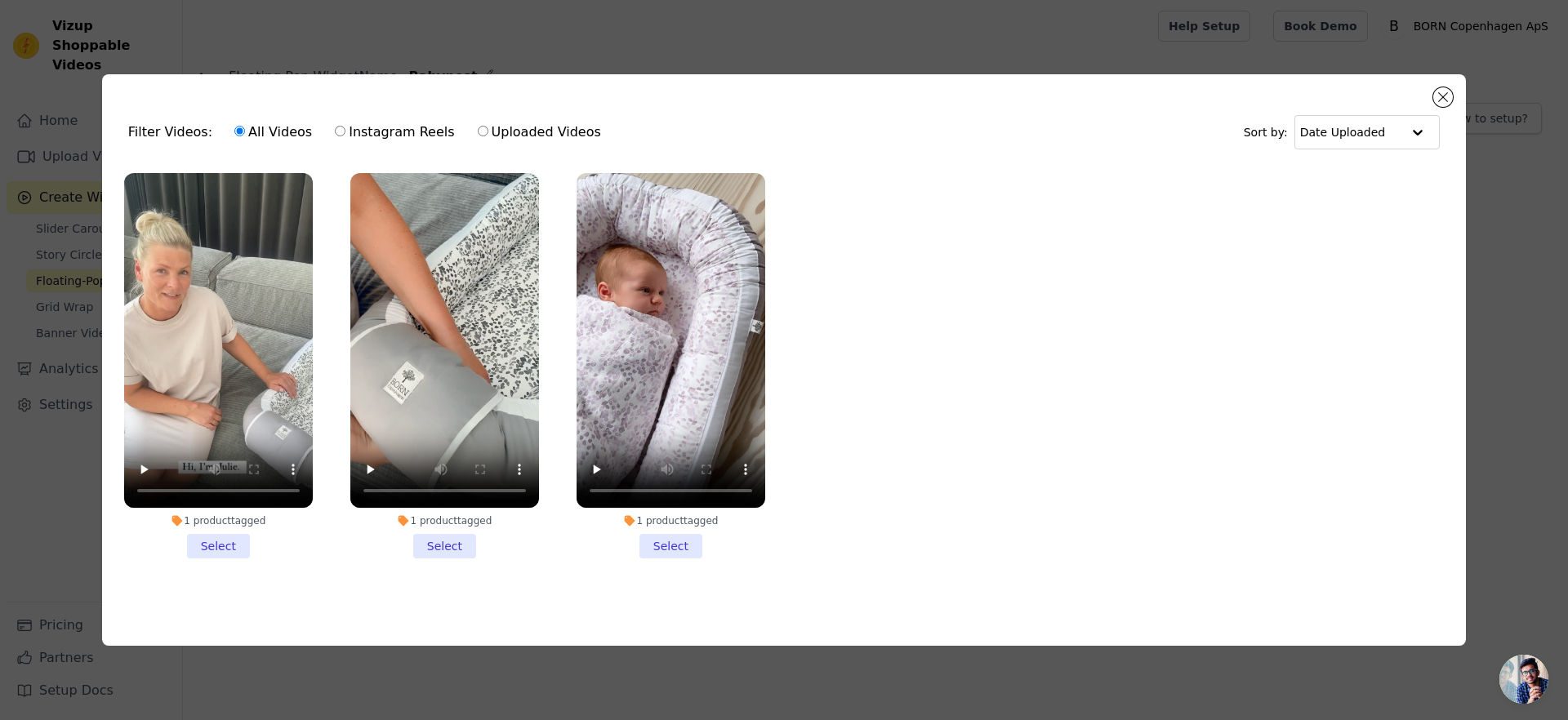
click at [190, 531] on li "1 product tagged Select" at bounding box center [218, 367] width 188 height 386
click at [0, 0] on input "1 product tagged Select" at bounding box center [0, 0] width 0 height 0
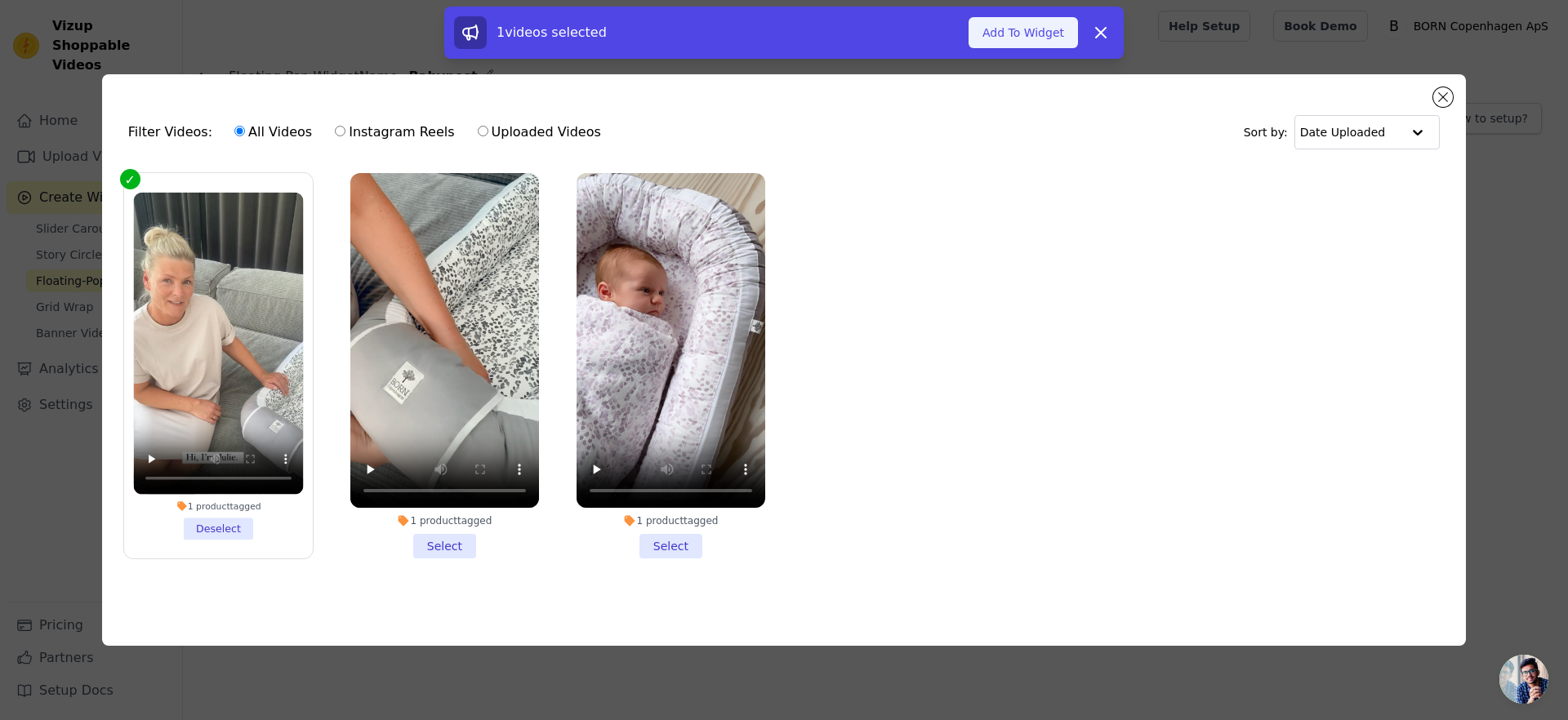
click at [1031, 37] on button "Add To Widget" at bounding box center [1023, 32] width 110 height 31
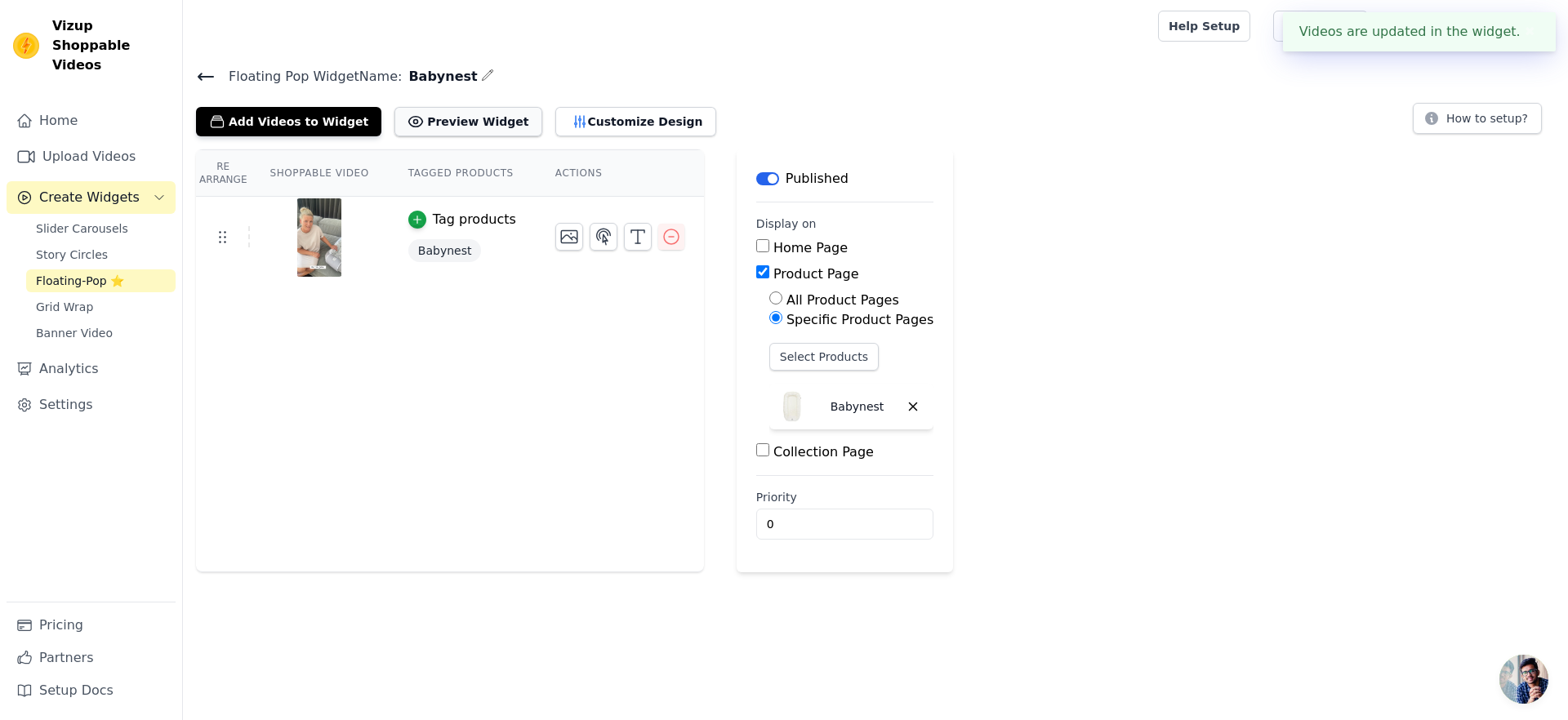
click at [442, 121] on button "Preview Widget" at bounding box center [468, 121] width 147 height 29
click at [338, 248] on img at bounding box center [319, 238] width 46 height 79
click at [563, 128] on button "Customize Design" at bounding box center [636, 121] width 161 height 29
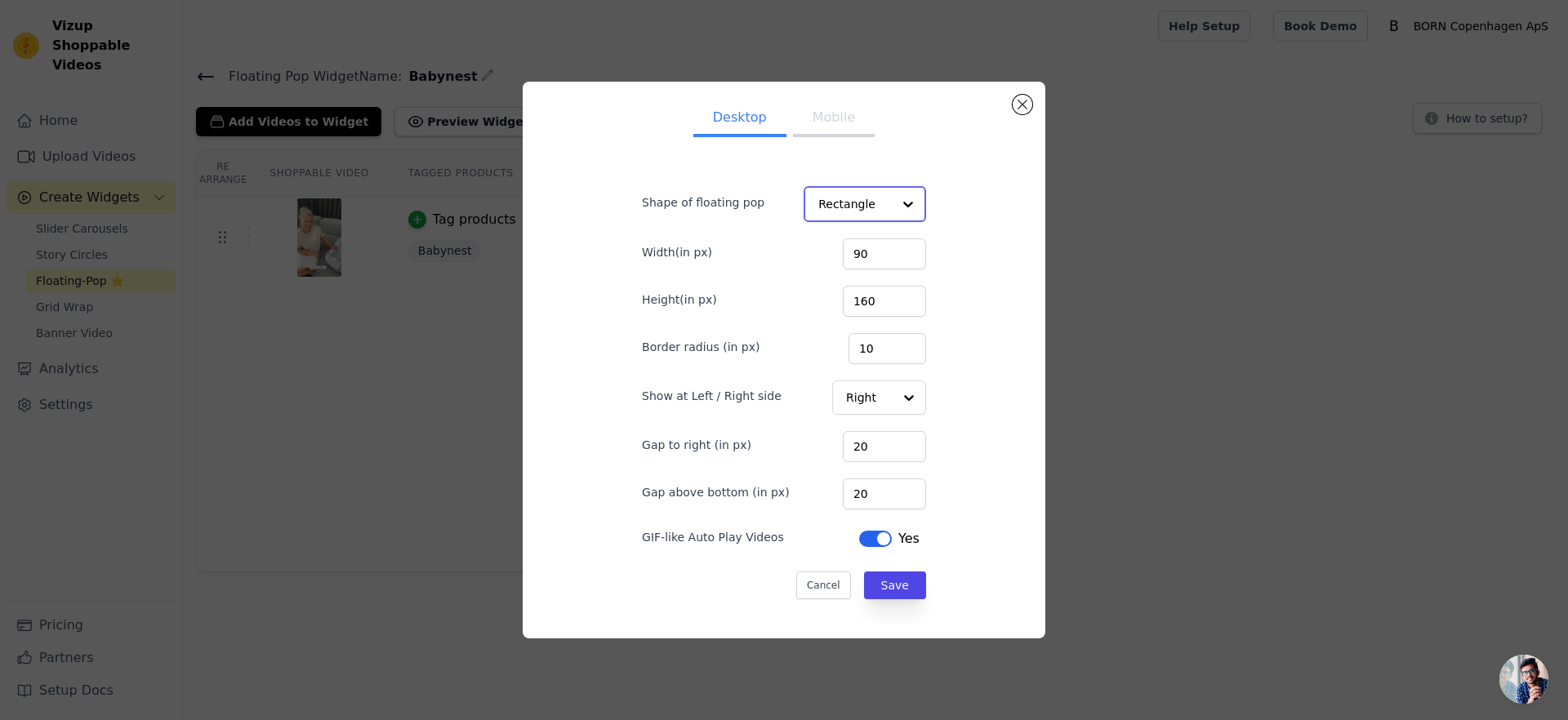
click at [892, 192] on div at bounding box center [908, 203] width 33 height 33
click at [951, 180] on div "Desktop Mobile Shape of floating pop Rectangle Width(in px) 90 Height(in px) 16…" at bounding box center [783, 360] width 496 height 529
click at [891, 402] on div at bounding box center [907, 397] width 33 height 33
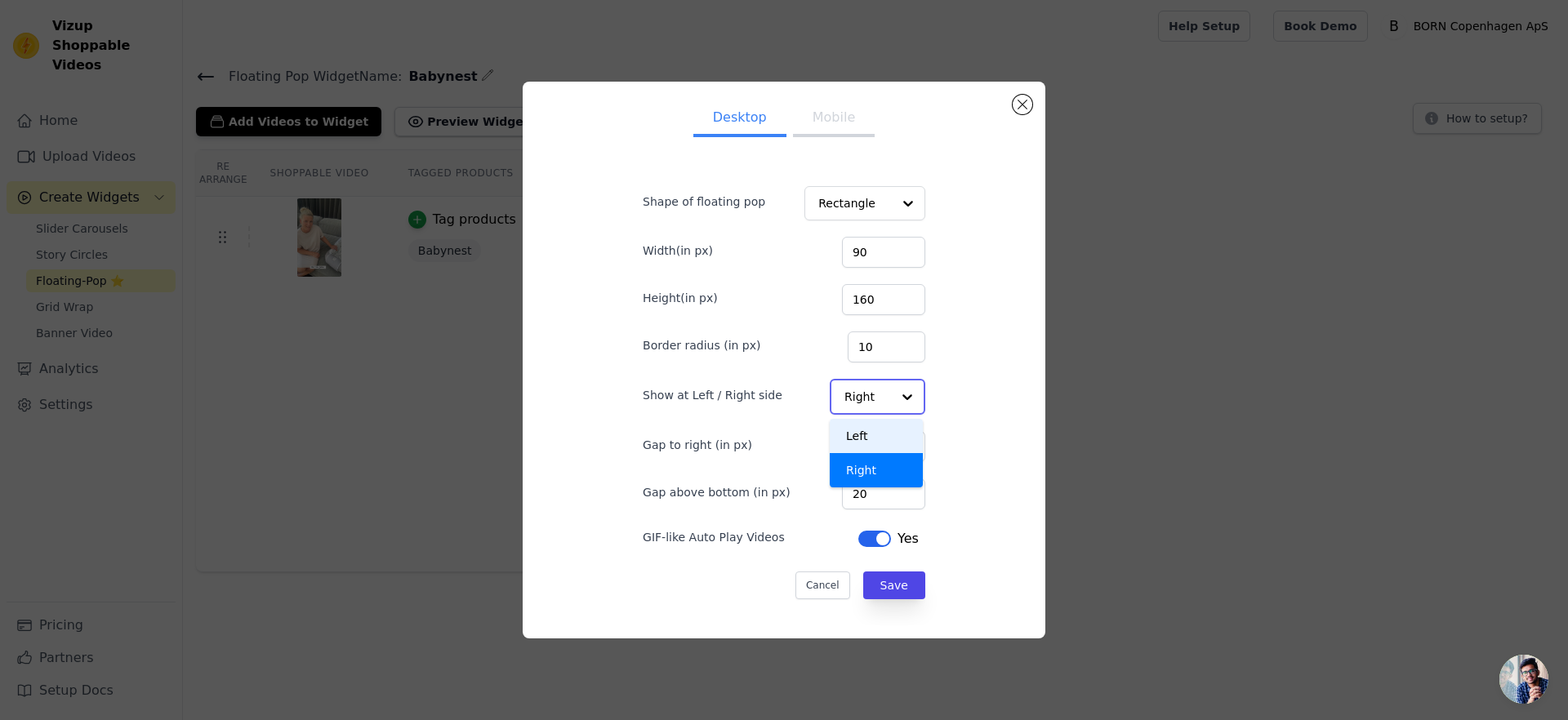
click at [875, 440] on div "Left" at bounding box center [876, 436] width 93 height 35
click at [822, 111] on button "Mobile" at bounding box center [833, 120] width 82 height 36
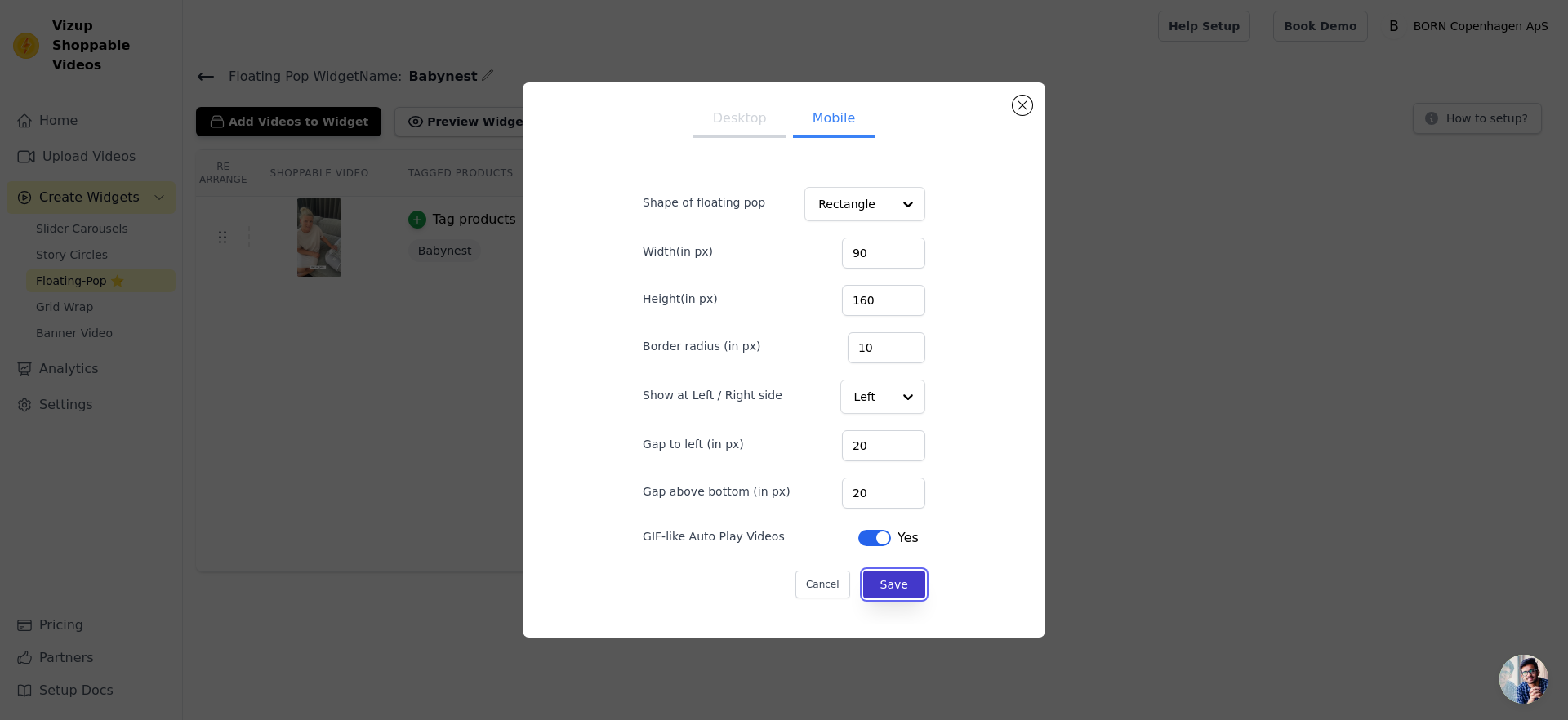
click at [887, 582] on button "Save" at bounding box center [894, 585] width 62 height 28
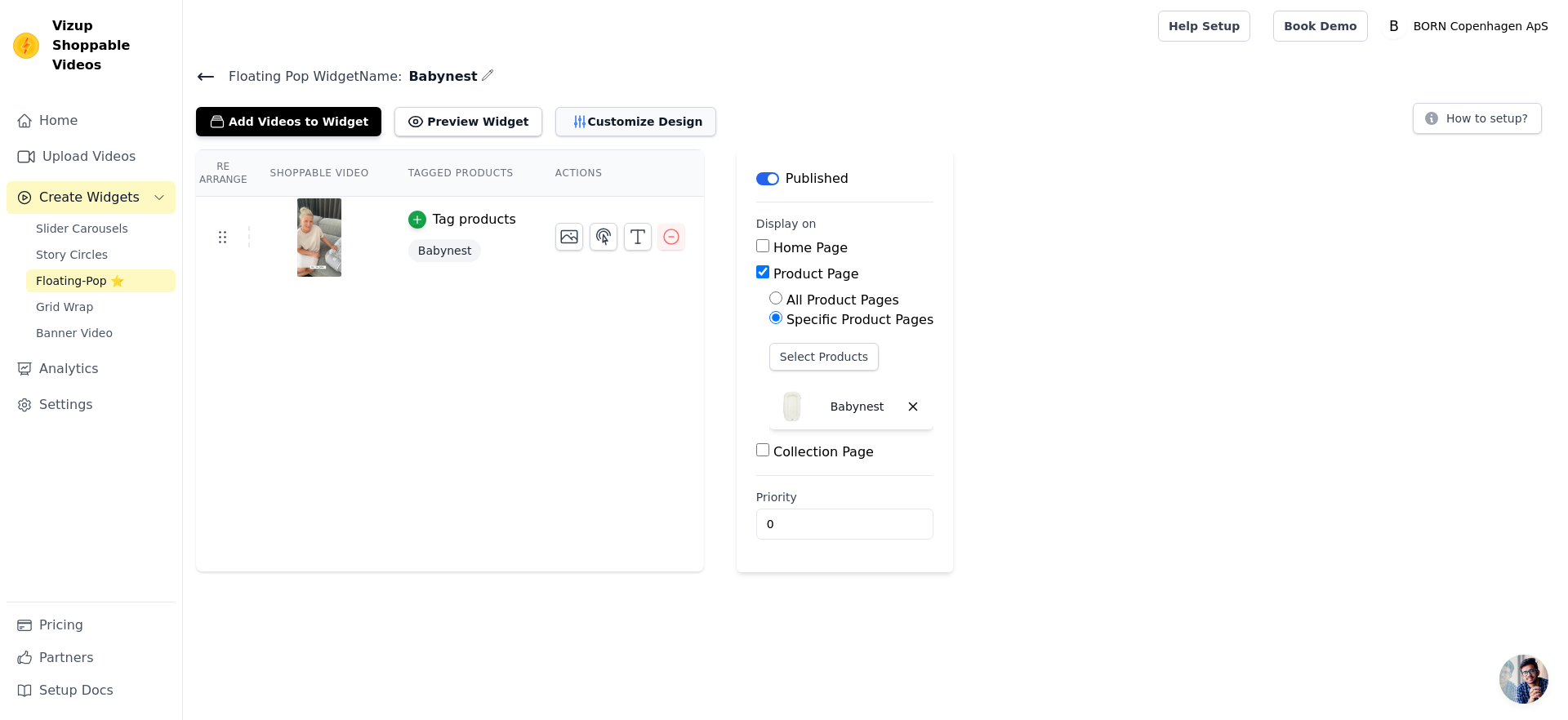
click at [615, 125] on button "Customize Design" at bounding box center [636, 121] width 161 height 29
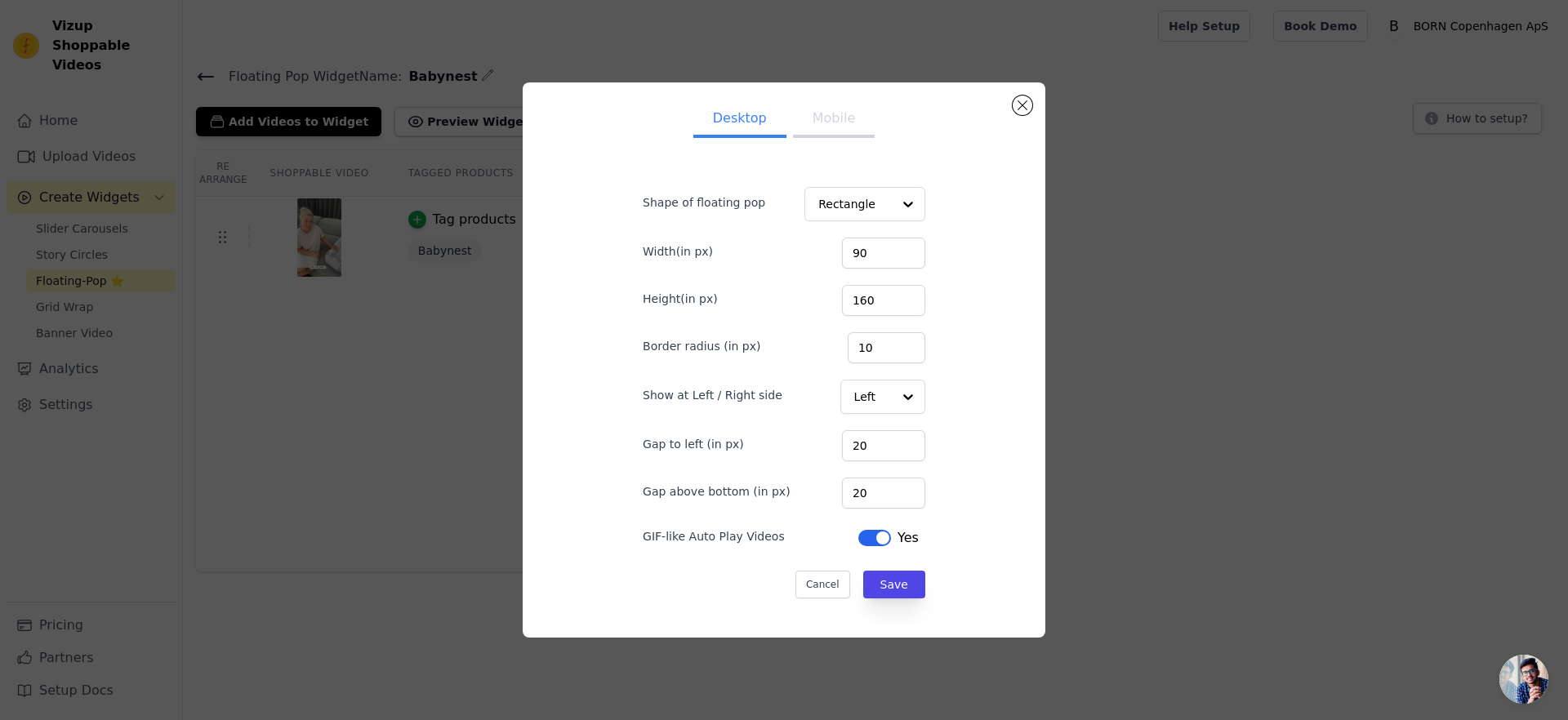
click at [801, 133] on button "Mobile" at bounding box center [833, 120] width 82 height 36
click at [891, 394] on div at bounding box center [907, 397] width 33 height 33
click at [876, 468] on div "Right" at bounding box center [881, 470] width 85 height 35
click at [720, 104] on button "Desktop" at bounding box center [739, 120] width 93 height 36
click at [867, 399] on input "Show at Left / Right side" at bounding box center [872, 397] width 38 height 33
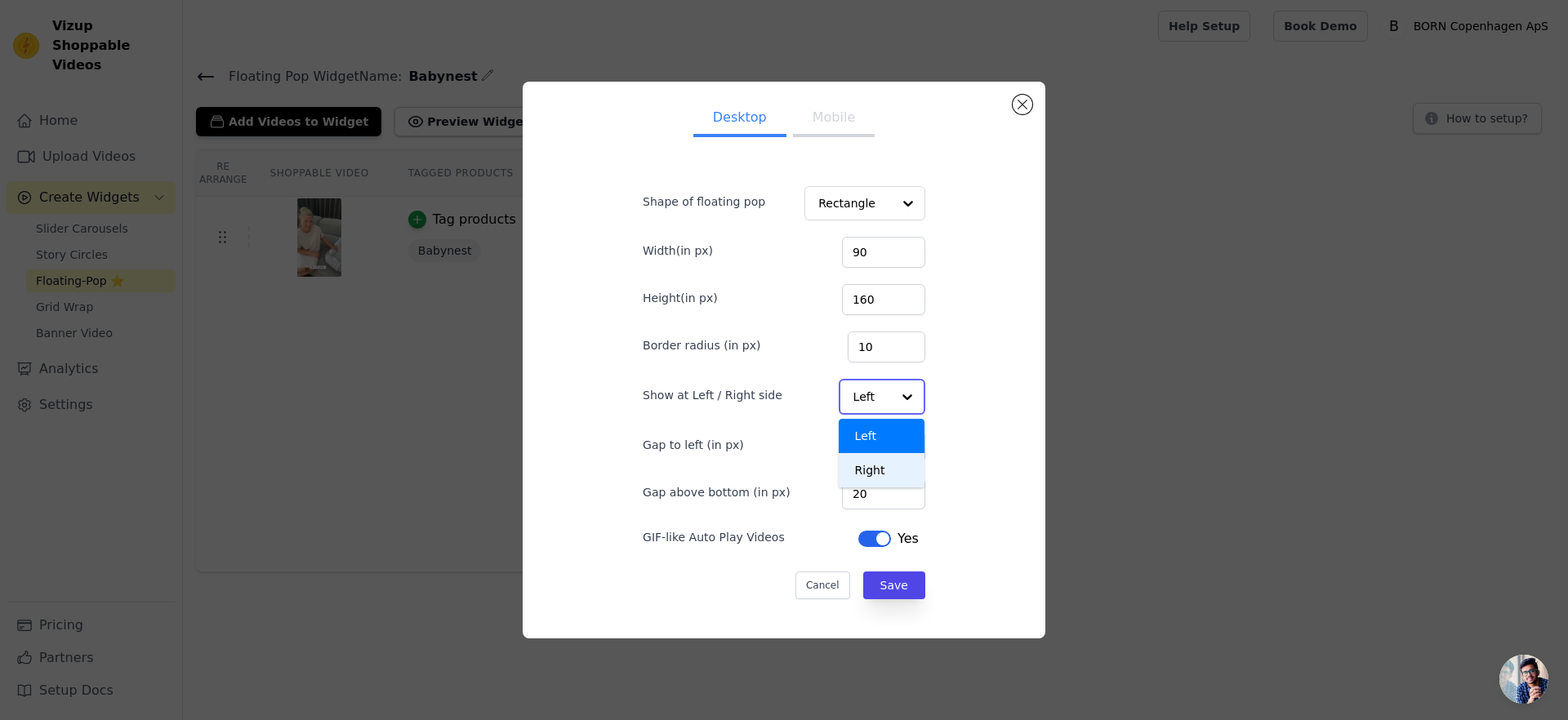
click at [867, 479] on div "Right" at bounding box center [881, 470] width 85 height 35
click at [887, 582] on button "Save" at bounding box center [894, 585] width 62 height 28
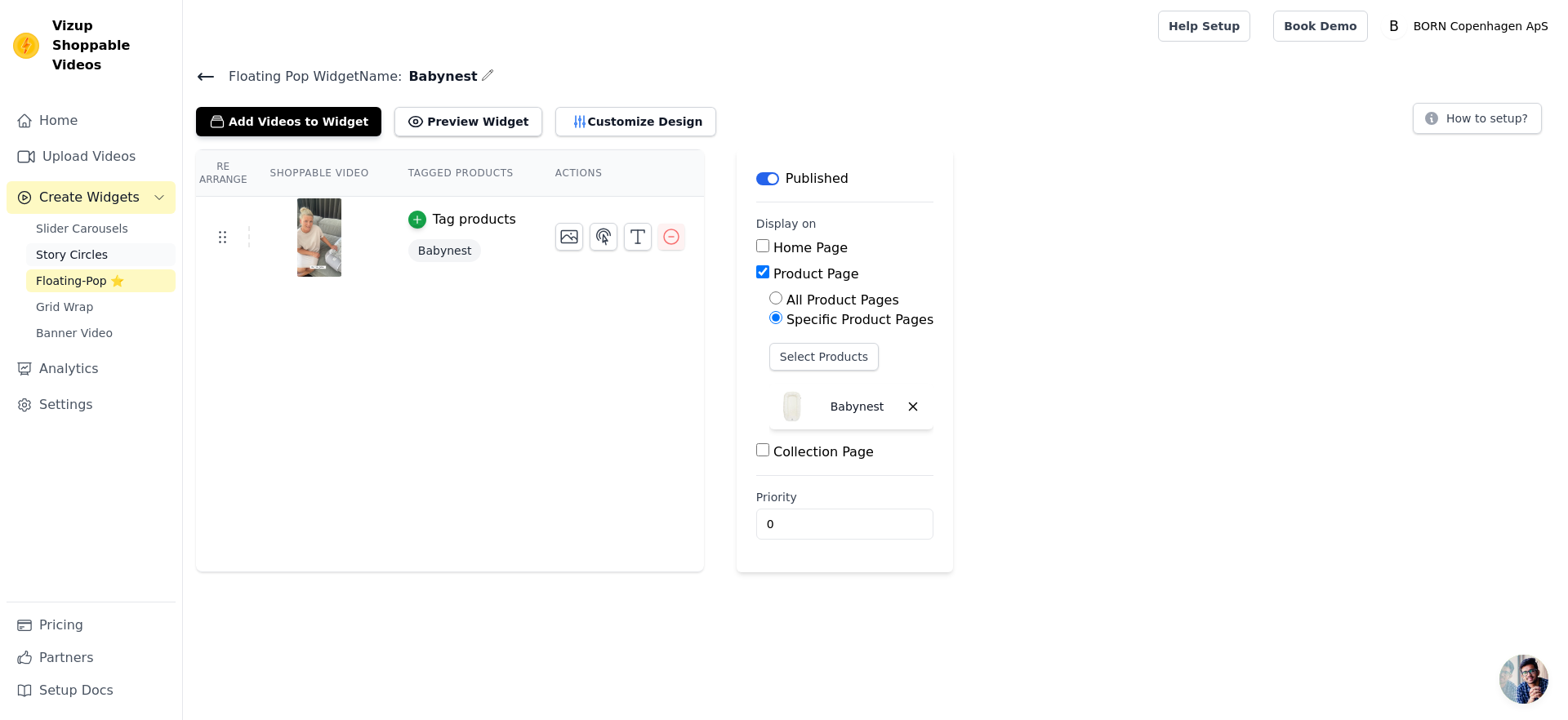
click at [87, 247] on span "Story Circles" at bounding box center [71, 254] width 72 height 16
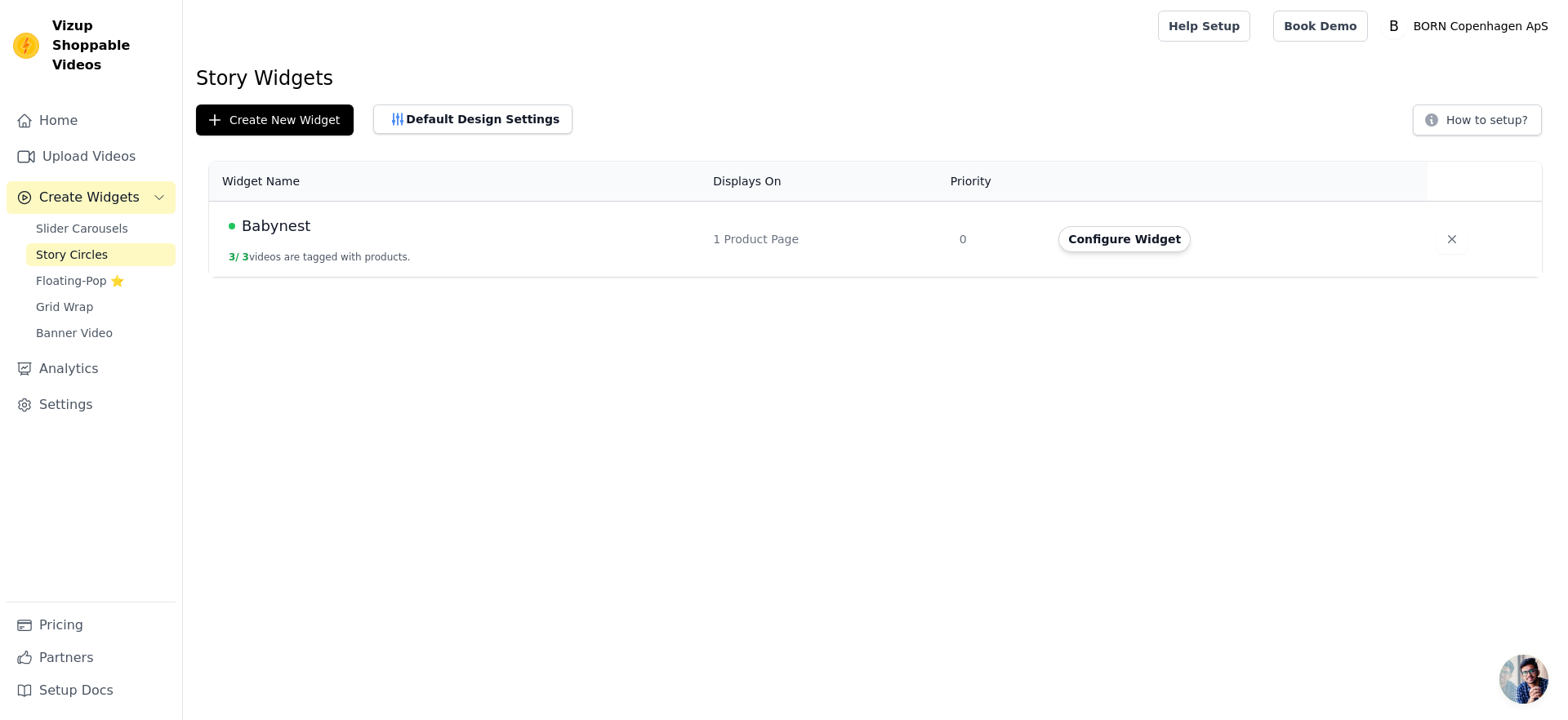
click at [292, 237] on td "Babynest 3 / 3 videos are tagged with products." at bounding box center [456, 239] width 494 height 76
click at [288, 231] on span "Babynest" at bounding box center [276, 226] width 68 height 22
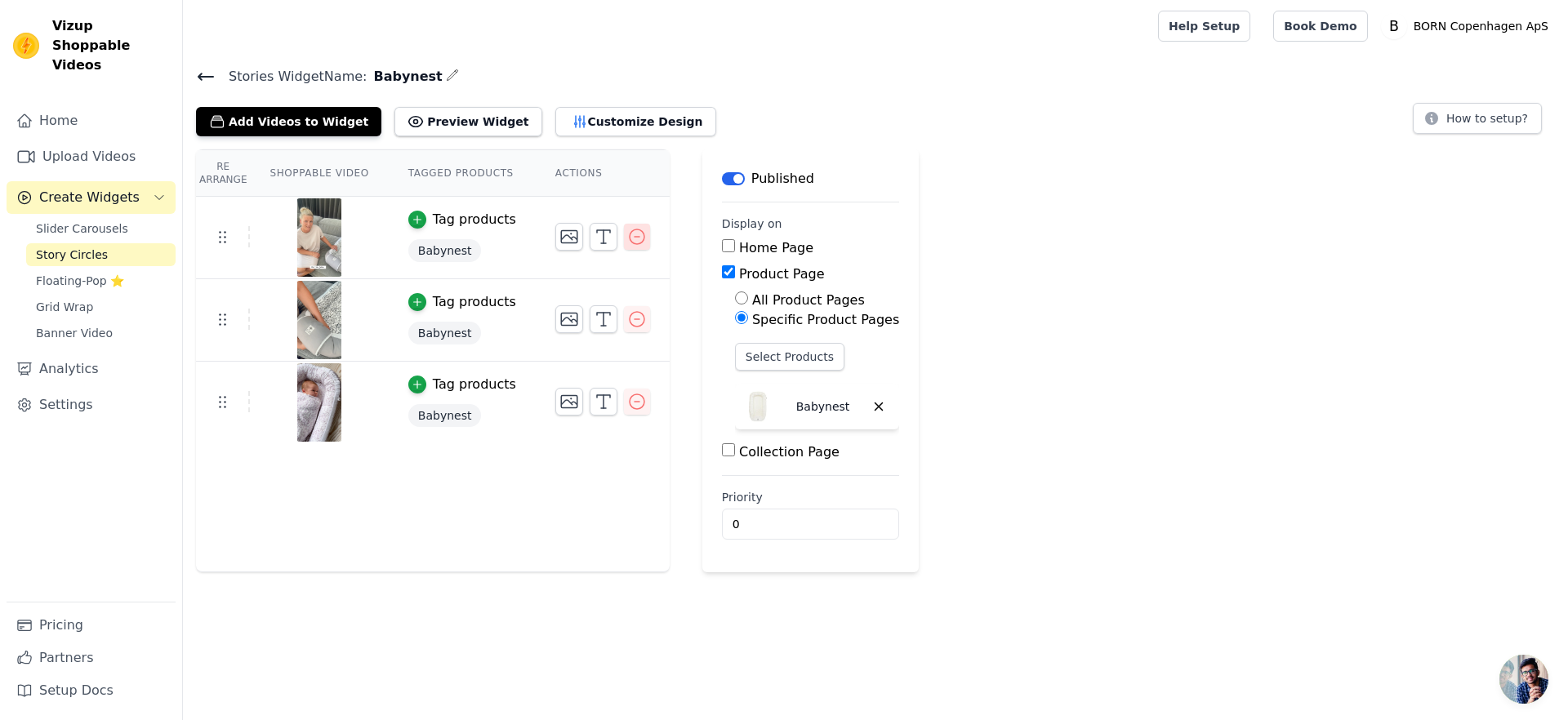
click at [632, 235] on icon "button" at bounding box center [637, 236] width 20 height 20
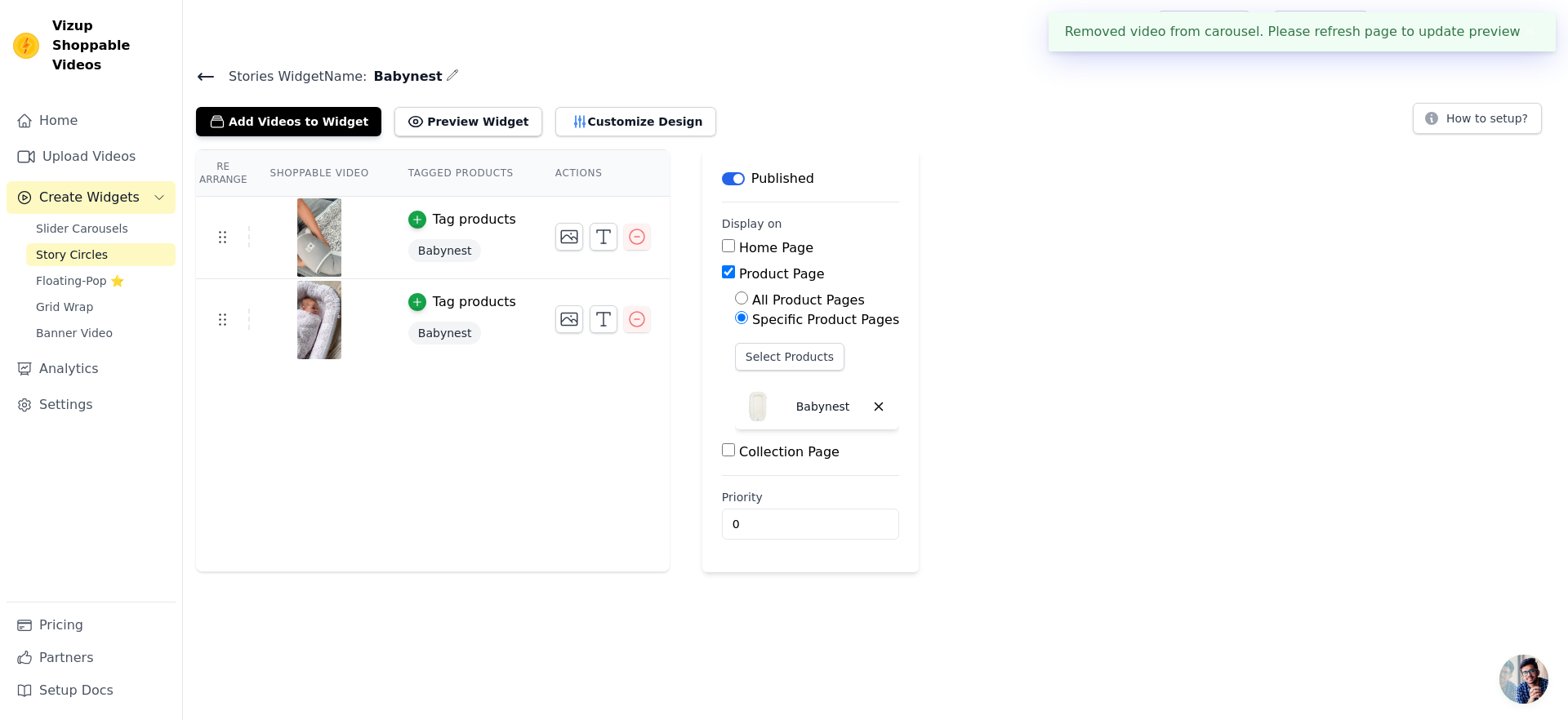
click at [933, 78] on h4 "Stories Widget Name: Babynest" at bounding box center [875, 77] width 1359 height 22
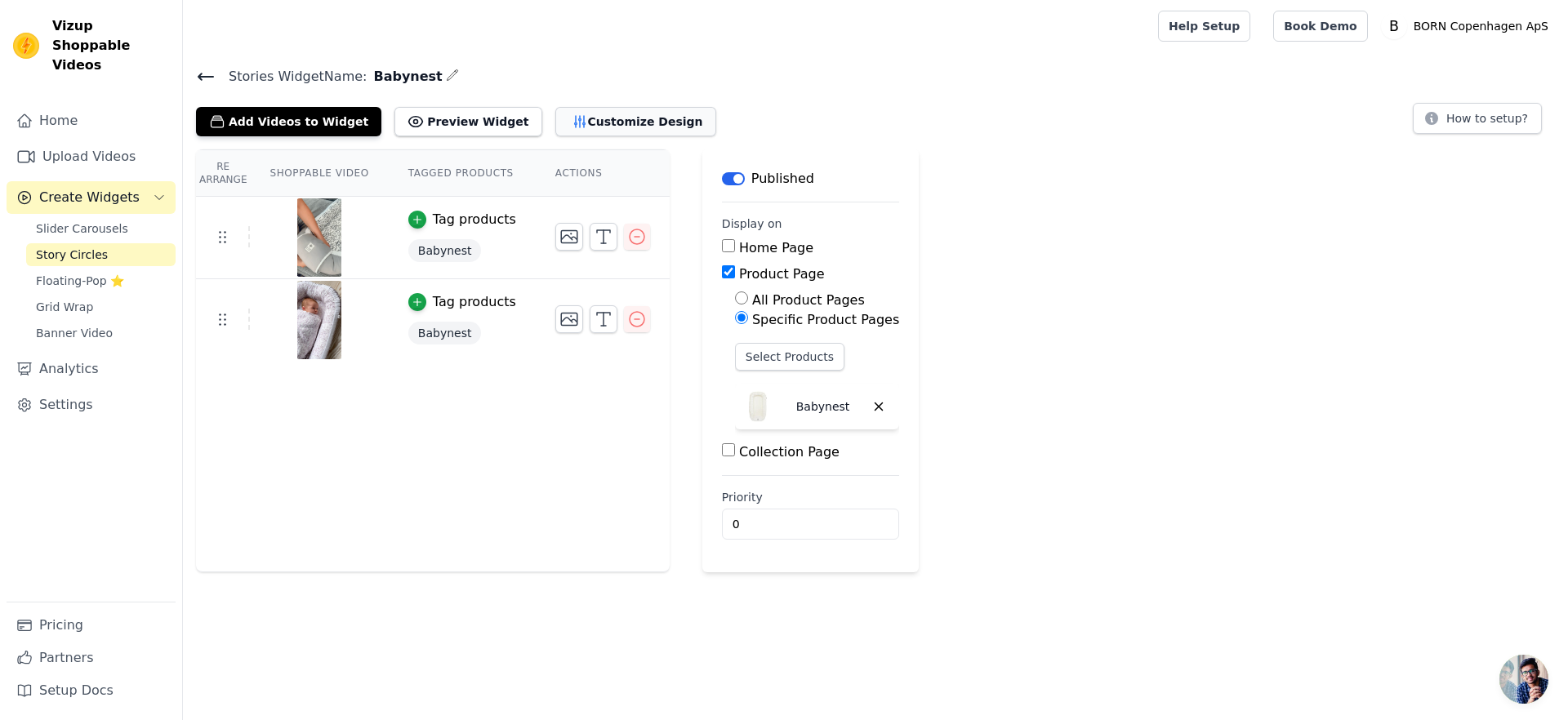
click at [585, 119] on button "Customize Design" at bounding box center [636, 121] width 161 height 29
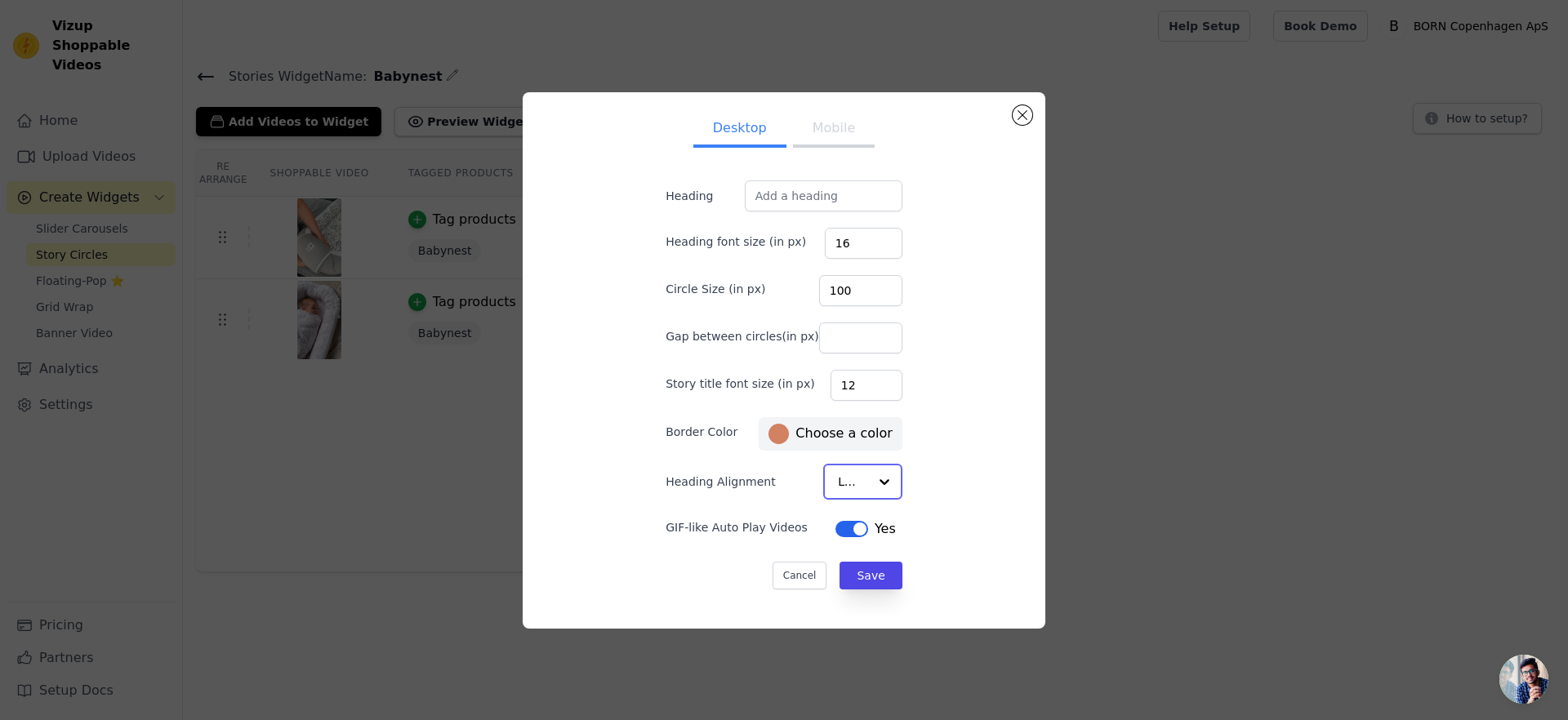
click at [837, 476] on input "Heading Alignment" at bounding box center [852, 481] width 30 height 33
click at [714, 493] on div "Heading Alignment Left" at bounding box center [784, 481] width 236 height 35
click at [830, 135] on button "Mobile" at bounding box center [833, 130] width 82 height 36
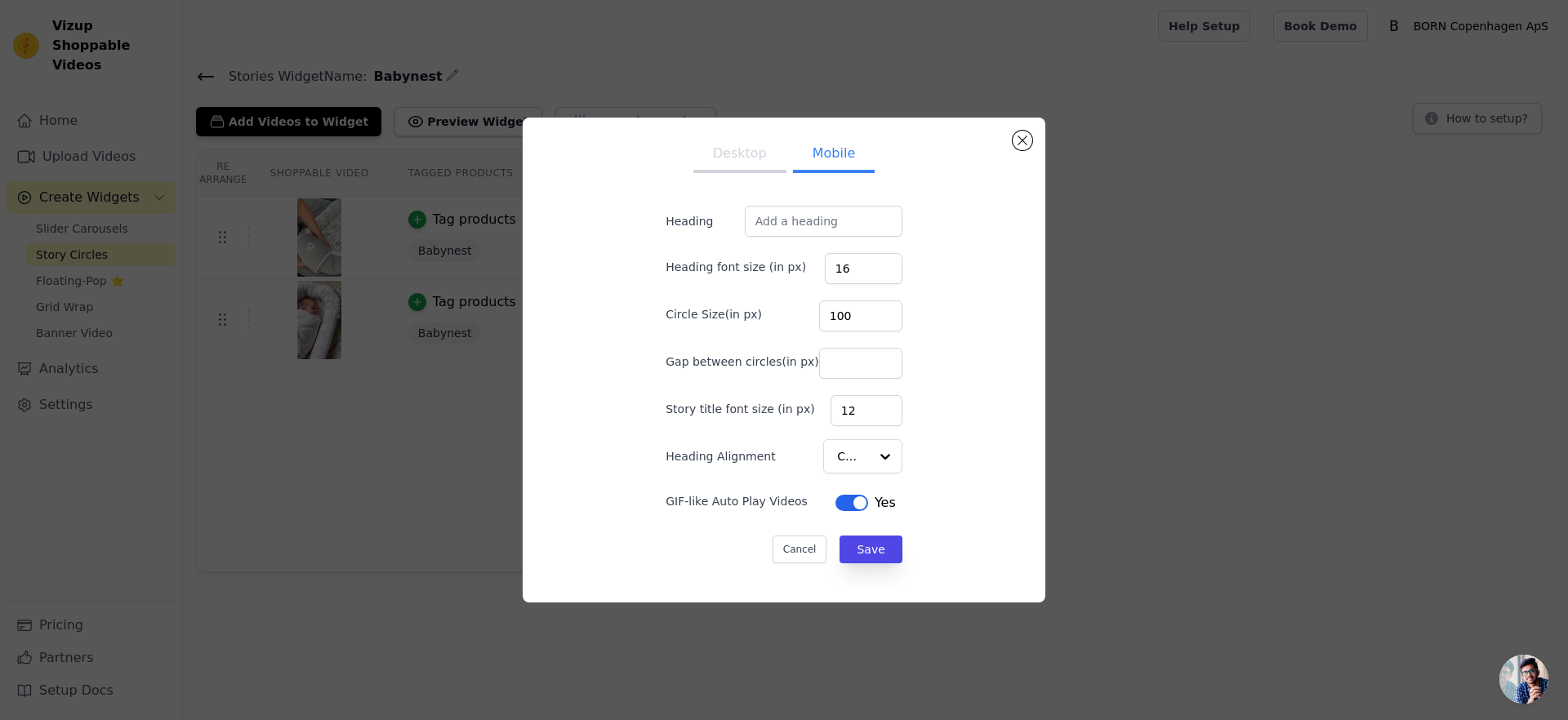
click at [737, 148] on button "Desktop" at bounding box center [739, 155] width 93 height 36
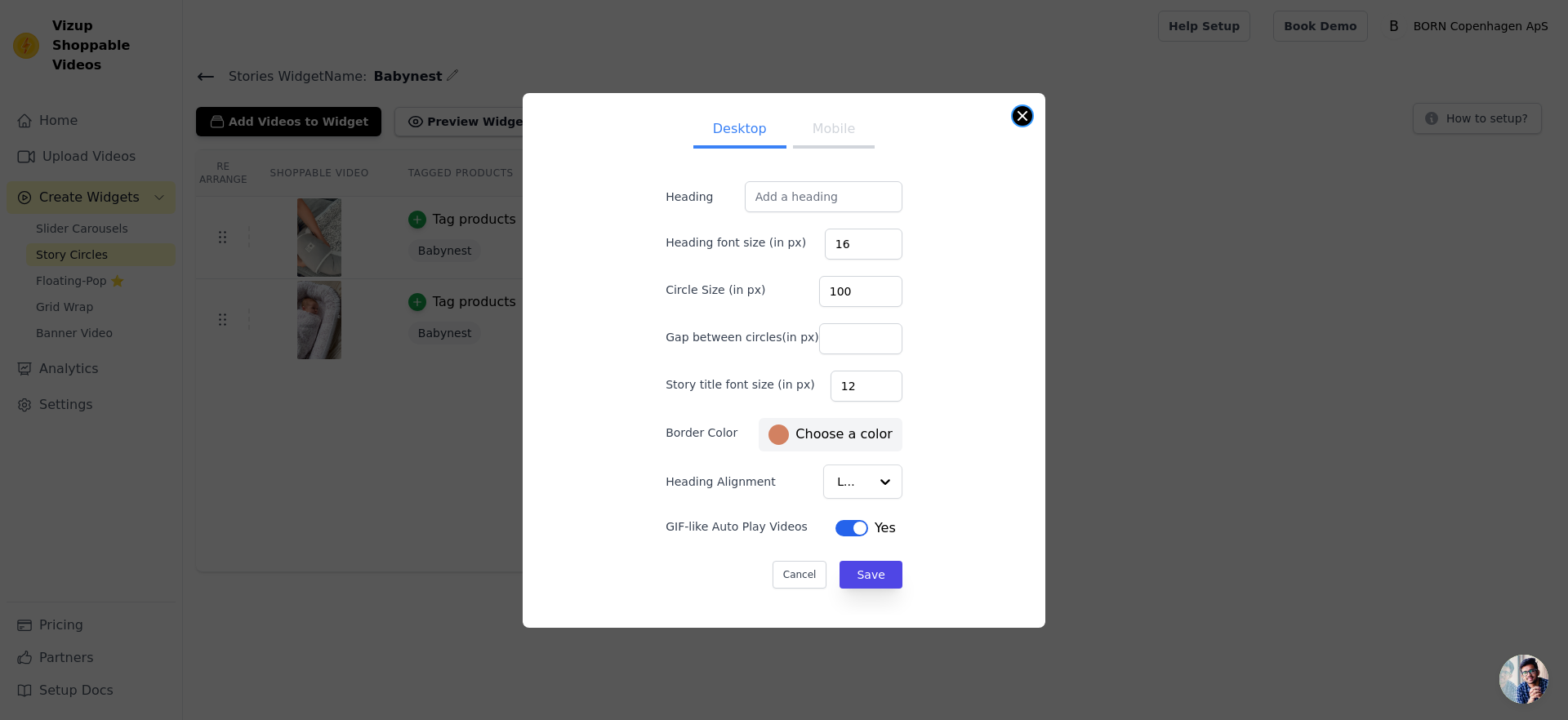
click at [1018, 110] on button "Close modal" at bounding box center [1022, 115] width 20 height 20
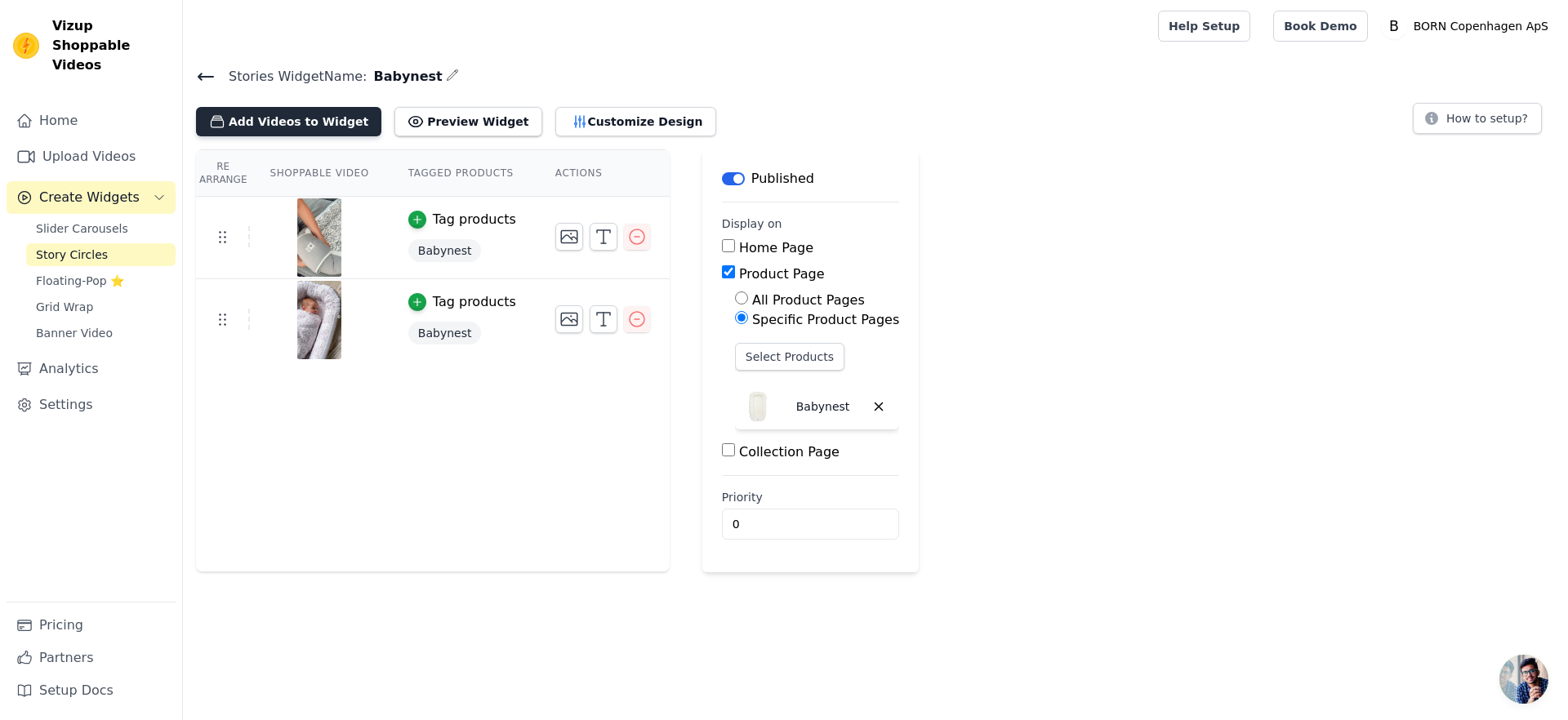
click at [279, 121] on button "Add Videos to Widget" at bounding box center [289, 121] width 186 height 29
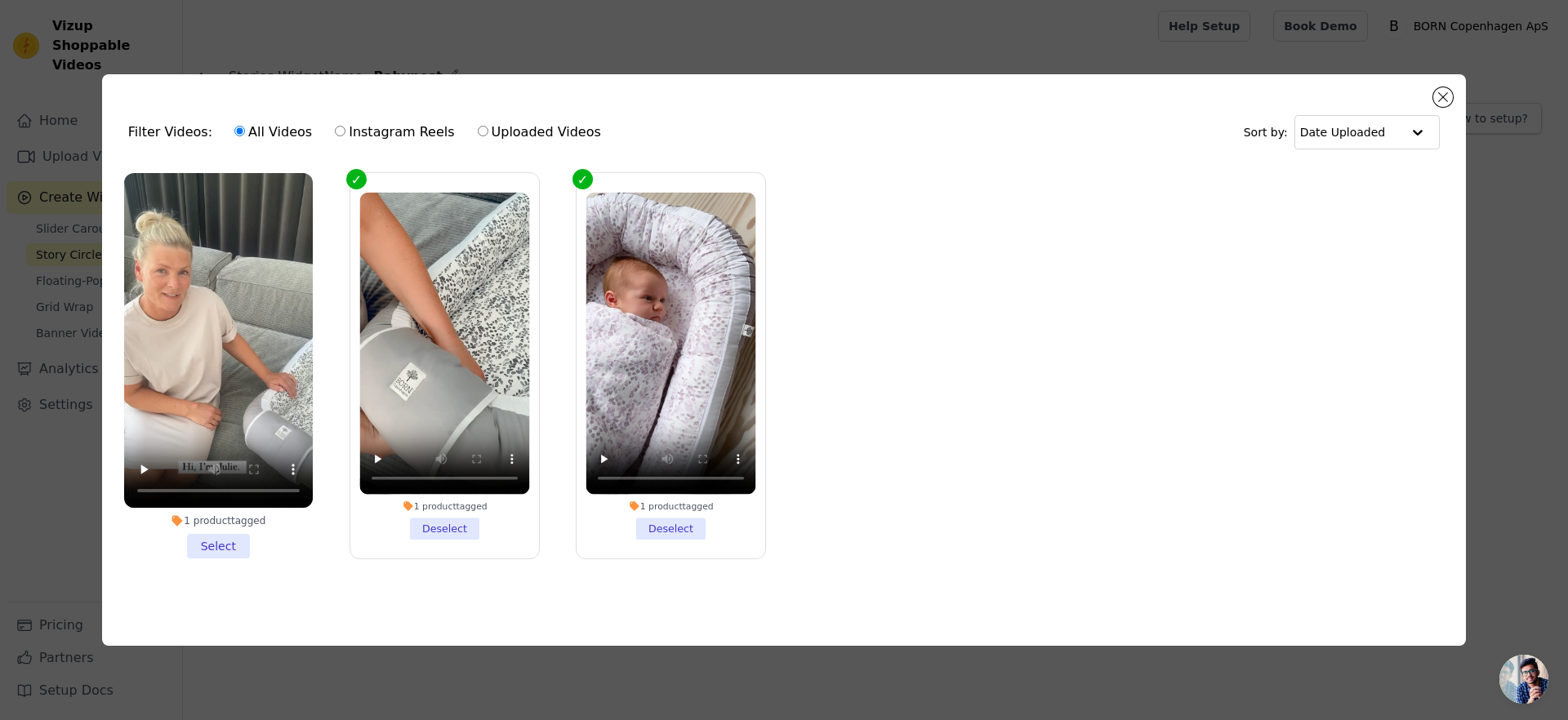
click at [525, 129] on label "Uploaded Videos" at bounding box center [538, 132] width 125 height 22
click at [489, 129] on input "Uploaded Videos" at bounding box center [482, 130] width 10 height 10
radio input "true"
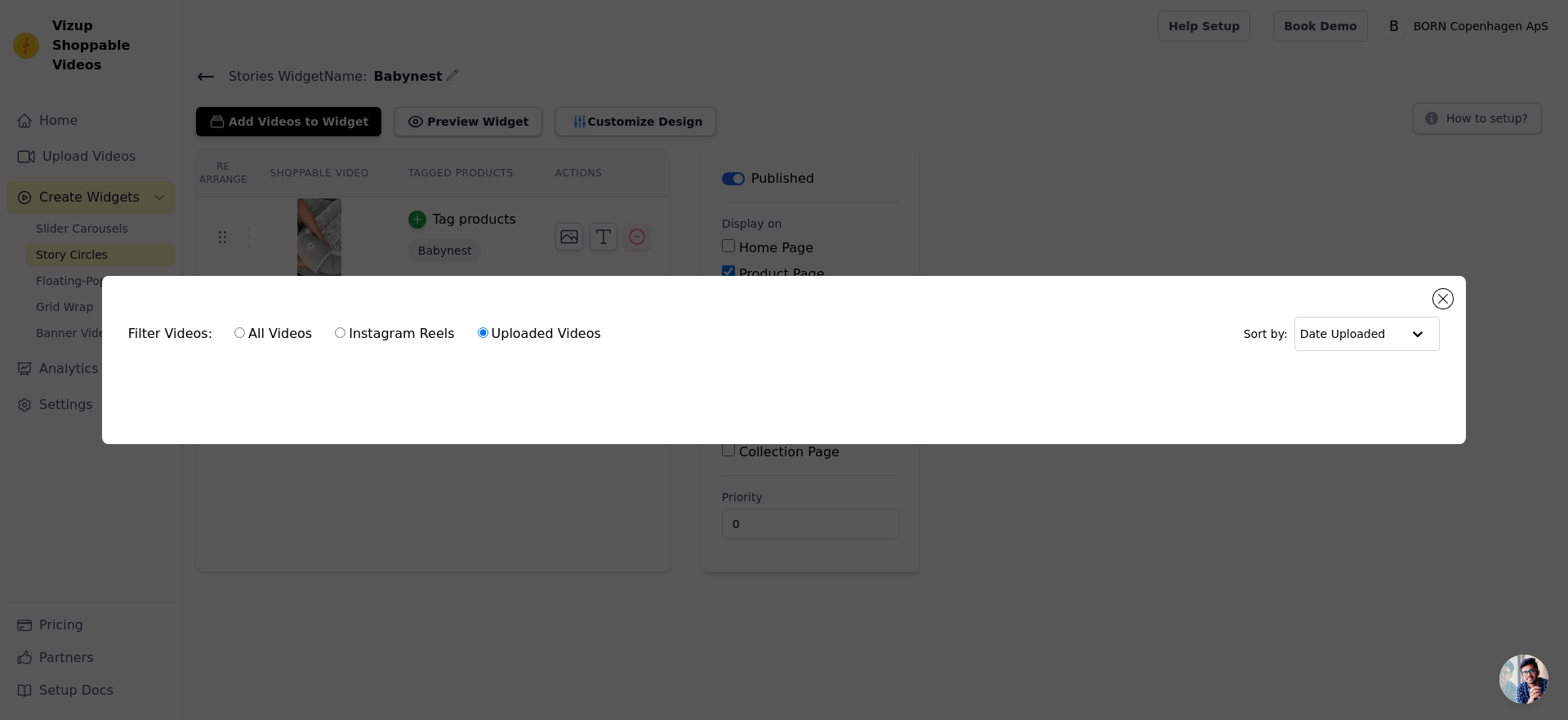
click at [382, 332] on label "Instagram Reels" at bounding box center [394, 334] width 121 height 22
click at [345, 332] on input "Instagram Reels" at bounding box center [339, 332] width 10 height 10
radio input "true"
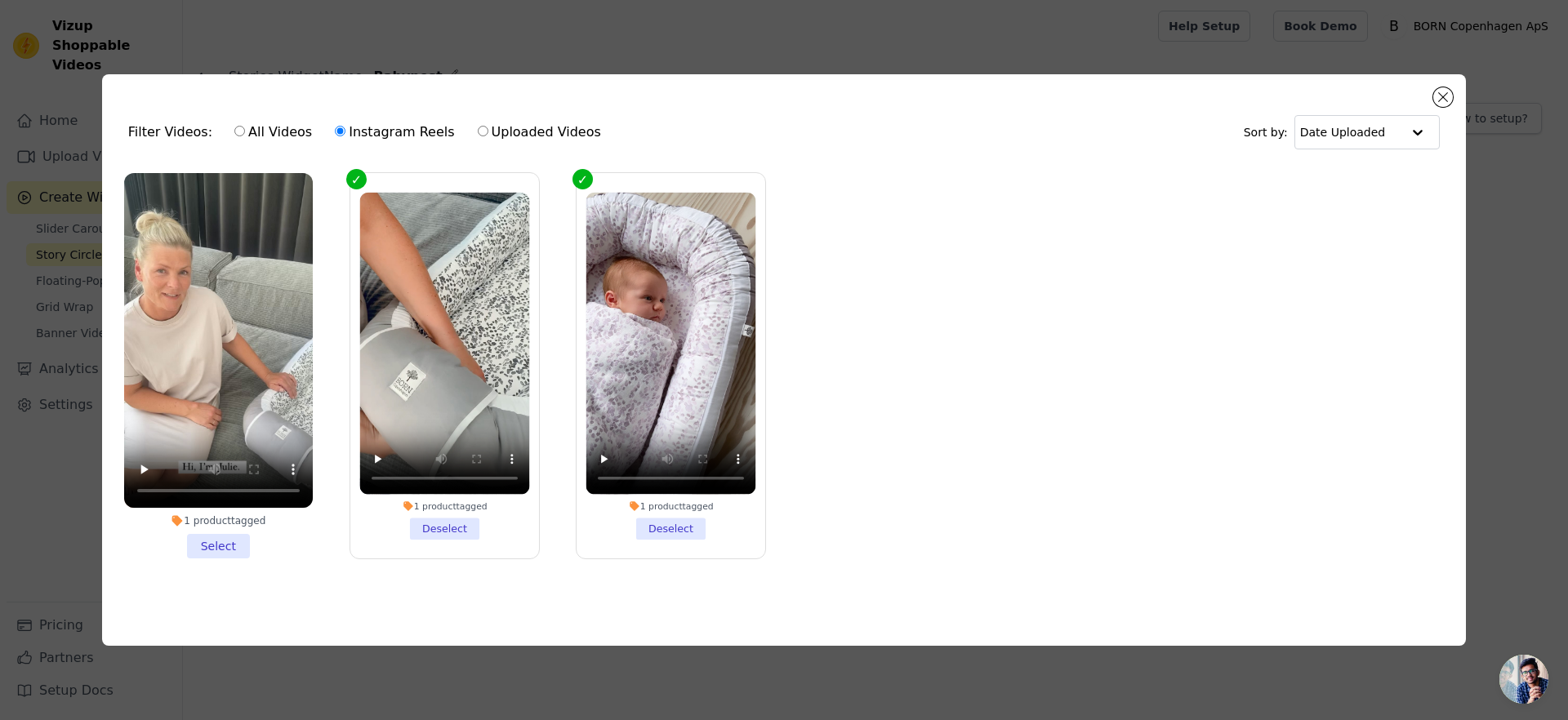
click at [477, 128] on input "Uploaded Videos" at bounding box center [482, 130] width 10 height 10
radio input "true"
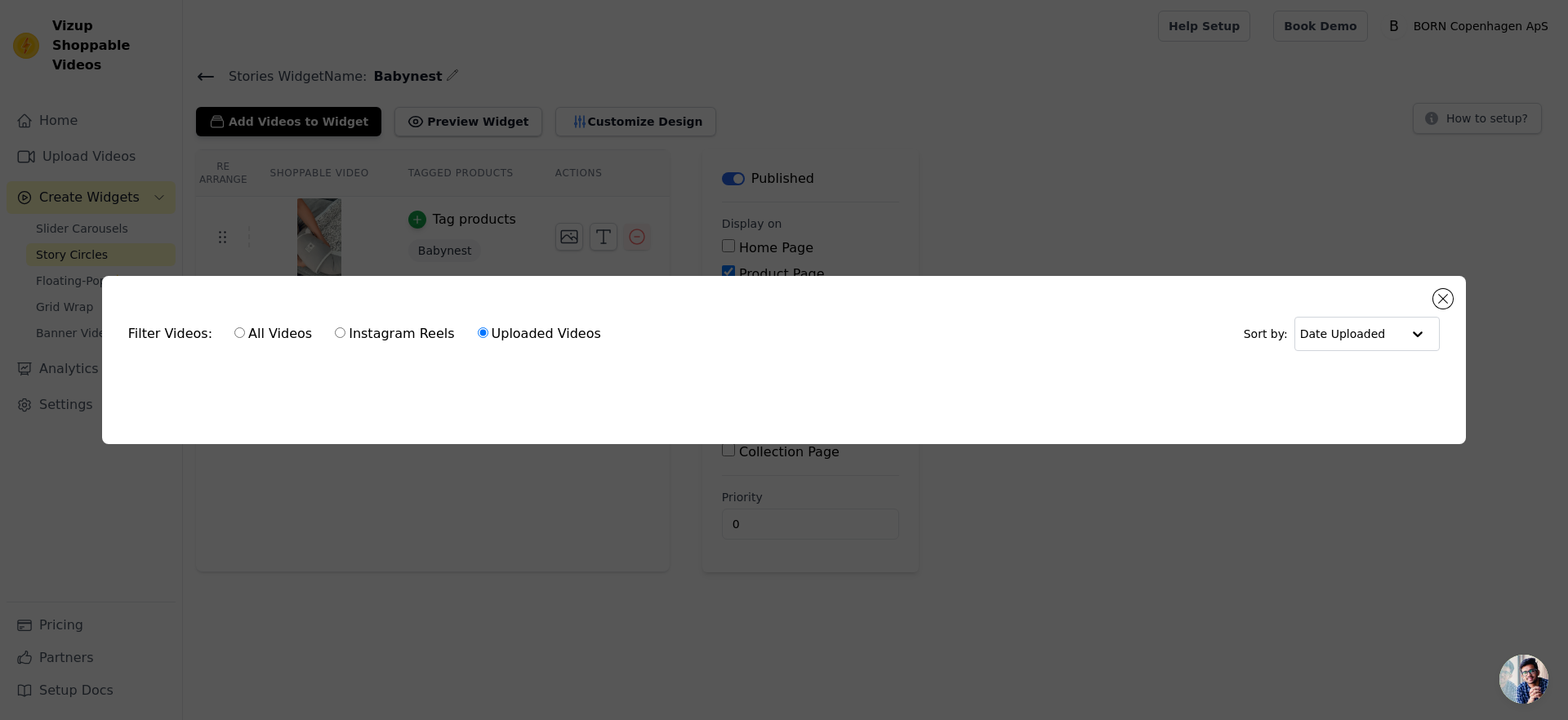
click at [400, 315] on div "All Videos Instagram Reels Uploaded Videos" at bounding box center [417, 334] width 384 height 38
click at [397, 324] on label "Instagram Reels" at bounding box center [394, 334] width 121 height 22
click at [345, 327] on input "Instagram Reels" at bounding box center [339, 332] width 10 height 10
radio input "true"
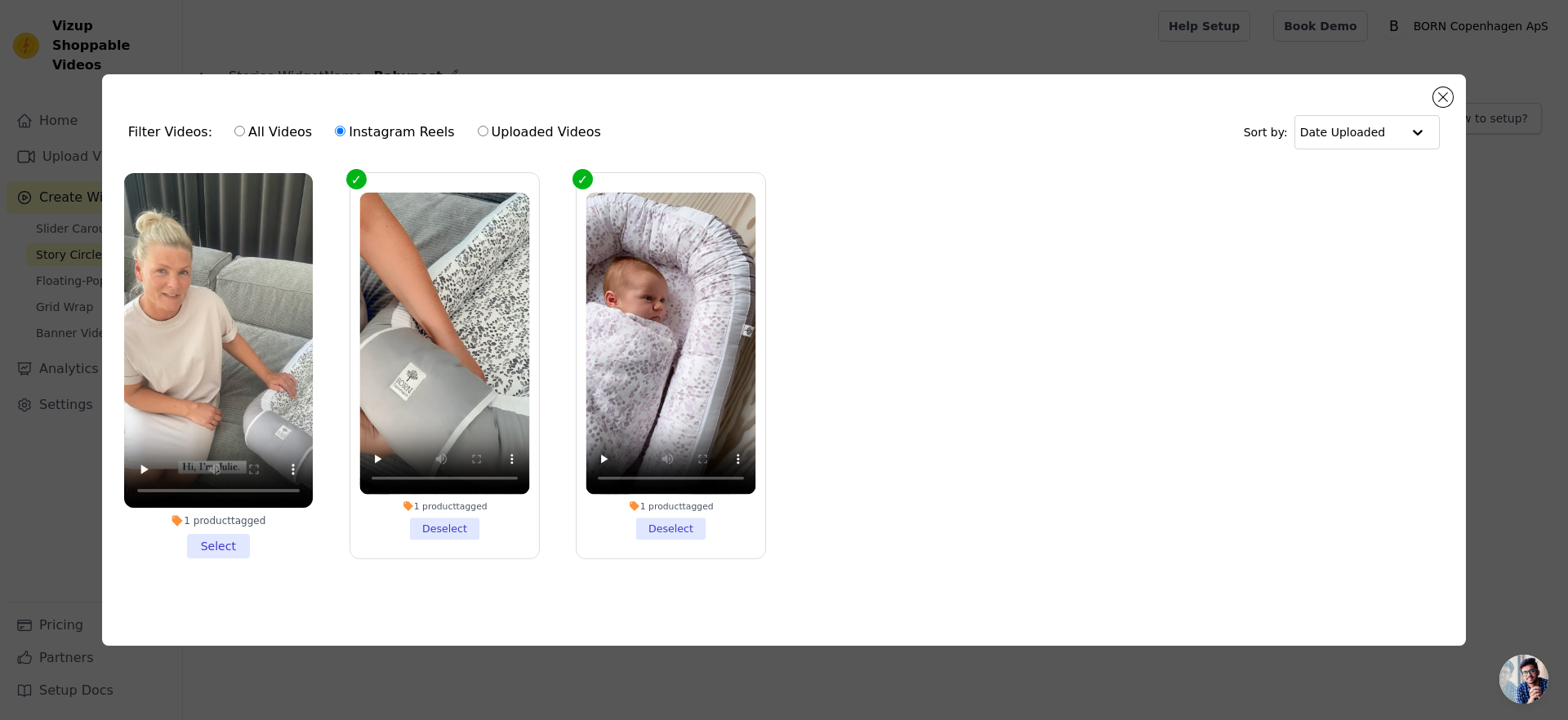
click at [523, 130] on label "Uploaded Videos" at bounding box center [538, 132] width 125 height 22
click at [489, 130] on input "Uploaded Videos" at bounding box center [482, 130] width 10 height 10
radio input "true"
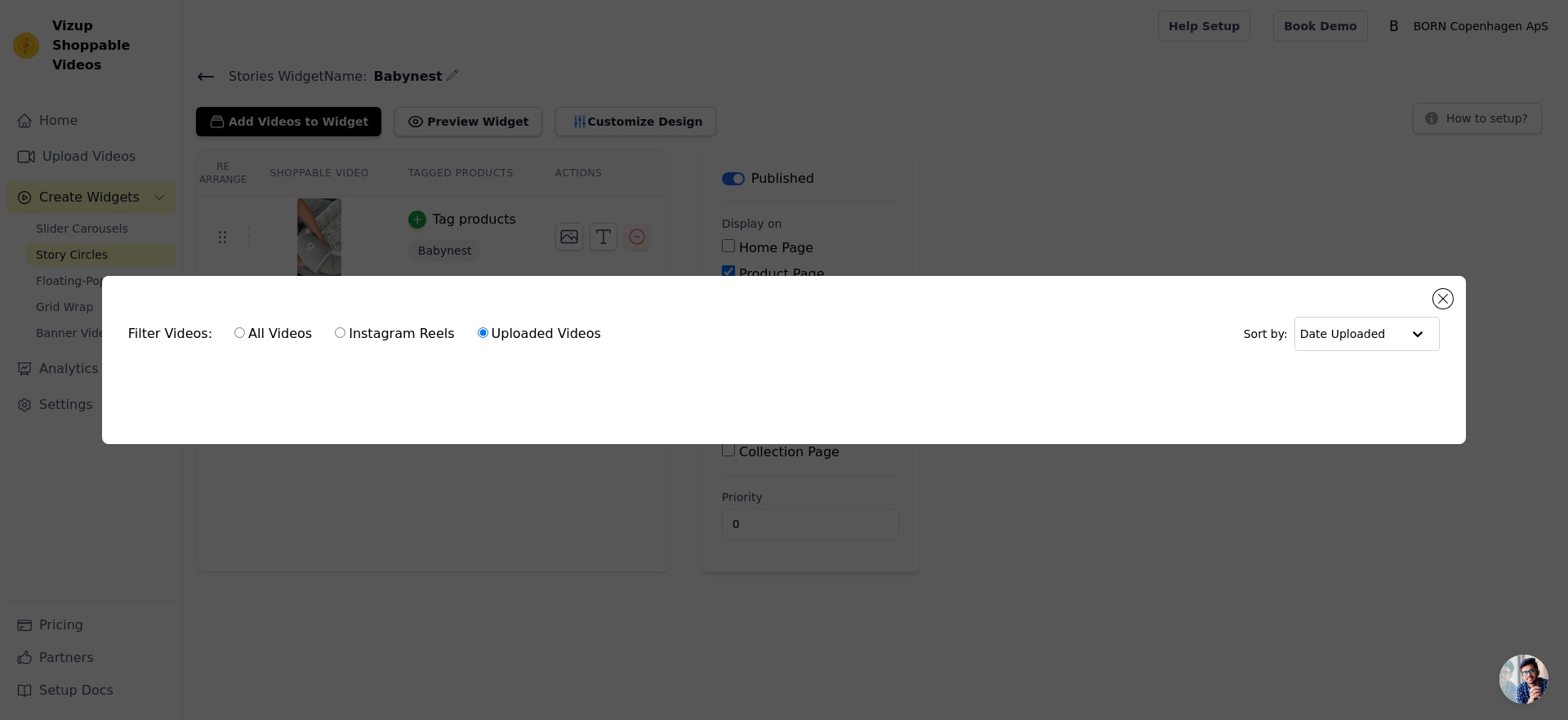
click at [365, 334] on label "Instagram Reels" at bounding box center [394, 334] width 121 height 22
click at [345, 334] on input "Instagram Reels" at bounding box center [339, 332] width 10 height 10
radio input "true"
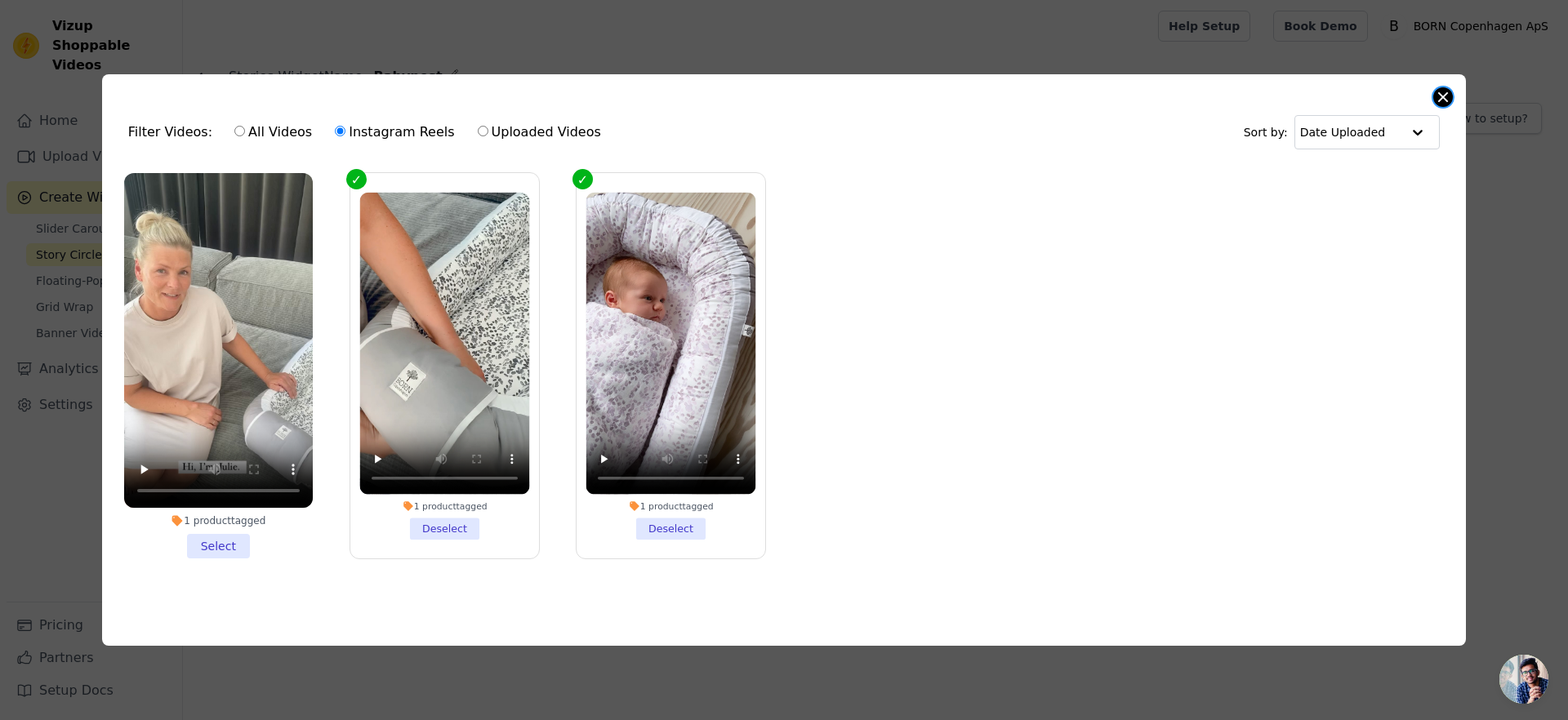
click at [1440, 89] on button "Close modal" at bounding box center [1442, 97] width 20 height 20
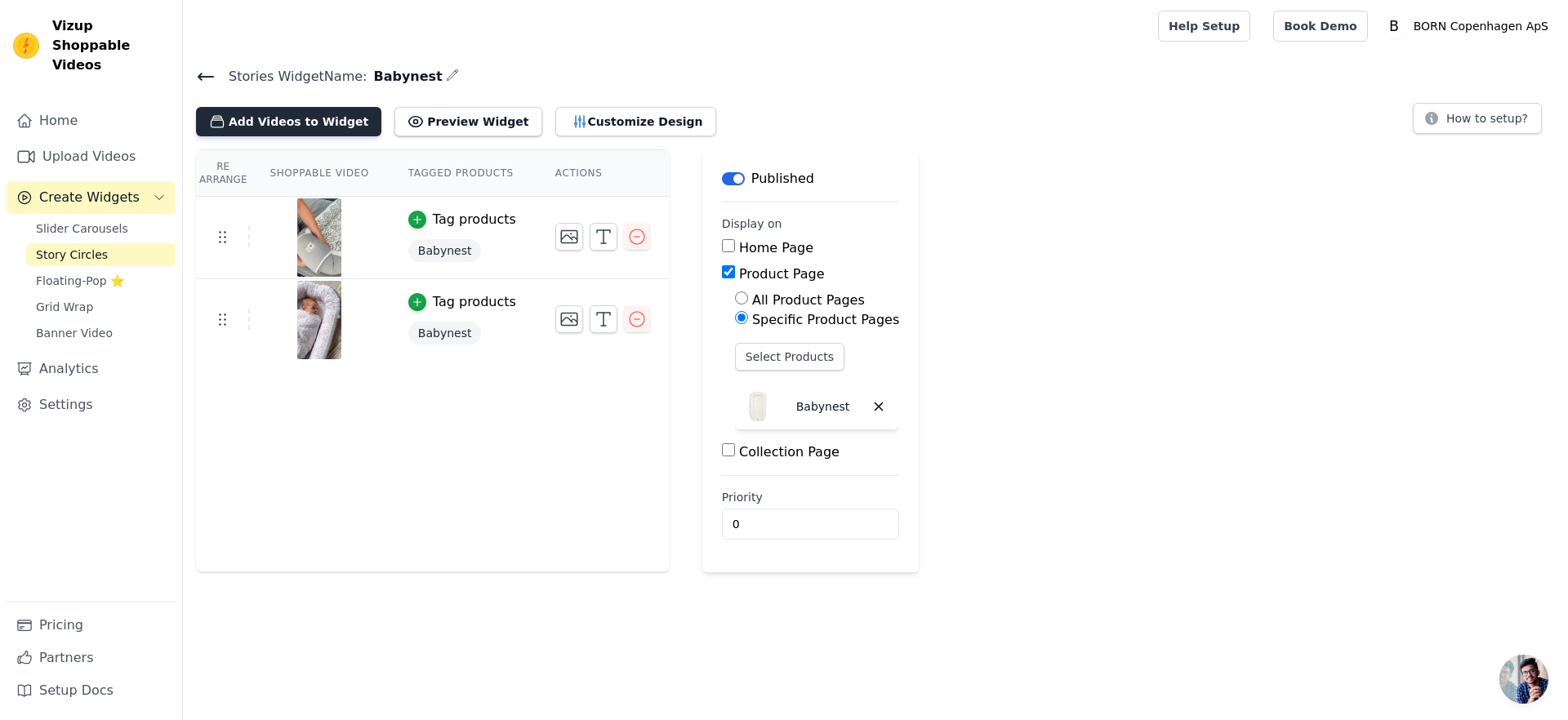
click at [312, 125] on button "Add Videos to Widget" at bounding box center [289, 121] width 186 height 29
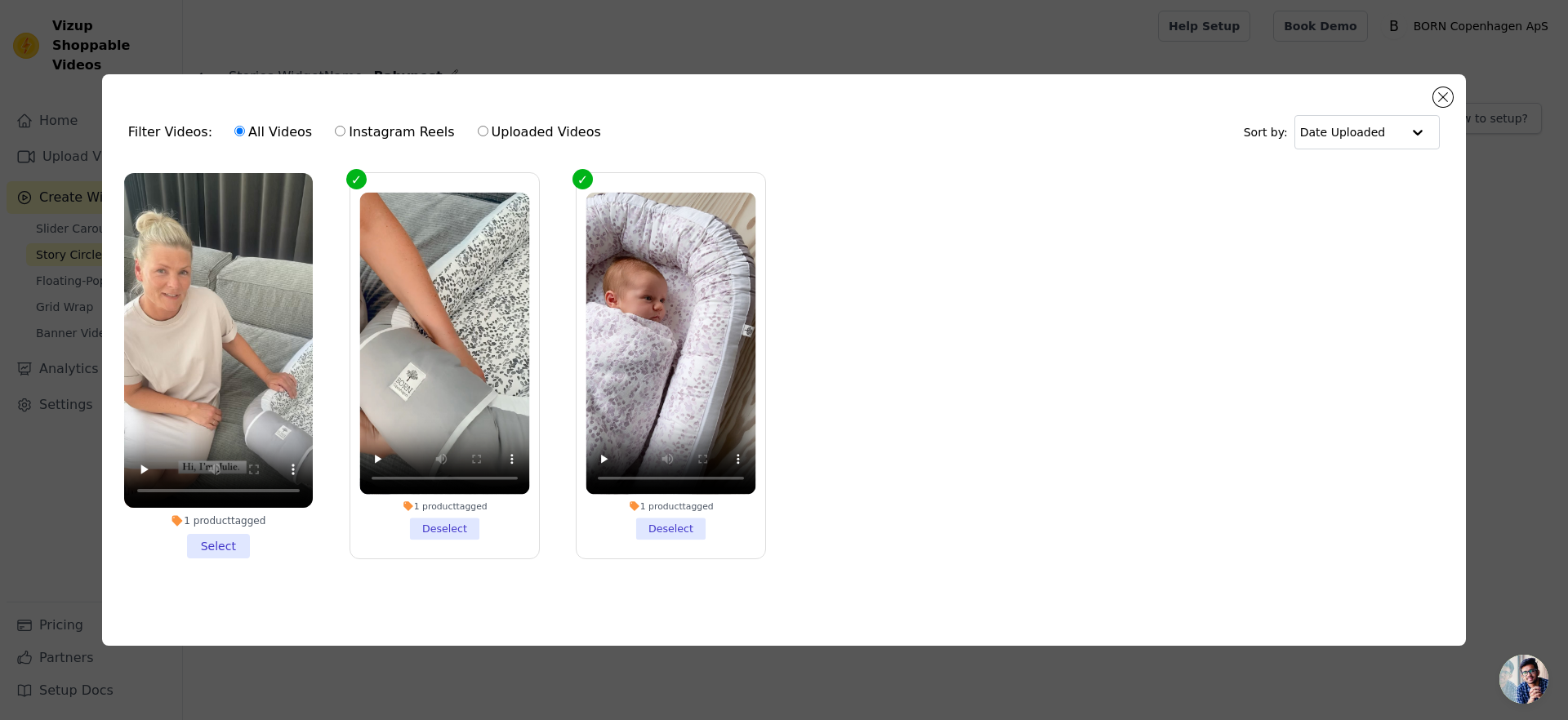
click at [431, 136] on label "Instagram Reels" at bounding box center [394, 132] width 121 height 22
click at [345, 136] on input "Instagram Reels" at bounding box center [339, 130] width 10 height 10
radio input "true"
click at [479, 124] on label "Uploaded Videos" at bounding box center [538, 132] width 125 height 22
click at [479, 126] on input "Uploaded Videos" at bounding box center [482, 130] width 10 height 10
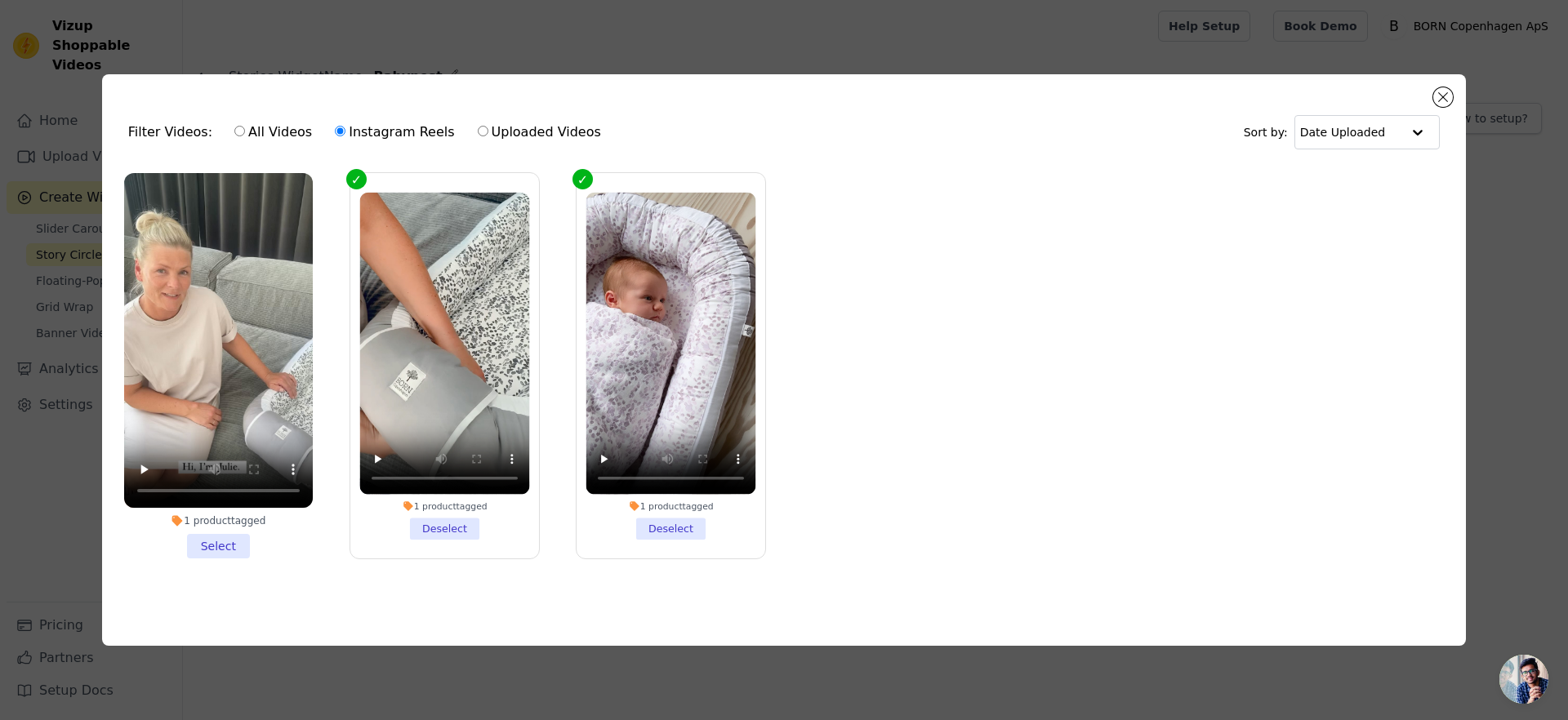
radio input "true"
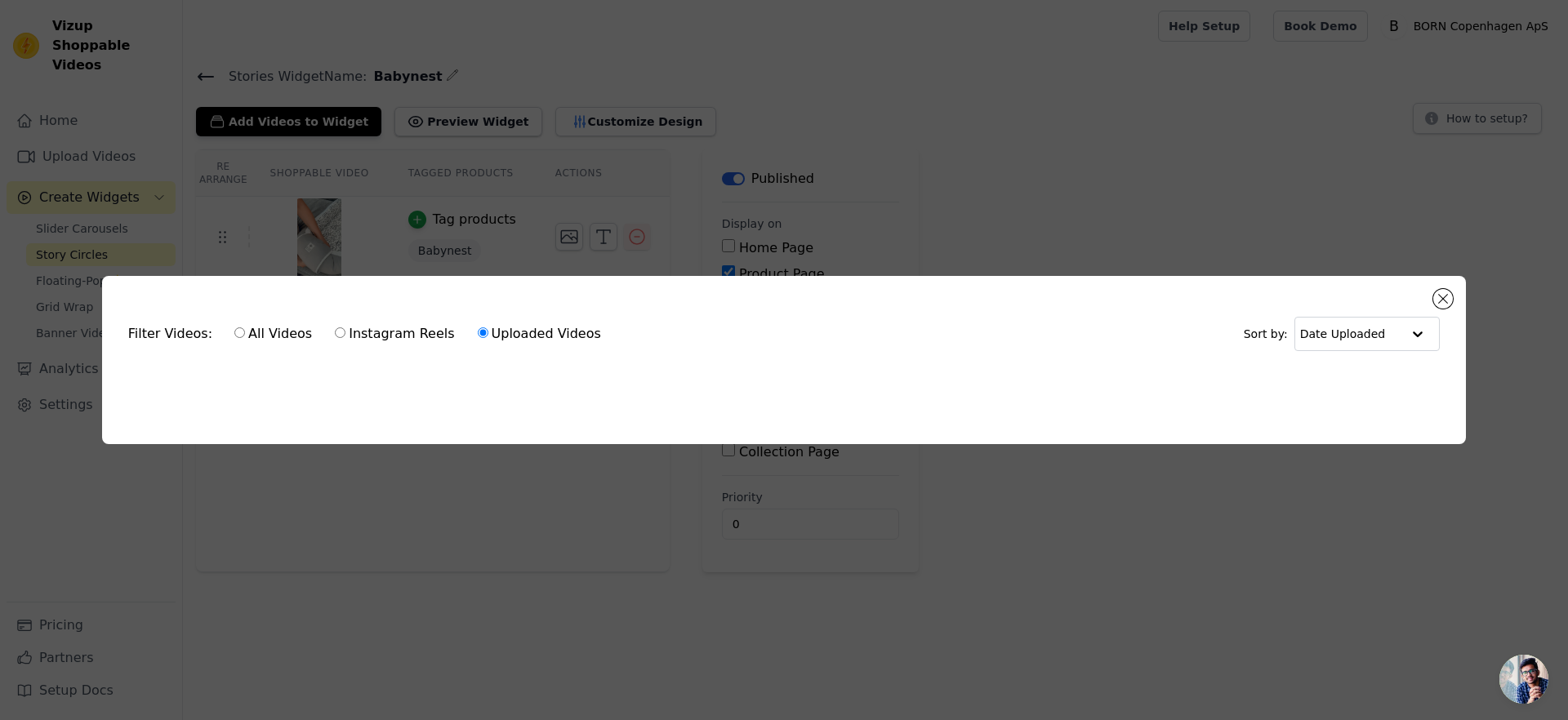
click at [410, 382] on ul at bounding box center [784, 379] width 1337 height 26
click at [396, 385] on ul at bounding box center [784, 379] width 1337 height 26
click at [375, 331] on label "Instagram Reels" at bounding box center [394, 334] width 121 height 22
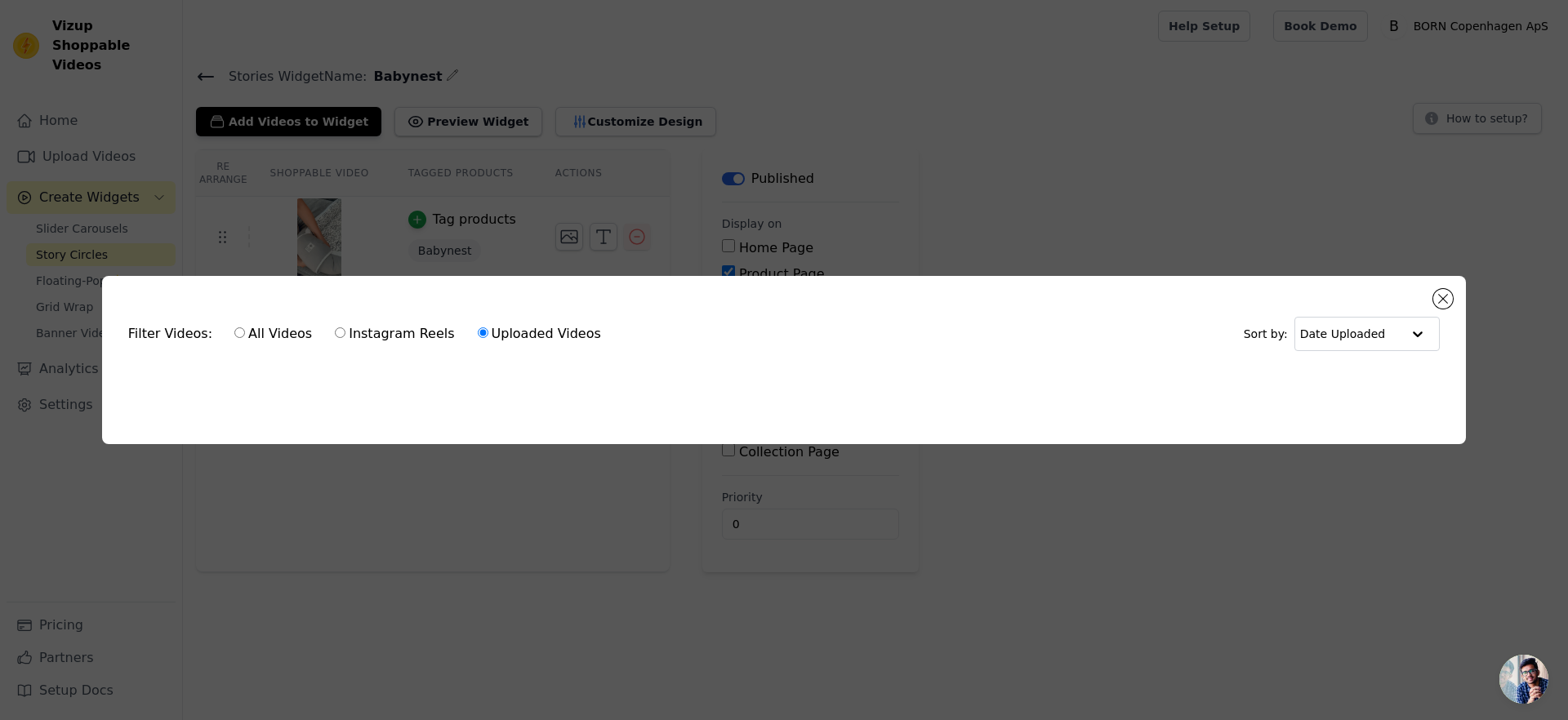
click at [345, 331] on input "Instagram Reels" at bounding box center [339, 332] width 10 height 10
radio input "true"
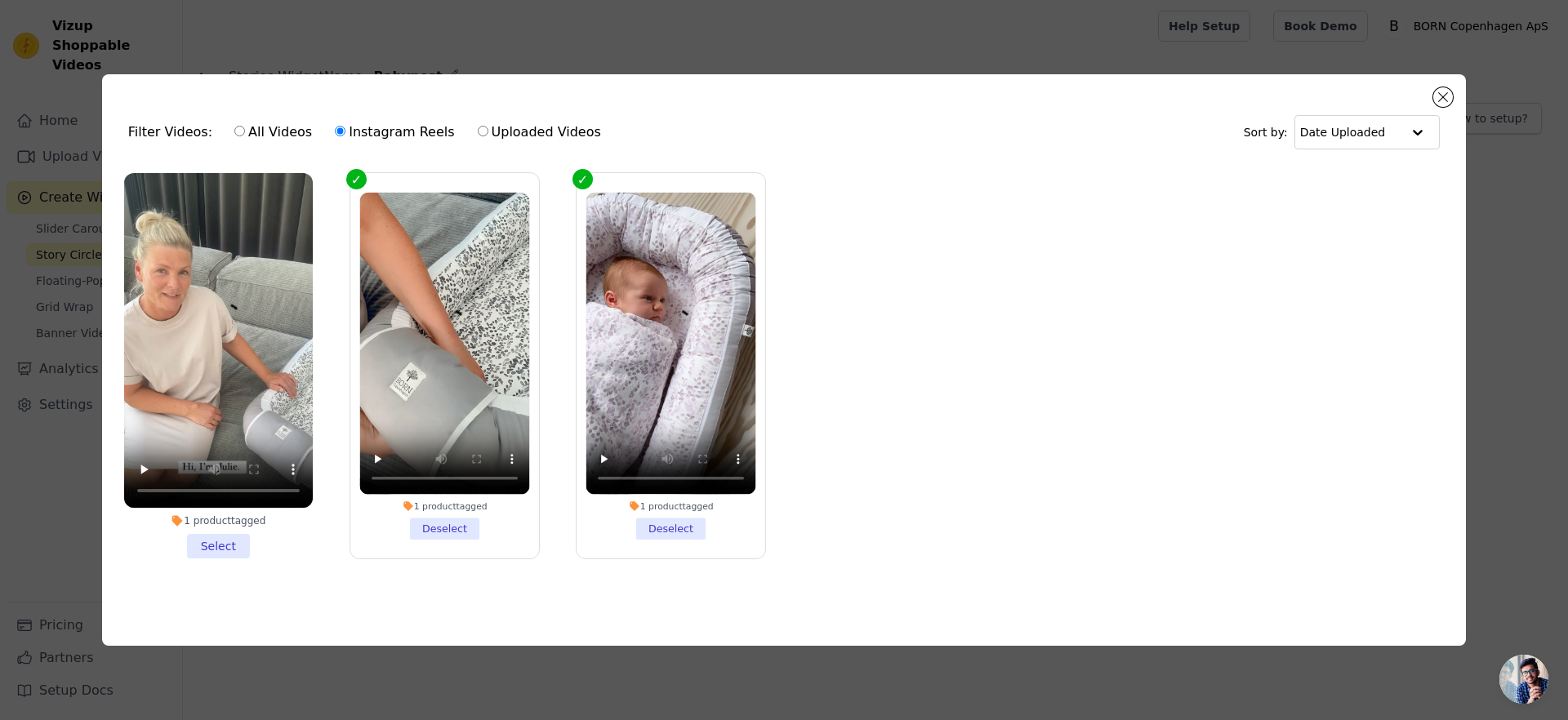
click at [1213, 38] on div "Filter Videos: All Videos Instagram Reels Uploaded Videos Sort by: Date Uploade…" at bounding box center [784, 360] width 1568 height 720
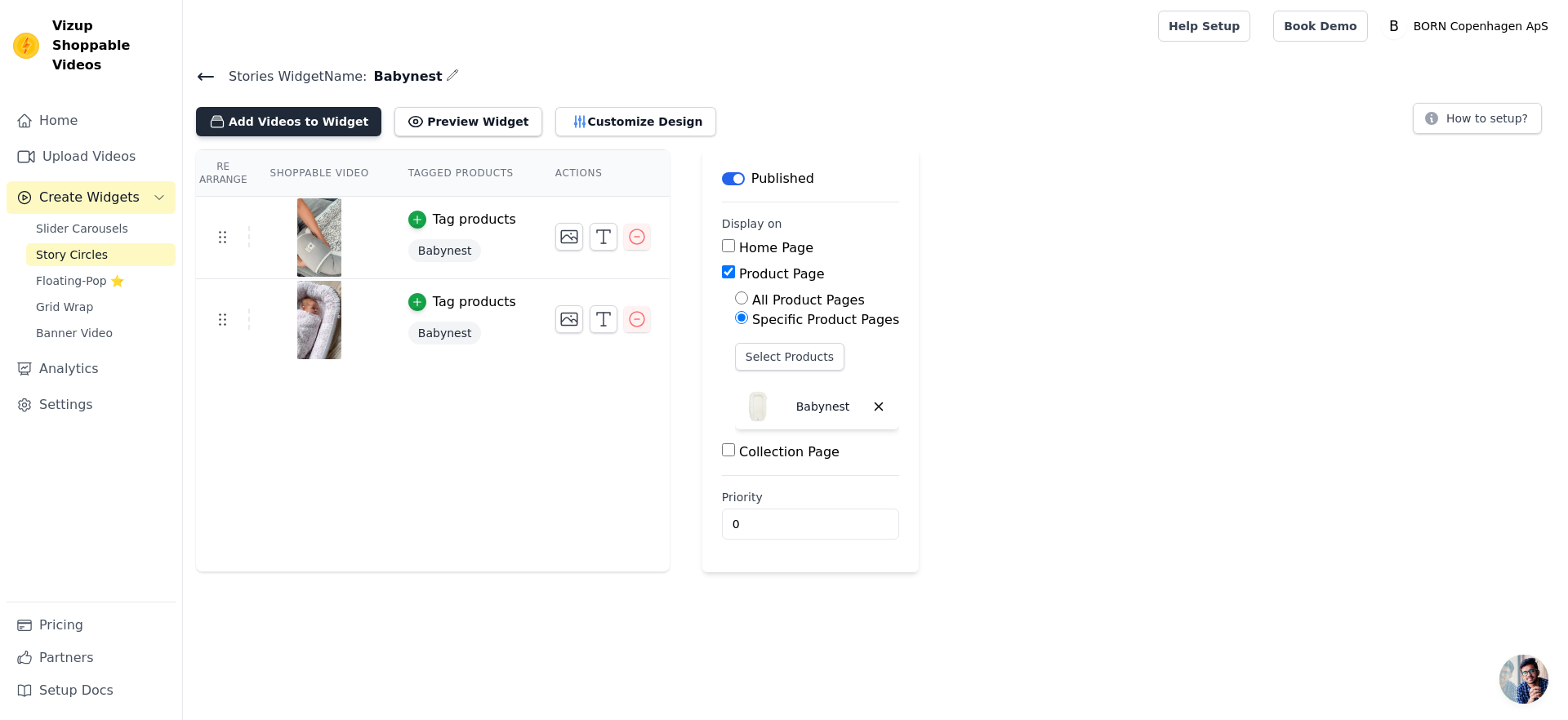
click at [315, 122] on button "Add Videos to Widget" at bounding box center [289, 121] width 186 height 29
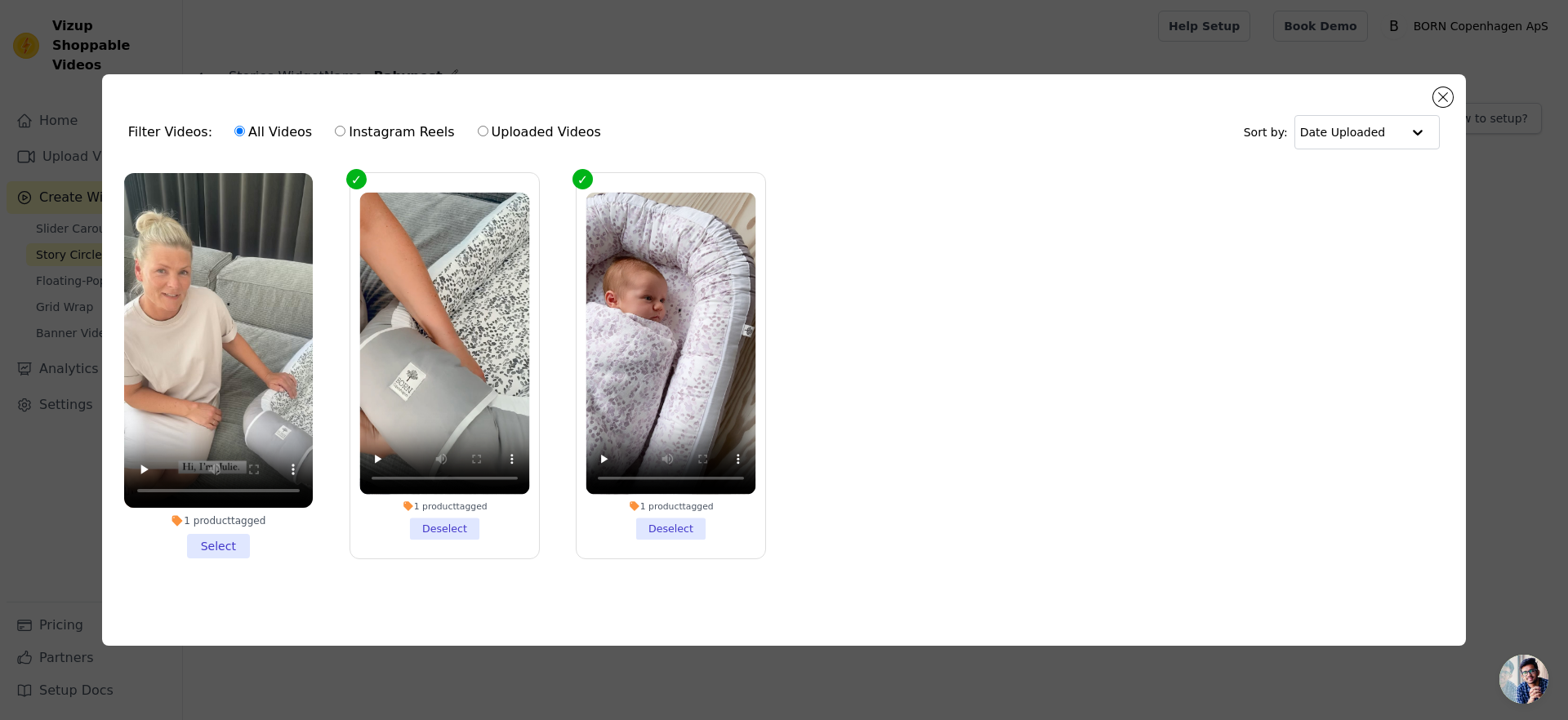
click at [545, 128] on label "Uploaded Videos" at bounding box center [538, 132] width 125 height 22
click at [489, 128] on input "Uploaded Videos" at bounding box center [482, 130] width 10 height 10
radio input "true"
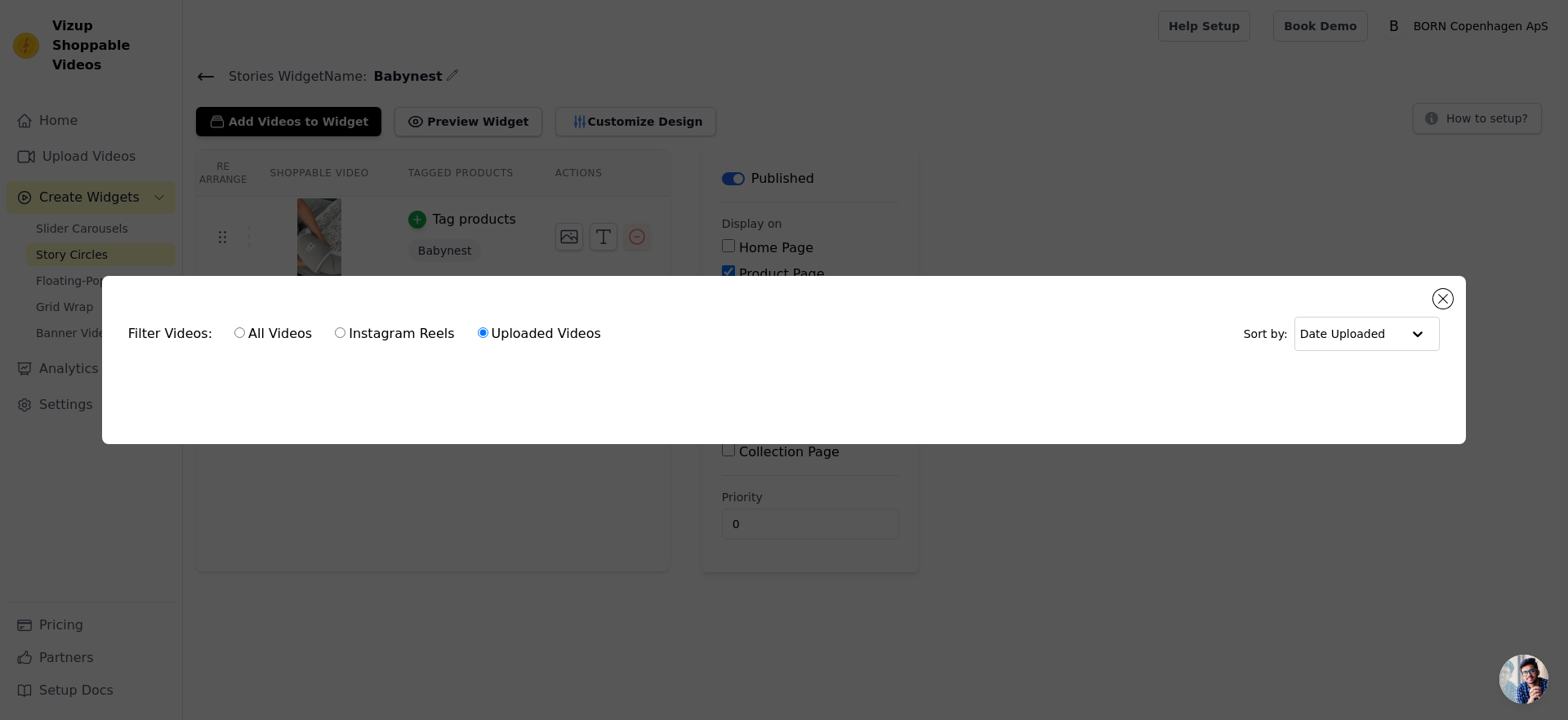
click at [239, 337] on label "All Videos" at bounding box center [273, 334] width 79 height 22
click at [239, 337] on input "All Videos" at bounding box center [239, 332] width 10 height 10
radio input "true"
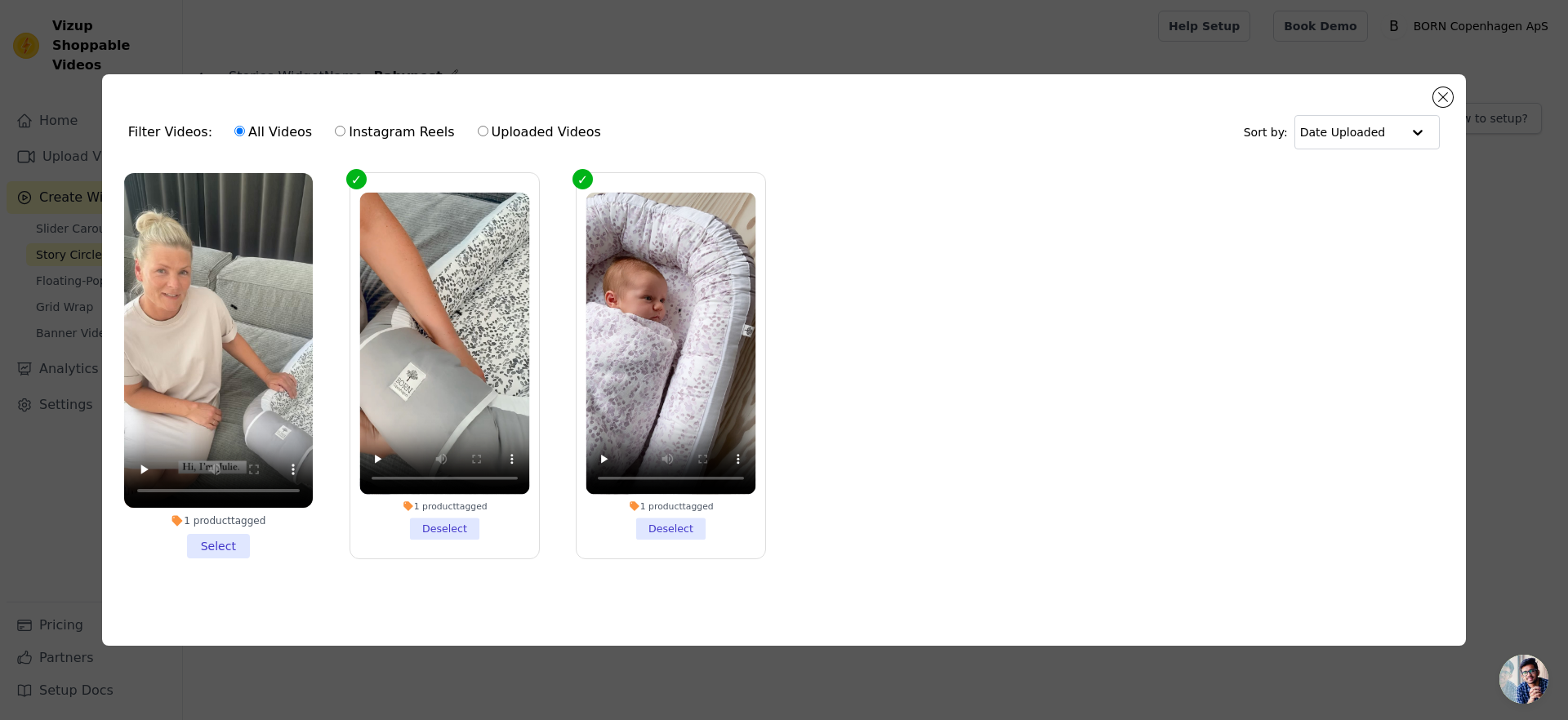
click at [385, 34] on div "Filter Videos: All Videos Instagram Reels Uploaded Videos Sort by: Date Uploade…" at bounding box center [784, 360] width 1568 height 720
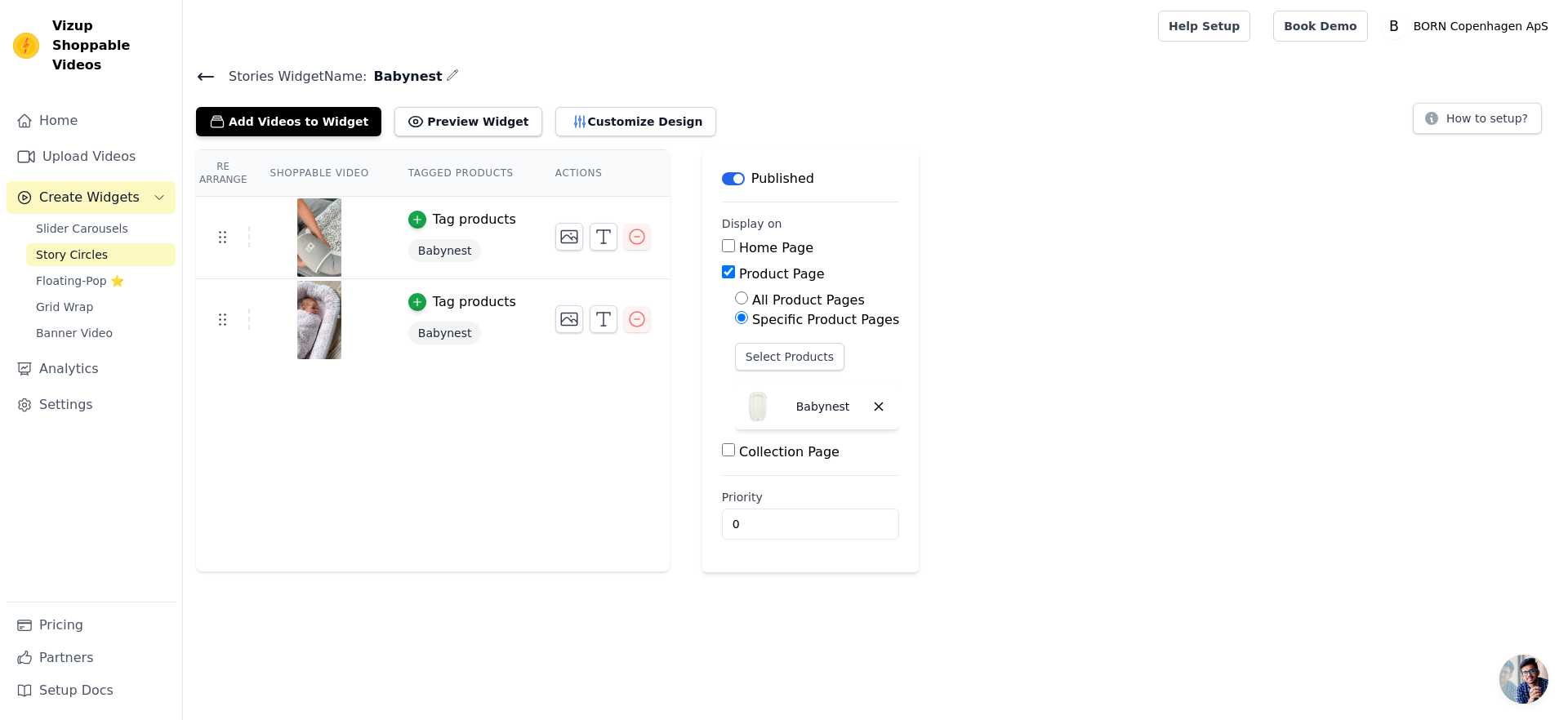
click at [389, 458] on div "Re Arrange Shoppable Video Tagged Products Actions Tag products Babynest Tag pr…" at bounding box center [432, 360] width 474 height 423
click at [231, 170] on th "Re Arrange" at bounding box center [222, 173] width 53 height 47
click at [555, 113] on button "Customize Design" at bounding box center [636, 121] width 161 height 29
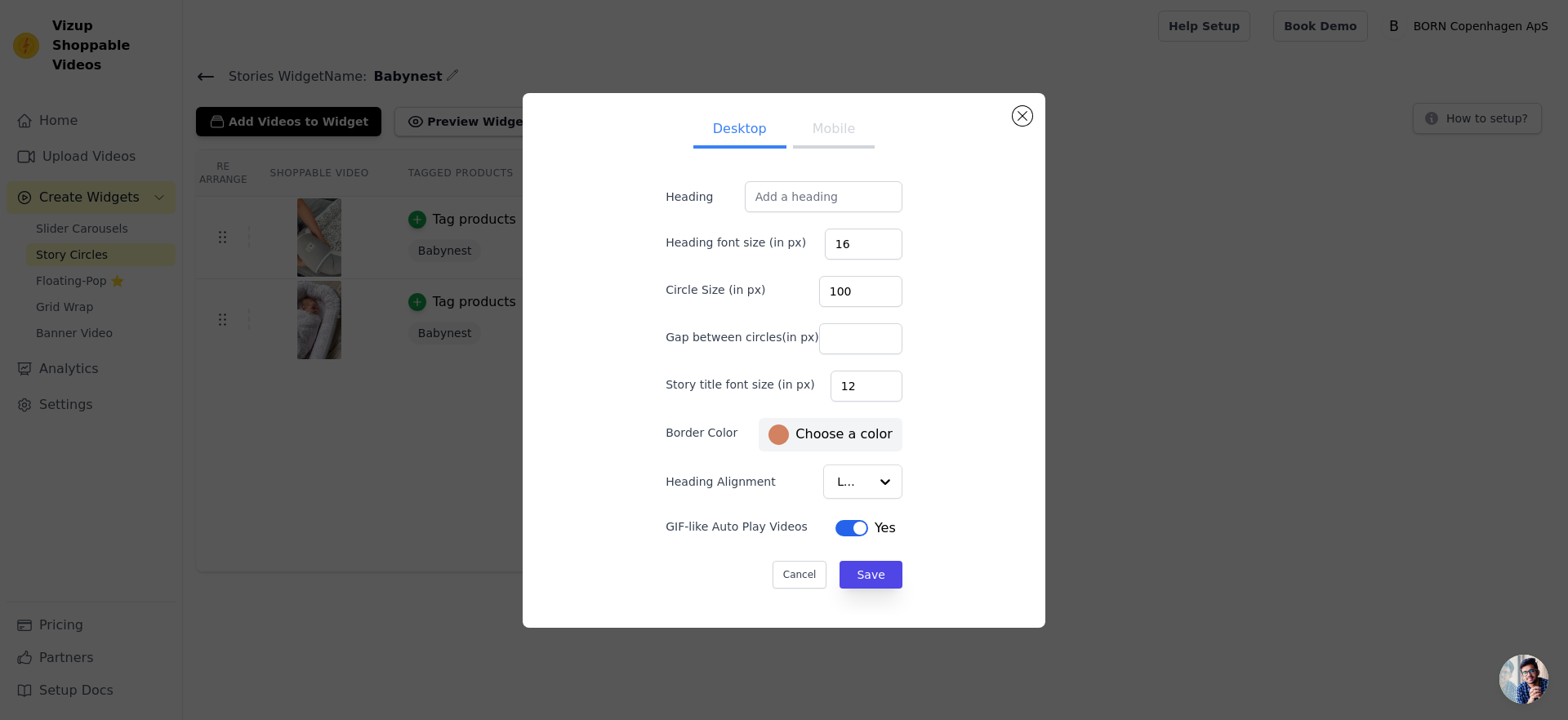
click at [551, 17] on div "Desktop Mobile Heading Heading font size (in px) 16 Circle Size (in px) 100 Gap…" at bounding box center [784, 360] width 1568 height 720
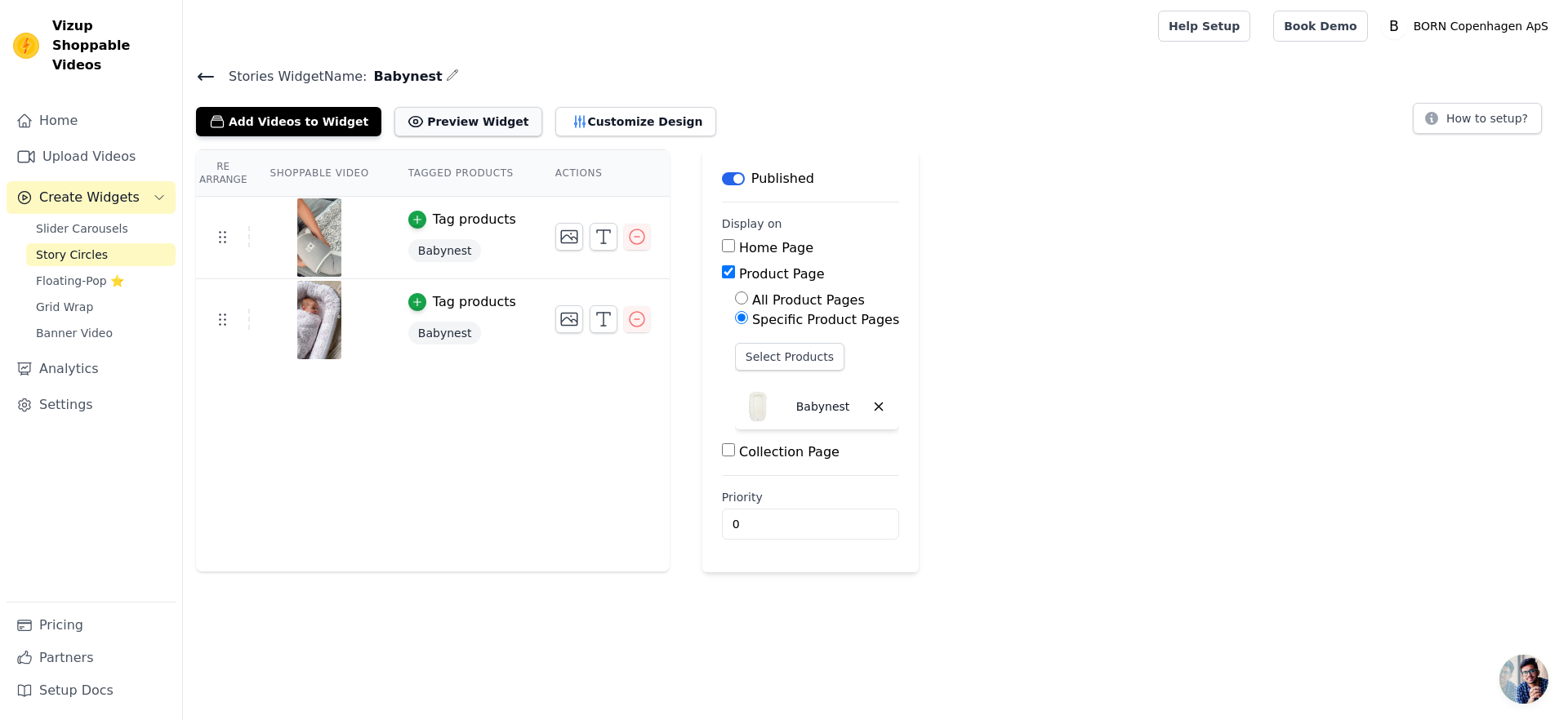
click at [420, 111] on button "Preview Widget" at bounding box center [468, 121] width 147 height 29
click at [227, 166] on th "Re Arrange" at bounding box center [222, 173] width 53 height 47
click at [417, 218] on icon "button" at bounding box center [417, 219] width 11 height 11
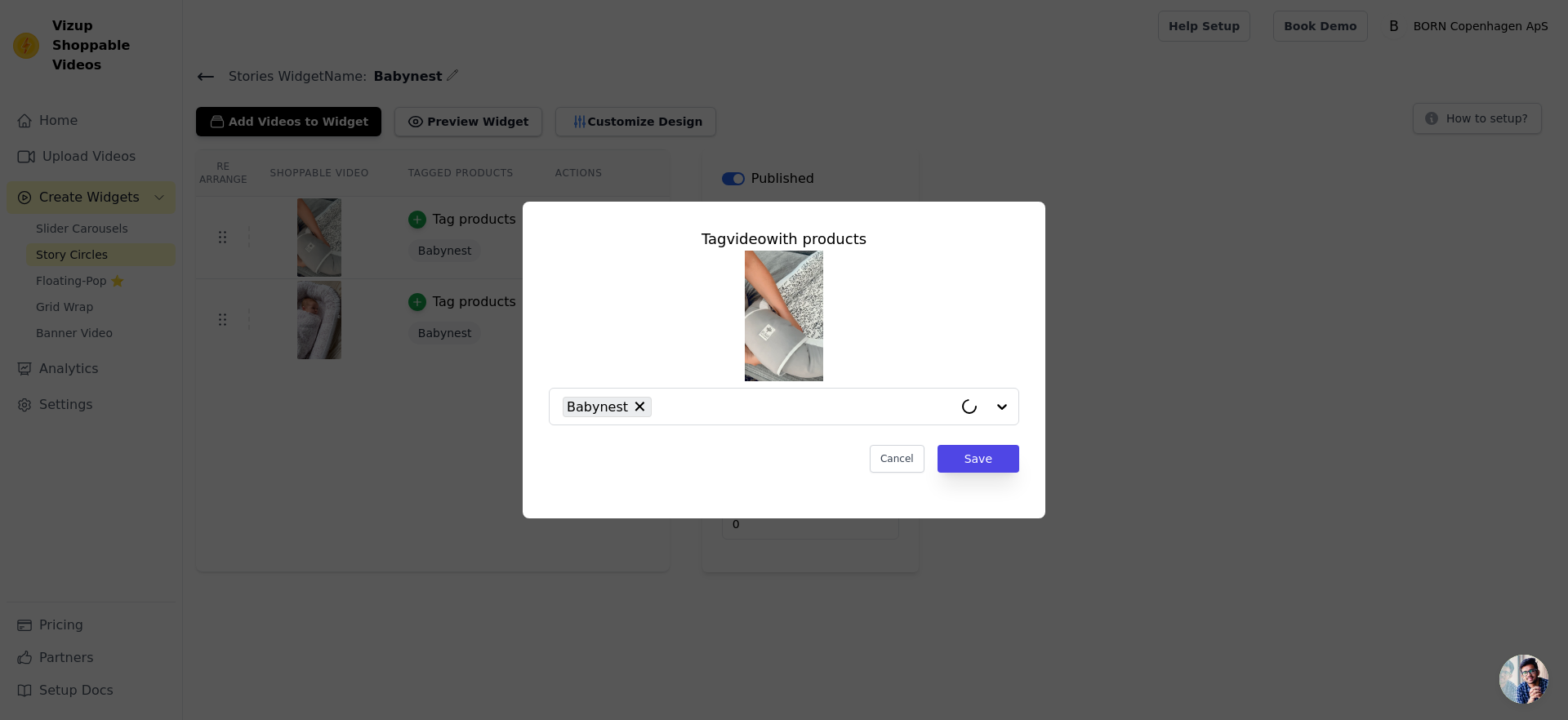
click at [358, 211] on div "Tag video with products Babynest Cancel Save" at bounding box center [784, 360] width 1515 height 369
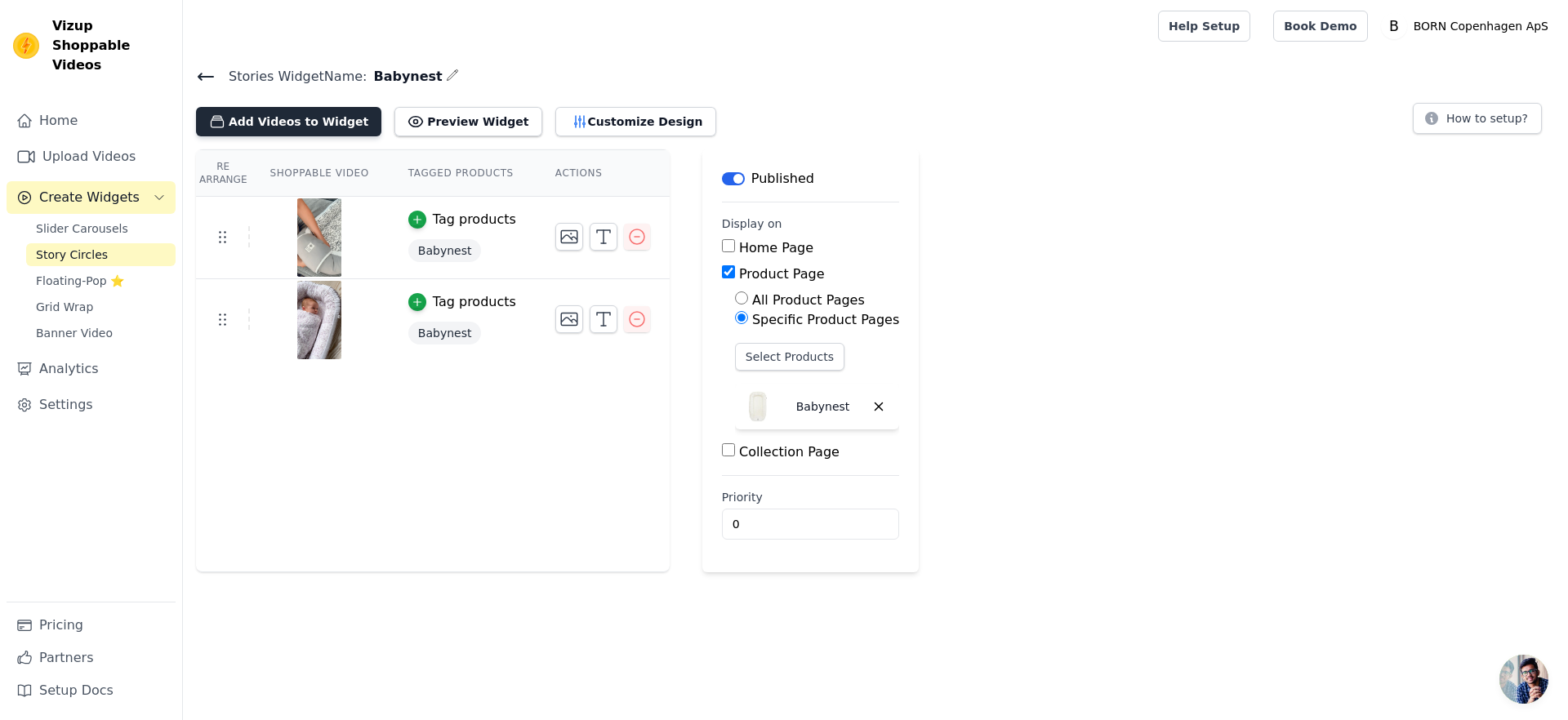
click at [296, 123] on button "Add Videos to Widget" at bounding box center [289, 121] width 186 height 29
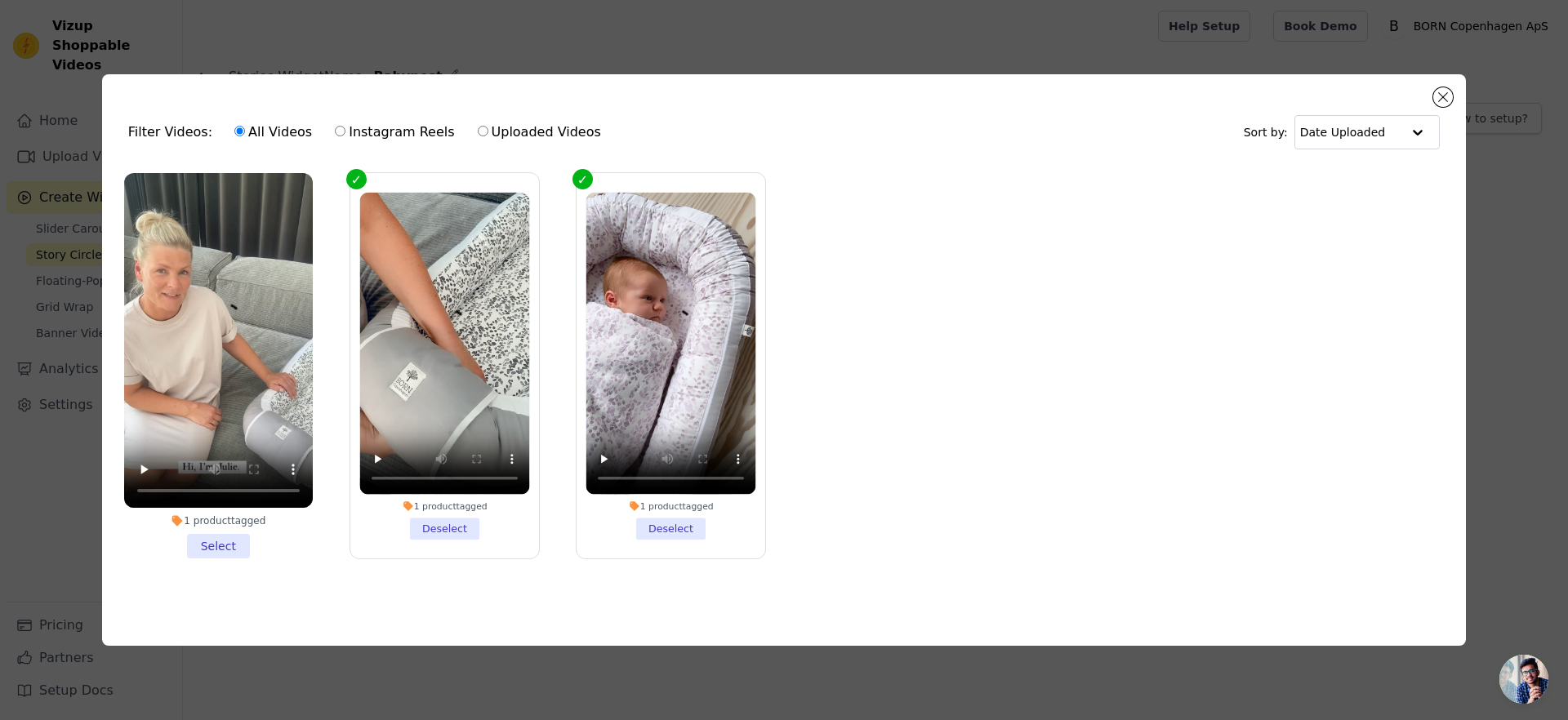
click at [154, 124] on div "Filter Videos: All Videos Instagram Reels Uploaded Videos" at bounding box center [369, 132] width 482 height 38
click at [1305, 116] on input "text" at bounding box center [1350, 132] width 101 height 33
click at [1334, 199] on div "Video Duration" at bounding box center [1363, 202] width 141 height 20
click at [356, 123] on label "Instagram Reels" at bounding box center [394, 132] width 121 height 22
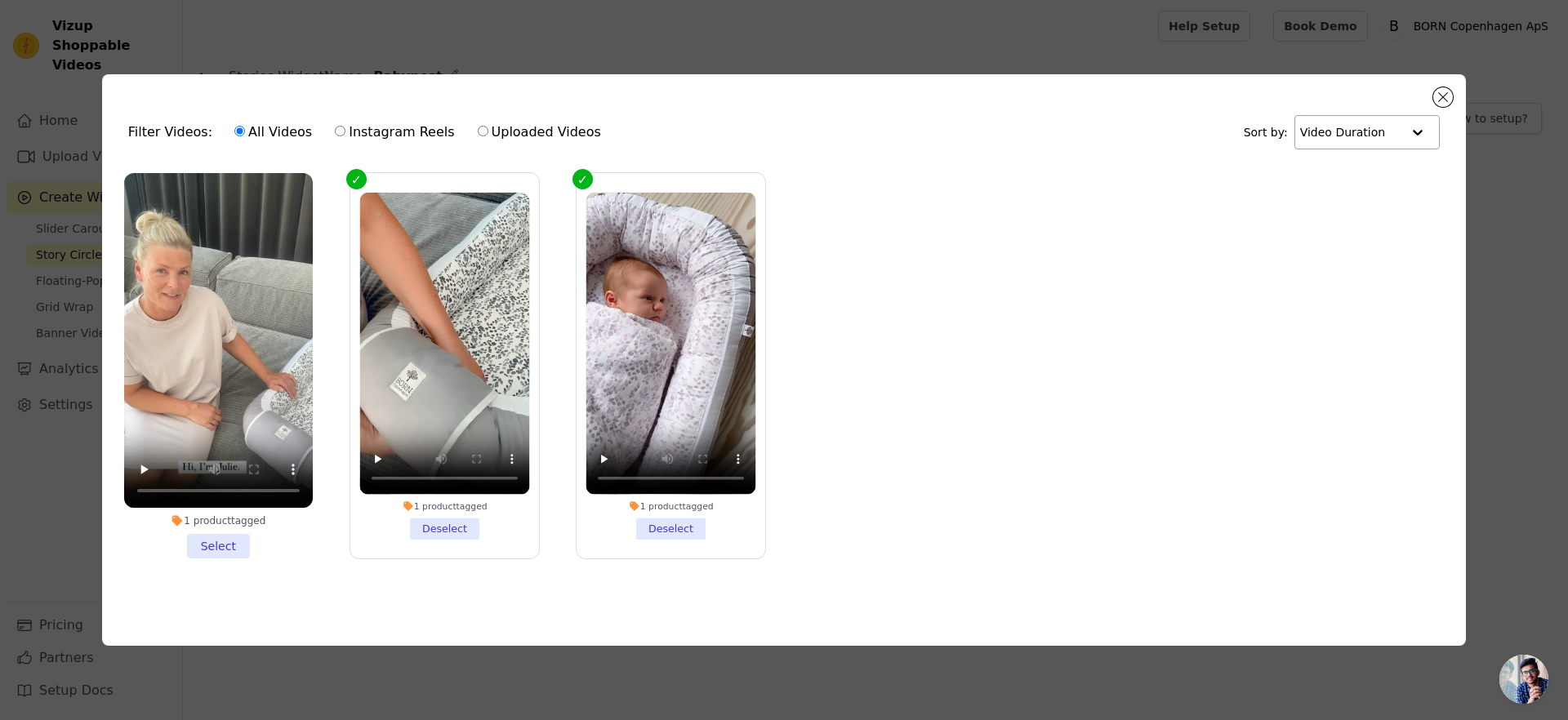
click at [345, 126] on input "Instagram Reels" at bounding box center [339, 130] width 10 height 10
radio input "true"
click at [397, 172] on label "1 product tagged Deselect" at bounding box center [445, 367] width 190 height 388
click at [0, 0] on input "1 product tagged Deselect" at bounding box center [0, 0] width 0 height 0
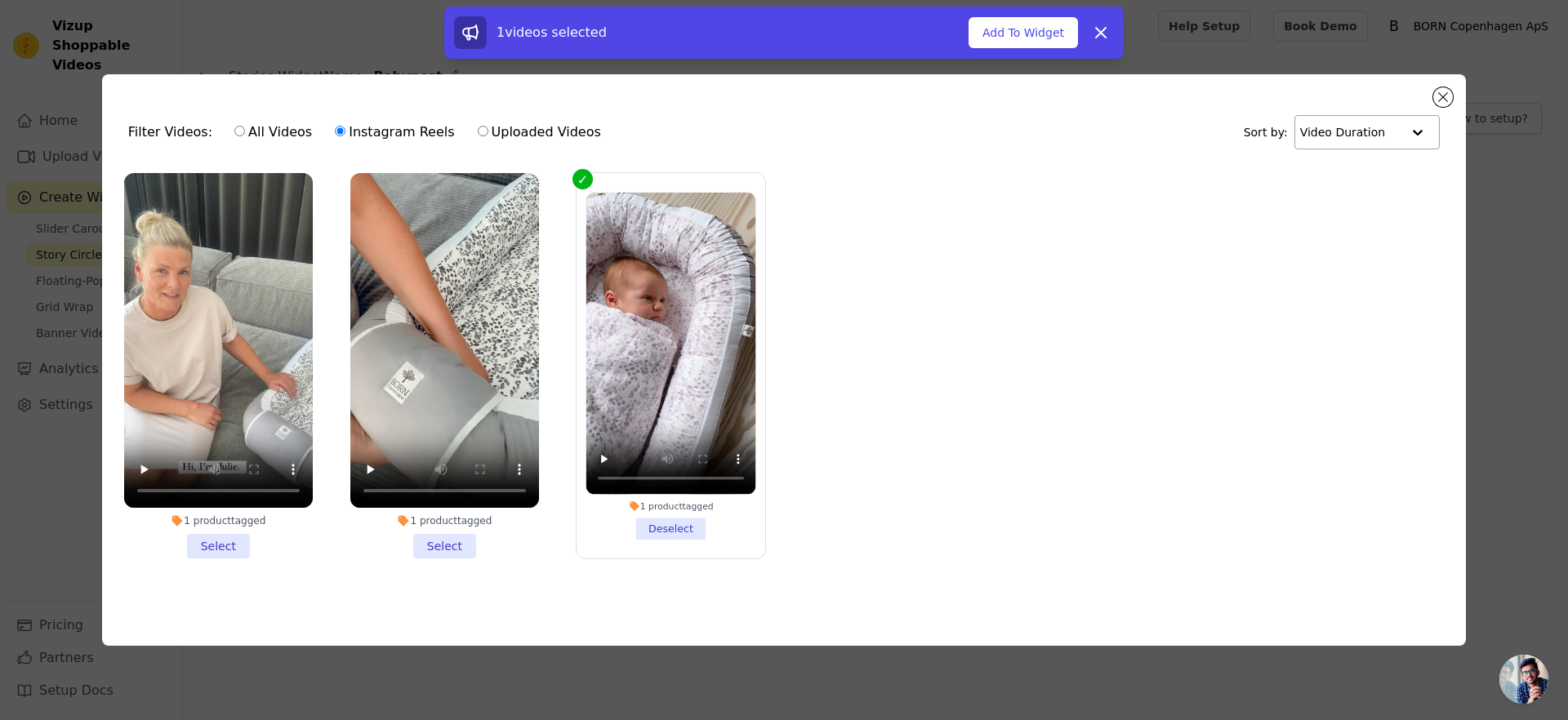
click at [614, 174] on label "1 product tagged Deselect" at bounding box center [671, 367] width 190 height 388
click at [0, 0] on input "1 product tagged Deselect" at bounding box center [0, 0] width 0 height 0
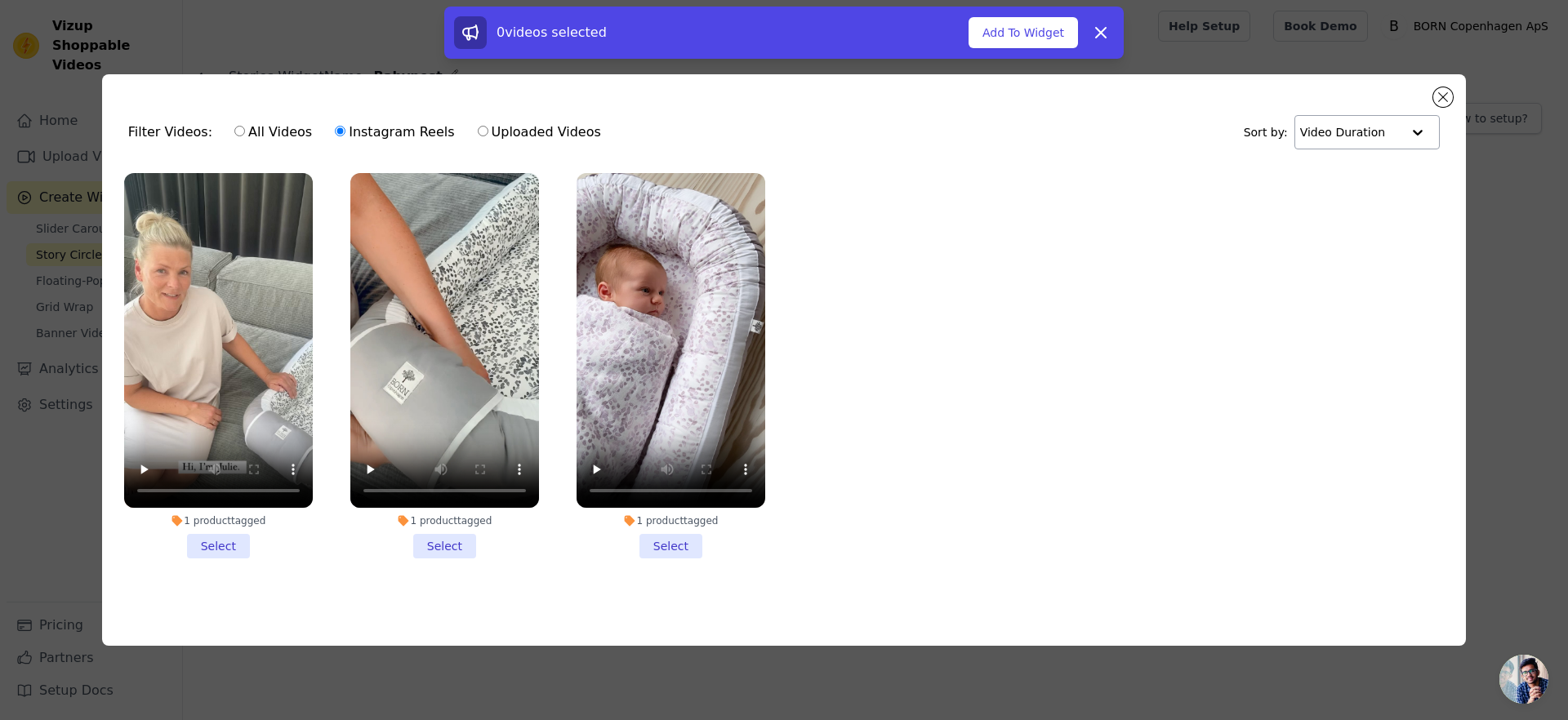
click at [887, 233] on ul "1 product tagged Select 1 product tagged Select 1 product tagged Select" at bounding box center [784, 379] width 1337 height 430
click at [1096, 34] on icon at bounding box center [1100, 32] width 20 height 20
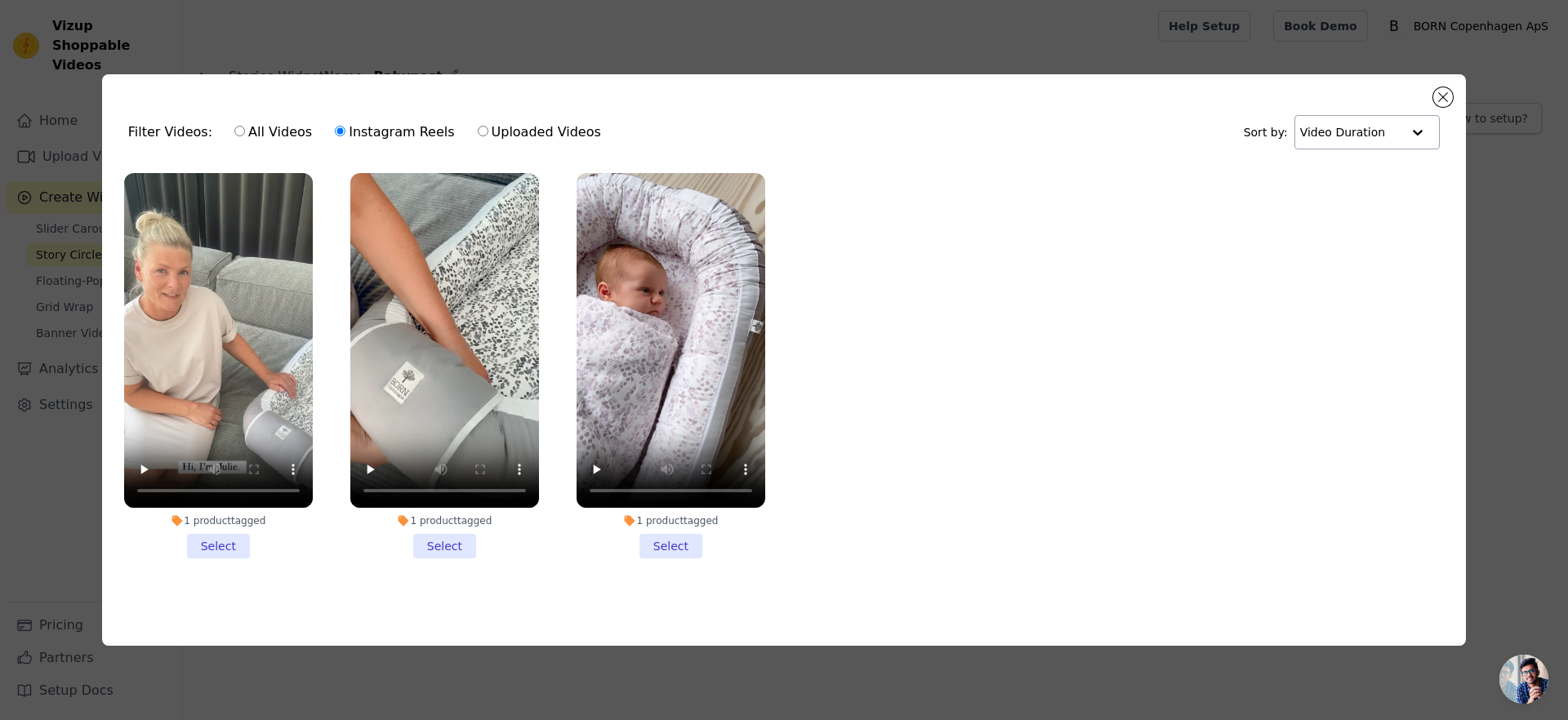
click at [885, 502] on ul "1 product tagged Select 1 product tagged Select 1 product tagged Select" at bounding box center [784, 379] width 1337 height 430
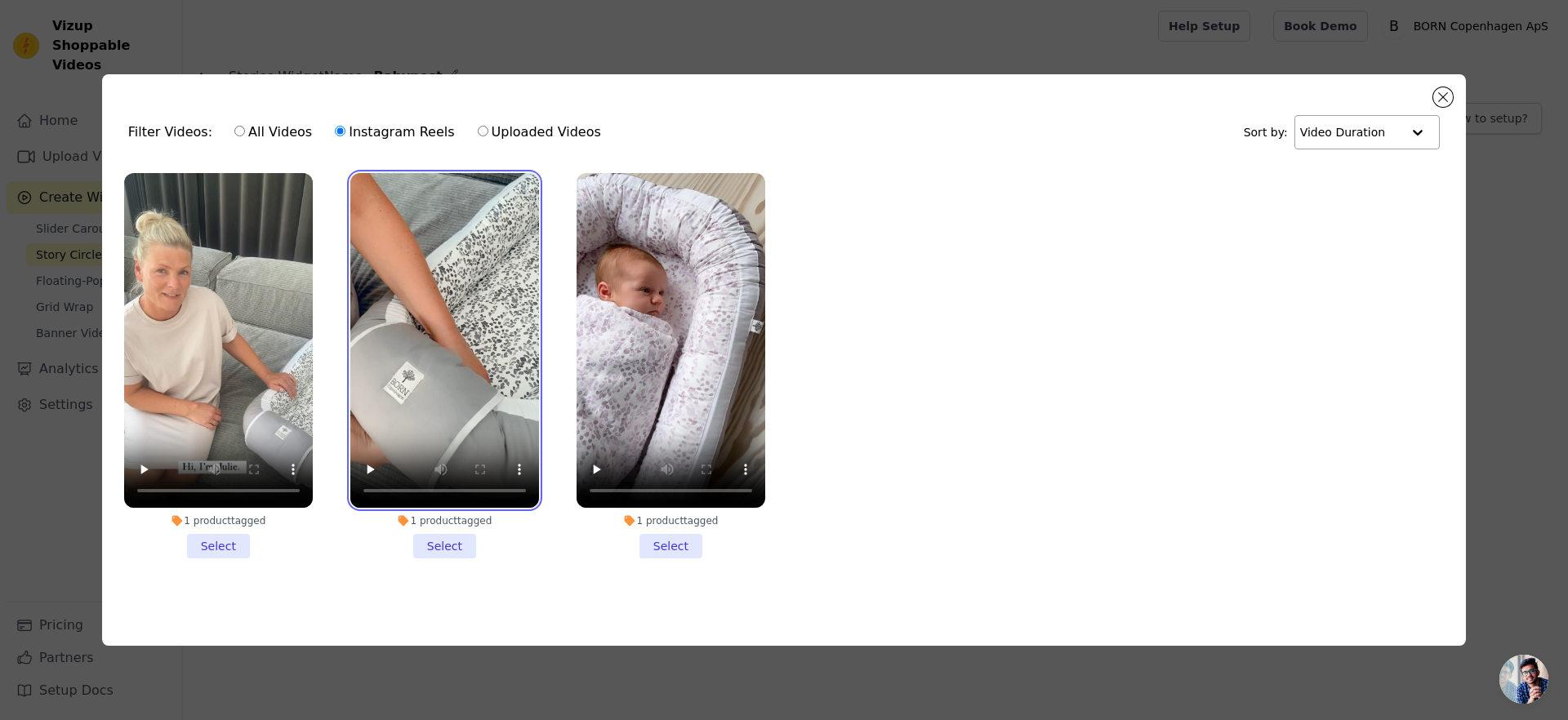
click at [404, 200] on video at bounding box center [445, 341] width 188 height 336
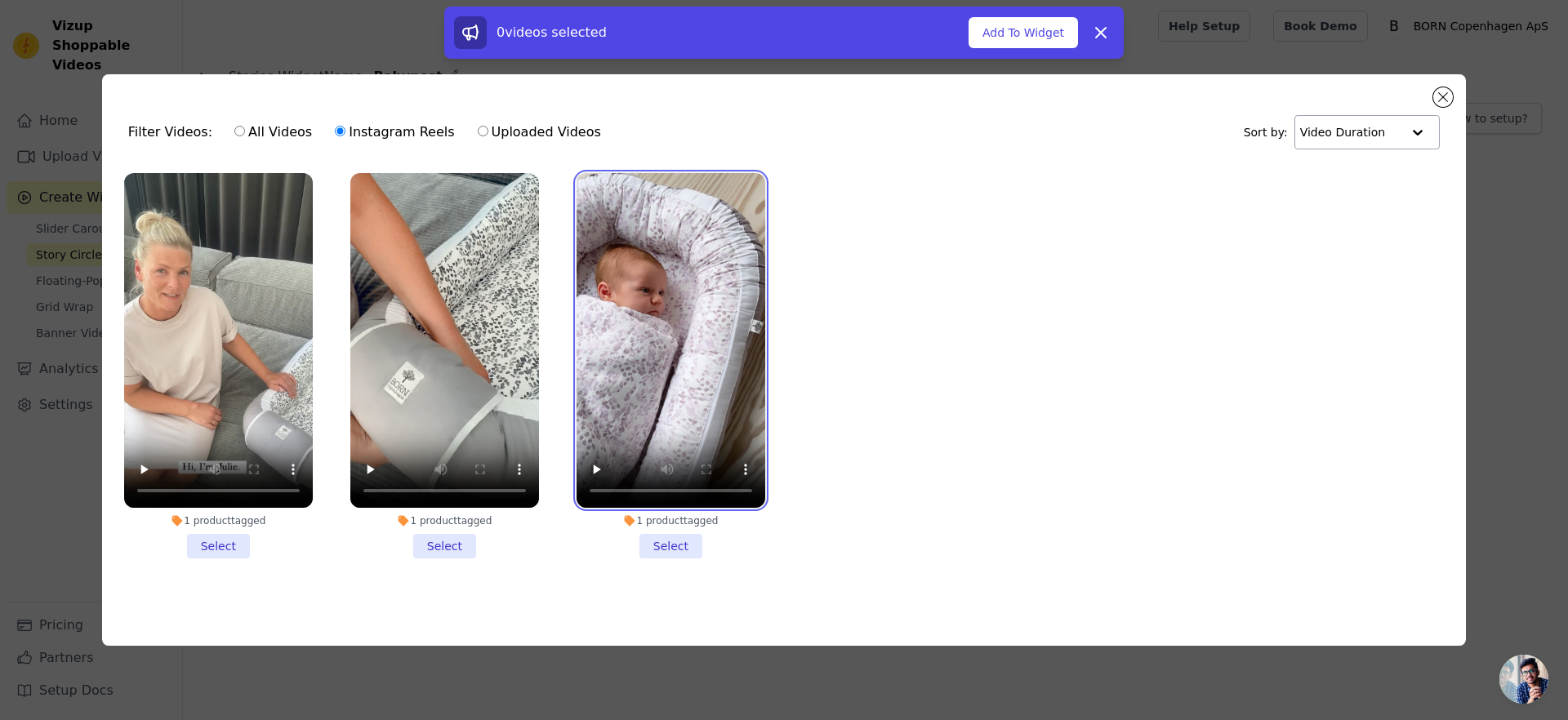
click at [735, 214] on video at bounding box center [671, 341] width 188 height 336
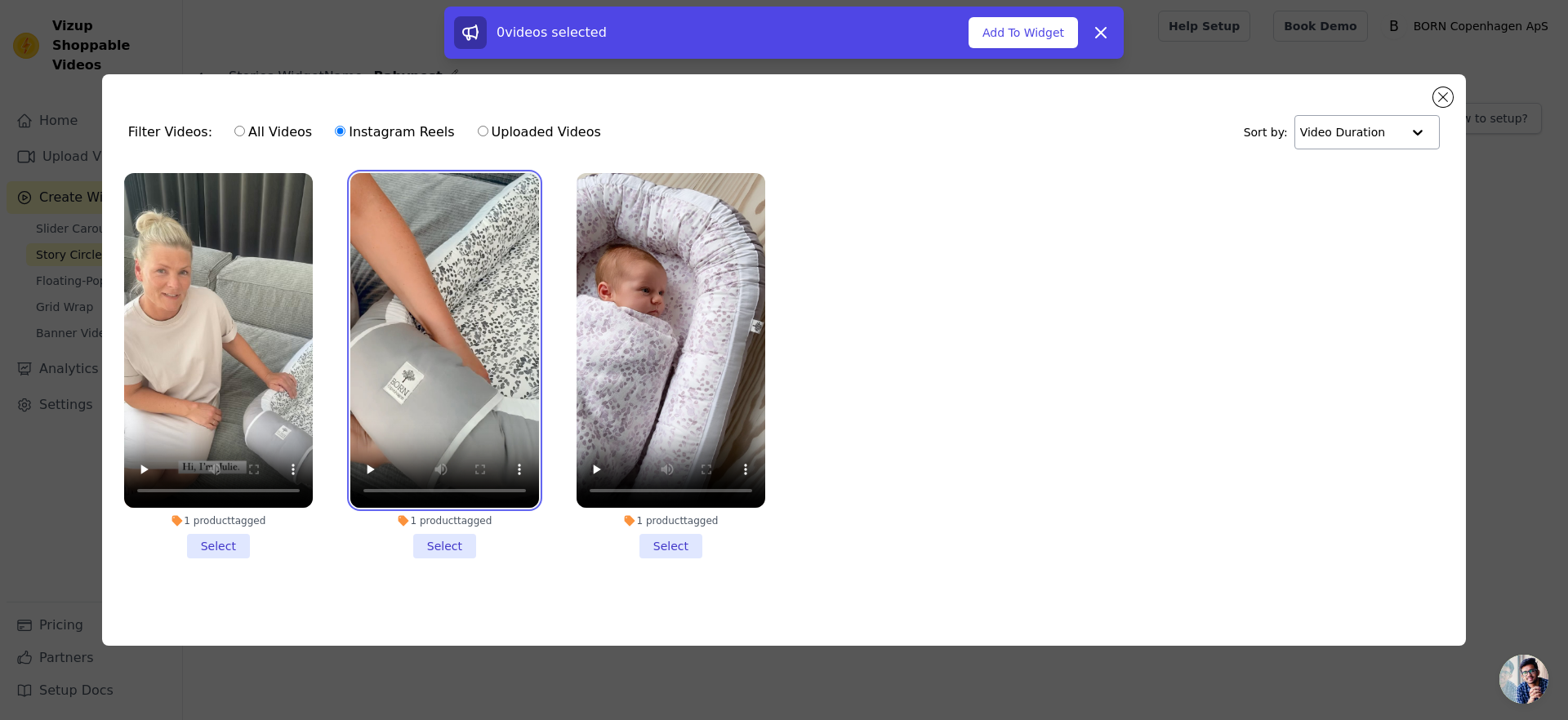
click at [460, 231] on video at bounding box center [445, 341] width 188 height 336
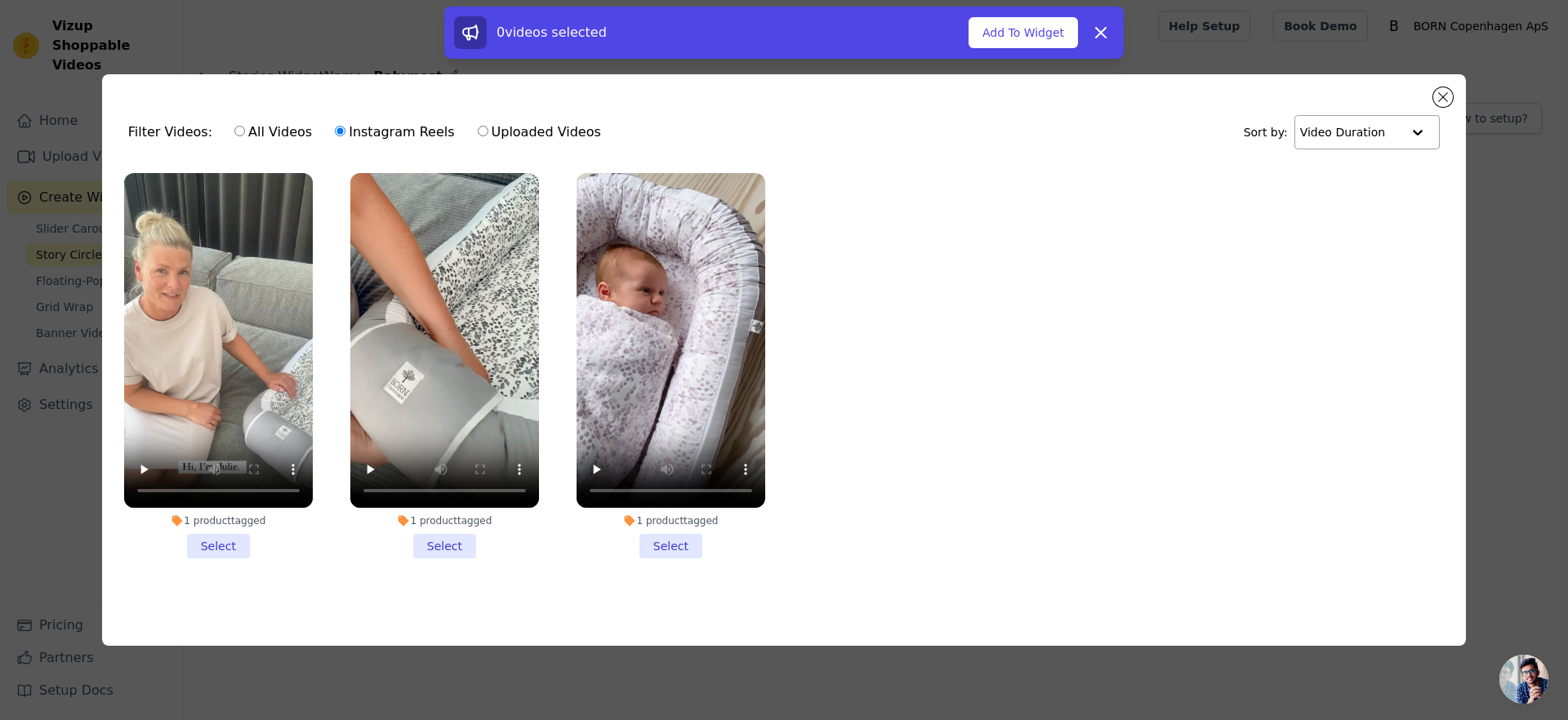
click at [442, 542] on li "1 product tagged Select" at bounding box center [445, 367] width 188 height 386
click at [0, 0] on input "1 product tagged Select" at bounding box center [0, 0] width 0 height 0
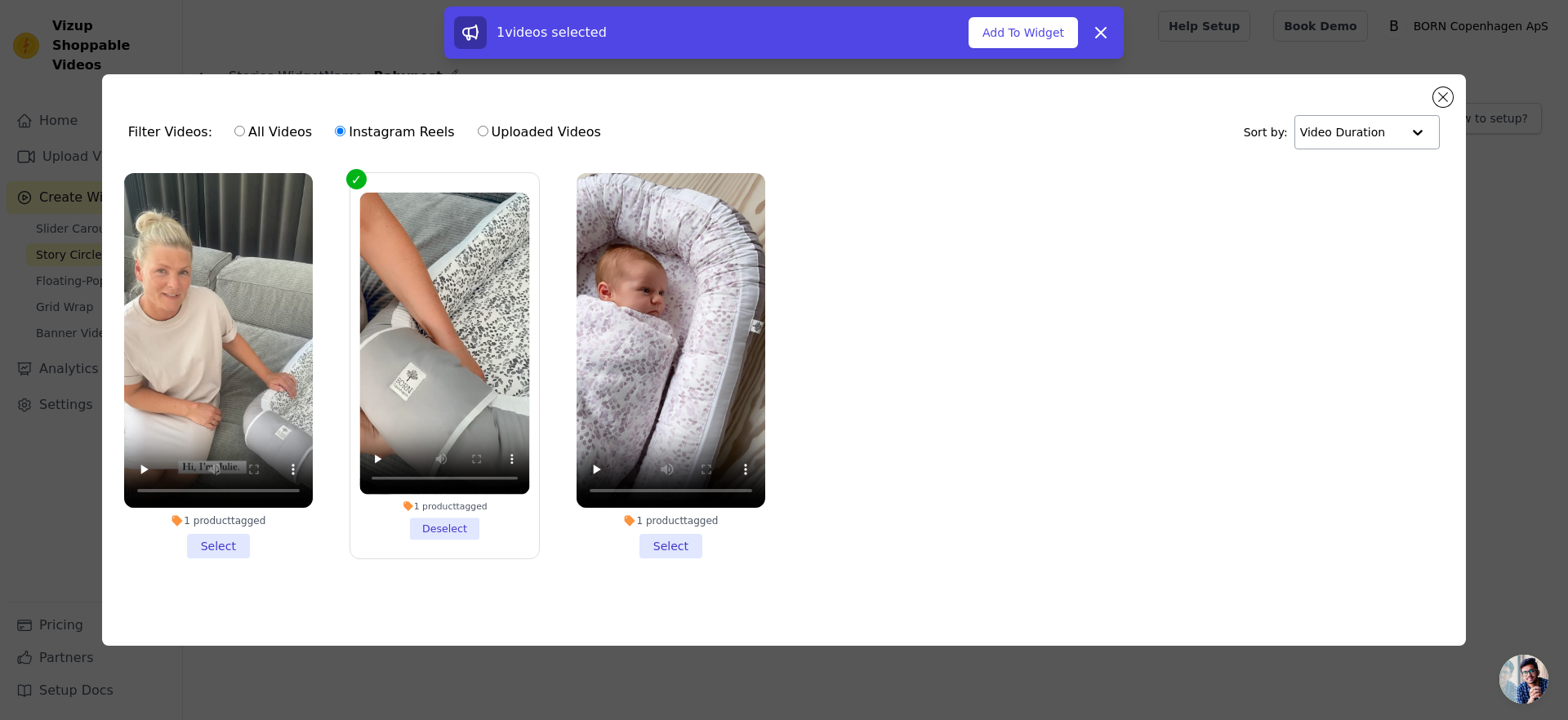
click at [641, 536] on li "1 product tagged Select" at bounding box center [671, 367] width 188 height 386
click at [0, 0] on input "1 product tagged Select" at bounding box center [0, 0] width 0 height 0
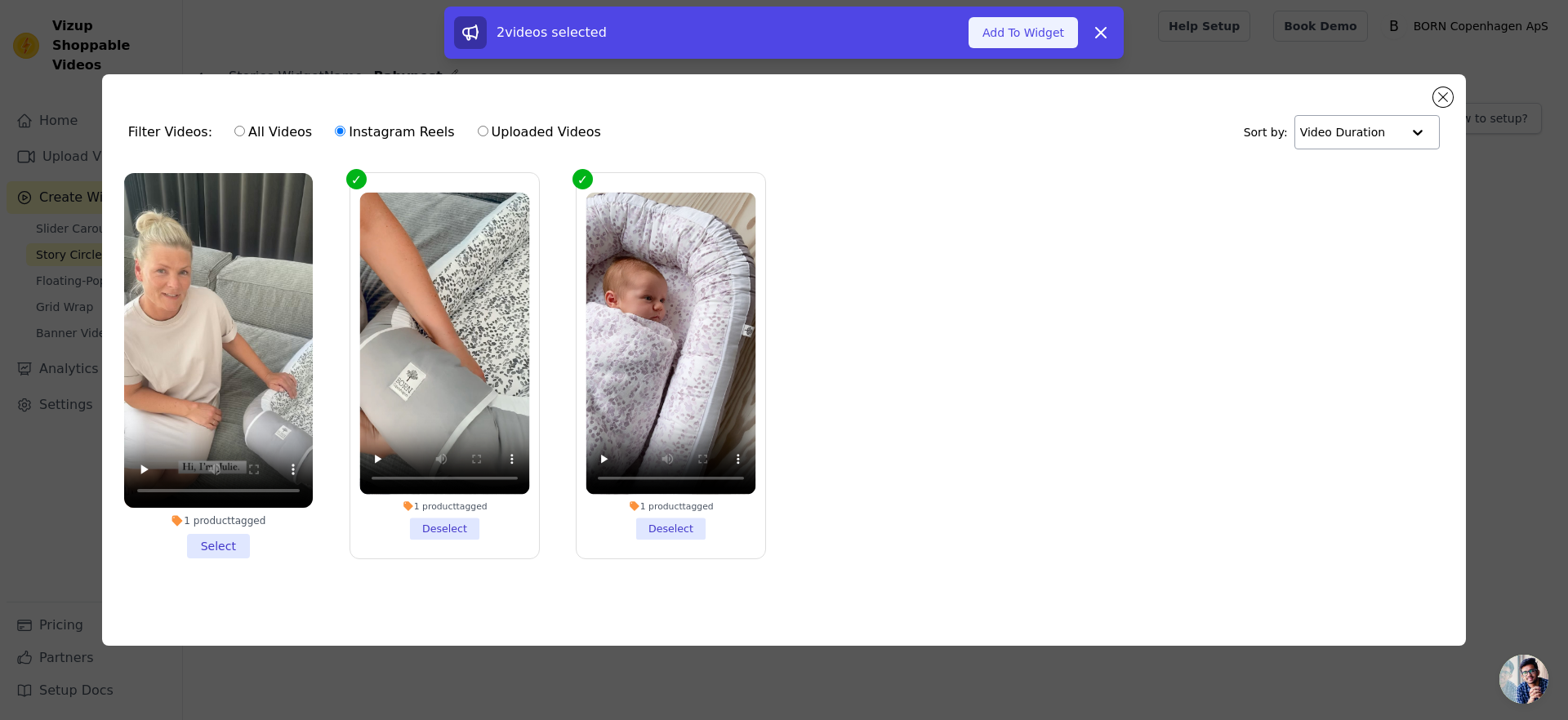
click at [1027, 43] on button "Add To Widget" at bounding box center [1023, 32] width 110 height 31
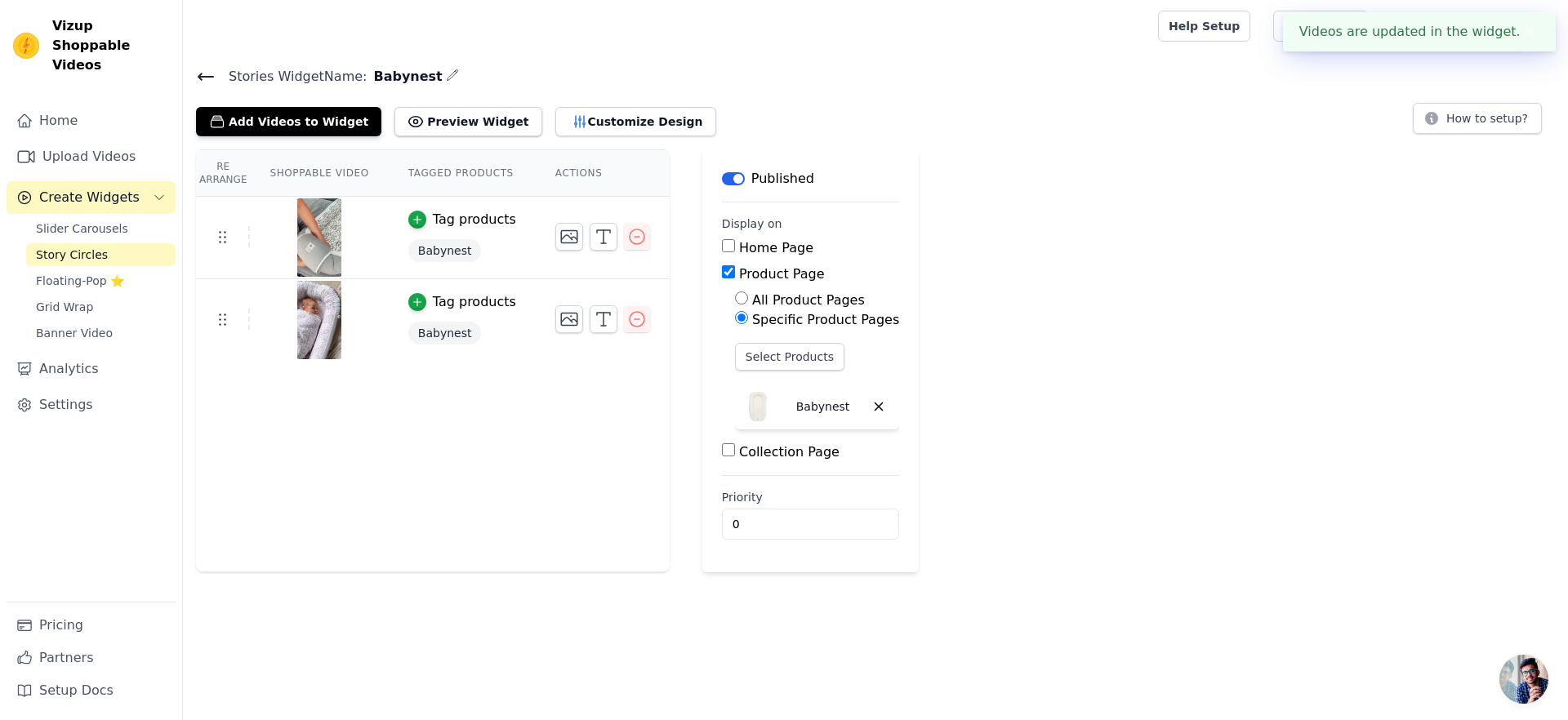
click at [228, 390] on div "Re Arrange Shoppable Video Tagged Products Actions Tag products Babynest Tag pr…" at bounding box center [432, 360] width 474 height 423
click at [109, 220] on span "Slider Carousels" at bounding box center [82, 228] width 92 height 16
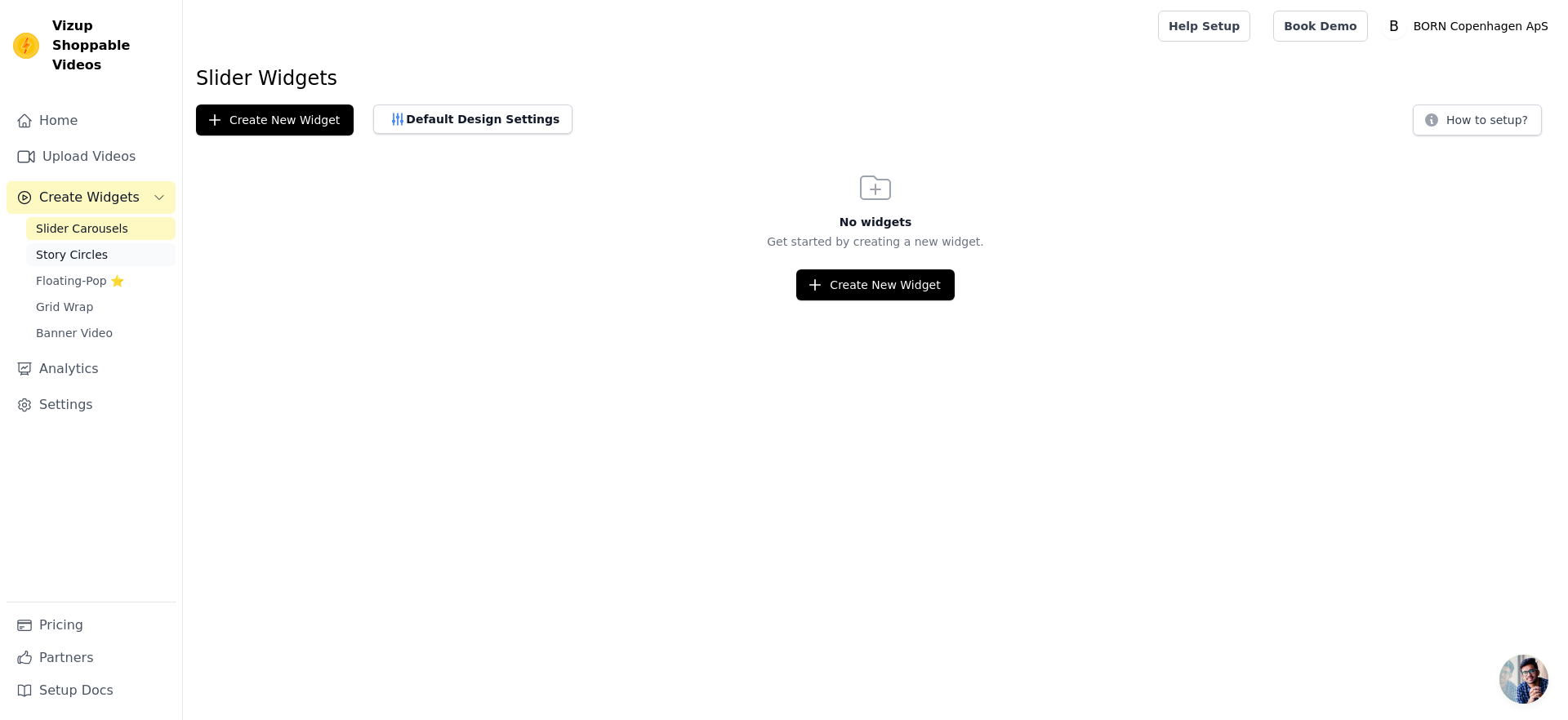
click at [98, 247] on span "Story Circles" at bounding box center [71, 254] width 72 height 16
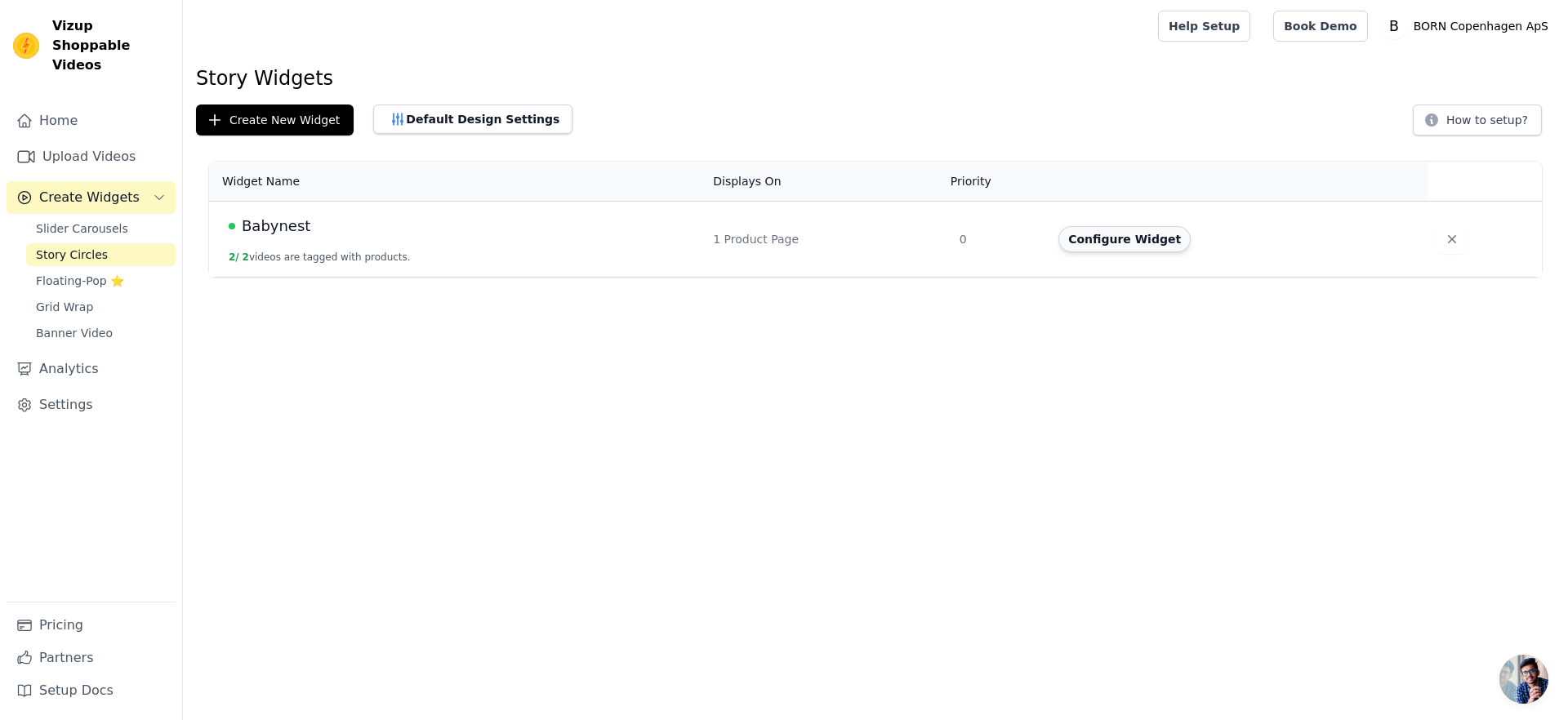
click at [1141, 243] on button "Configure Widget" at bounding box center [1123, 239] width 132 height 26
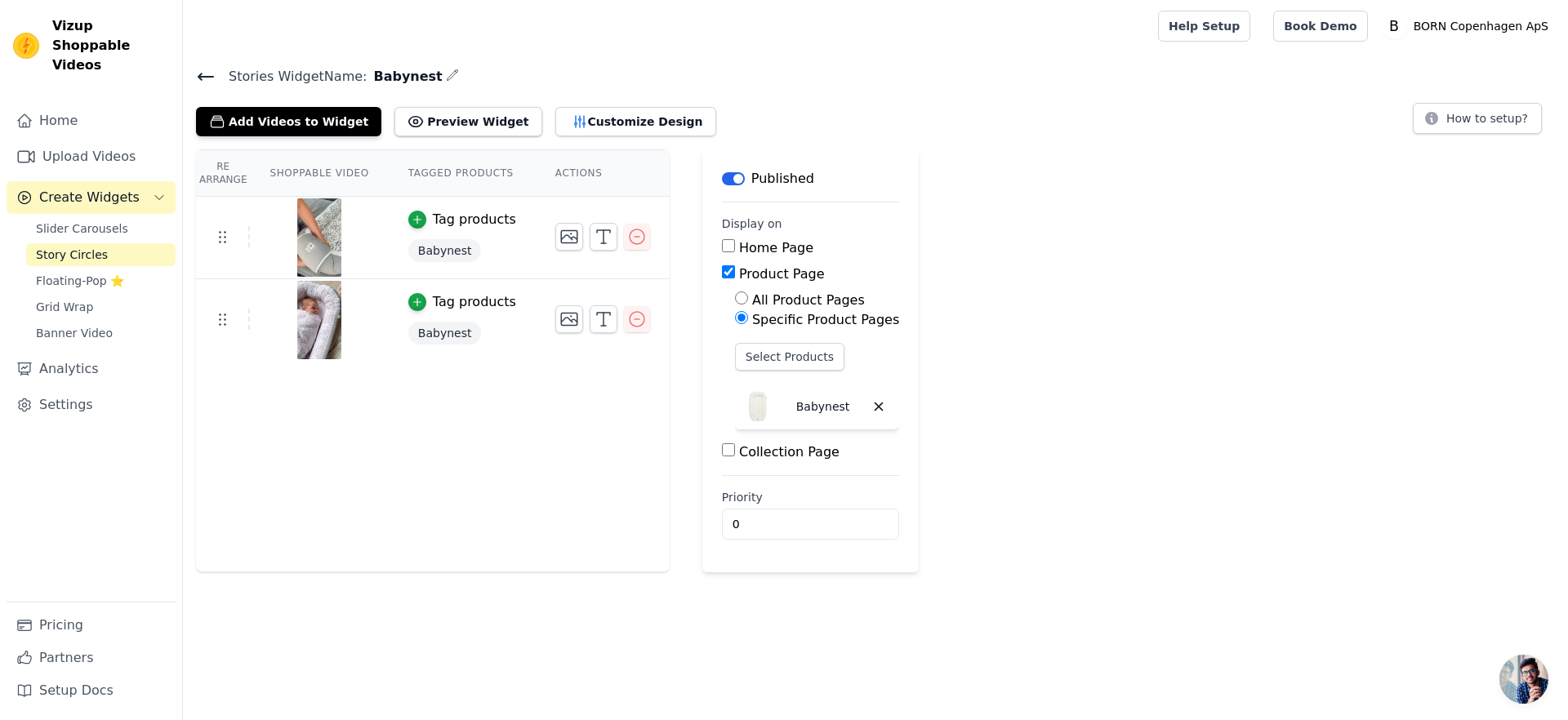
click at [339, 450] on div "Re Arrange Shoppable Video Tagged Products Actions Tag products Babynest Tag pr…" at bounding box center [432, 360] width 474 height 423
click at [636, 240] on icon "button" at bounding box center [637, 236] width 20 height 20
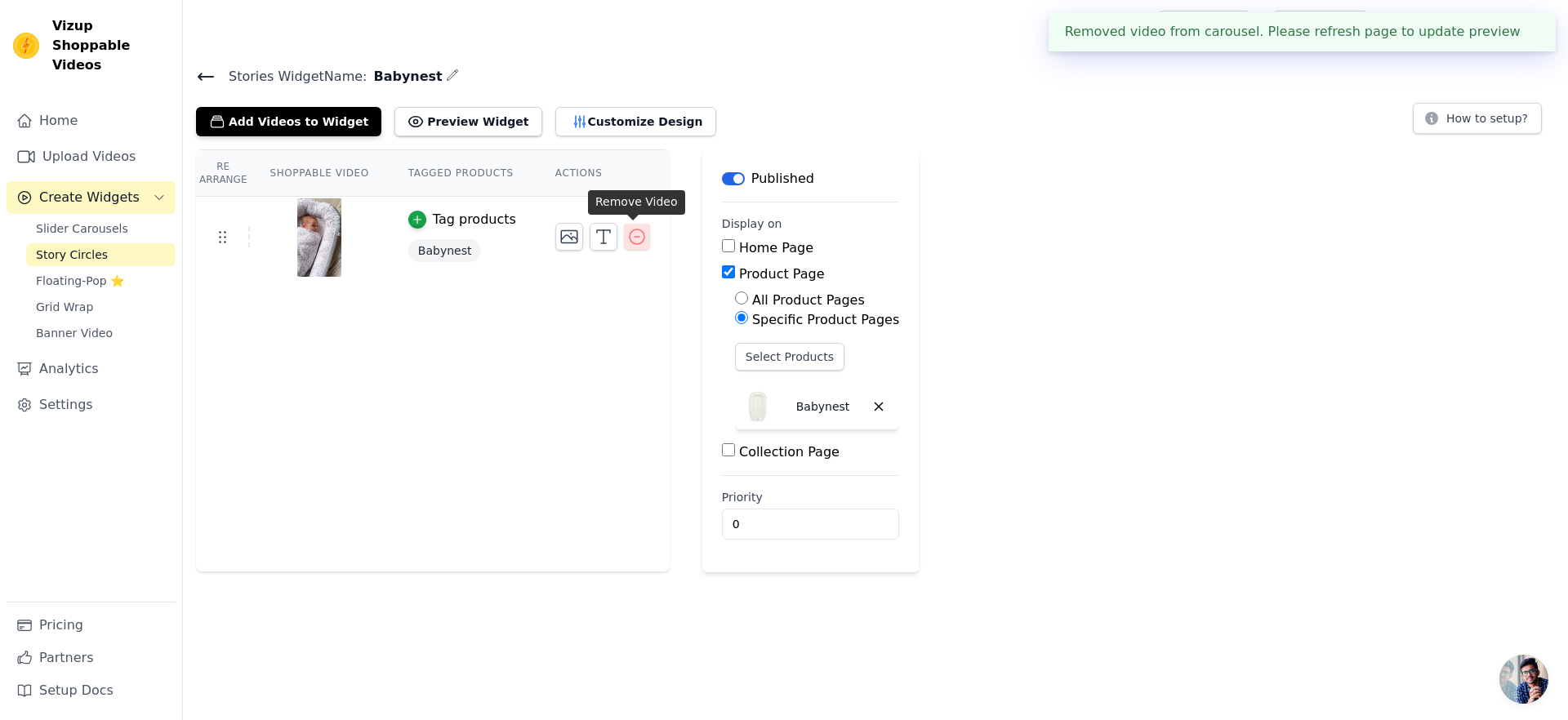
click at [637, 242] on icon "button" at bounding box center [637, 237] width 15 height 15
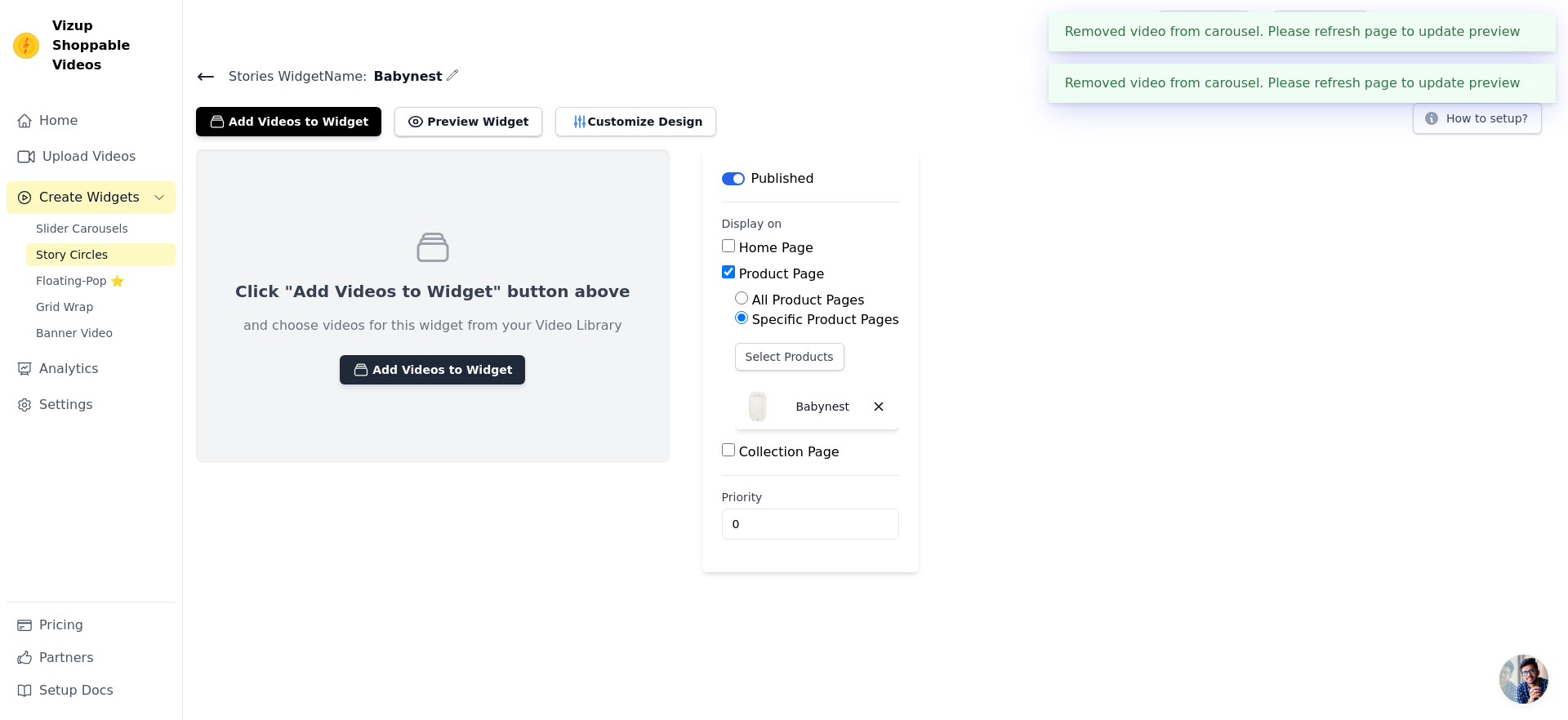
click at [408, 365] on button "Add Videos to Widget" at bounding box center [432, 369] width 186 height 29
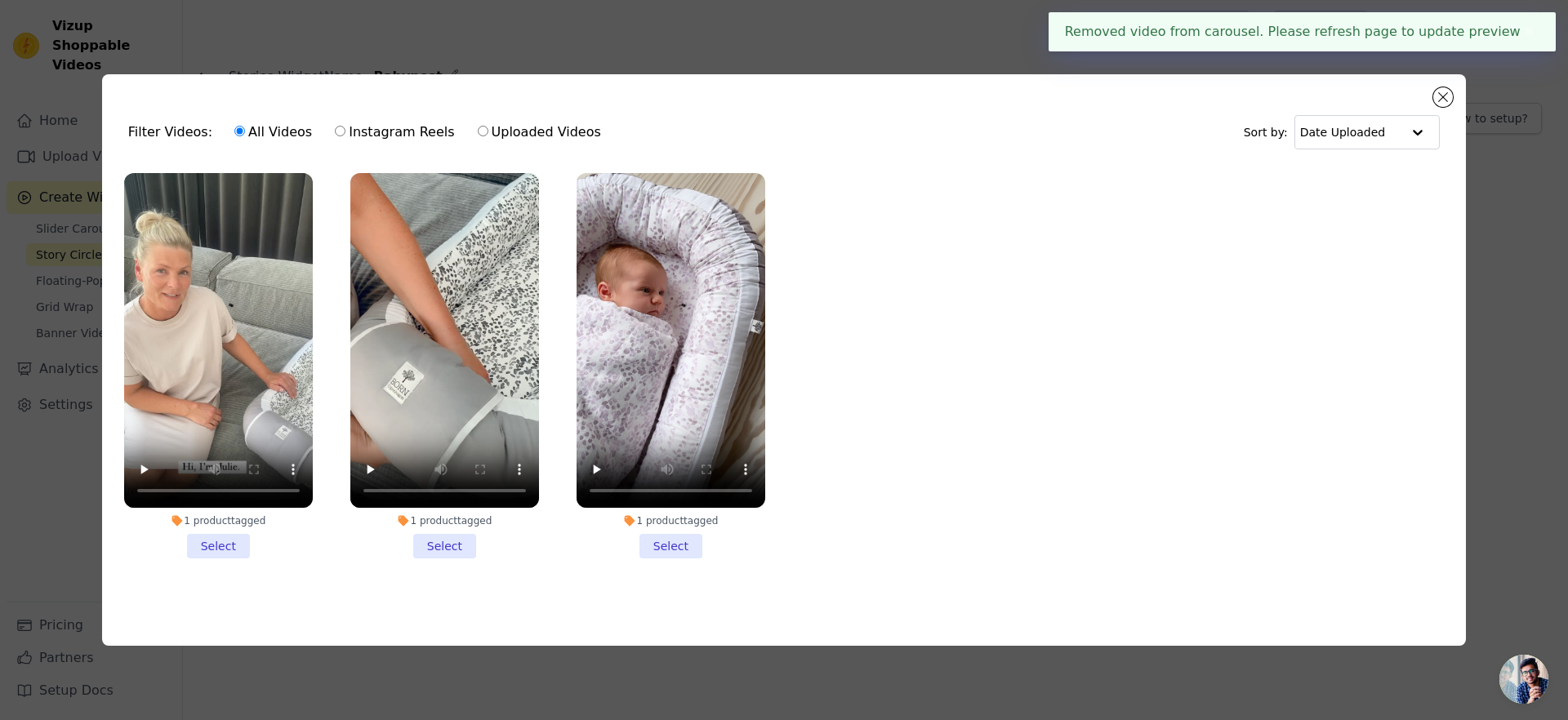
click at [360, 127] on label "Instagram Reels" at bounding box center [394, 132] width 121 height 22
click at [345, 127] on input "Instagram Reels" at bounding box center [339, 130] width 10 height 10
radio input "true"
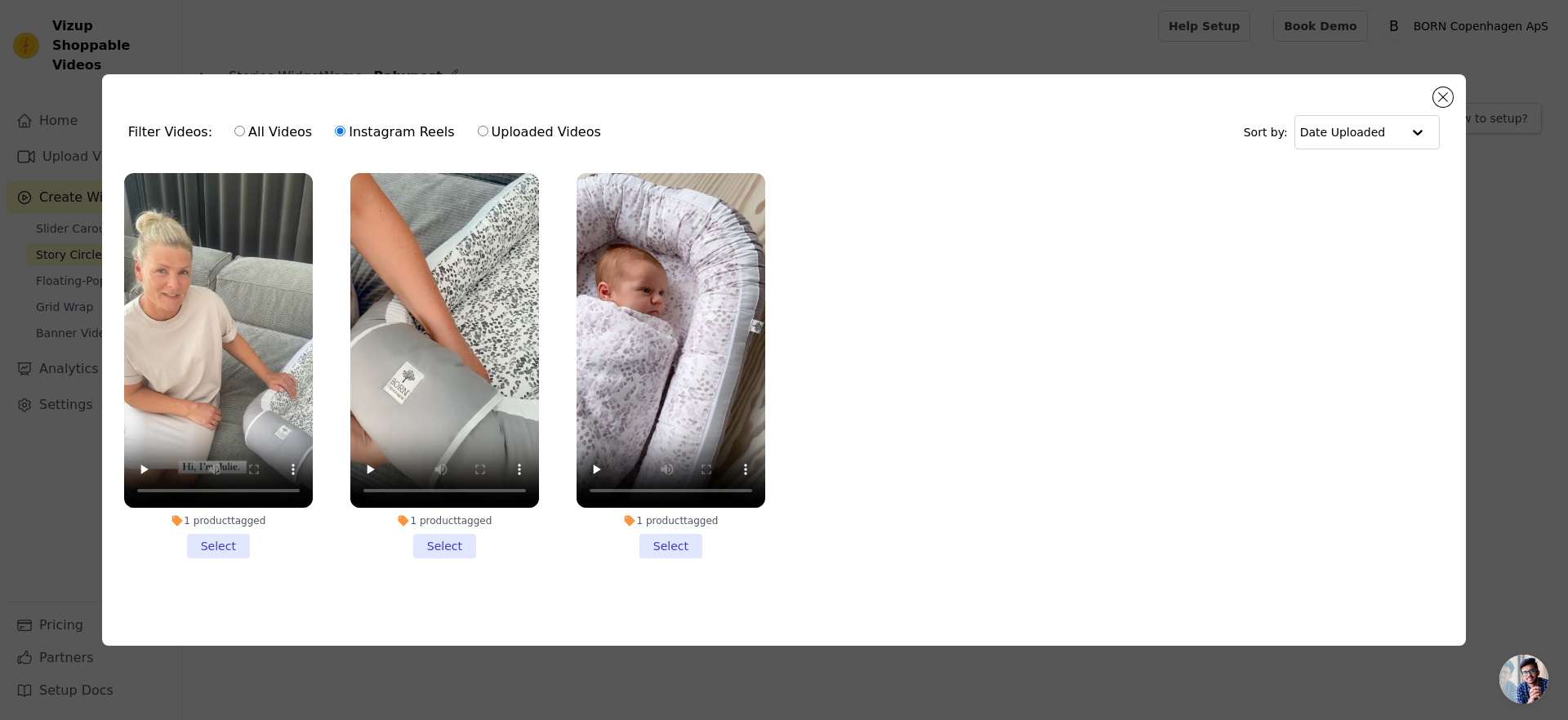
click at [490, 128] on label "Uploaded Videos" at bounding box center [538, 132] width 125 height 22
click at [489, 128] on input "Uploaded Videos" at bounding box center [482, 130] width 10 height 10
radio input "true"
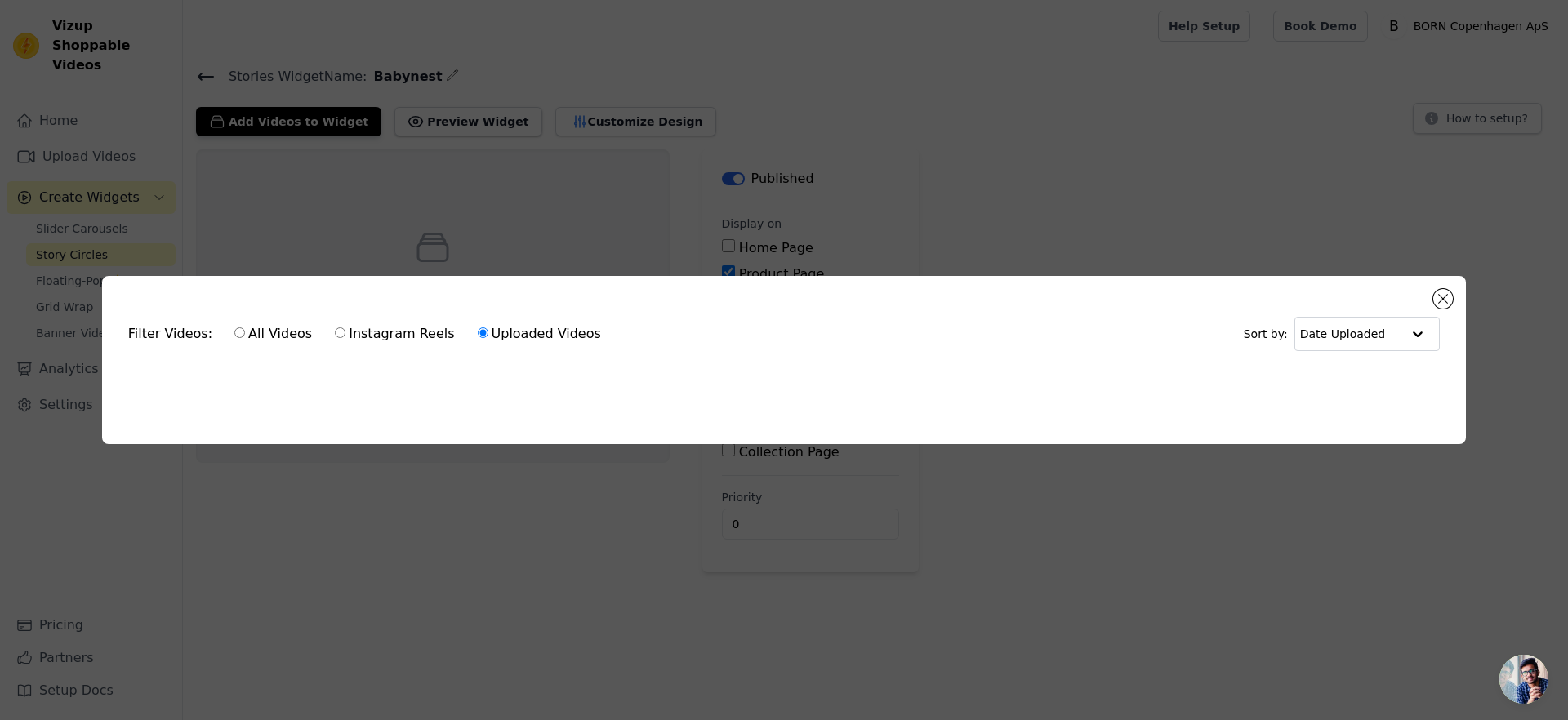
click at [369, 324] on label "Instagram Reels" at bounding box center [394, 334] width 121 height 22
click at [345, 327] on input "Instagram Reels" at bounding box center [339, 332] width 10 height 10
radio input "true"
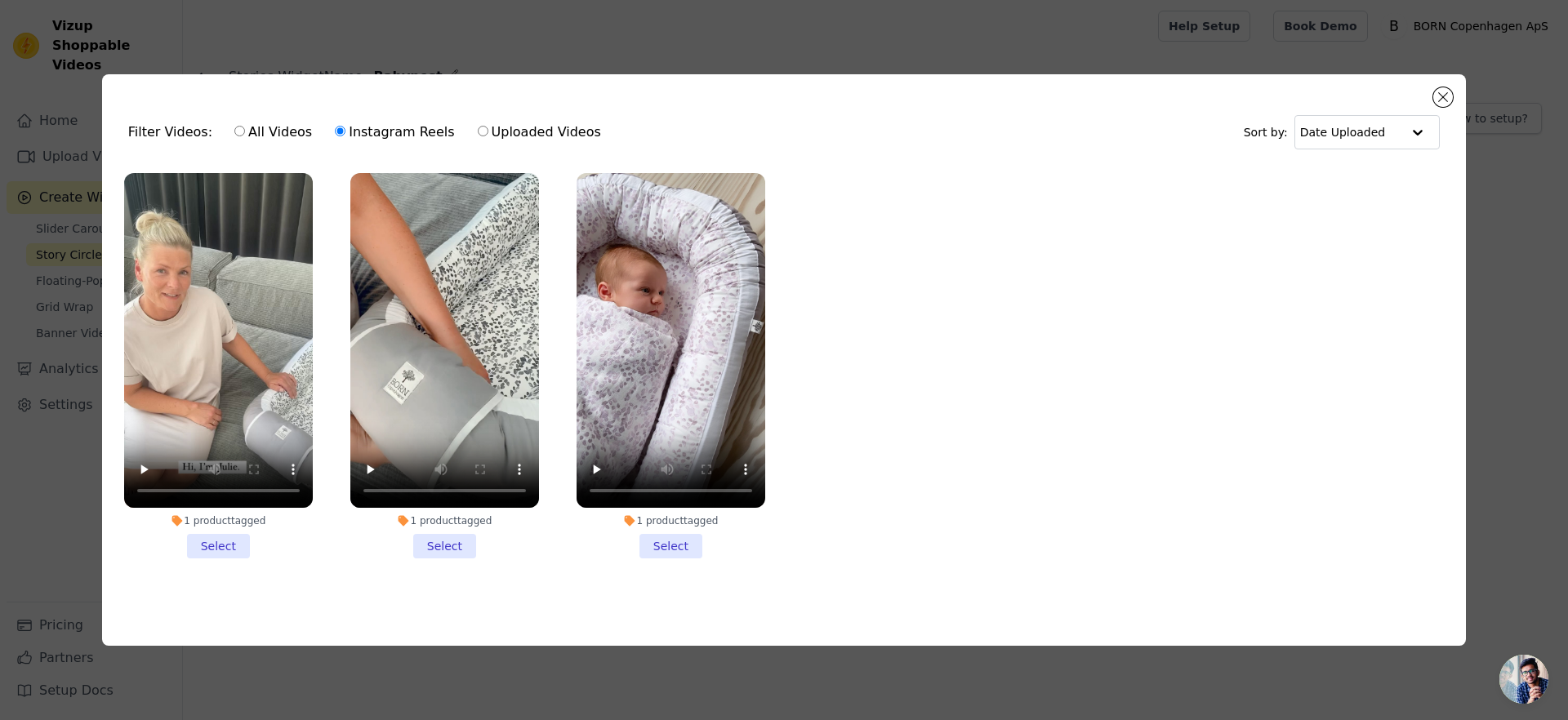
click at [232, 50] on div "Filter Videos: All Videos Instagram Reels Uploaded Videos Sort by: Date Uploade…" at bounding box center [784, 360] width 1515 height 624
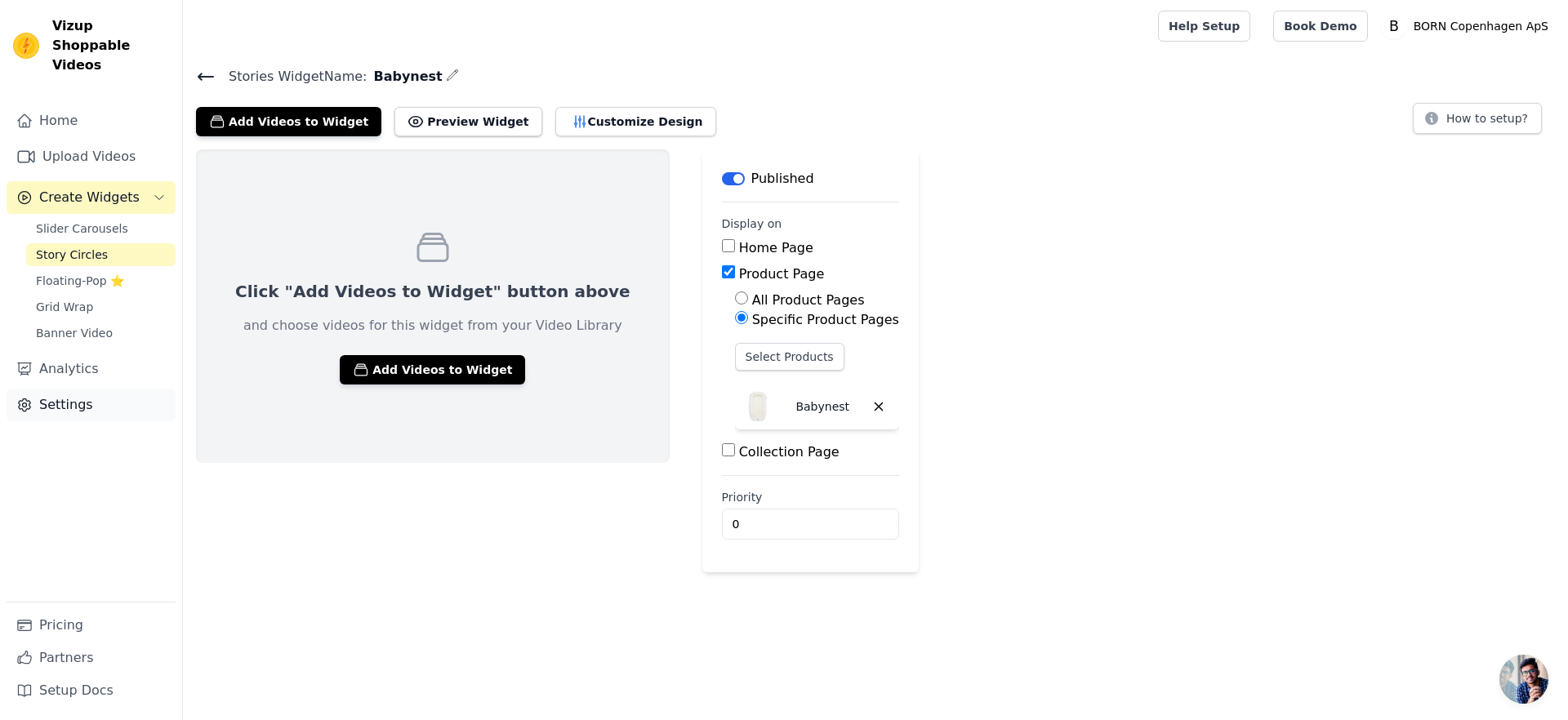
click at [71, 397] on link "Settings" at bounding box center [91, 404] width 169 height 33
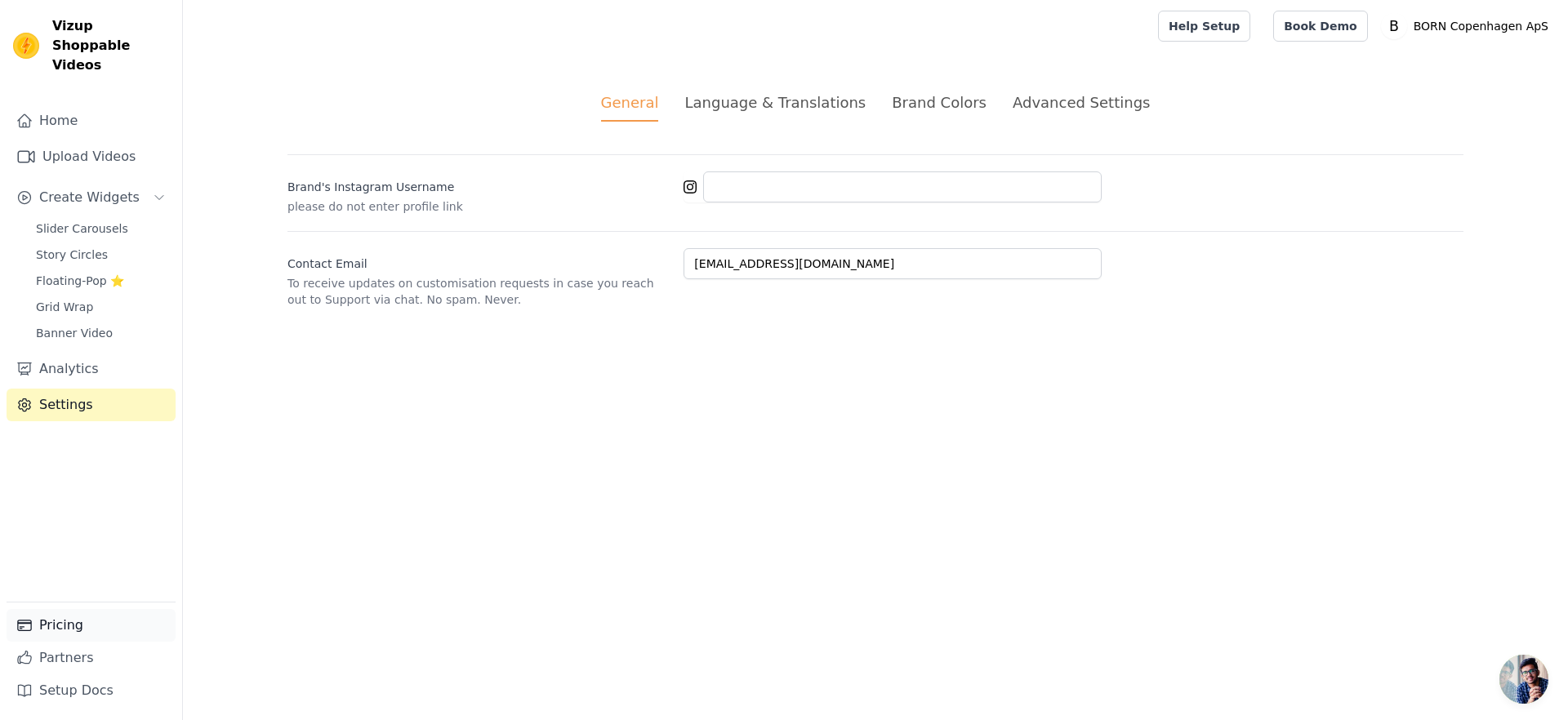
click at [85, 624] on link "Pricing" at bounding box center [91, 625] width 169 height 33
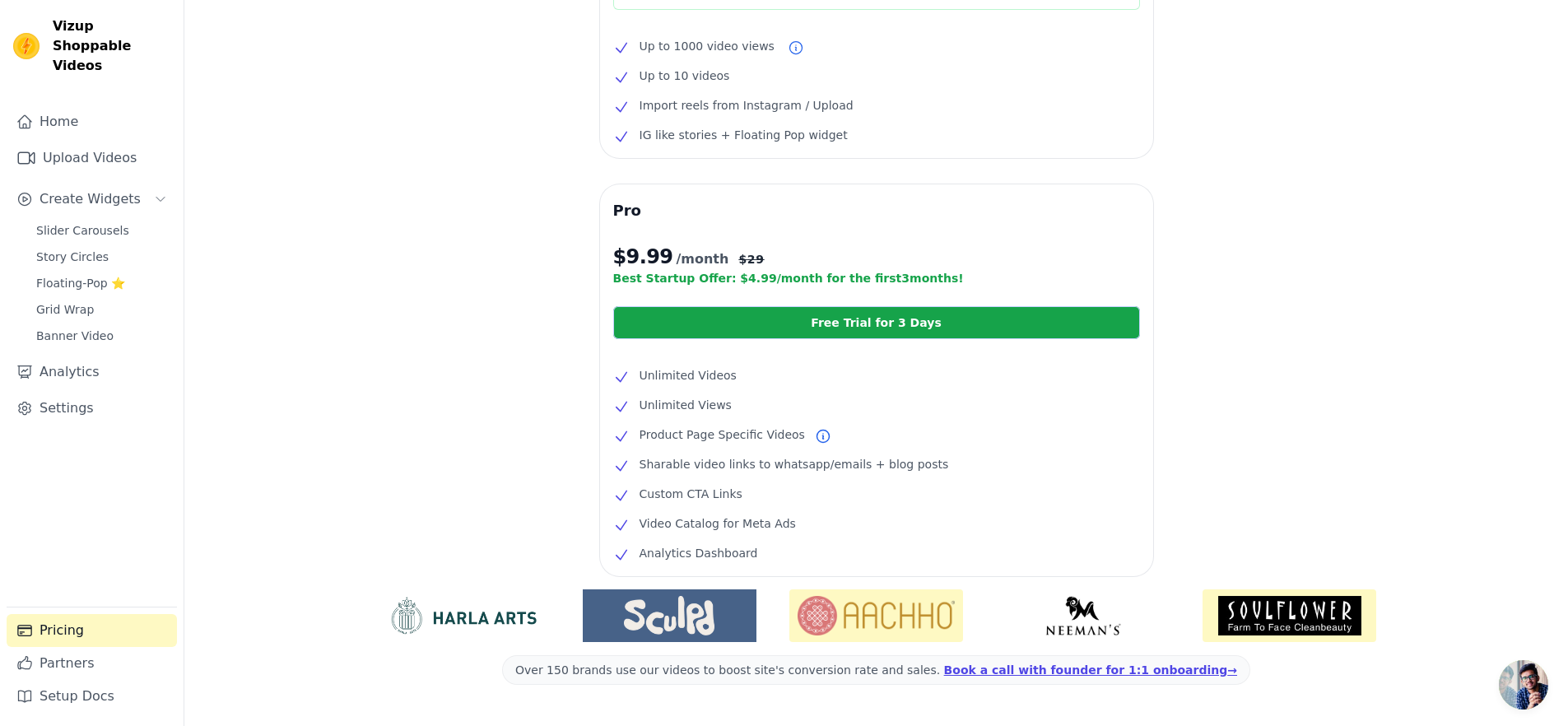
scroll to position [9, 0]
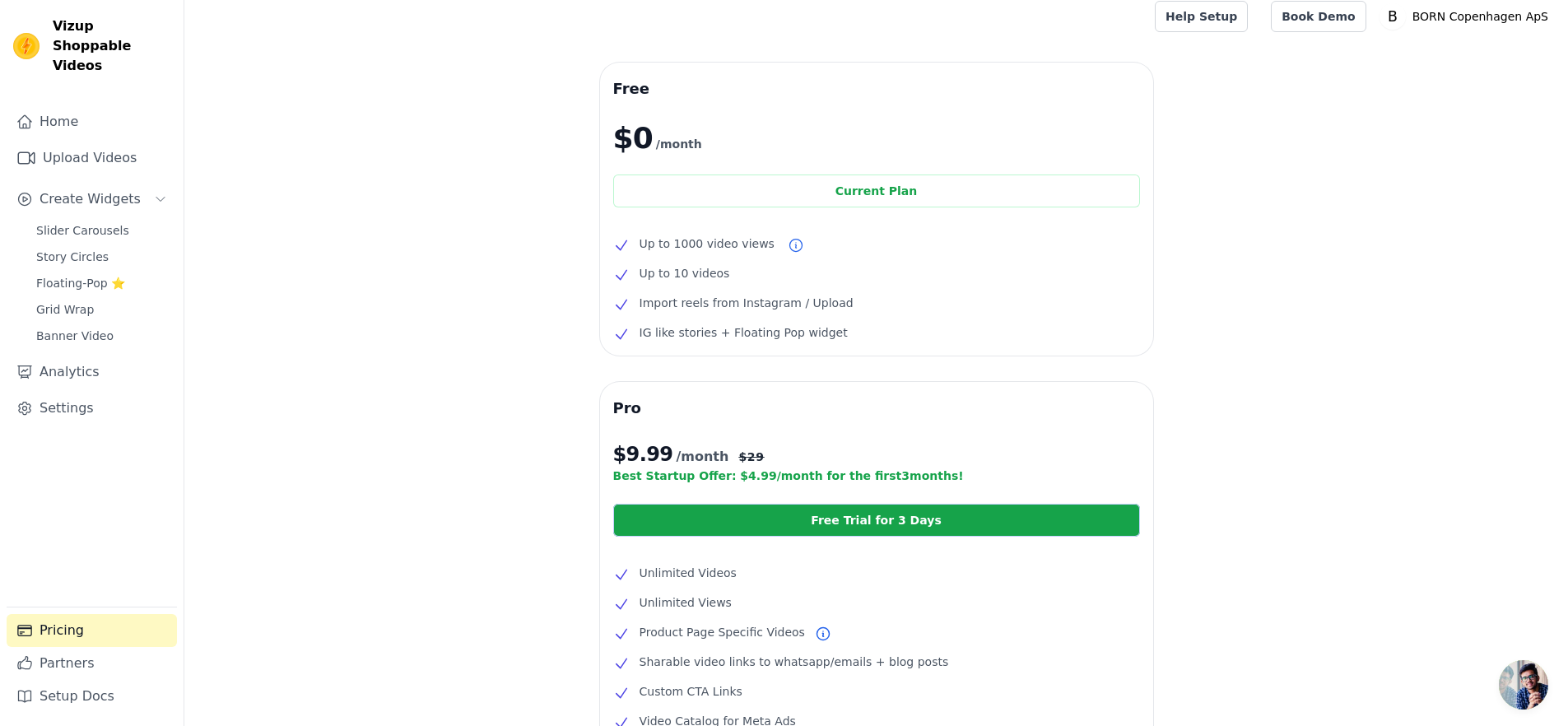
drag, startPoint x: 748, startPoint y: 283, endPoint x: 615, endPoint y: 287, distance: 133.1
click at [615, 287] on ul "Up to 1000 video views Up to 10 videos Import reels from Instagram / Upload IG …" at bounding box center [876, 287] width 526 height 109
click at [616, 287] on ul "Up to 1000 video views Up to 10 videos Import reels from Instagram / Upload IG …" at bounding box center [876, 287] width 526 height 109
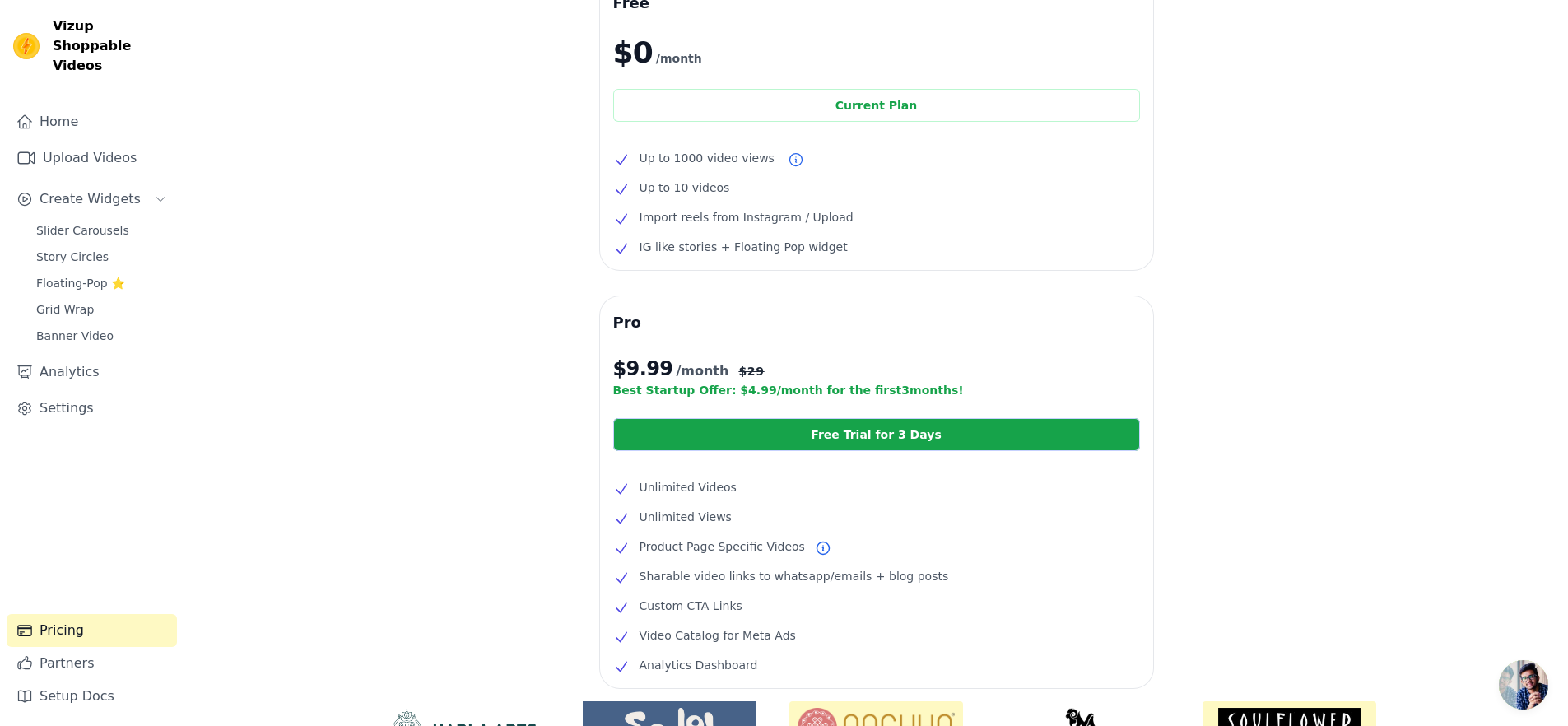
scroll to position [180, 0]
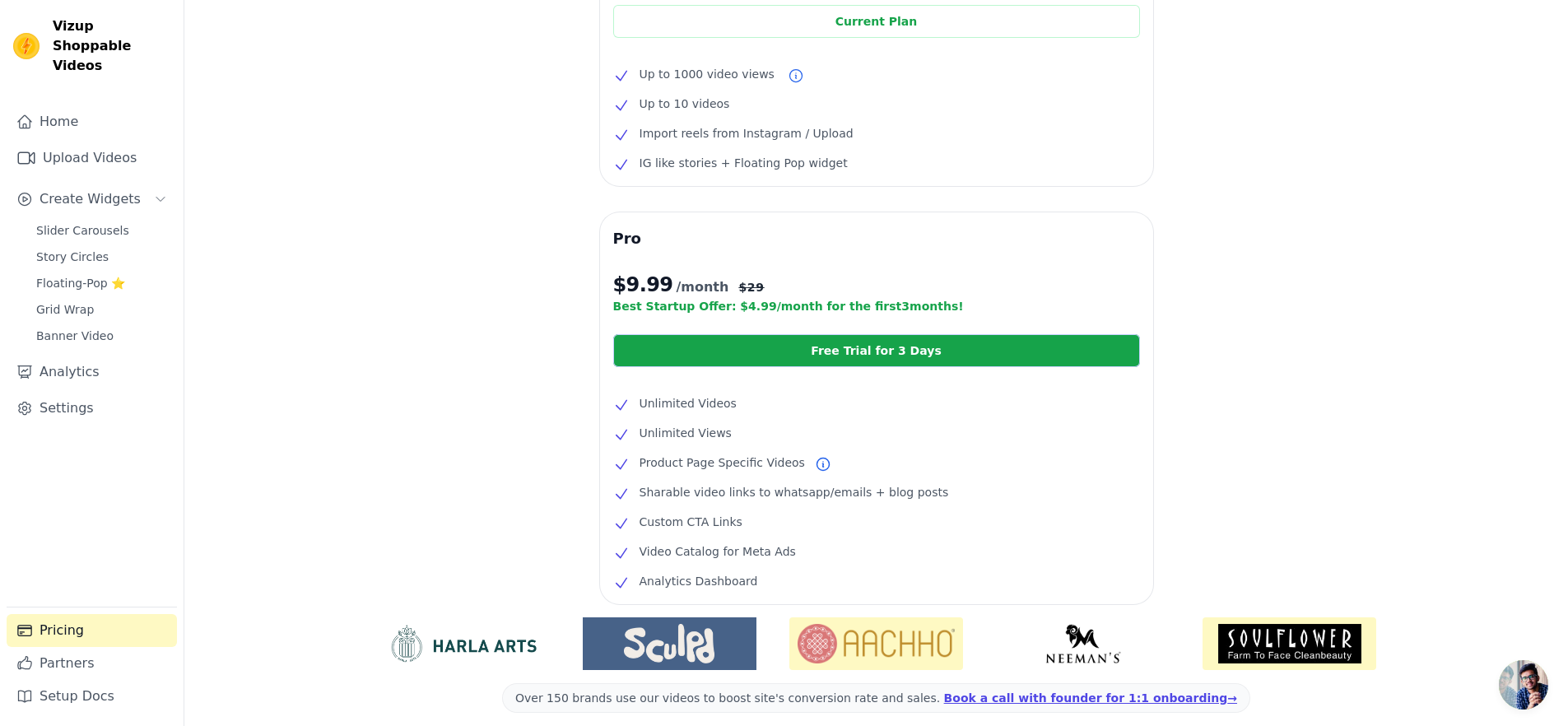
click at [667, 391] on div "Pro $ 9.99 /month $ 29 Best Startup Offer: $ 4.99 /month for the first 3 months…" at bounding box center [876, 408] width 553 height 391
click at [668, 441] on span "Unlimited Views" at bounding box center [685, 433] width 93 height 20
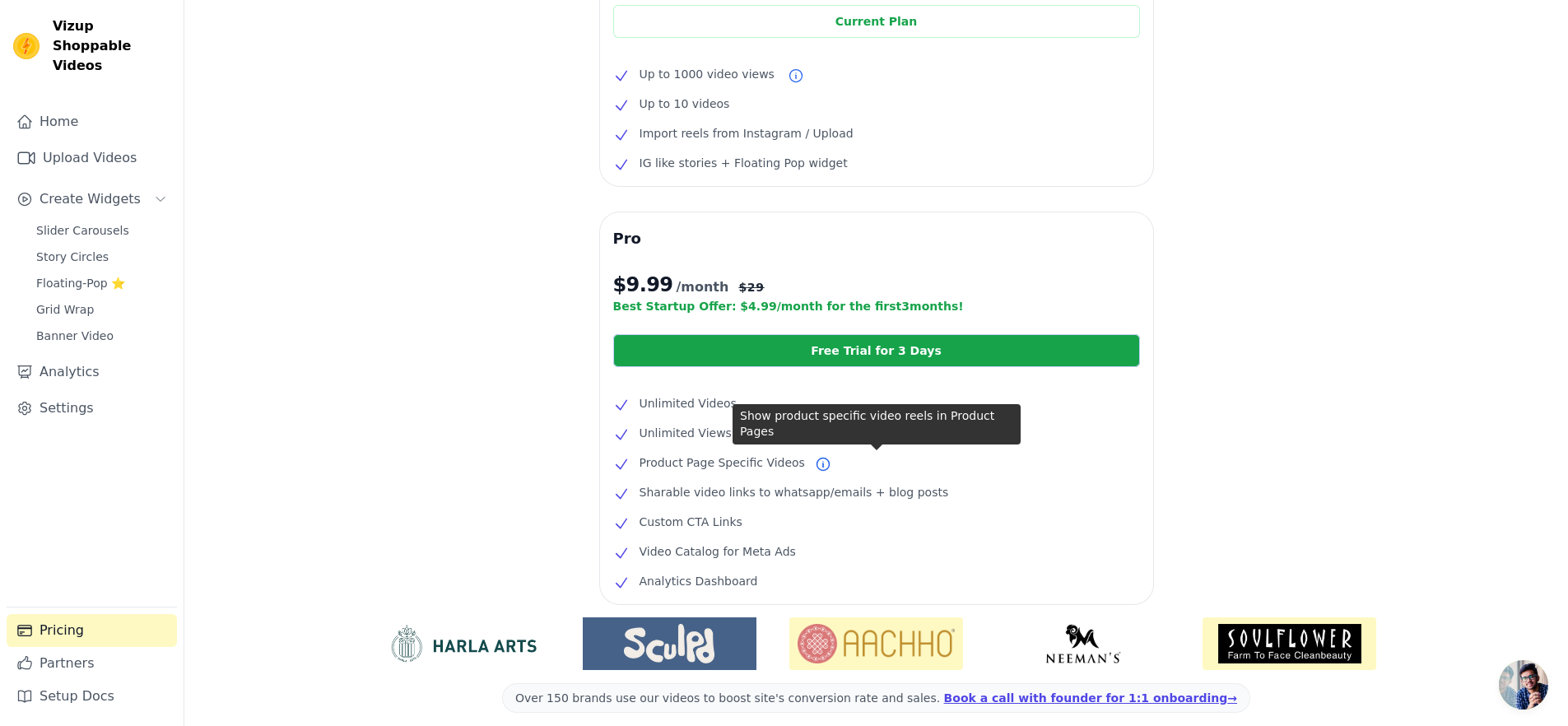
click at [661, 460] on span "Product Page Specific Videos" at bounding box center [721, 462] width 165 height 20
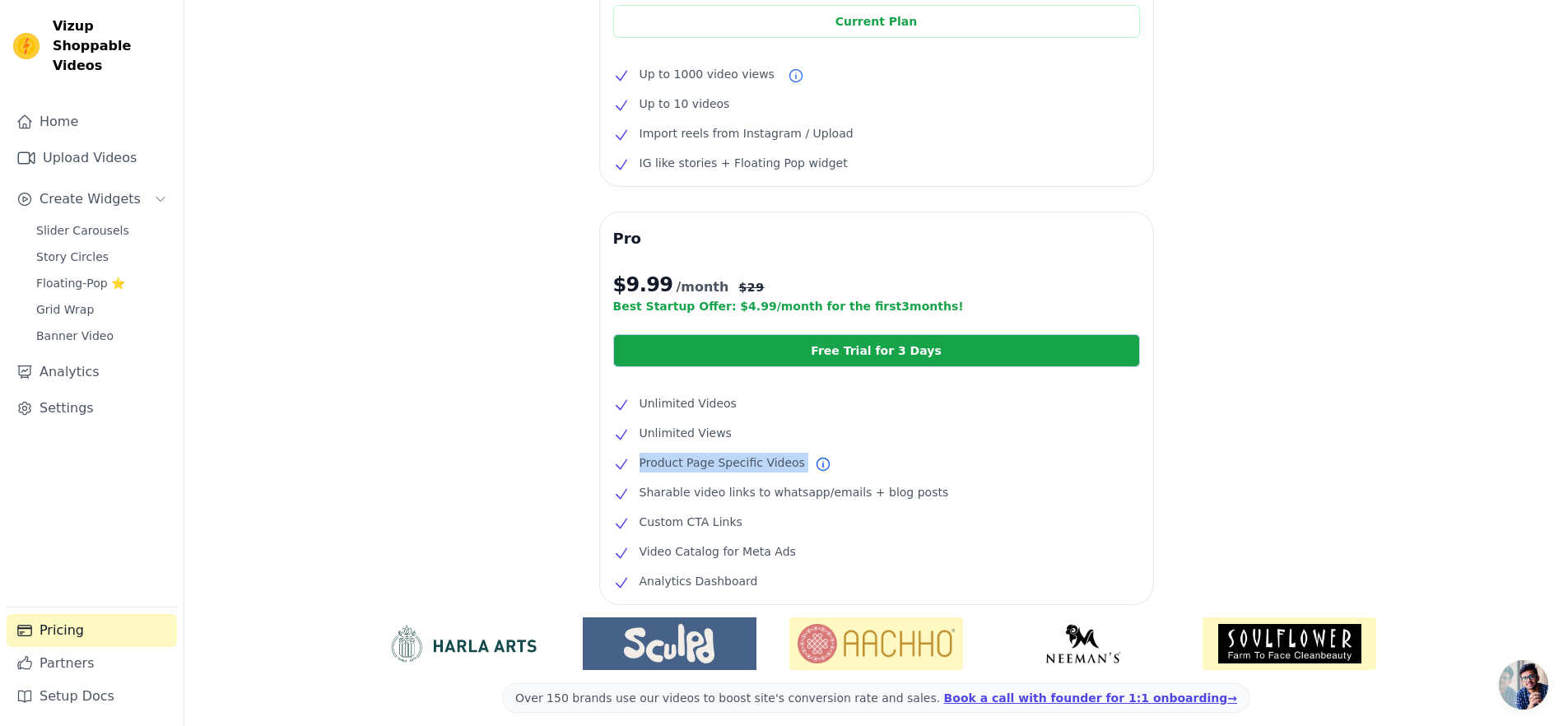
drag, startPoint x: 661, startPoint y: 460, endPoint x: 660, endPoint y: 487, distance: 27.0
click at [661, 460] on span "Product Page Specific Videos" at bounding box center [721, 462] width 165 height 20
click at [660, 493] on span "Sharable video links to whatsapp/emails + blog posts" at bounding box center [793, 492] width 309 height 20
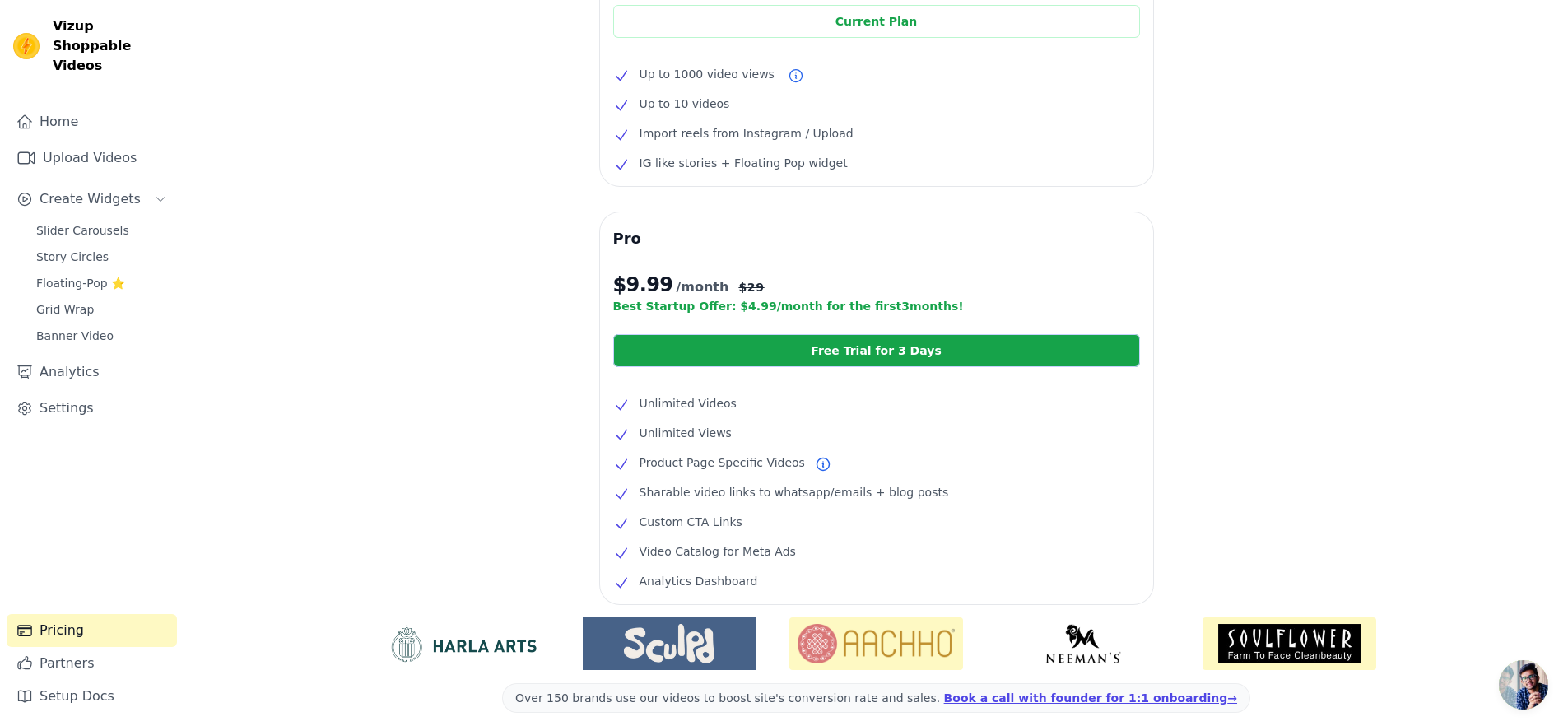
click at [547, 510] on div "Free $0 /month Current Plan Up to 1000 video views Up to 10 videos Import reels…" at bounding box center [876, 349] width 1384 height 912
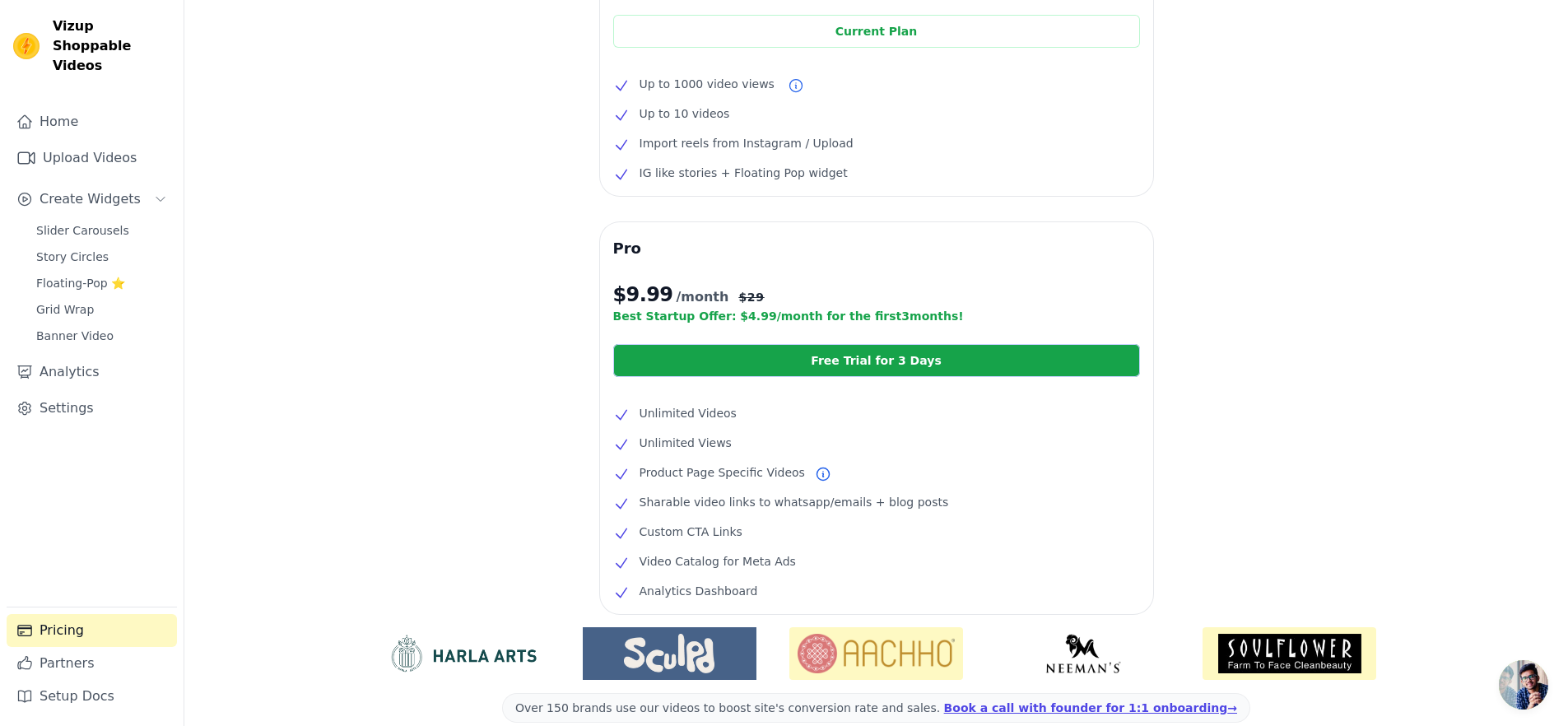
click at [792, 563] on li "Video Catalog for Meta Ads" at bounding box center [876, 561] width 526 height 20
drag, startPoint x: 792, startPoint y: 563, endPoint x: 691, endPoint y: 562, distance: 101.0
click at [691, 562] on li "Video Catalog for Meta Ads" at bounding box center [876, 561] width 526 height 20
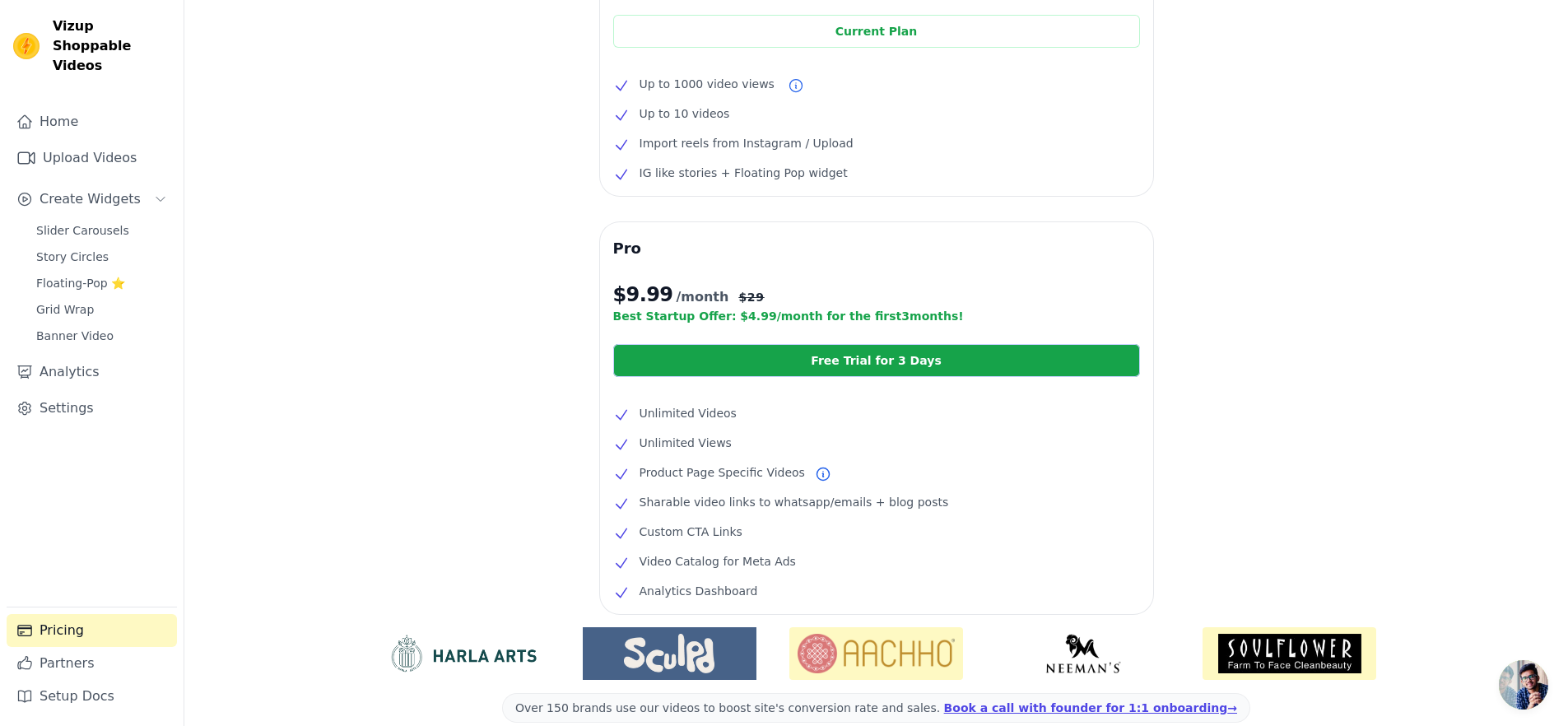
click at [772, 563] on li "Video Catalog for Meta Ads" at bounding box center [876, 561] width 526 height 20
click at [773, 563] on li "Video Catalog for Meta Ads" at bounding box center [876, 561] width 526 height 20
click at [617, 565] on icon at bounding box center [620, 562] width 10 height 9
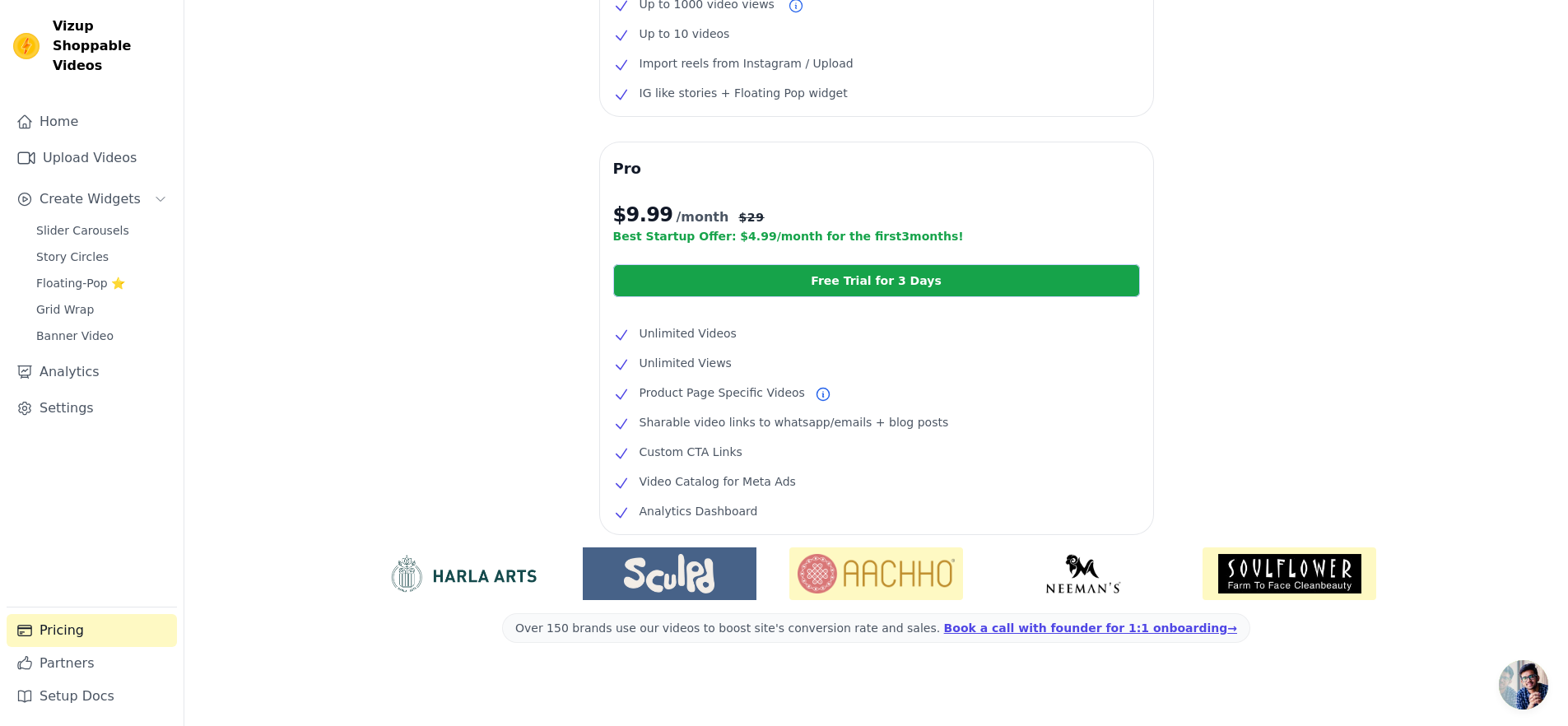
scroll to position [6, 0]
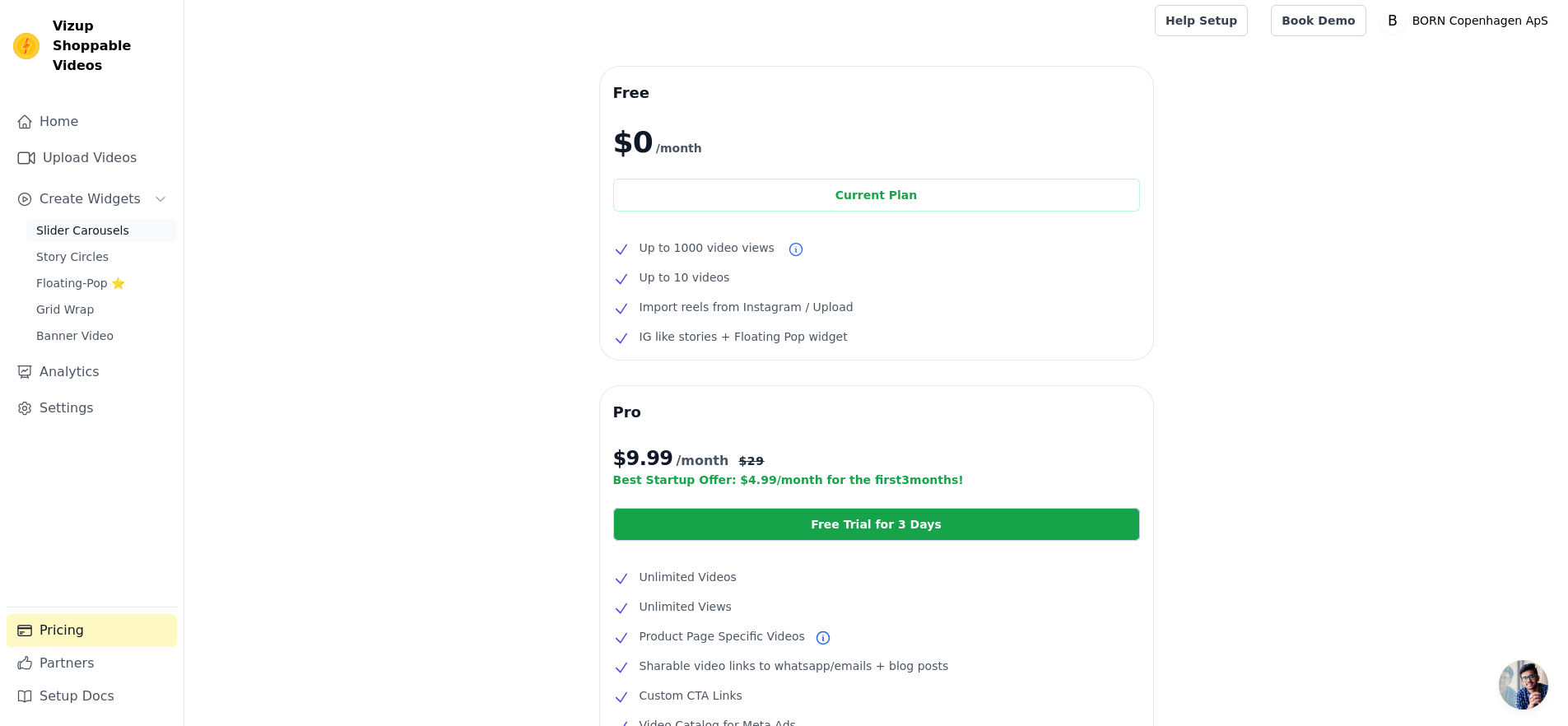
click at [83, 222] on span "Slider Carousels" at bounding box center [82, 230] width 93 height 16
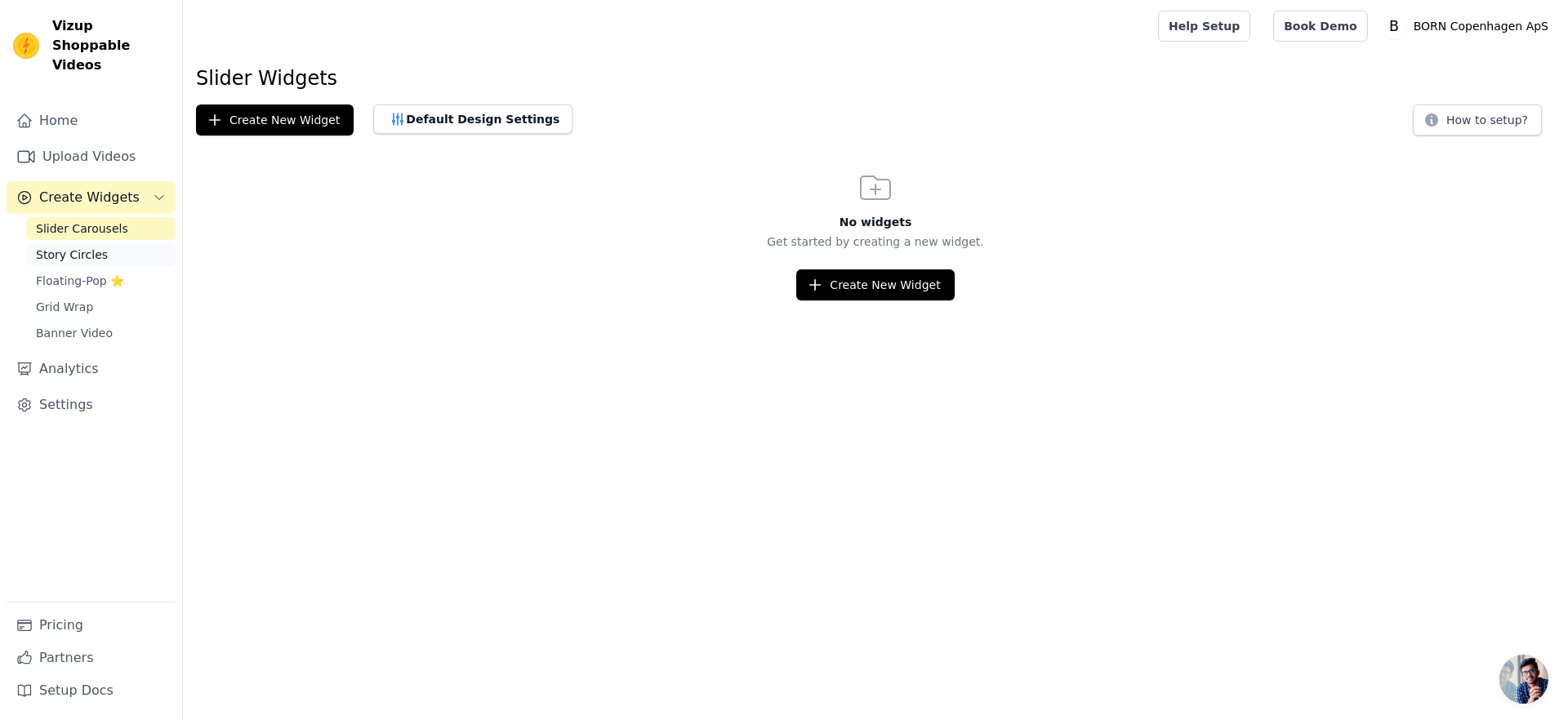
click at [92, 247] on span "Story Circles" at bounding box center [71, 254] width 72 height 16
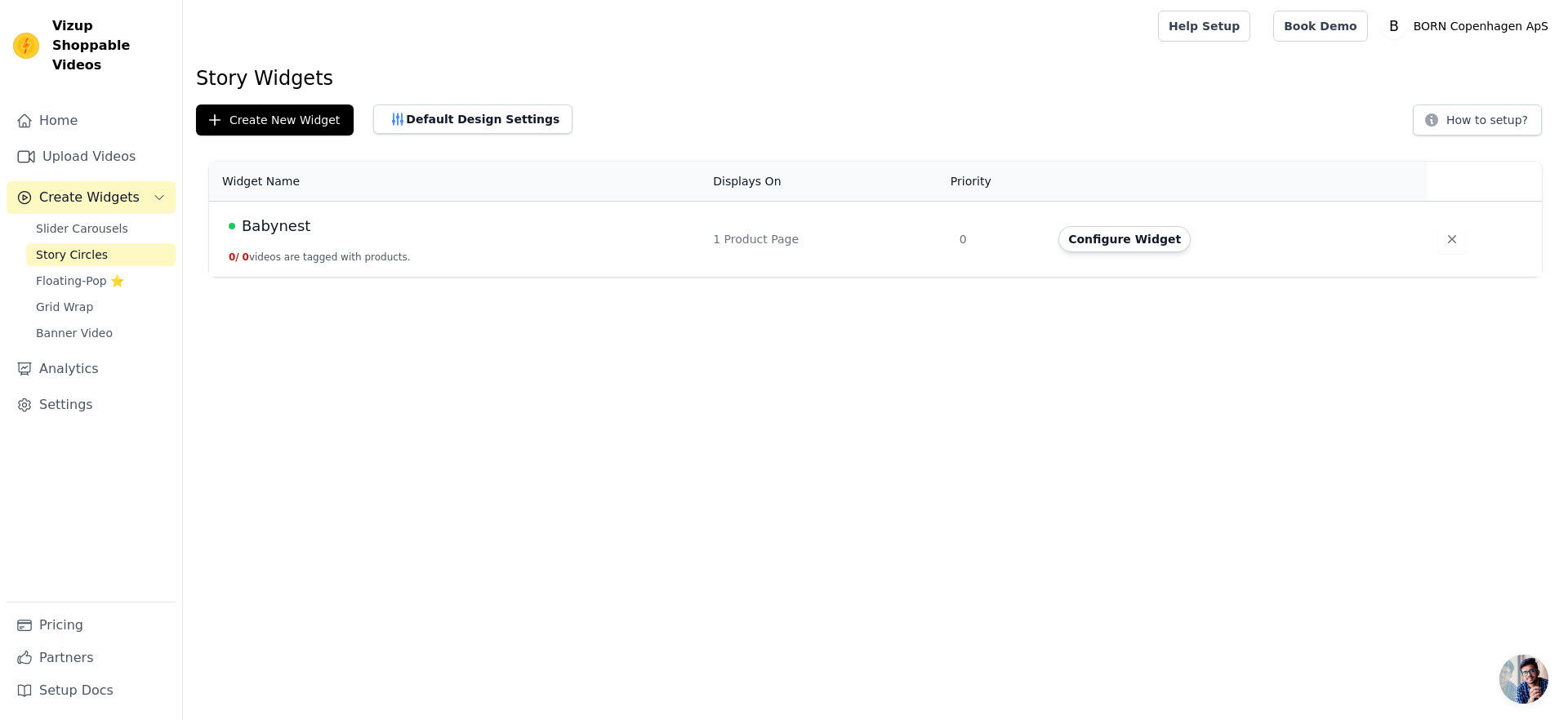
click at [264, 226] on span "Babynest" at bounding box center [276, 226] width 68 height 22
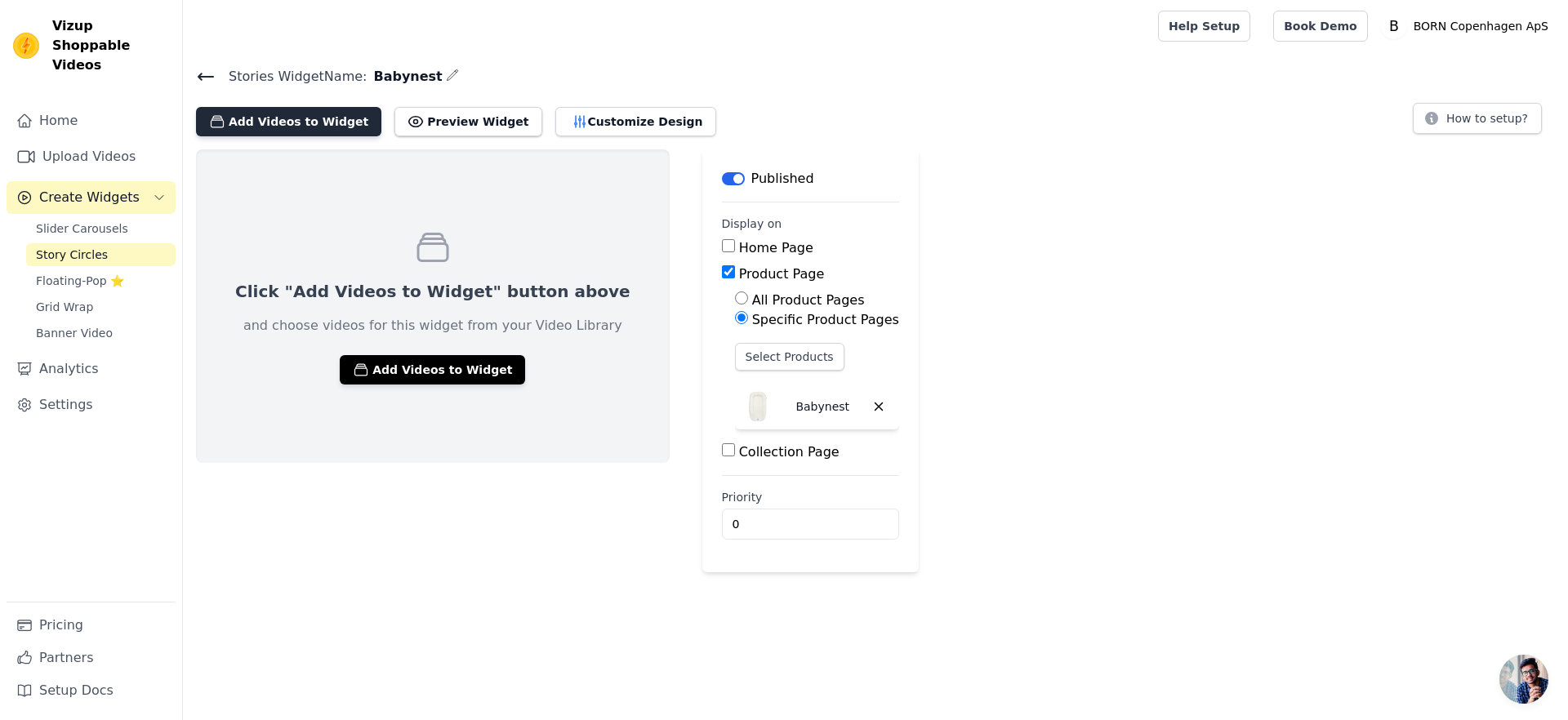
click at [331, 126] on button "Add Videos to Widget" at bounding box center [289, 121] width 186 height 29
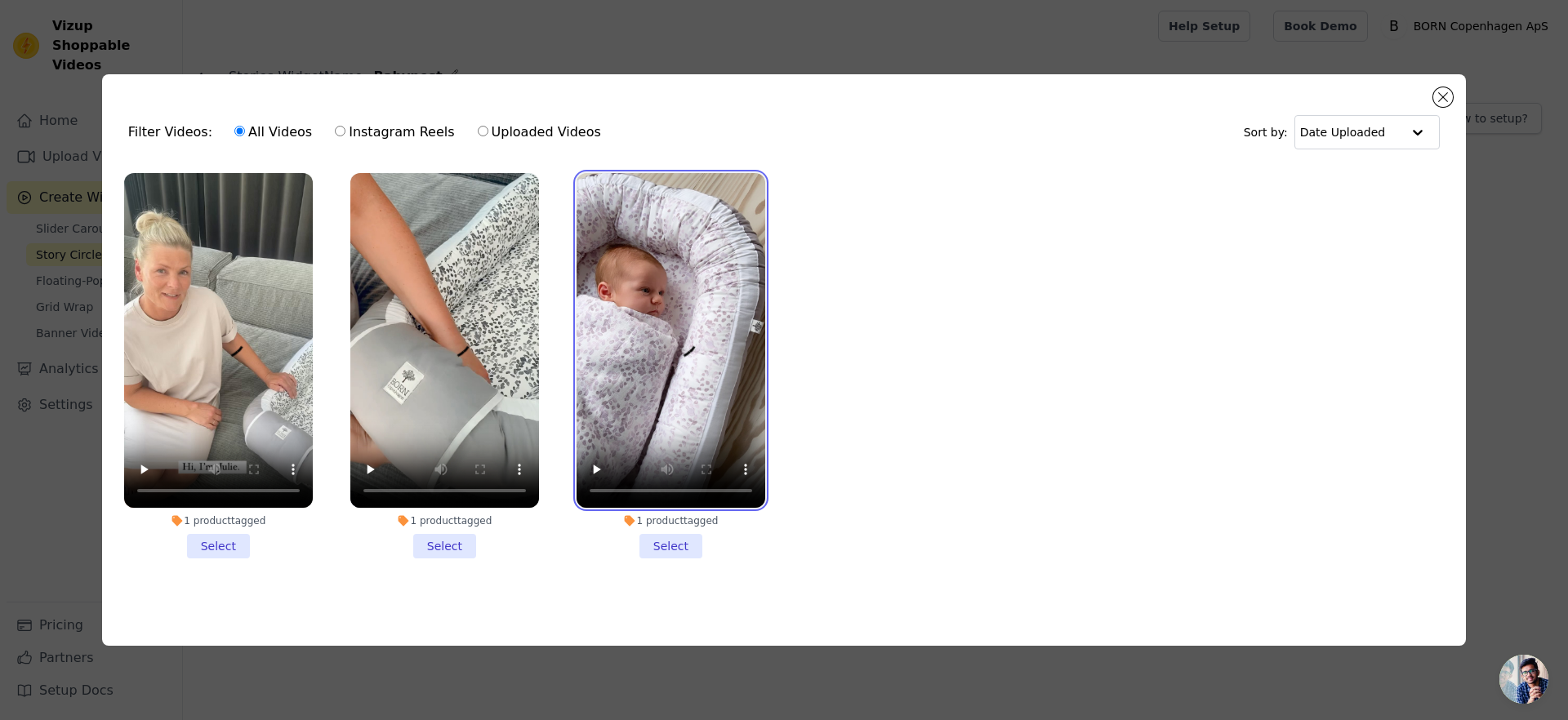
click at [636, 281] on video at bounding box center [671, 341] width 188 height 336
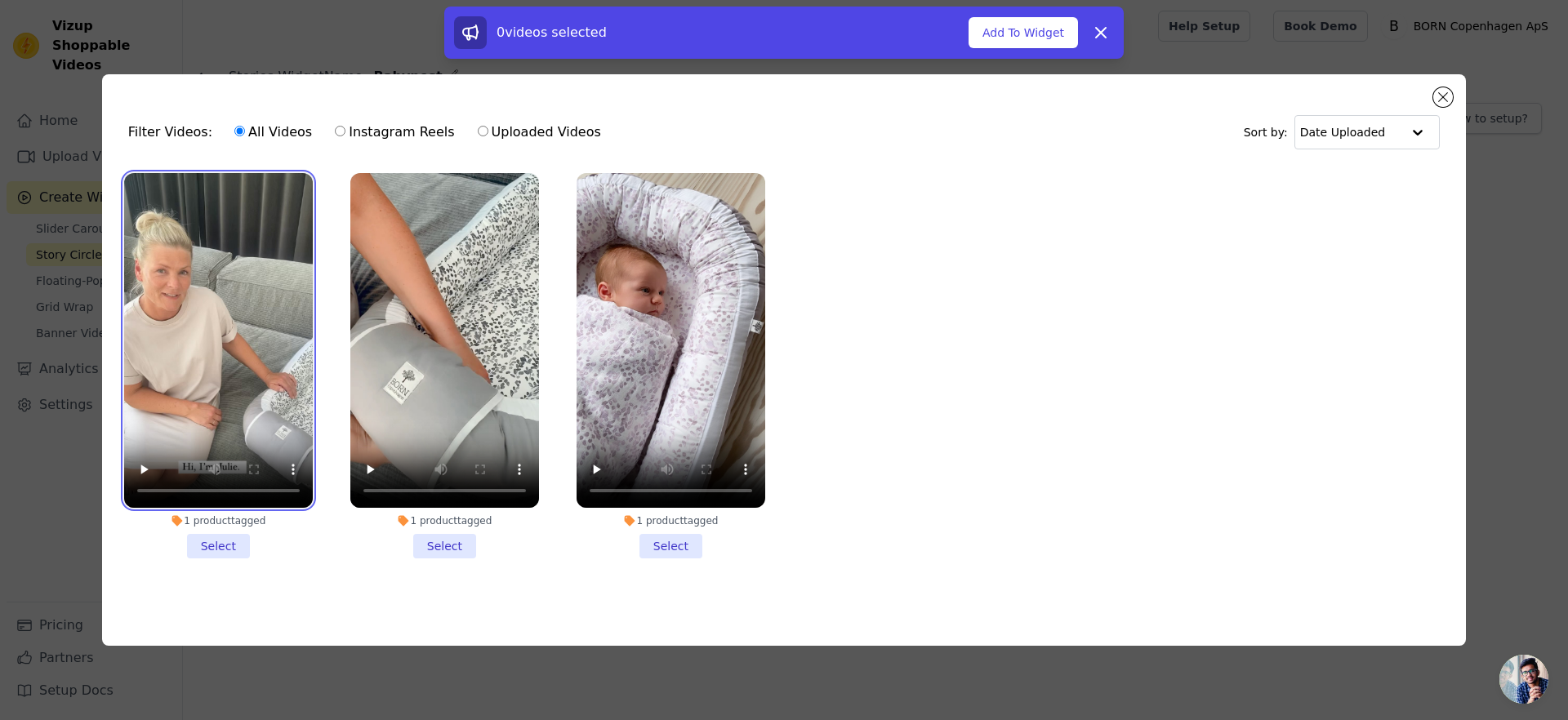
click at [242, 309] on video at bounding box center [218, 341] width 188 height 336
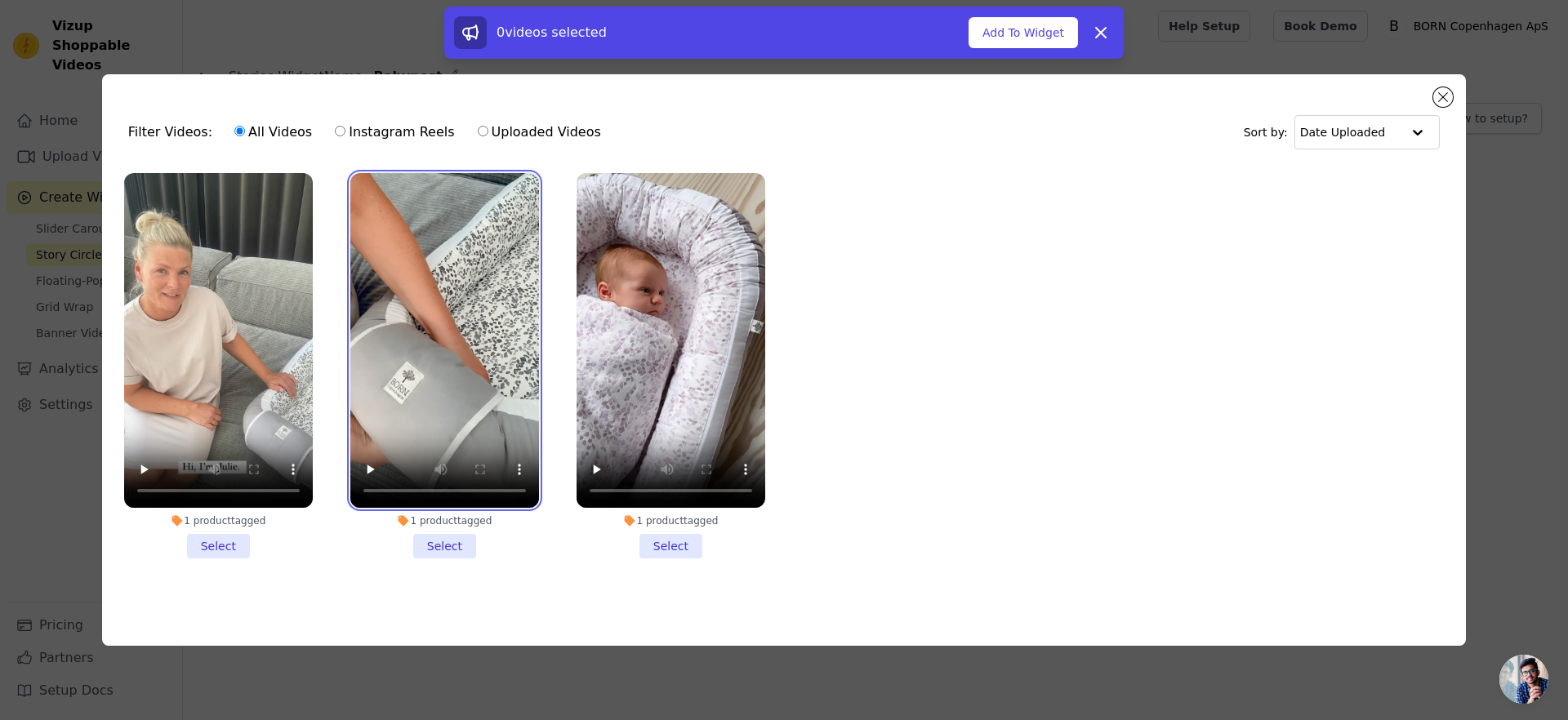
click at [415, 297] on video at bounding box center [445, 341] width 188 height 336
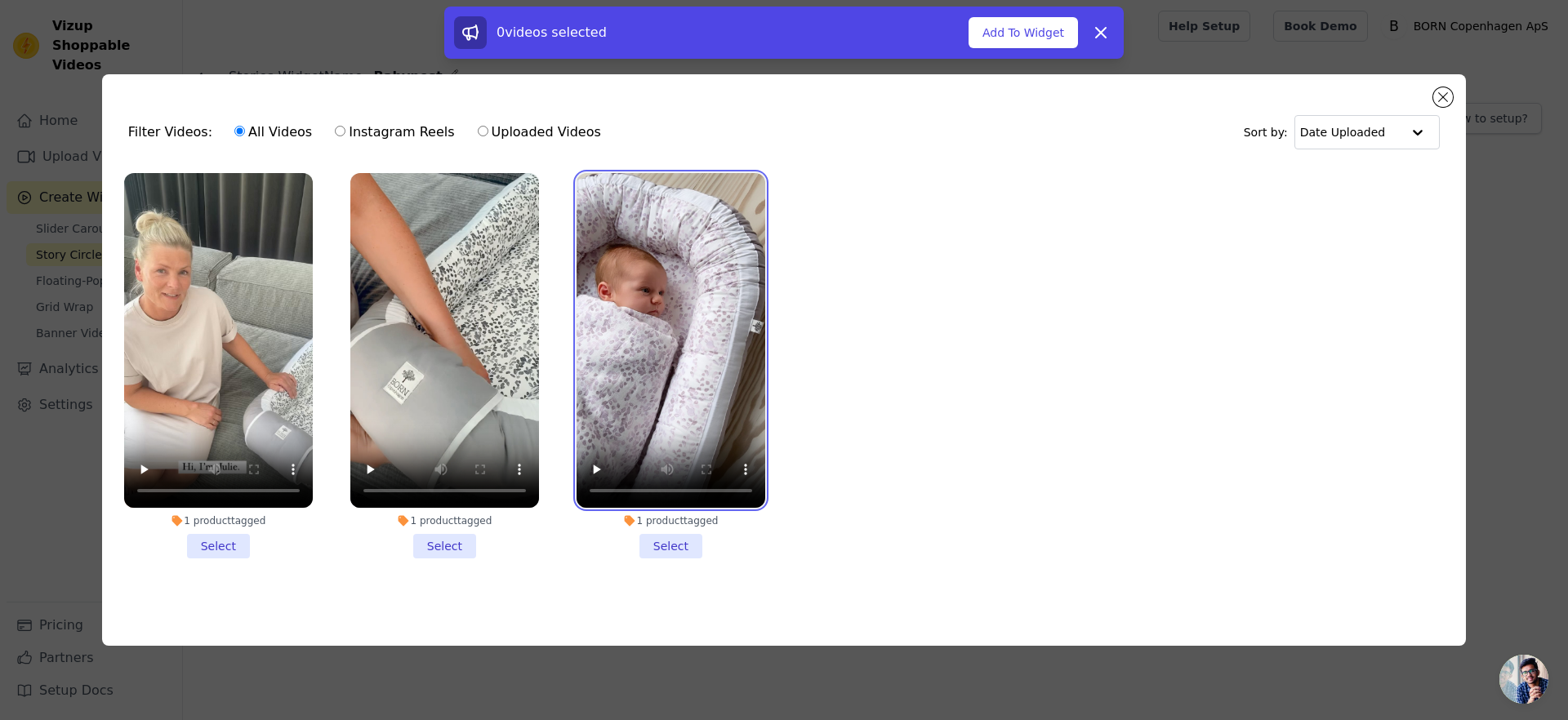
click at [617, 298] on video at bounding box center [671, 341] width 188 height 336
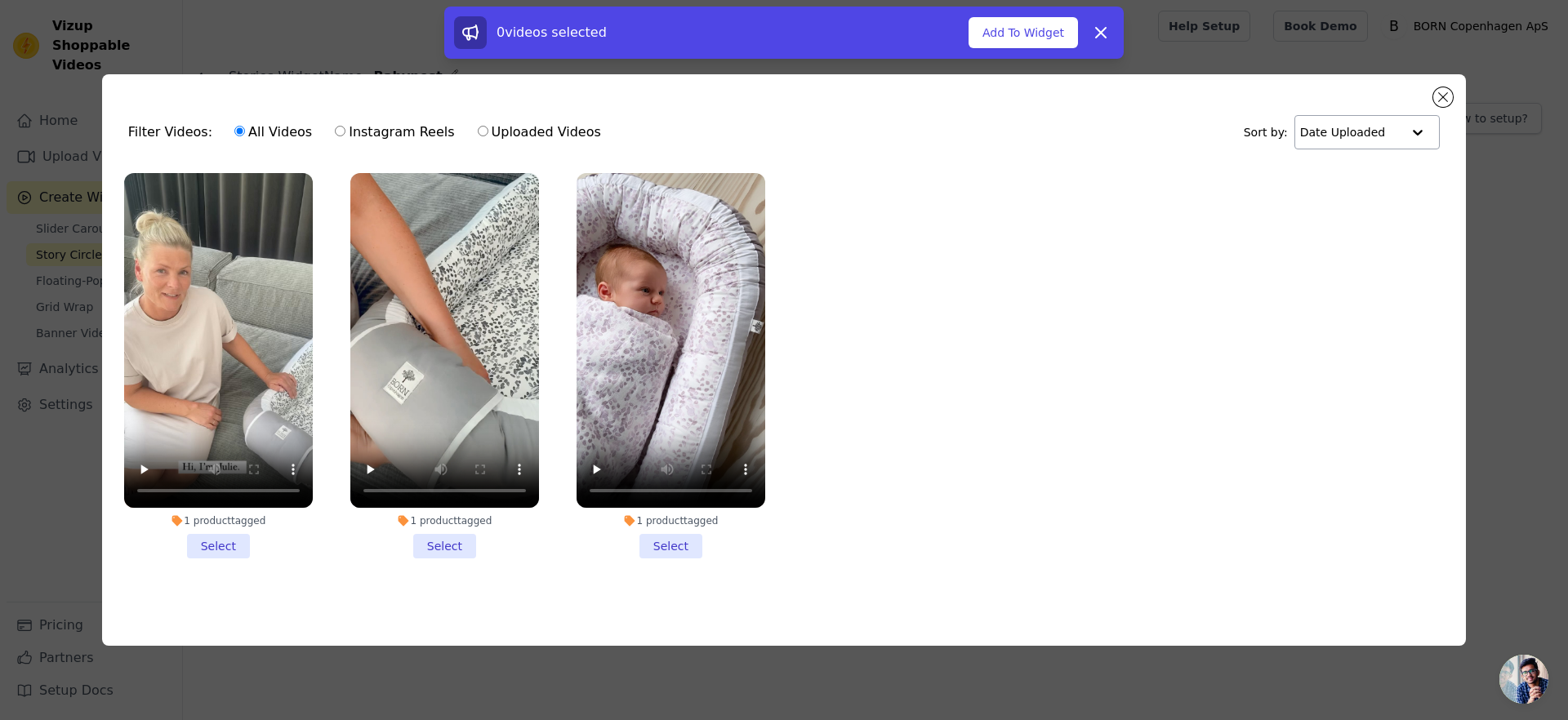
click at [1413, 138] on div at bounding box center [1417, 132] width 33 height 33
click at [1451, 92] on button "Close modal" at bounding box center [1442, 97] width 20 height 20
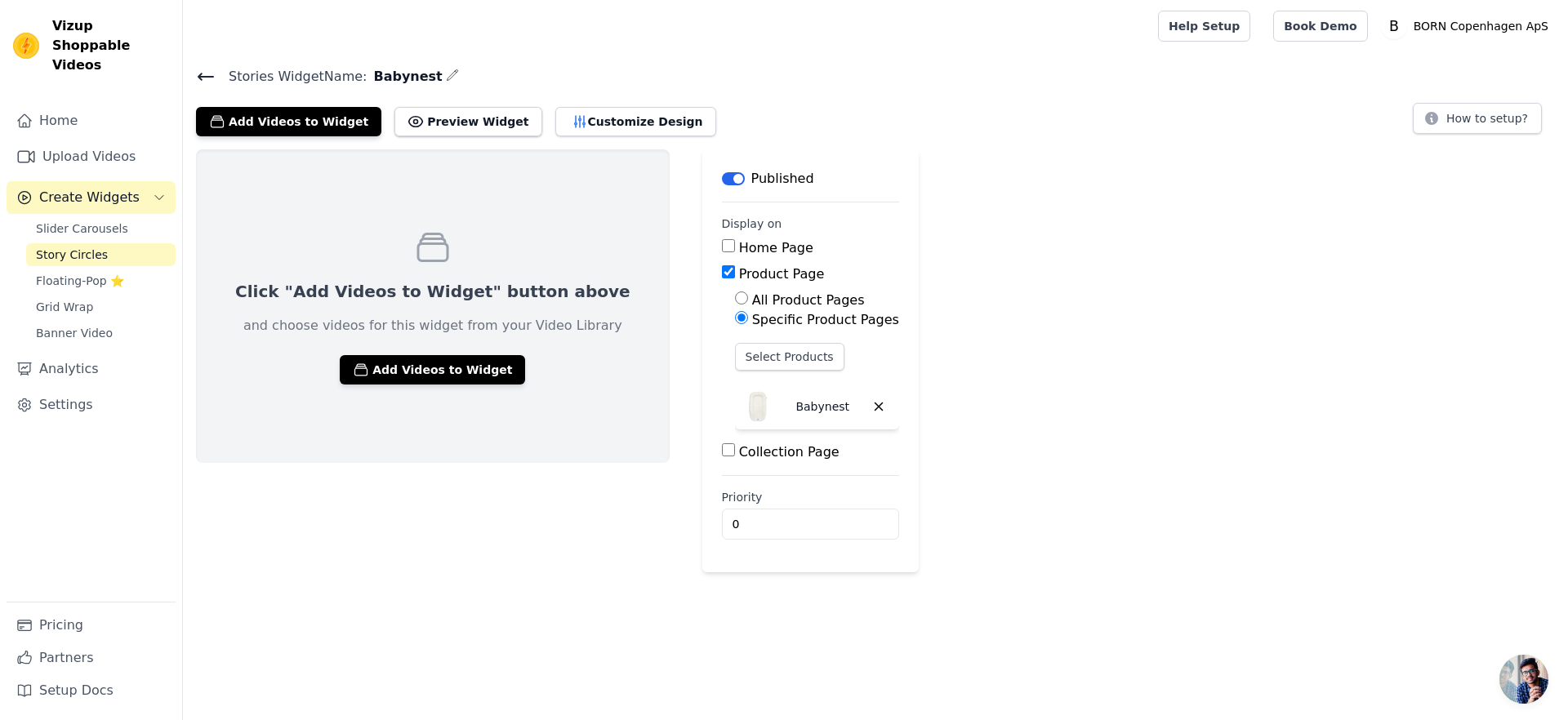
drag, startPoint x: 471, startPoint y: 524, endPoint x: 402, endPoint y: 394, distance: 147.2
click at [470, 524] on div "Click "Add Videos to Widget" button above and choose videos for this widget fro…" at bounding box center [432, 360] width 474 height 423
click at [88, 388] on link "Settings" at bounding box center [91, 404] width 169 height 33
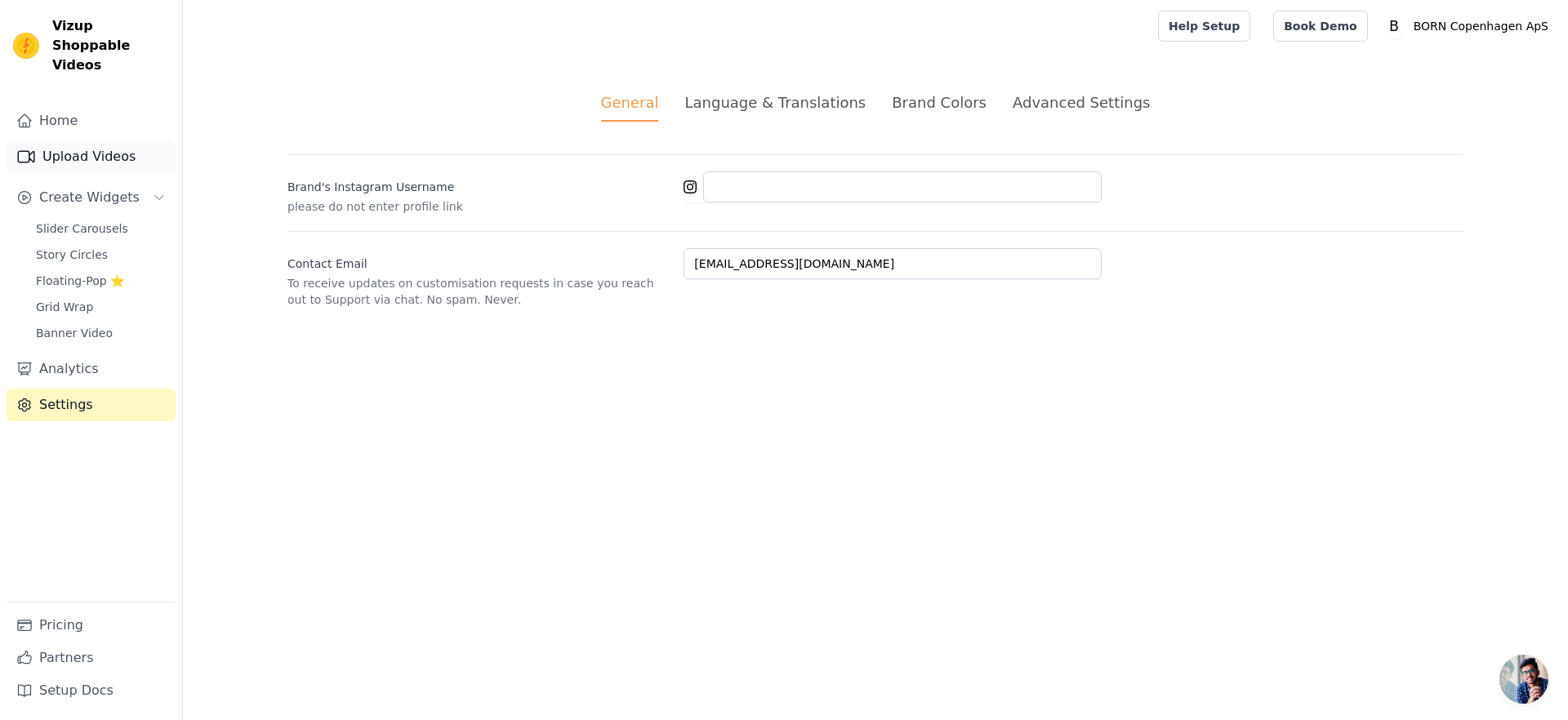
click at [99, 141] on link "Upload Videos" at bounding box center [91, 157] width 169 height 33
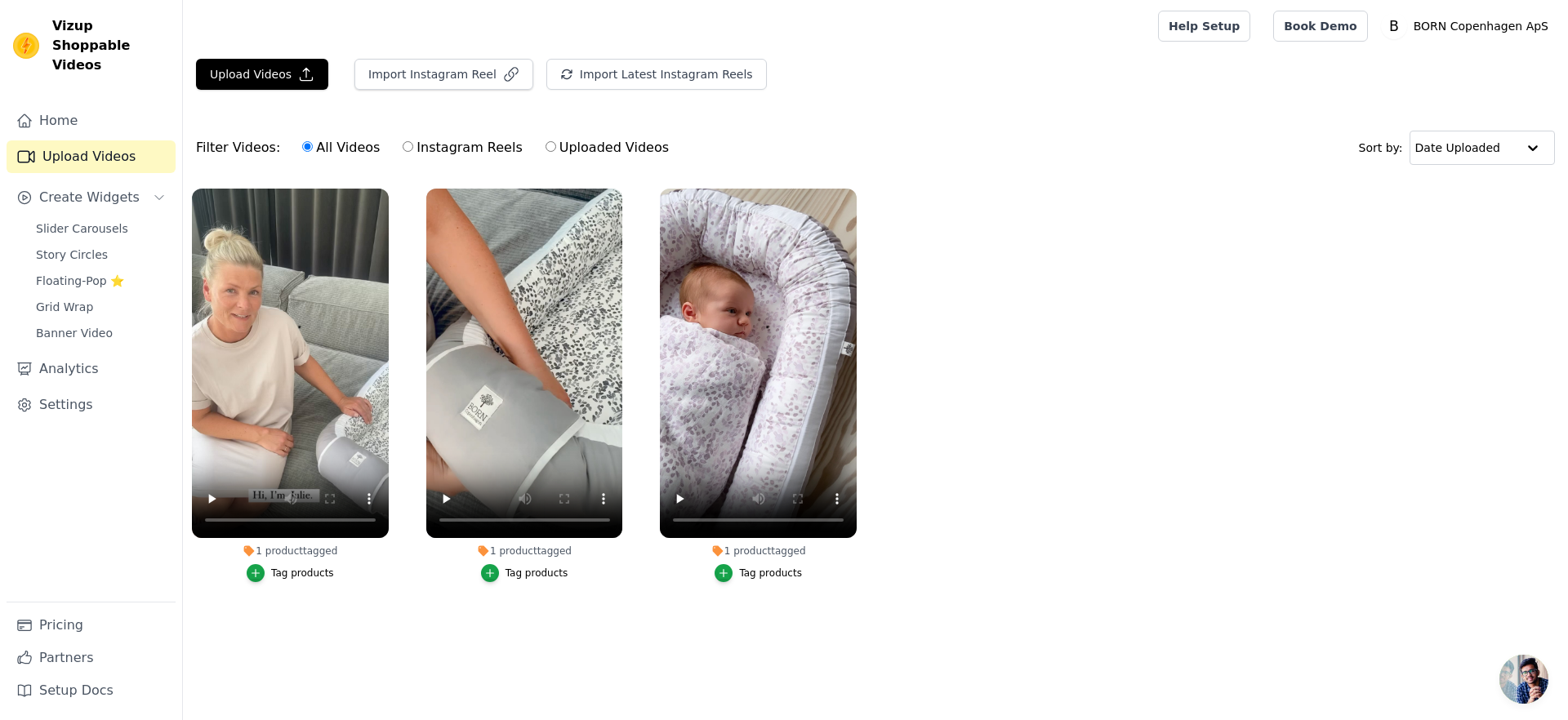
click at [464, 143] on label "Instagram Reels" at bounding box center [461, 147] width 121 height 22
click at [414, 143] on input "Instagram Reels" at bounding box center [407, 146] width 10 height 10
radio input "true"
click at [611, 64] on button "Import Latest Instagram Reels" at bounding box center [656, 74] width 220 height 31
click at [503, 71] on icon "button" at bounding box center [510, 74] width 16 height 16
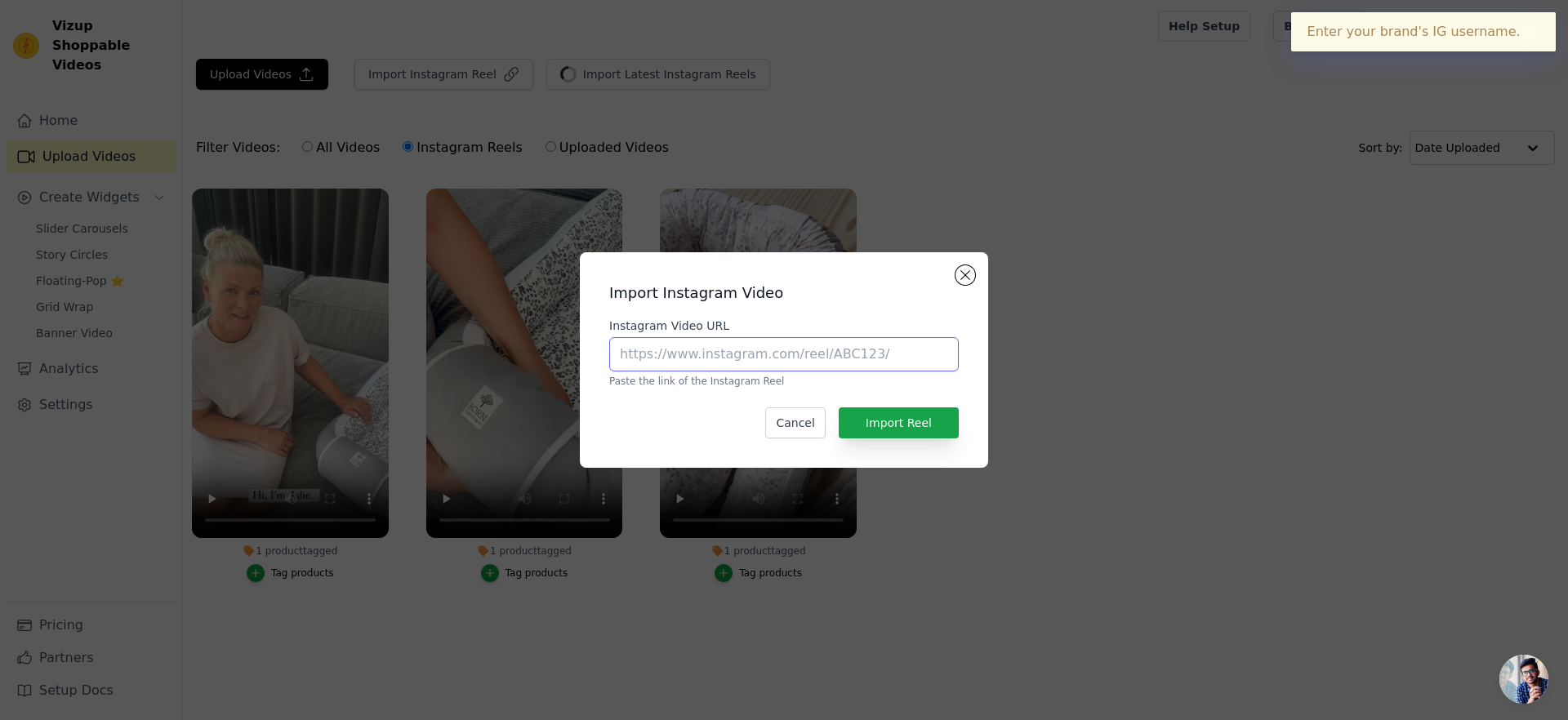
click at [758, 340] on input "Instagram Video URL" at bounding box center [784, 354] width 350 height 35
paste input "https://www.instagram.com/reel/CViDMvMJ9Nn/"
type input "https://www.instagram.com/reel/CViDMvMJ9Nn/"
click at [938, 413] on button "Import Reel" at bounding box center [898, 422] width 120 height 31
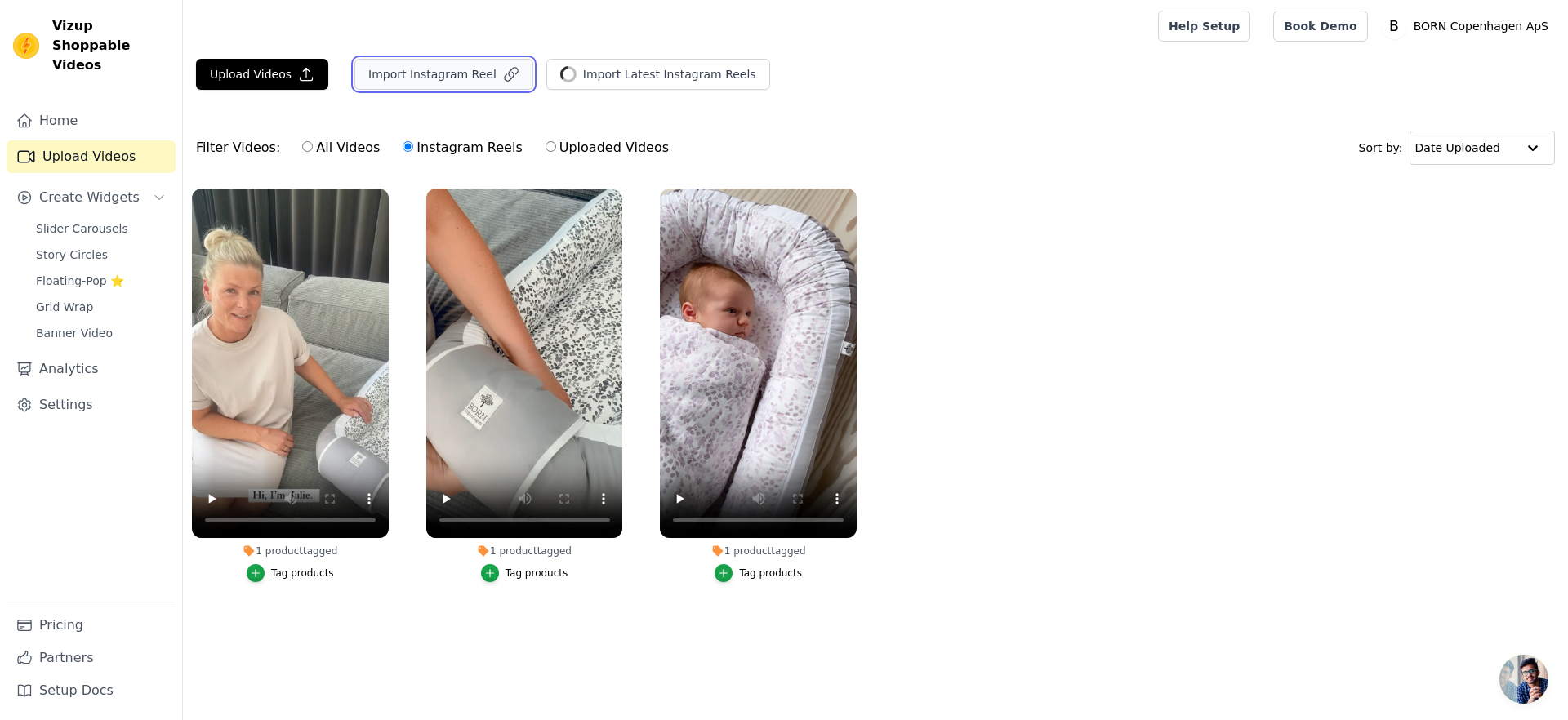
click at [464, 72] on button "Import Instagram Reel" at bounding box center [444, 74] width 179 height 31
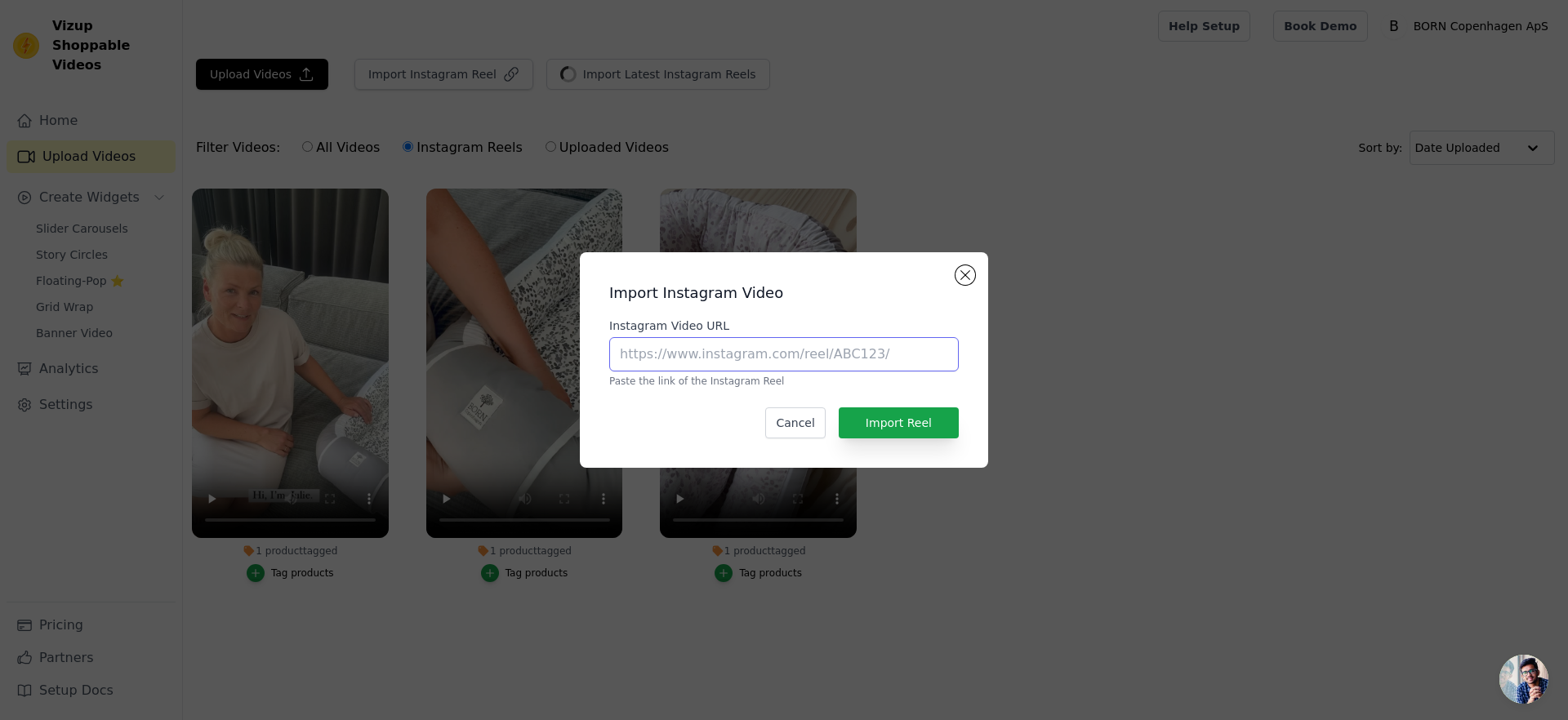
click at [652, 351] on input "Instagram Video URL" at bounding box center [784, 354] width 350 height 35
paste input "https://www.instagram.com/reel/CS_nKmHDlfN/"
type input "https://www.instagram.com/reel/CS_nKmHDlfN/"
click at [912, 423] on button "Import Reel" at bounding box center [898, 422] width 120 height 31
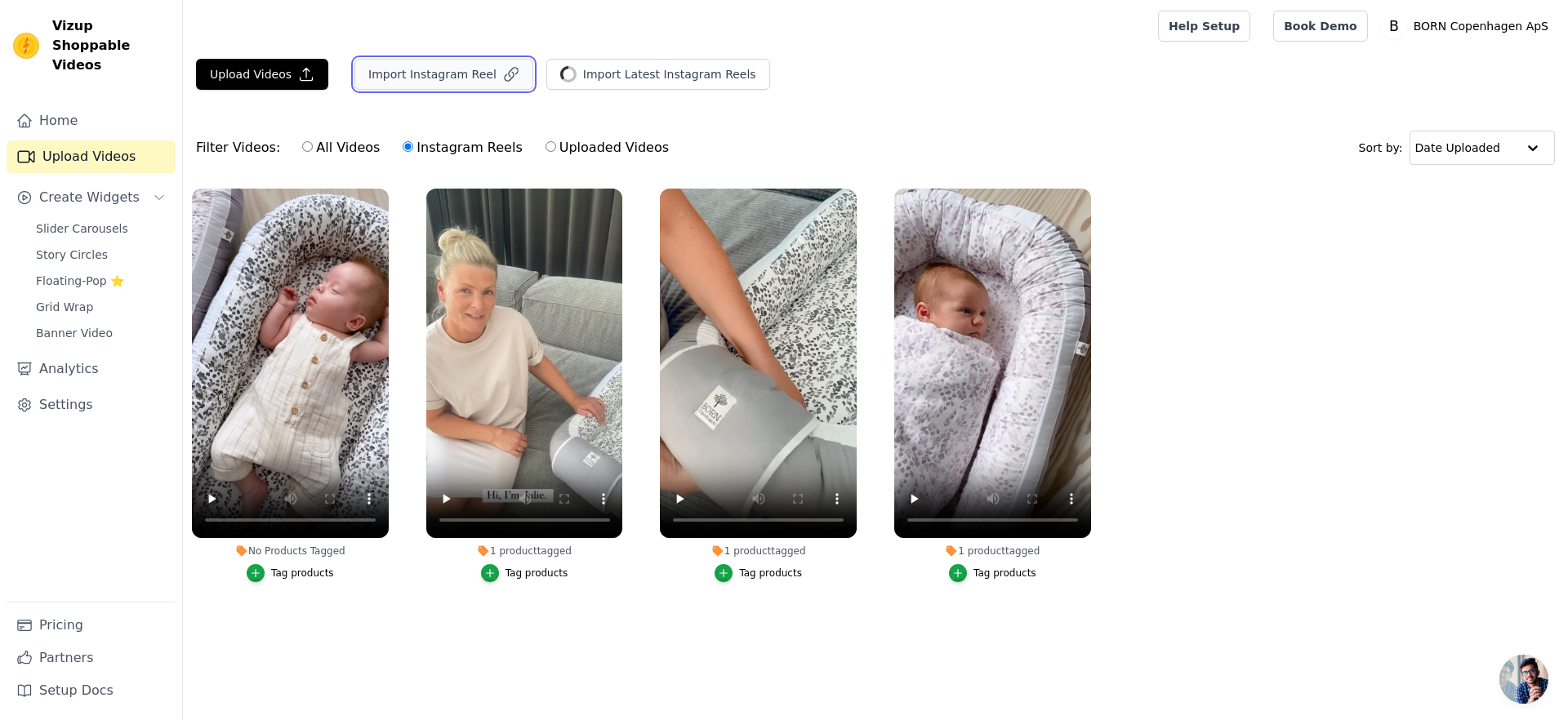
click at [460, 83] on button "Import Instagram Reel" at bounding box center [444, 74] width 179 height 31
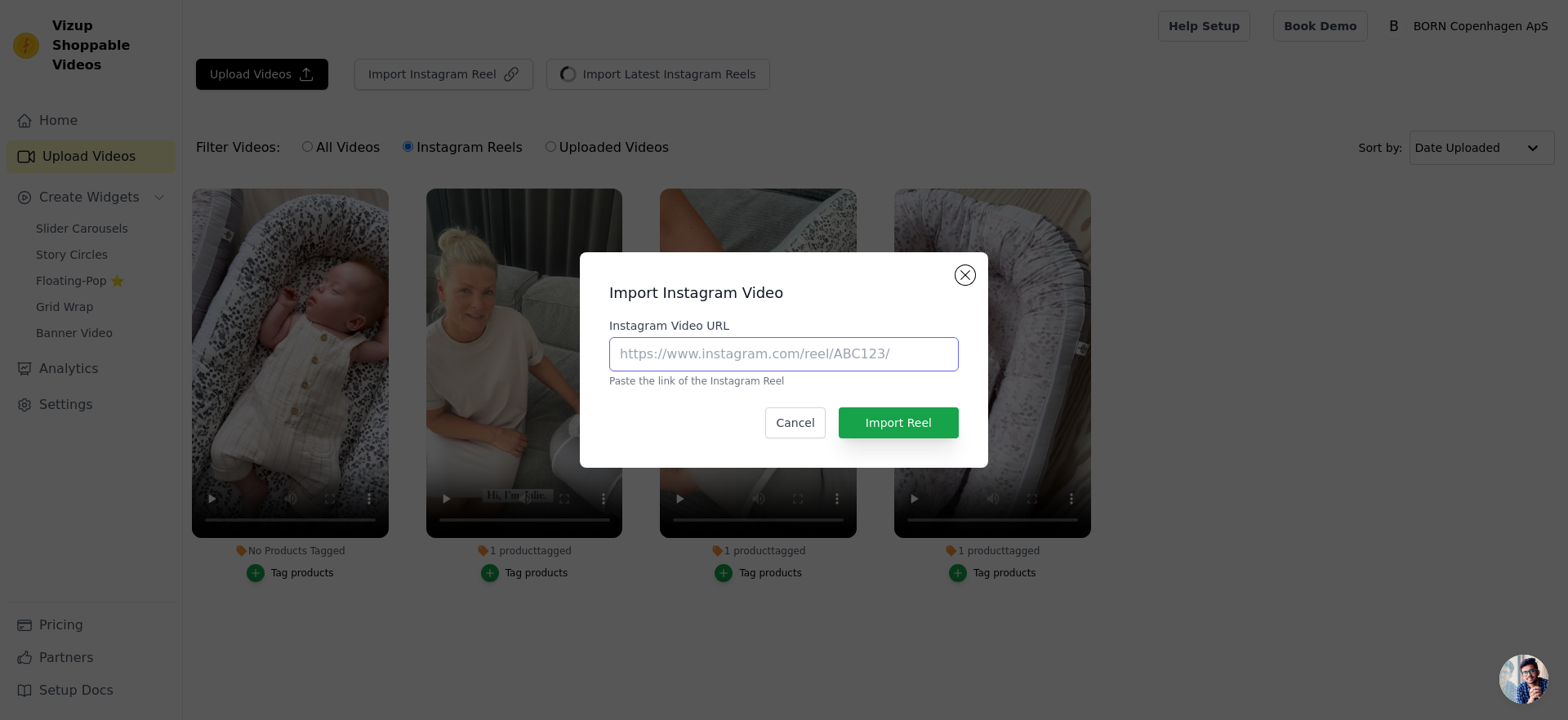
click at [689, 369] on input "Instagram Video URL" at bounding box center [784, 354] width 350 height 35
paste input "https://www.instagram.com/reel/BoGkFQRCYmJ/"
type input "https://www.instagram.com/reel/BoGkFQRCYmJ/"
click at [935, 414] on button "Import Reel" at bounding box center [898, 422] width 120 height 31
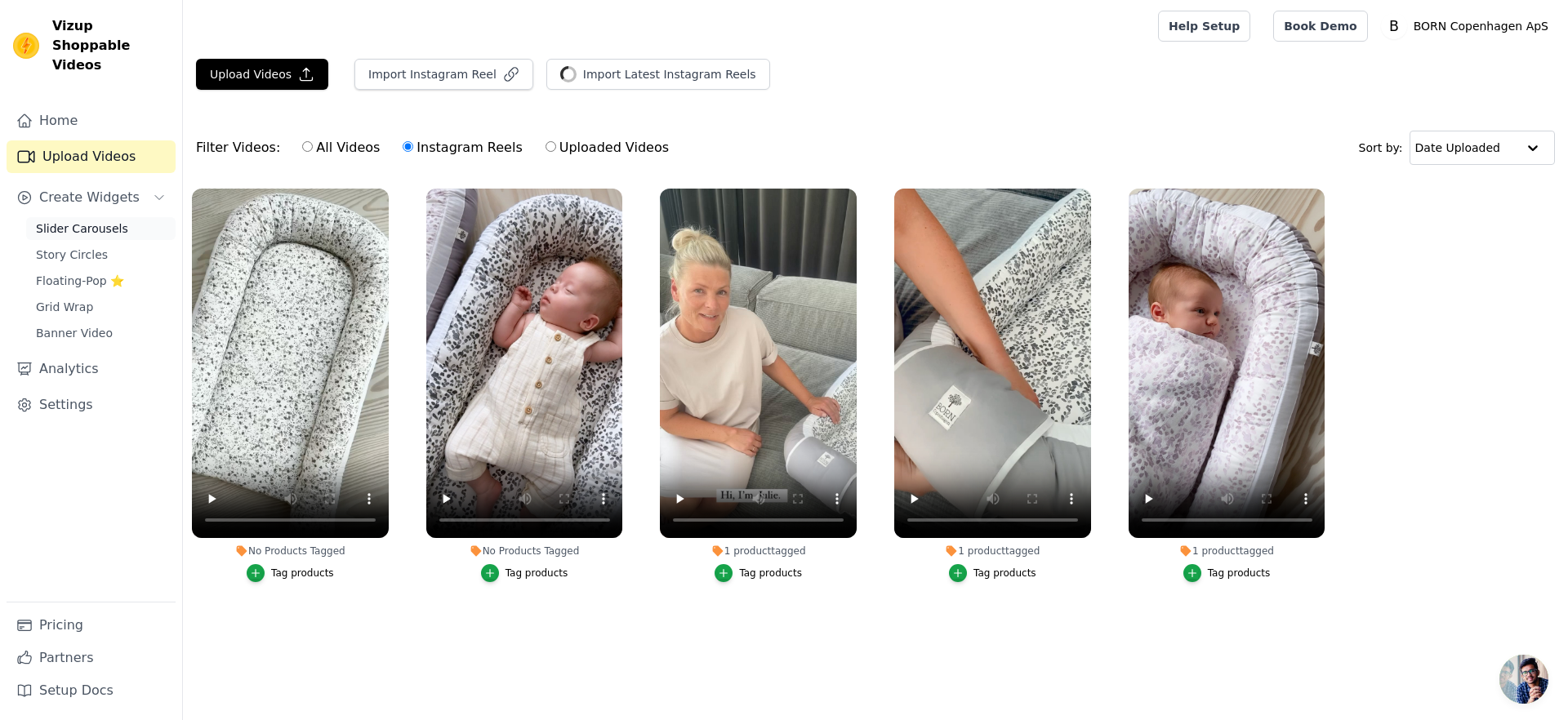
click at [91, 220] on span "Slider Carousels" at bounding box center [82, 228] width 92 height 16
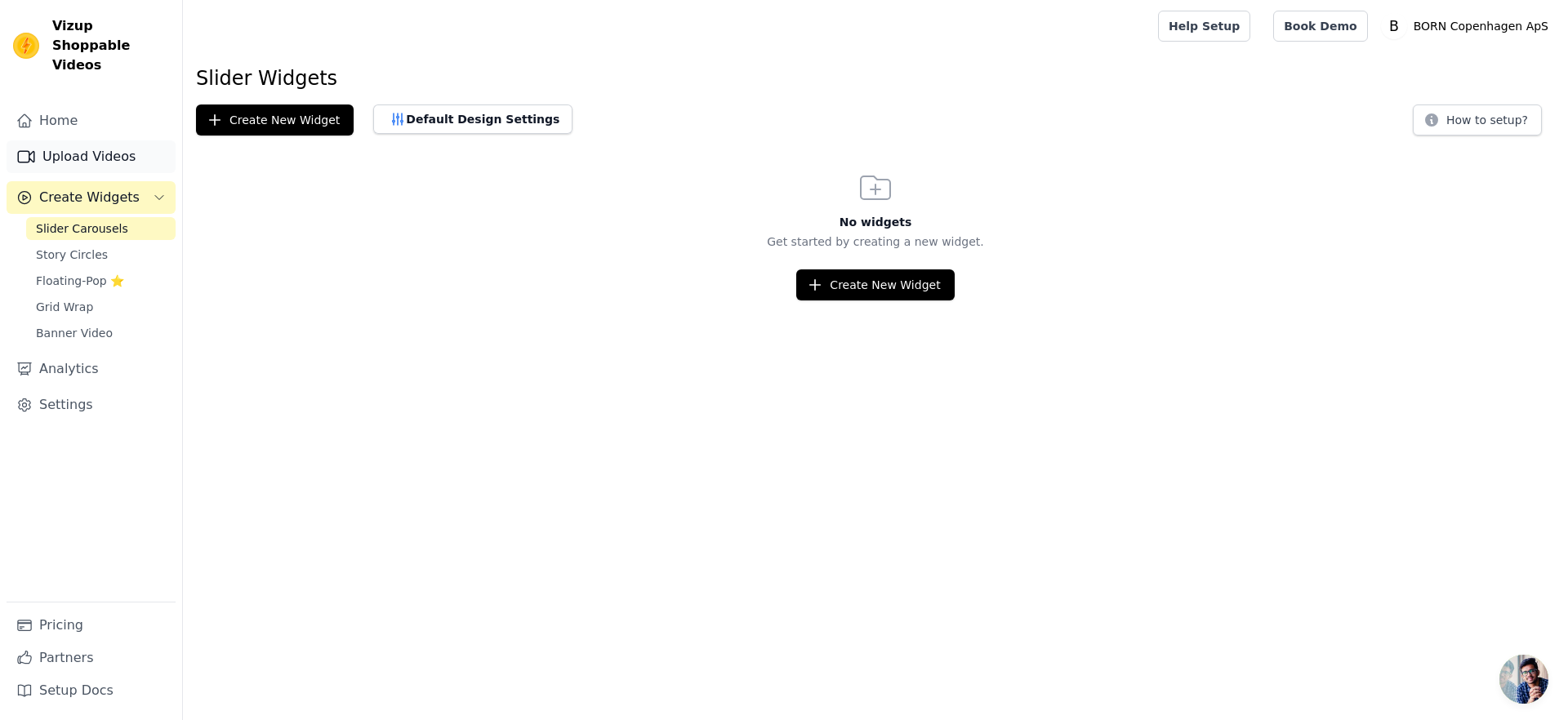
click at [105, 141] on link "Upload Videos" at bounding box center [91, 157] width 169 height 33
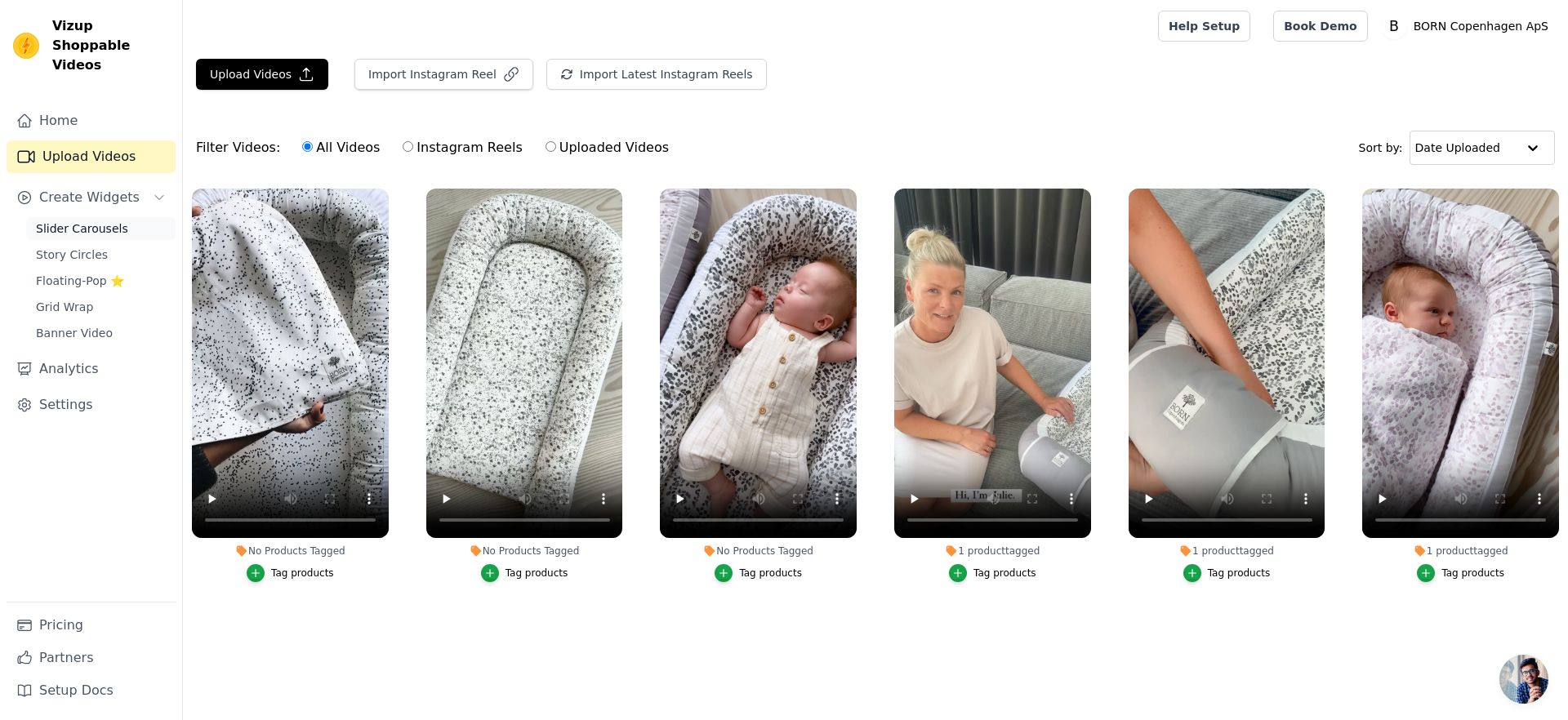
click at [98, 220] on span "Slider Carousels" at bounding box center [82, 228] width 92 height 16
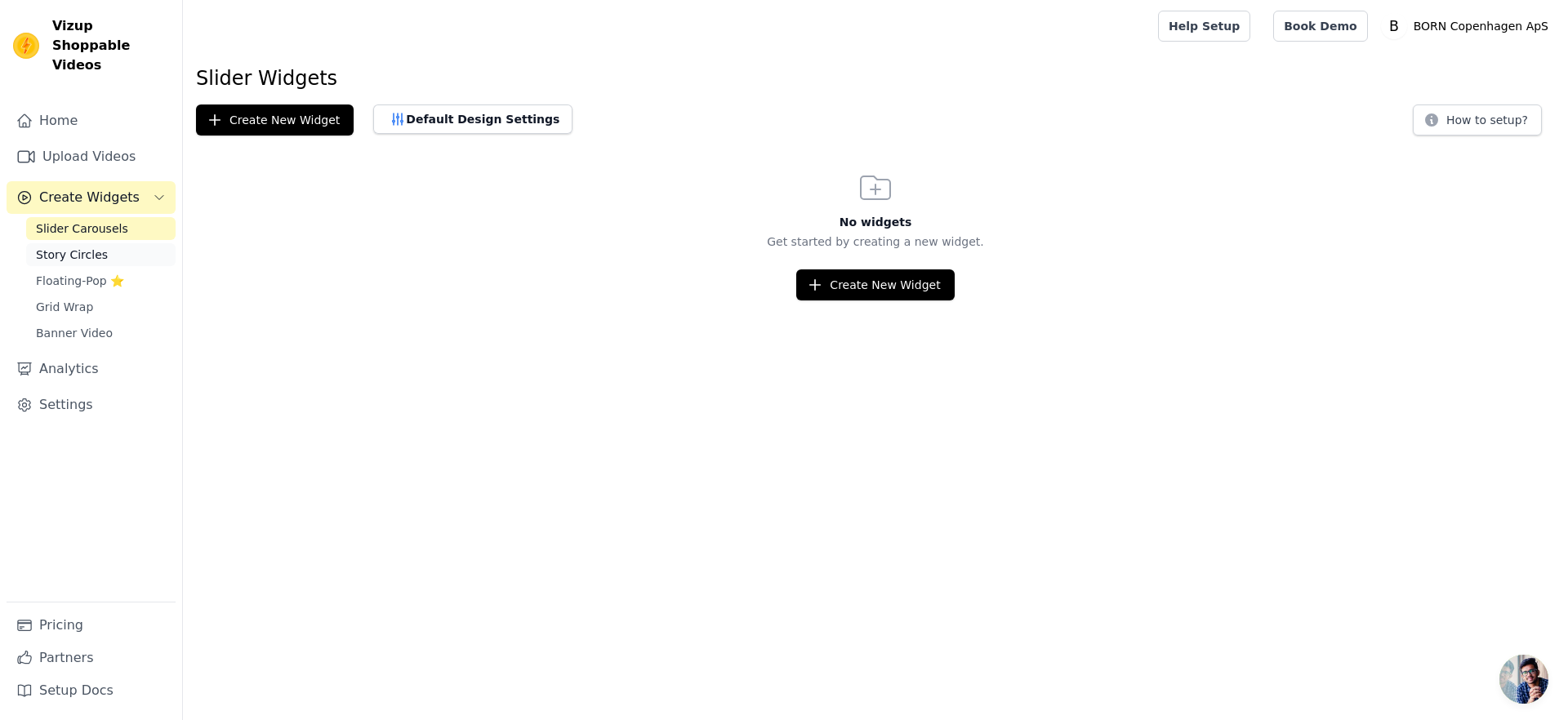
click at [127, 243] on link "Story Circles" at bounding box center [100, 254] width 149 height 22
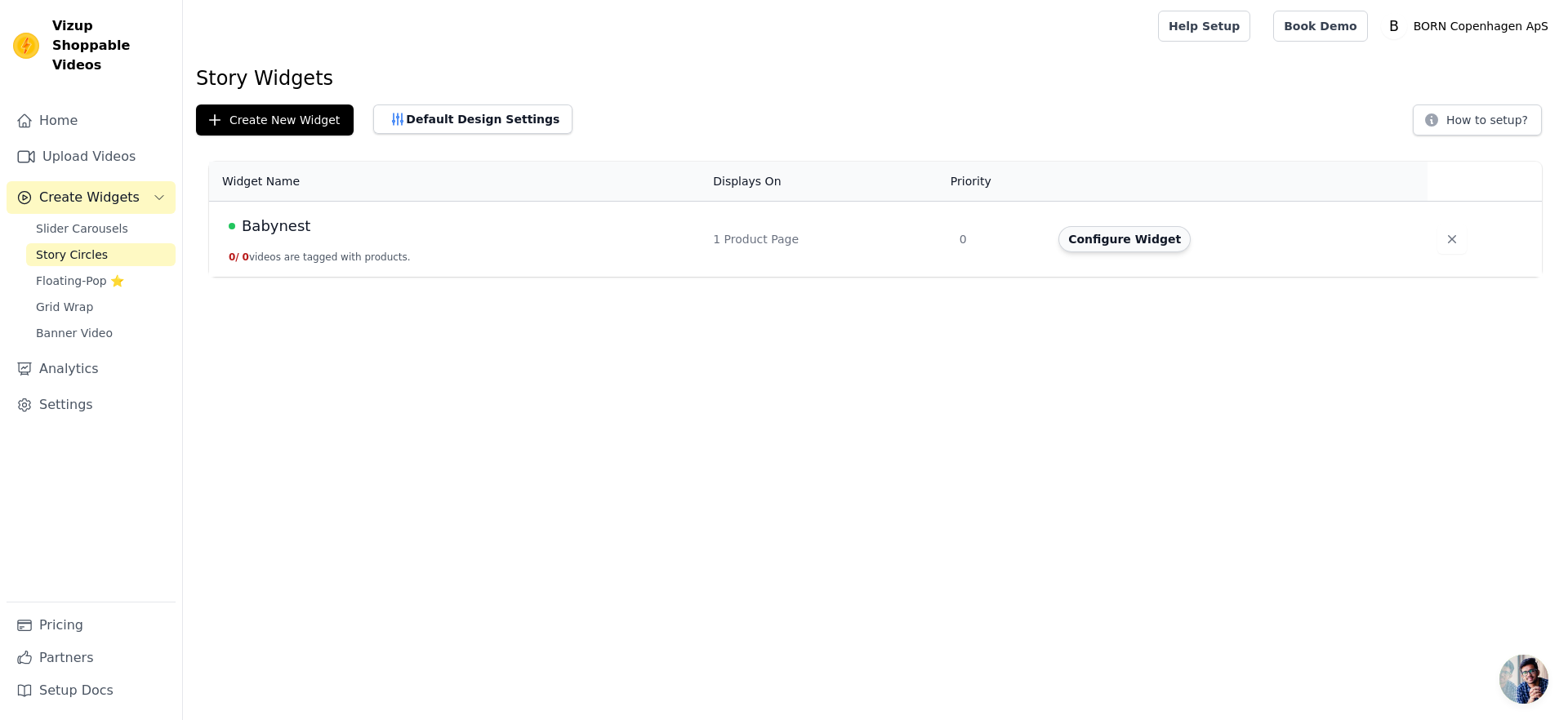
click at [1134, 236] on button "Configure Widget" at bounding box center [1123, 239] width 132 height 26
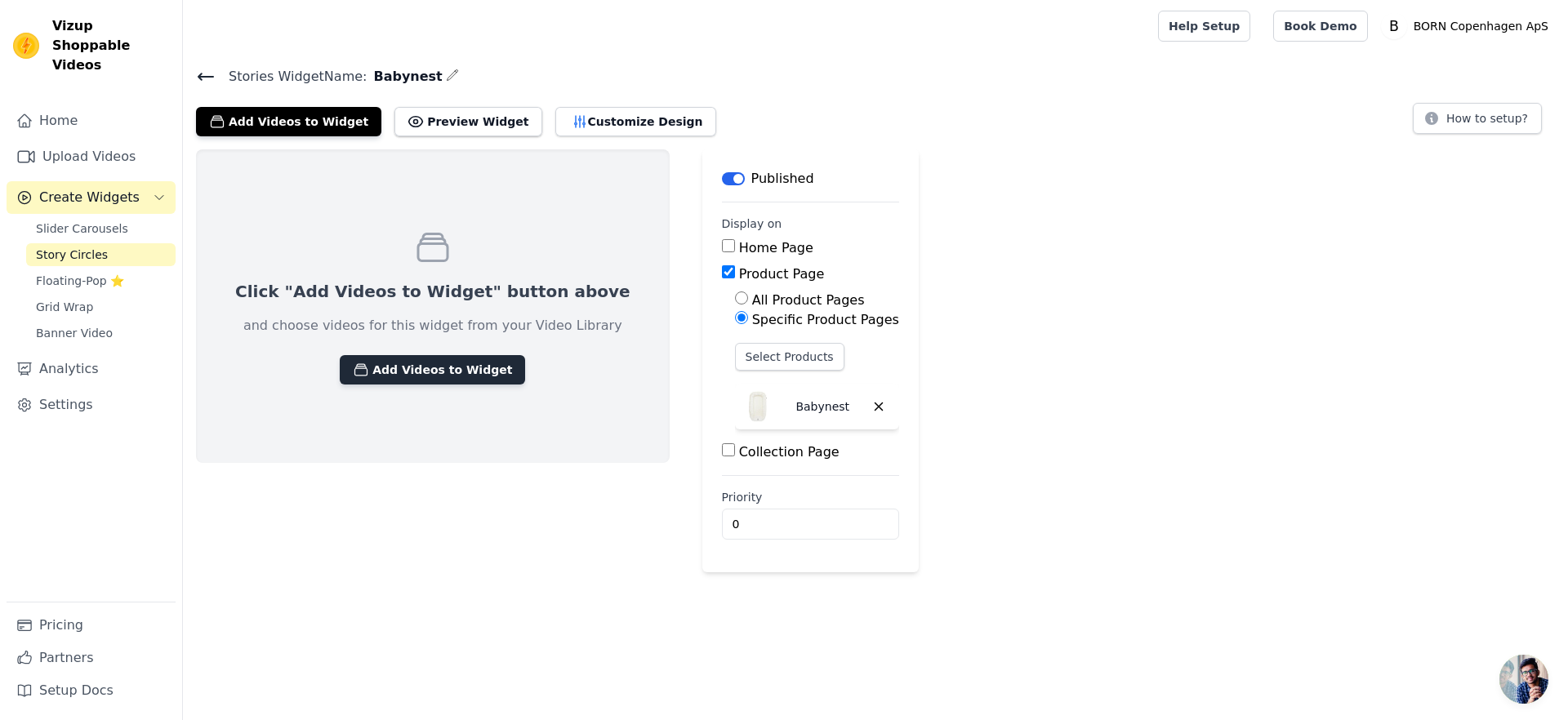
click at [406, 356] on button "Add Videos to Widget" at bounding box center [432, 369] width 186 height 29
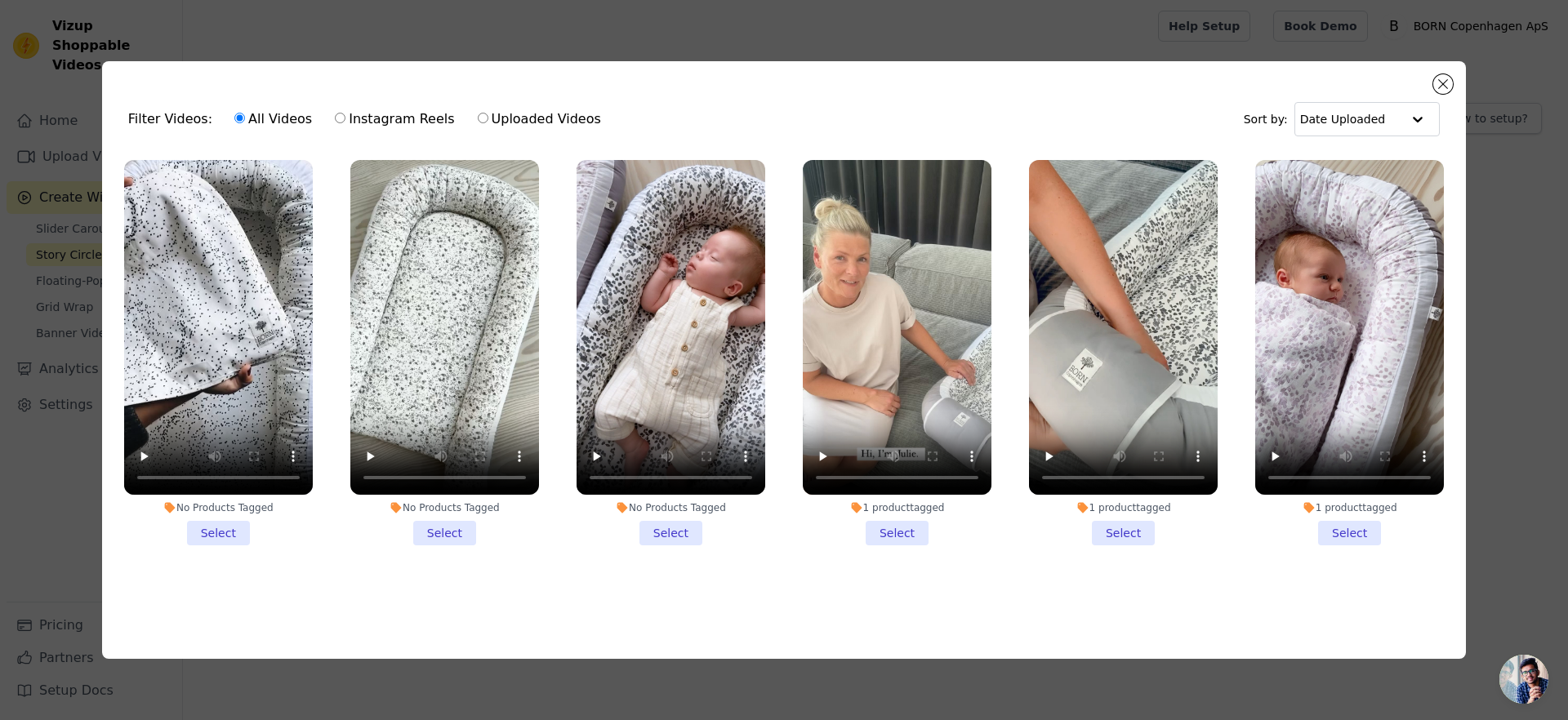
click at [209, 537] on li "No Products Tagged Select" at bounding box center [218, 353] width 188 height 386
click at [0, 0] on input "No Products Tagged Select" at bounding box center [0, 0] width 0 height 0
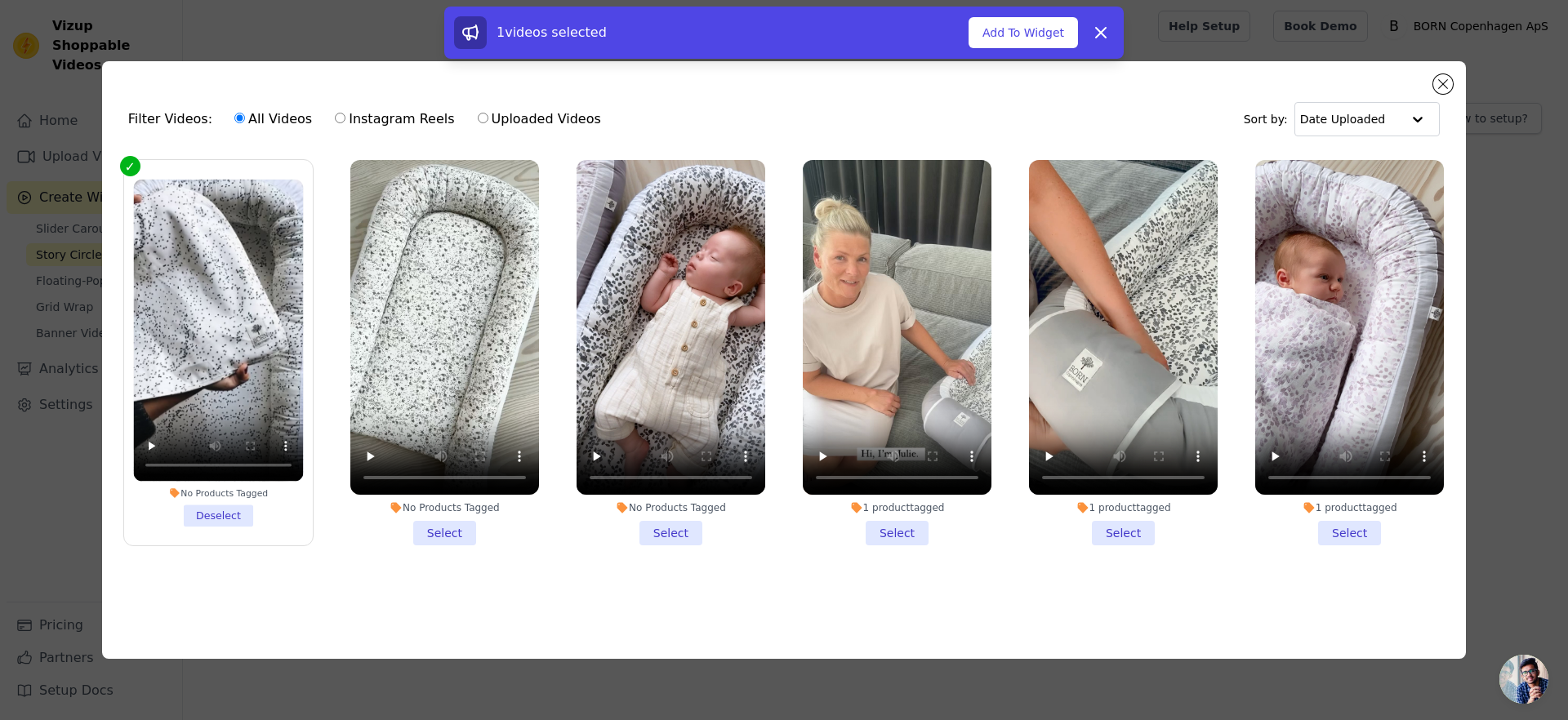
click at [435, 532] on li "No Products Tagged Select" at bounding box center [445, 353] width 188 height 386
click at [0, 0] on input "No Products Tagged Select" at bounding box center [0, 0] width 0 height 0
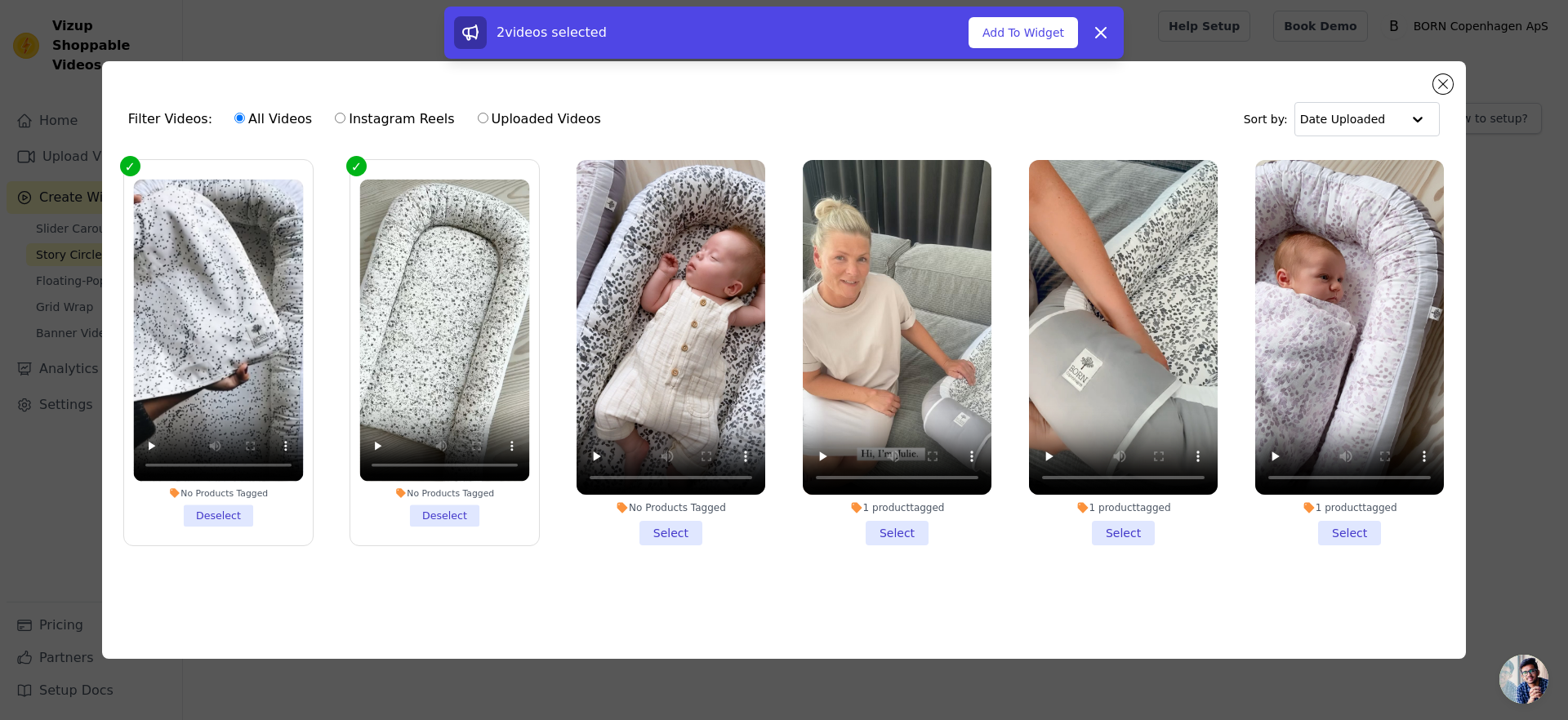
click at [664, 525] on li "No Products Tagged Select" at bounding box center [671, 353] width 188 height 386
click at [0, 0] on input "No Products Tagged Select" at bounding box center [0, 0] width 0 height 0
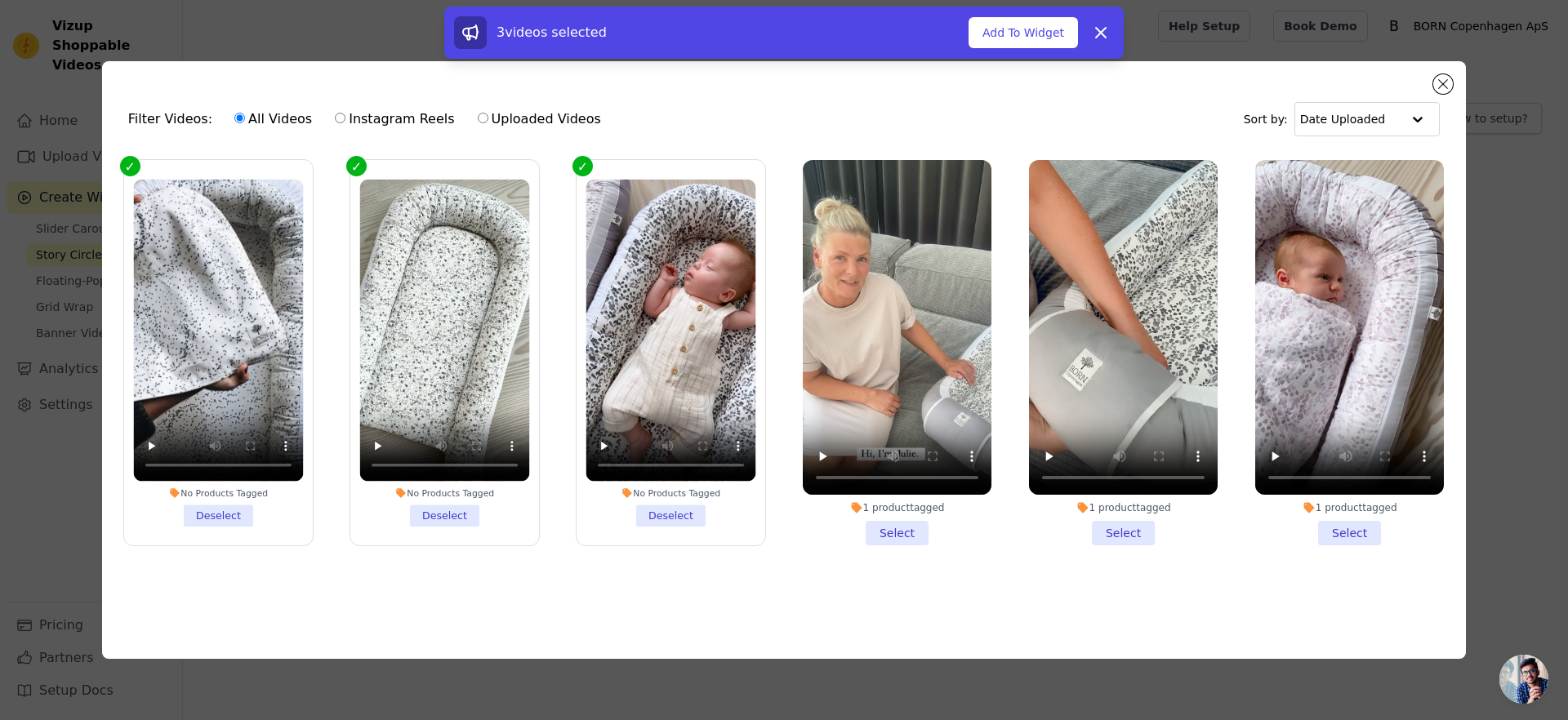
drag, startPoint x: 1119, startPoint y: 527, endPoint x: 1215, endPoint y: 532, distance: 96.1
click at [1120, 527] on li "1 product tagged Select" at bounding box center [1123, 353] width 188 height 386
click at [0, 0] on input "1 product tagged Select" at bounding box center [0, 0] width 0 height 0
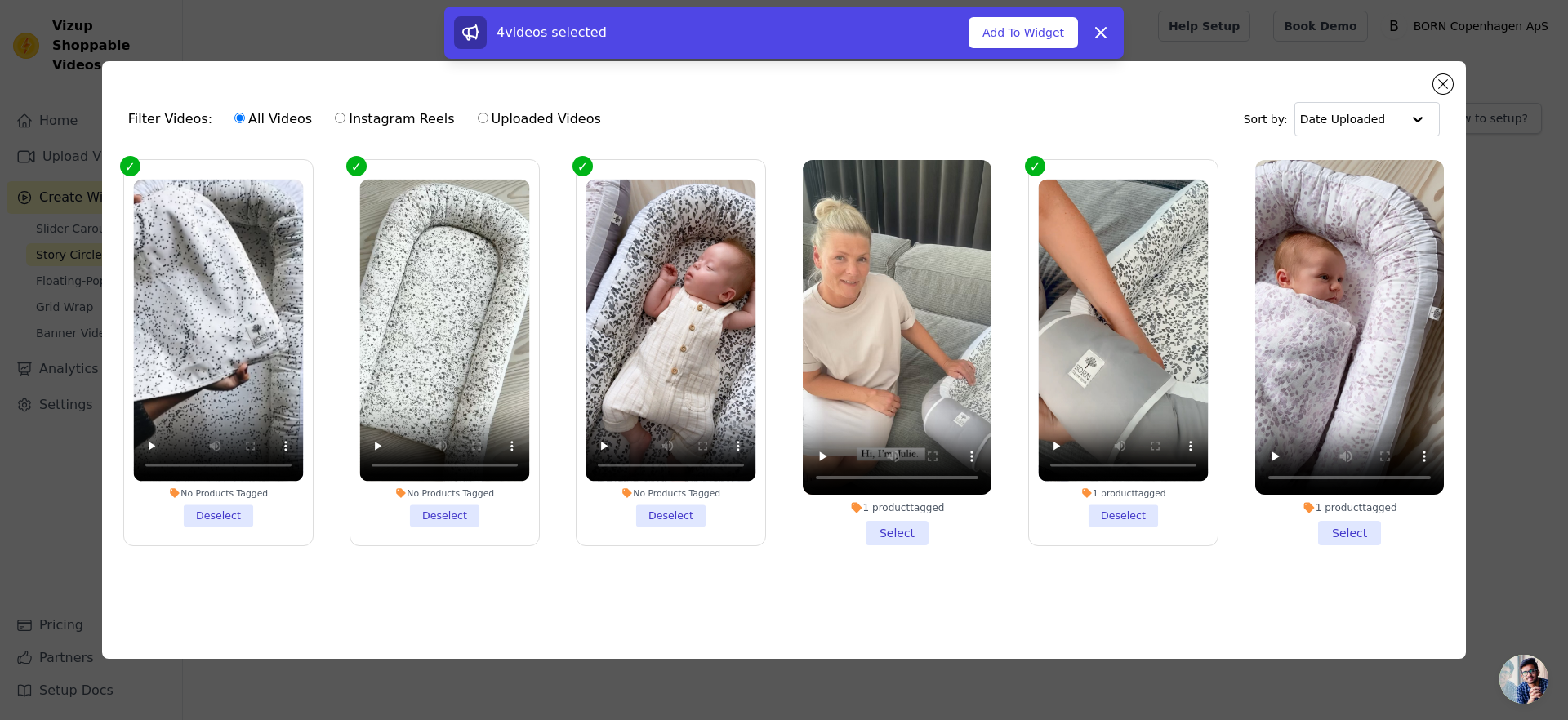
click at [1345, 534] on li "1 product tagged Select" at bounding box center [1349, 353] width 188 height 386
click at [0, 0] on input "1 product tagged Select" at bounding box center [0, 0] width 0 height 0
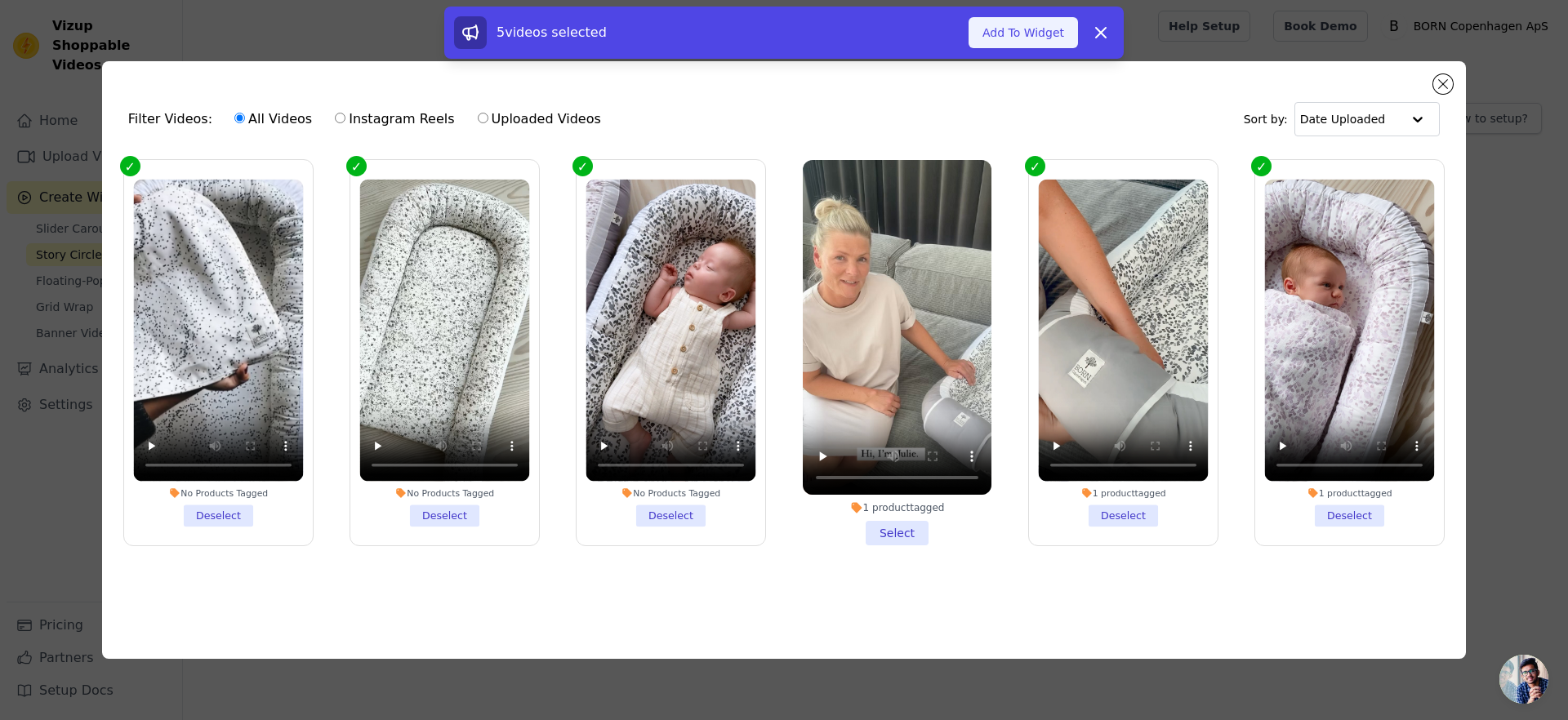
click at [1020, 32] on button "Add To Widget" at bounding box center [1023, 32] width 110 height 31
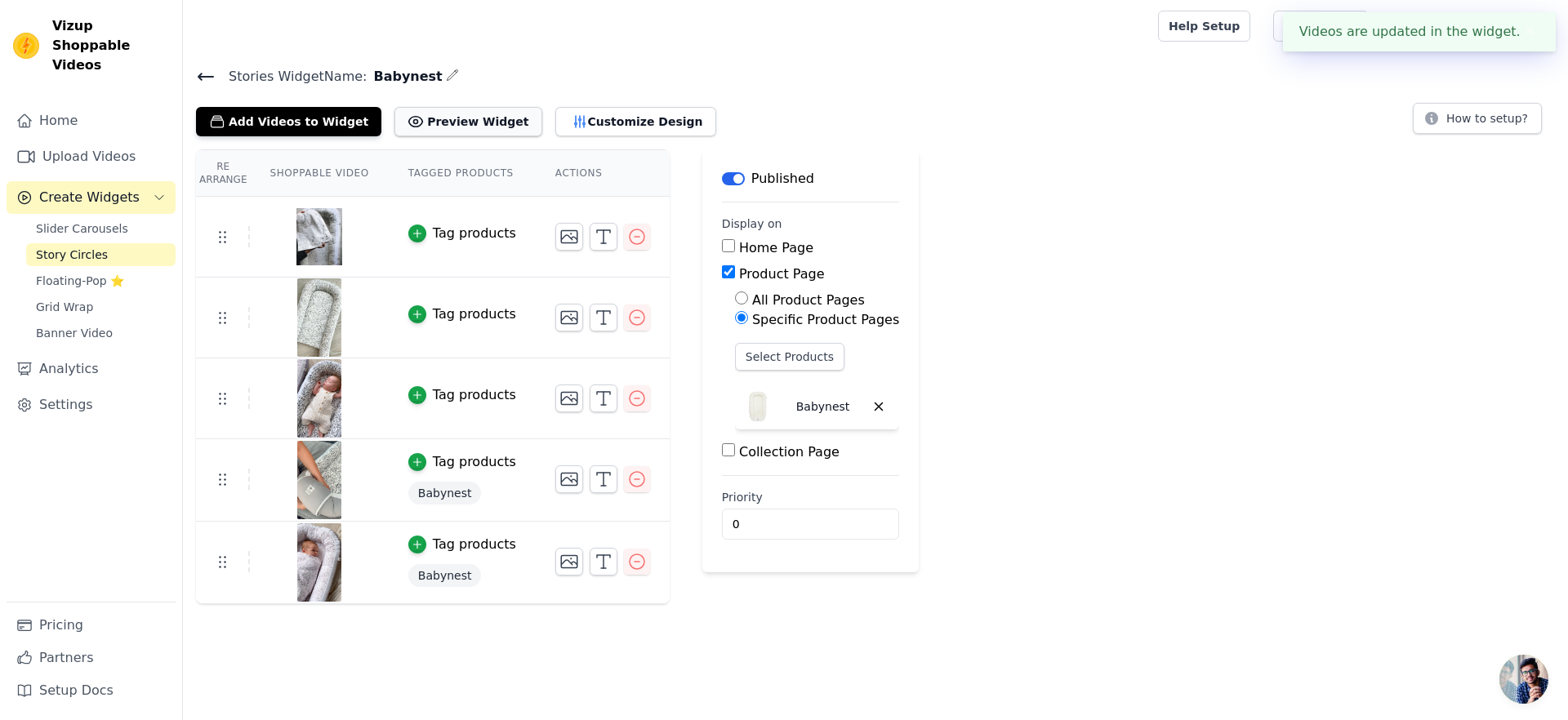
click at [450, 116] on button "Preview Widget" at bounding box center [468, 121] width 147 height 29
click at [771, 101] on div "Add Videos to Widget Preview Widget Customize Design How to setup?" at bounding box center [875, 118] width 1359 height 36
click at [630, 237] on icon "button" at bounding box center [637, 236] width 20 height 20
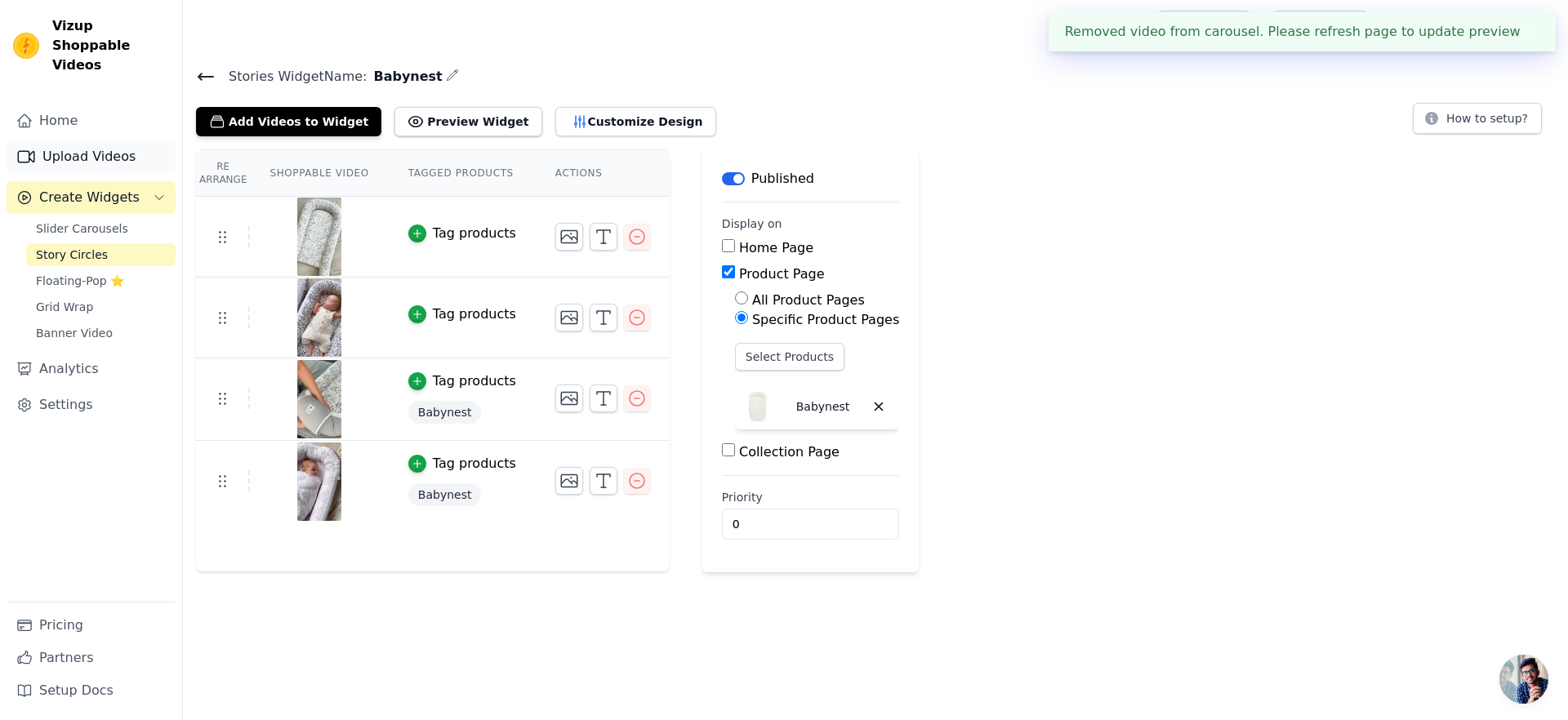
drag, startPoint x: 104, startPoint y: 148, endPoint x: 116, endPoint y: 149, distance: 12.0
click at [104, 148] on link "Upload Videos" at bounding box center [91, 157] width 169 height 33
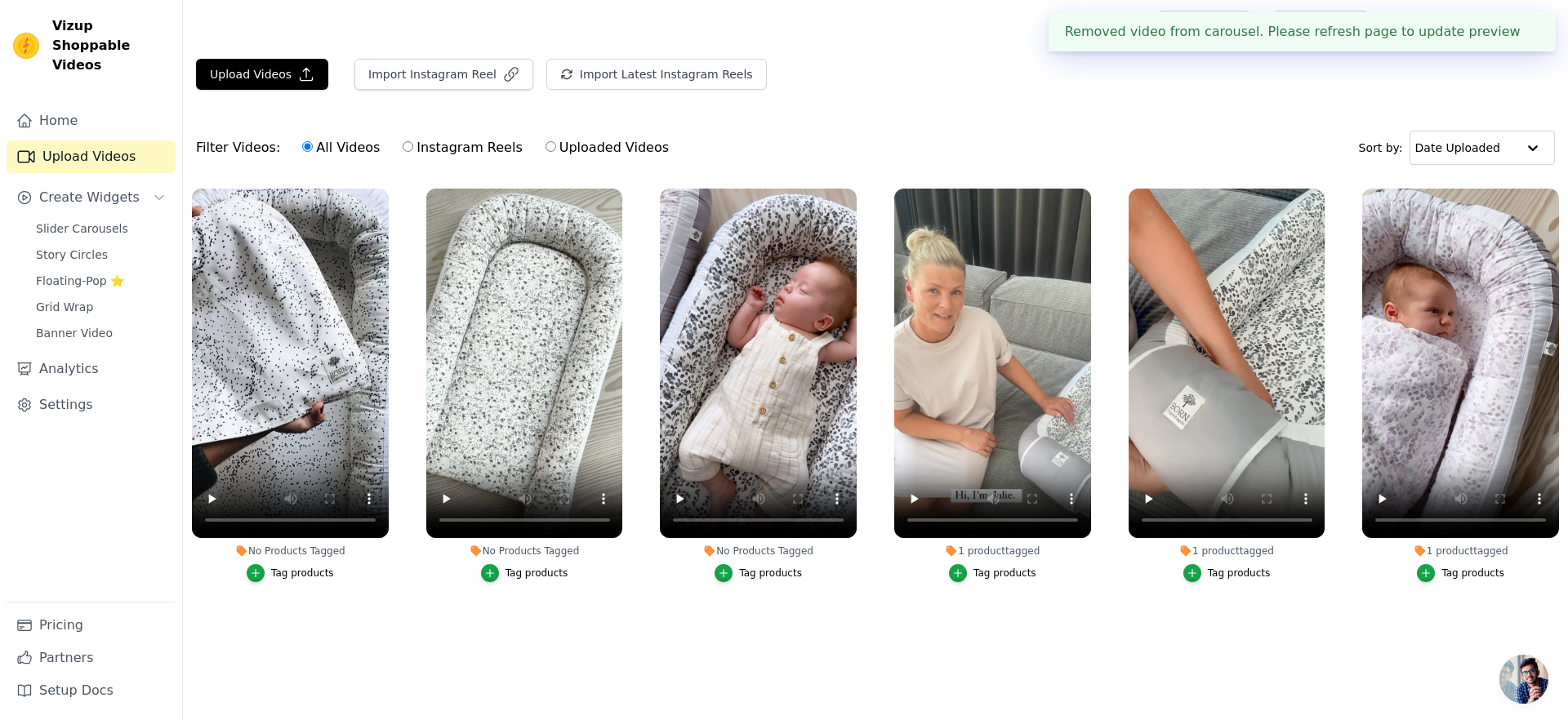
click at [595, 145] on label "Uploaded Videos" at bounding box center [607, 147] width 125 height 22
click at [556, 145] on input "Uploaded Videos" at bounding box center [550, 146] width 10 height 10
radio input "true"
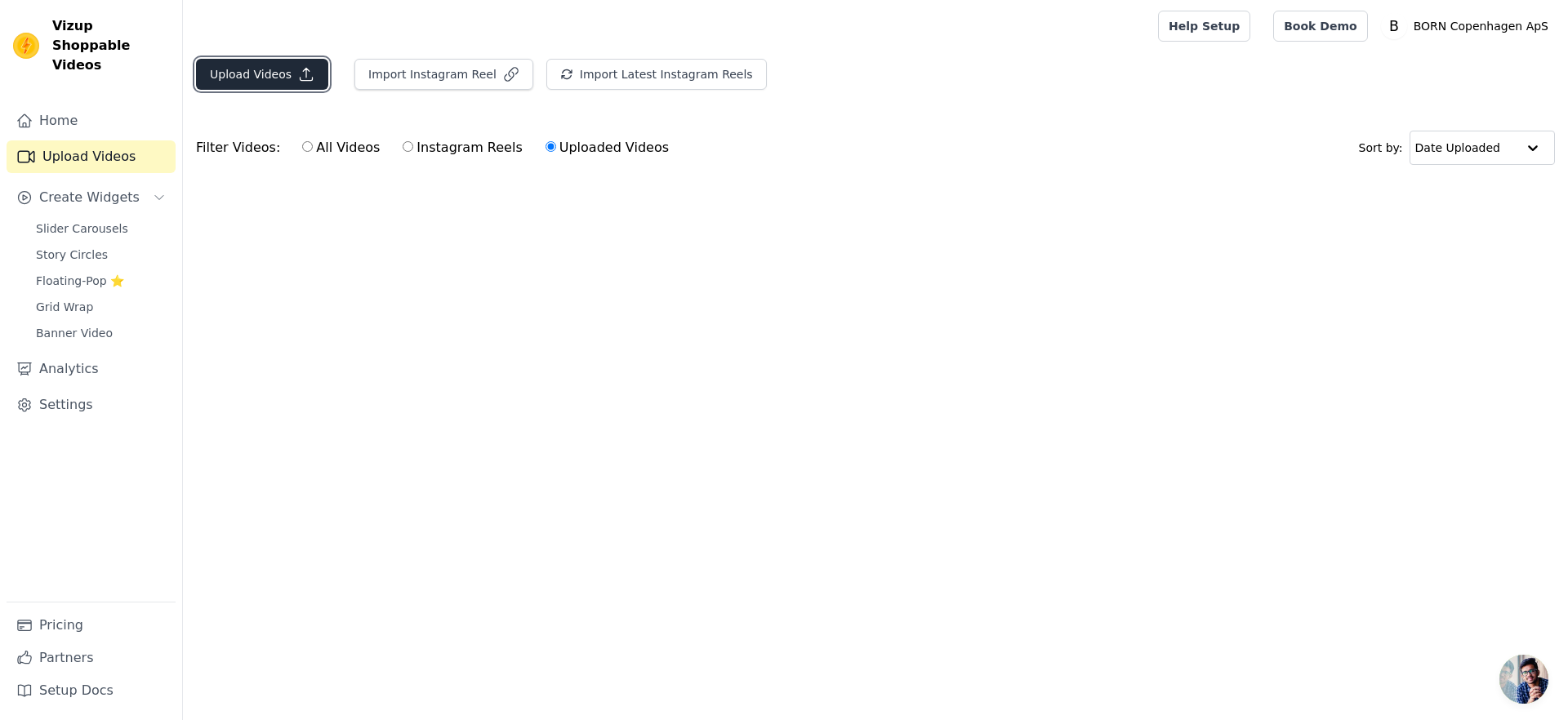
click at [282, 85] on button "Upload Videos" at bounding box center [262, 74] width 132 height 31
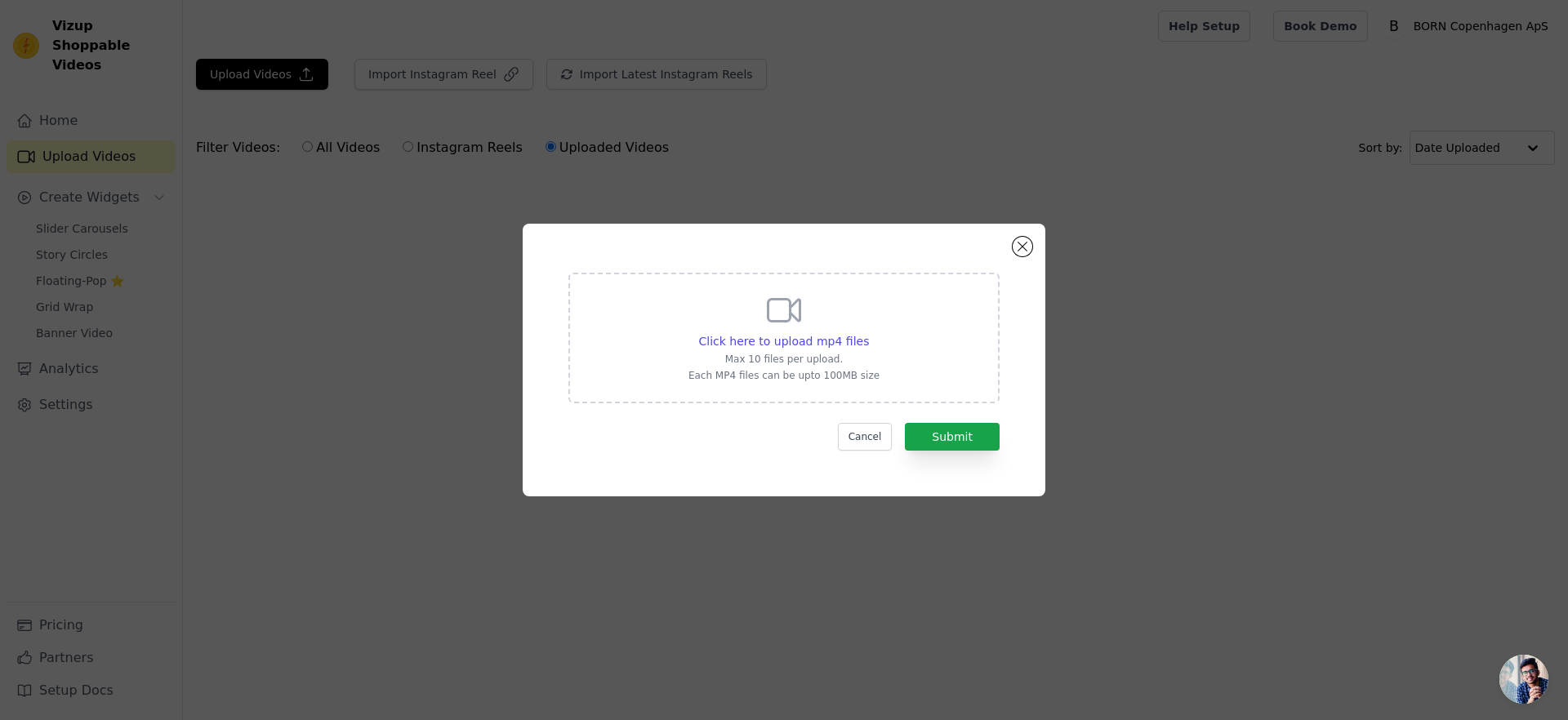
click at [803, 326] on icon at bounding box center [784, 310] width 39 height 39
click at [868, 332] on input "Click here to upload mp4 files Max 10 files per upload. Each MP4 files can be u…" at bounding box center [868, 332] width 1 height 1
click at [800, 331] on div "Click here to upload mp4 files Max 10 files per upload. Each MP4 files can be u…" at bounding box center [784, 337] width 191 height 92
click at [868, 332] on input "Click here to upload mp4 files Max 10 files per upload. Each MP4 files can be u…" at bounding box center [868, 332] width 1 height 1
type input "C:\fakepath\Video babynest vendbar Grey leaf m hovedunderlag.mp4"
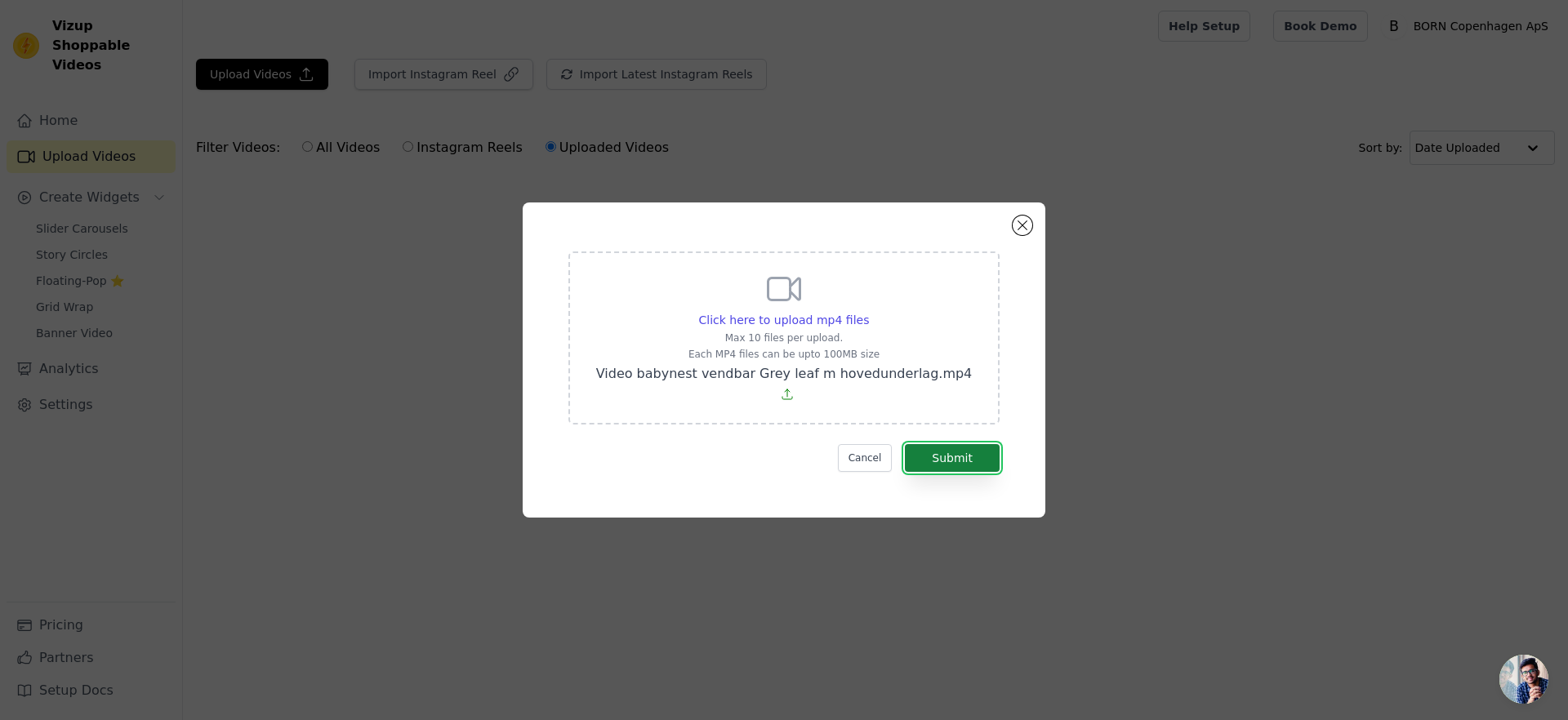
click at [990, 448] on button "Submit" at bounding box center [952, 458] width 95 height 28
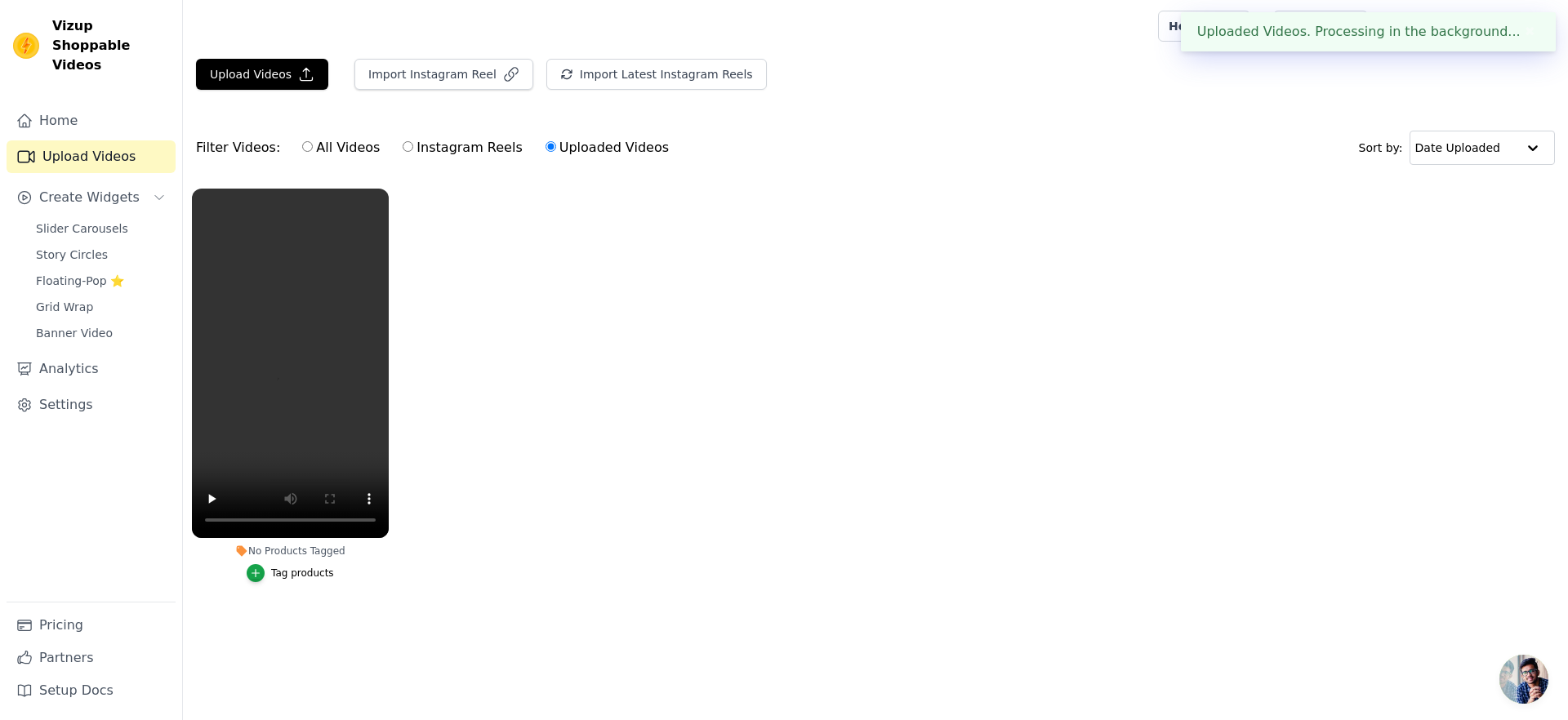
click at [328, 147] on label "All Videos" at bounding box center [340, 147] width 79 height 22
click at [312, 147] on input "All Videos" at bounding box center [307, 146] width 10 height 10
radio input "true"
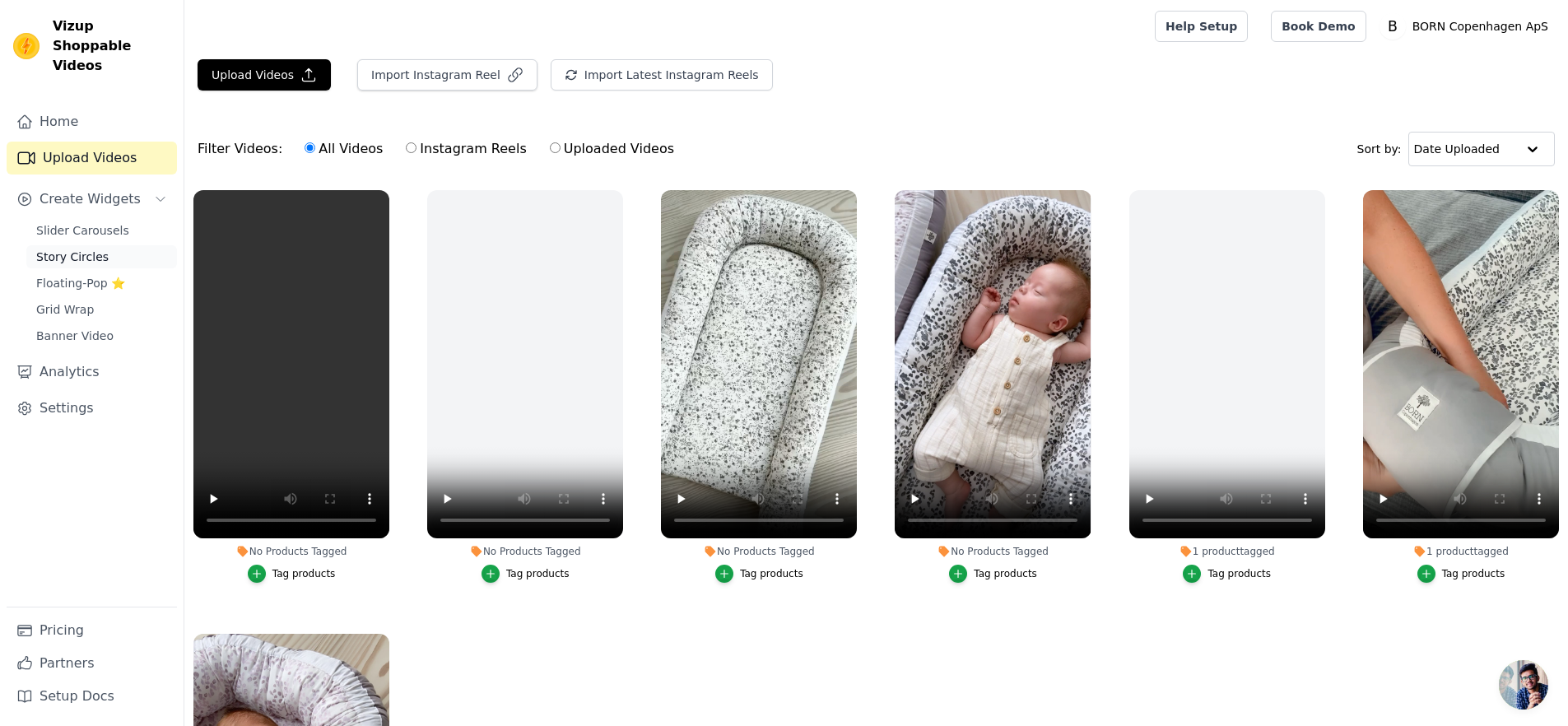
click at [78, 249] on span "Story Circles" at bounding box center [72, 256] width 73 height 16
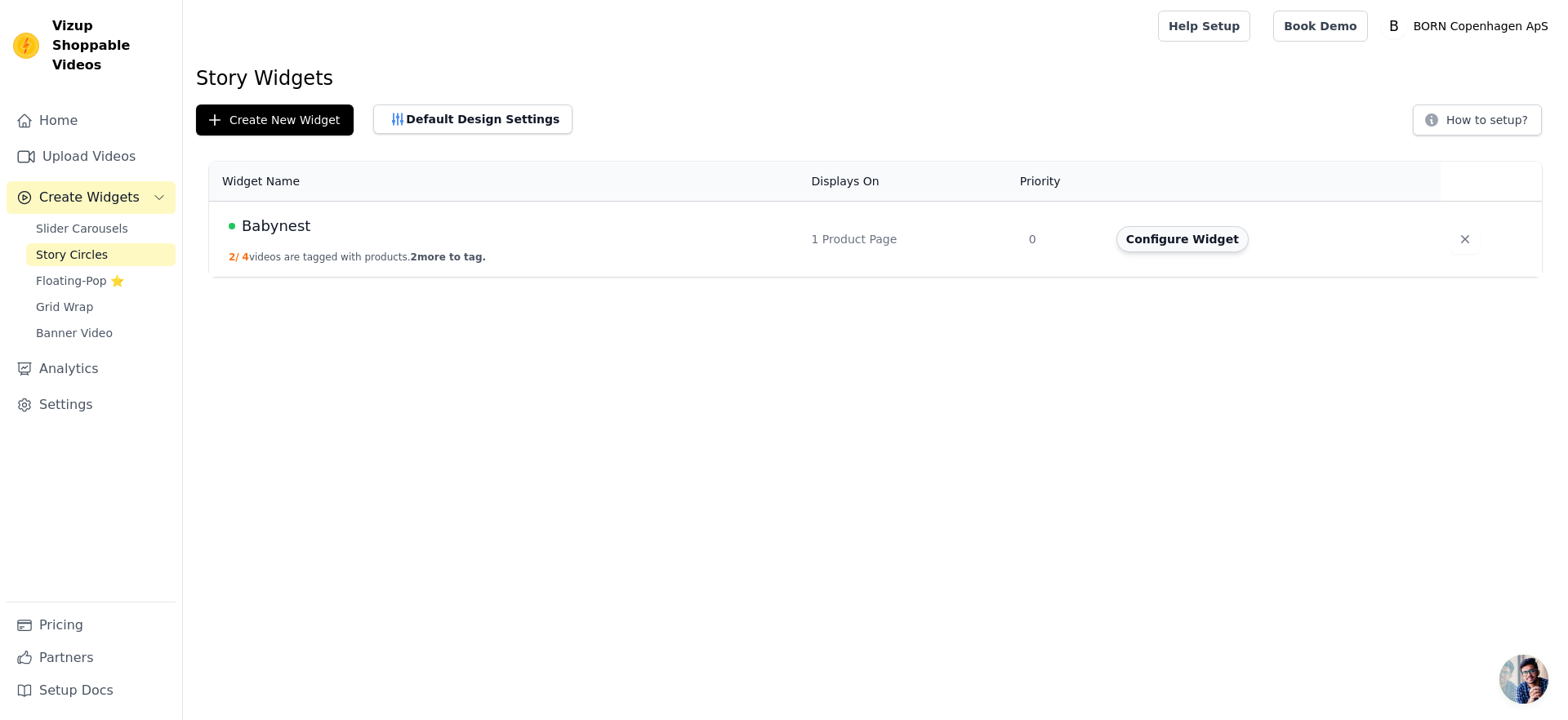
click at [1200, 248] on button "Configure Widget" at bounding box center [1182, 239] width 132 height 26
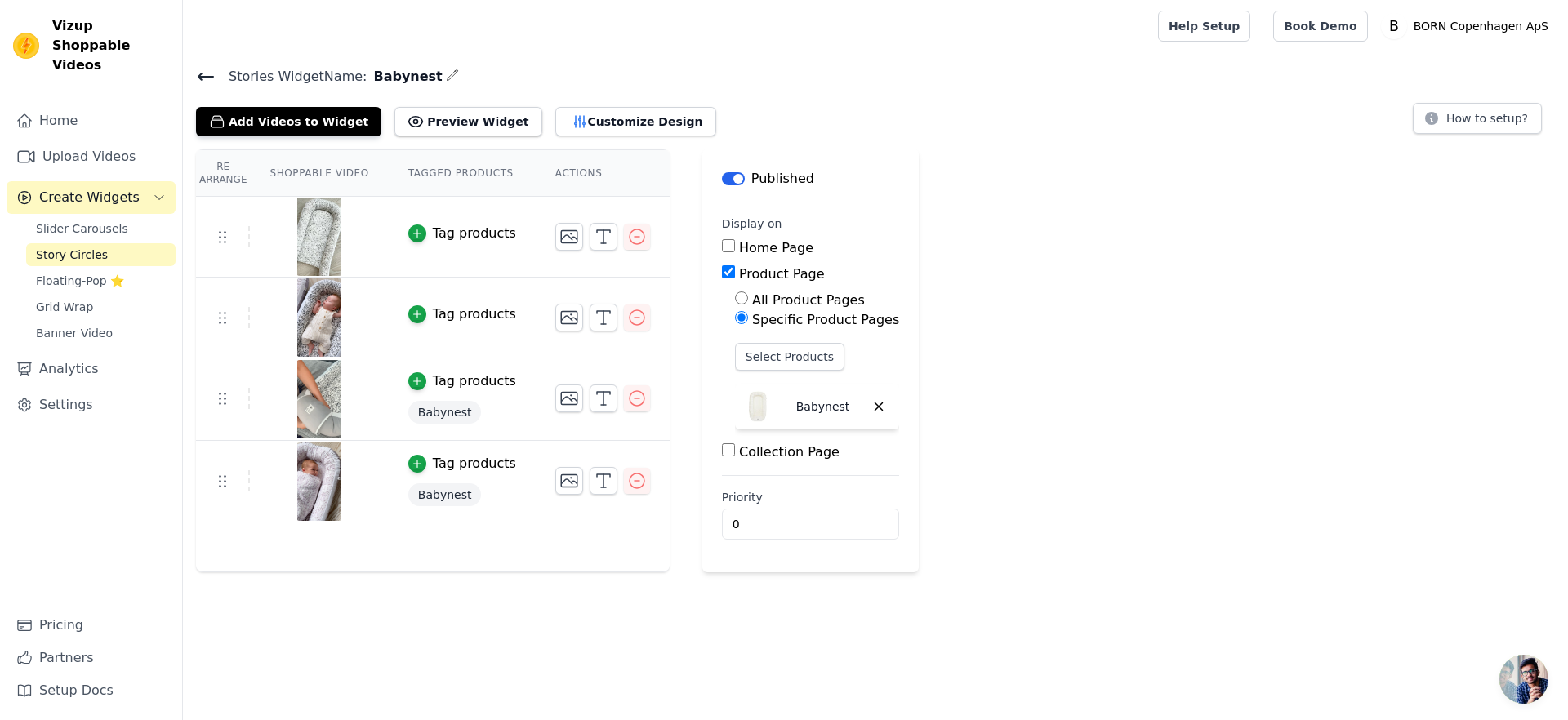
click at [306, 136] on div "Stories Widget Name: Babynest Add Videos to Widget Preview Widget Customize Des…" at bounding box center [875, 319] width 1385 height 507
click at [305, 129] on button "Add Videos to Widget" at bounding box center [289, 121] width 186 height 29
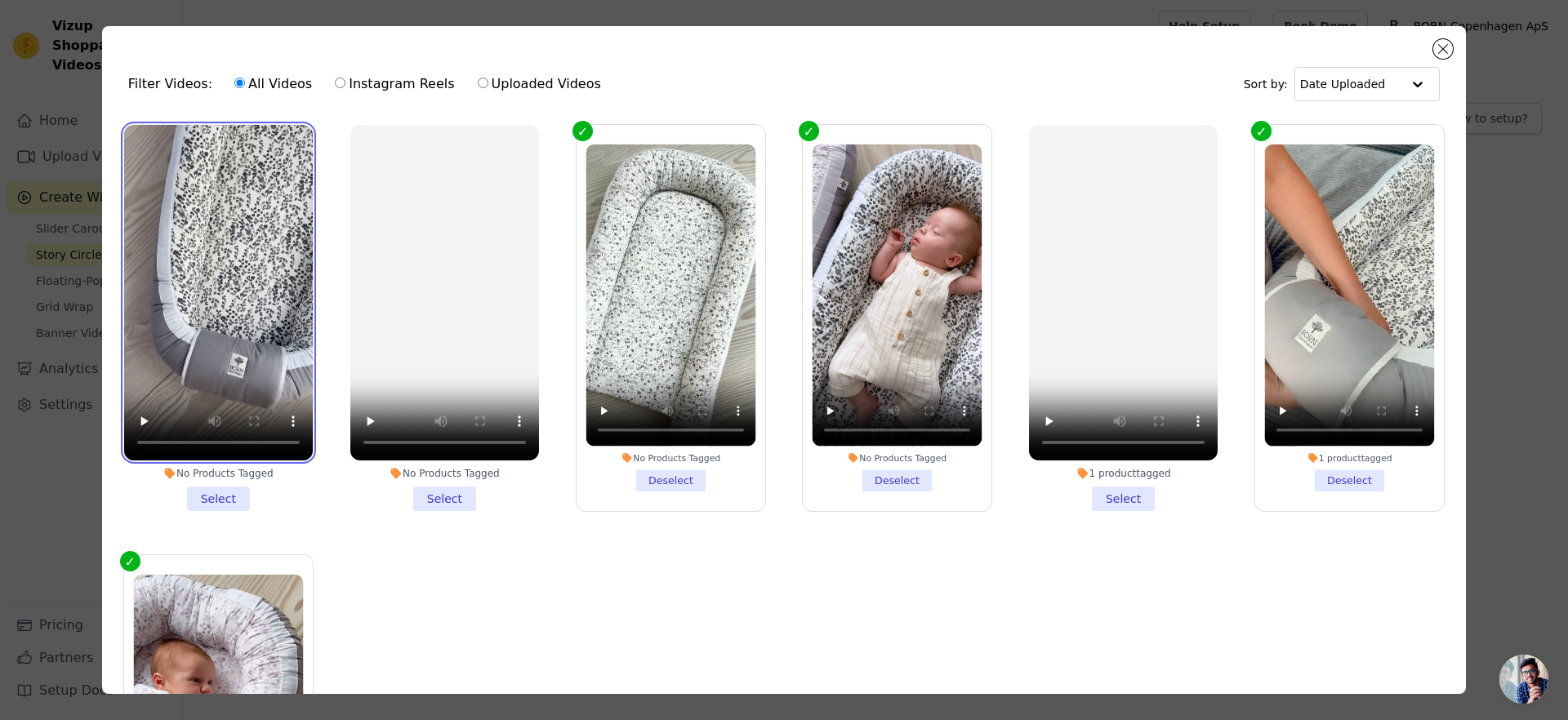
click at [232, 308] on video at bounding box center [218, 292] width 188 height 336
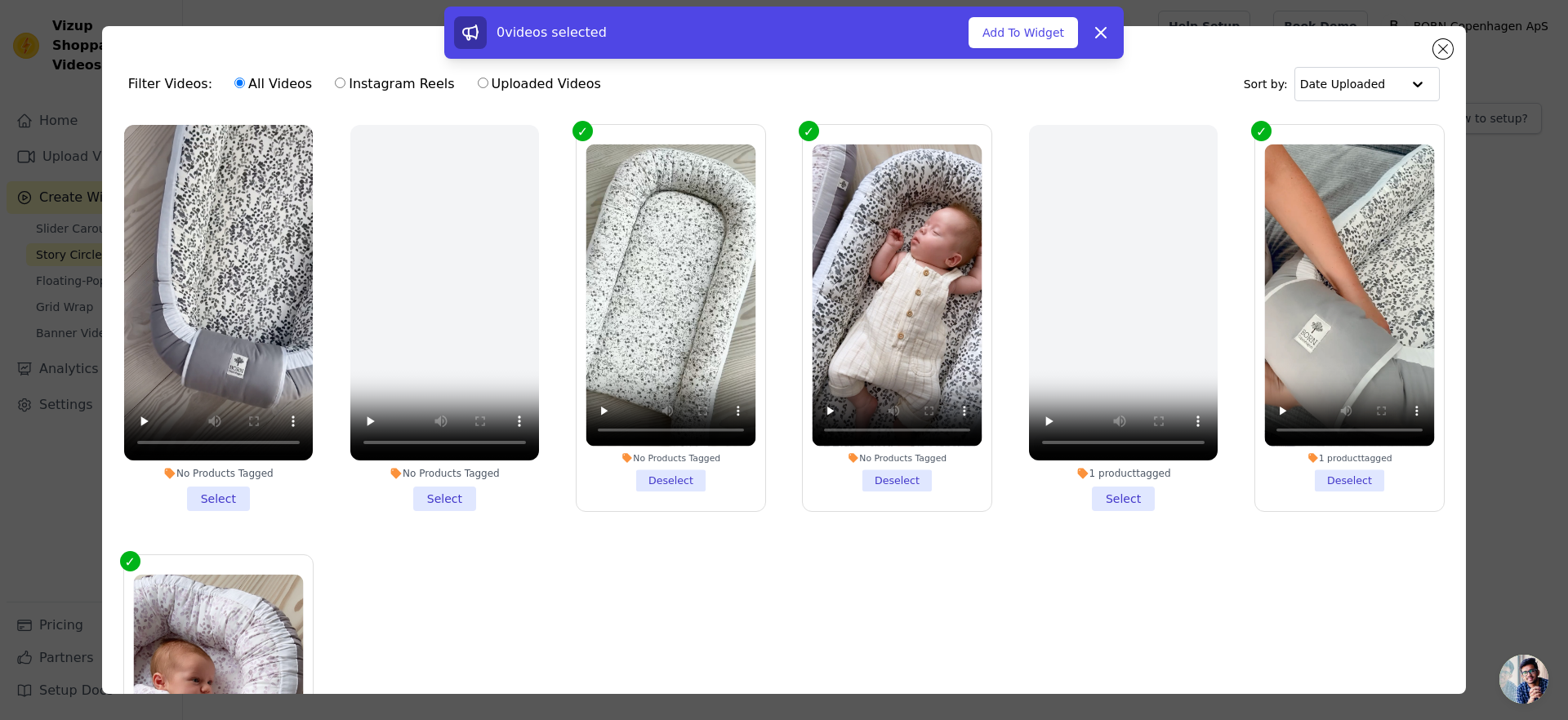
click at [213, 484] on li "No Products Tagged Select" at bounding box center [218, 318] width 188 height 386
click at [0, 0] on input "No Products Tagged Select" at bounding box center [0, 0] width 0 height 0
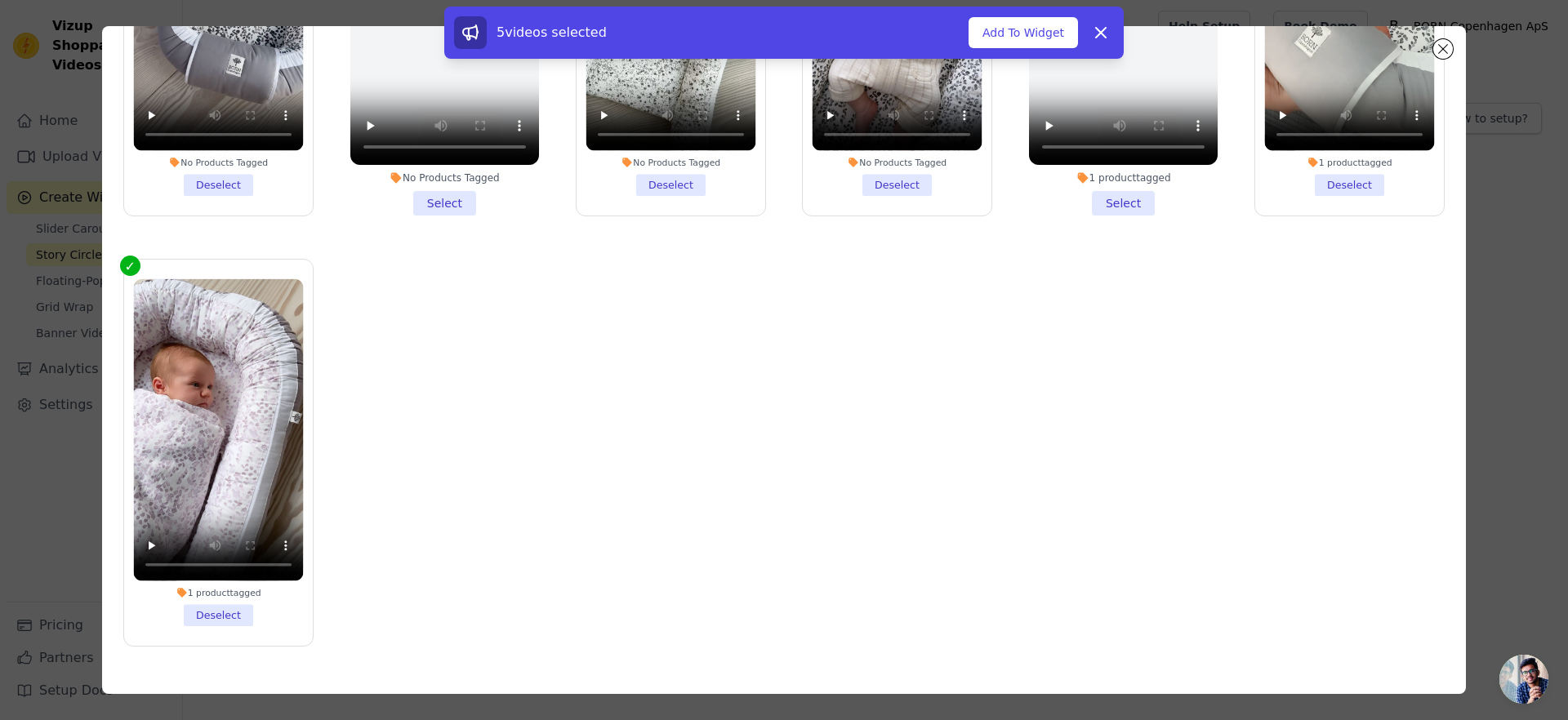
scroll to position [142, 0]
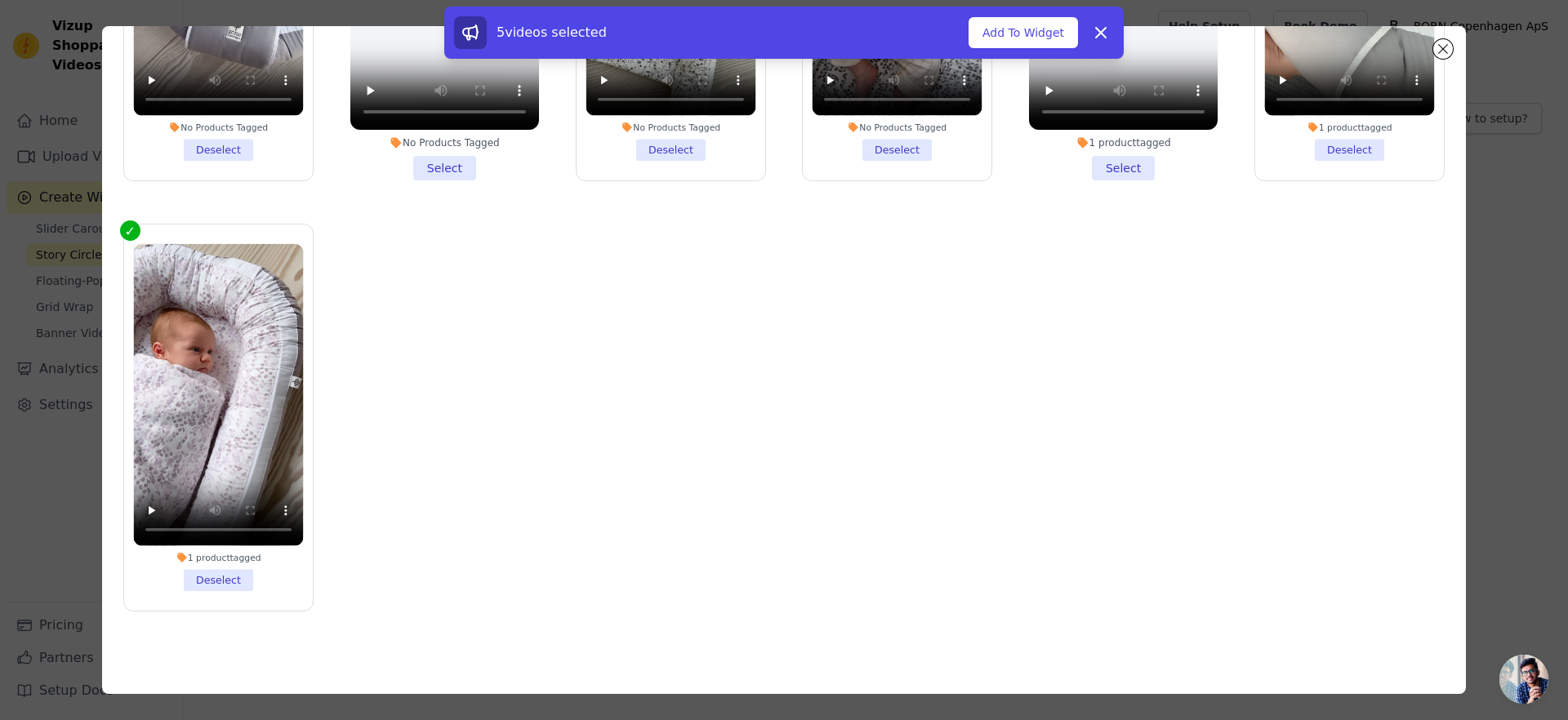
drag, startPoint x: 203, startPoint y: 563, endPoint x: 233, endPoint y: 569, distance: 30.6
click at [203, 564] on li "1 product tagged Deselect" at bounding box center [218, 416] width 170 height 347
click at [0, 0] on input "1 product tagged Deselect" at bounding box center [0, 0] width 0 height 0
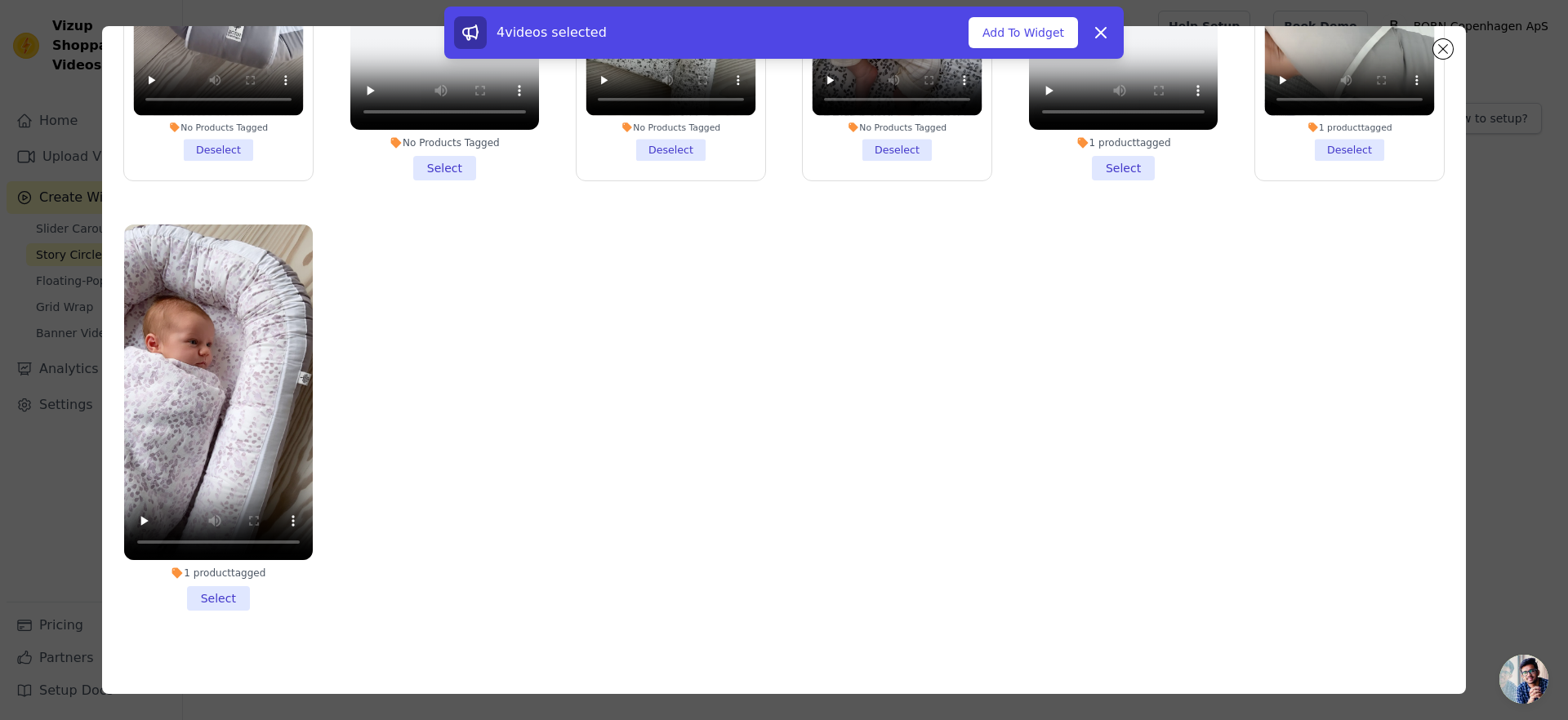
click at [233, 578] on li "1 product tagged Select" at bounding box center [218, 417] width 188 height 386
click at [0, 0] on input "1 product tagged Select" at bounding box center [0, 0] width 0 height 0
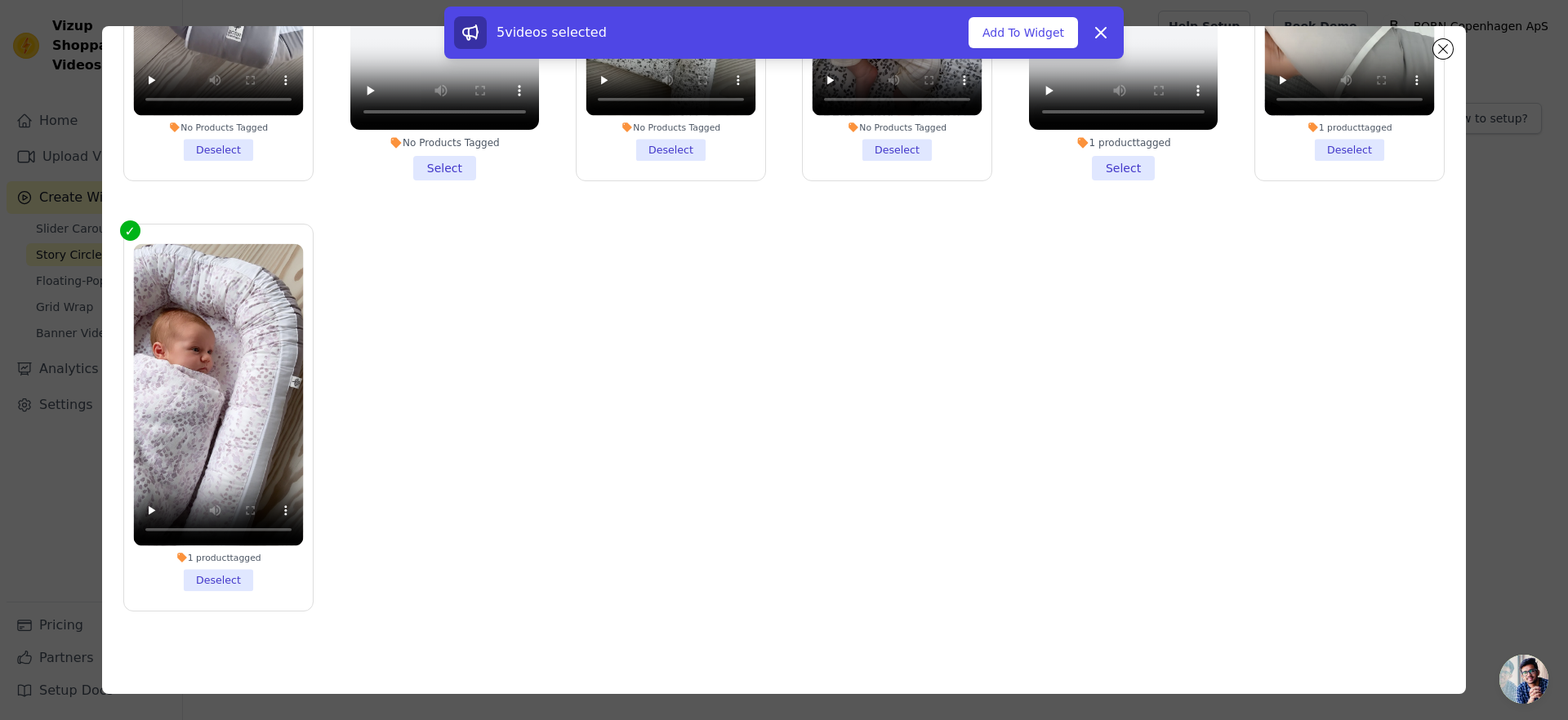
scroll to position [0, 0]
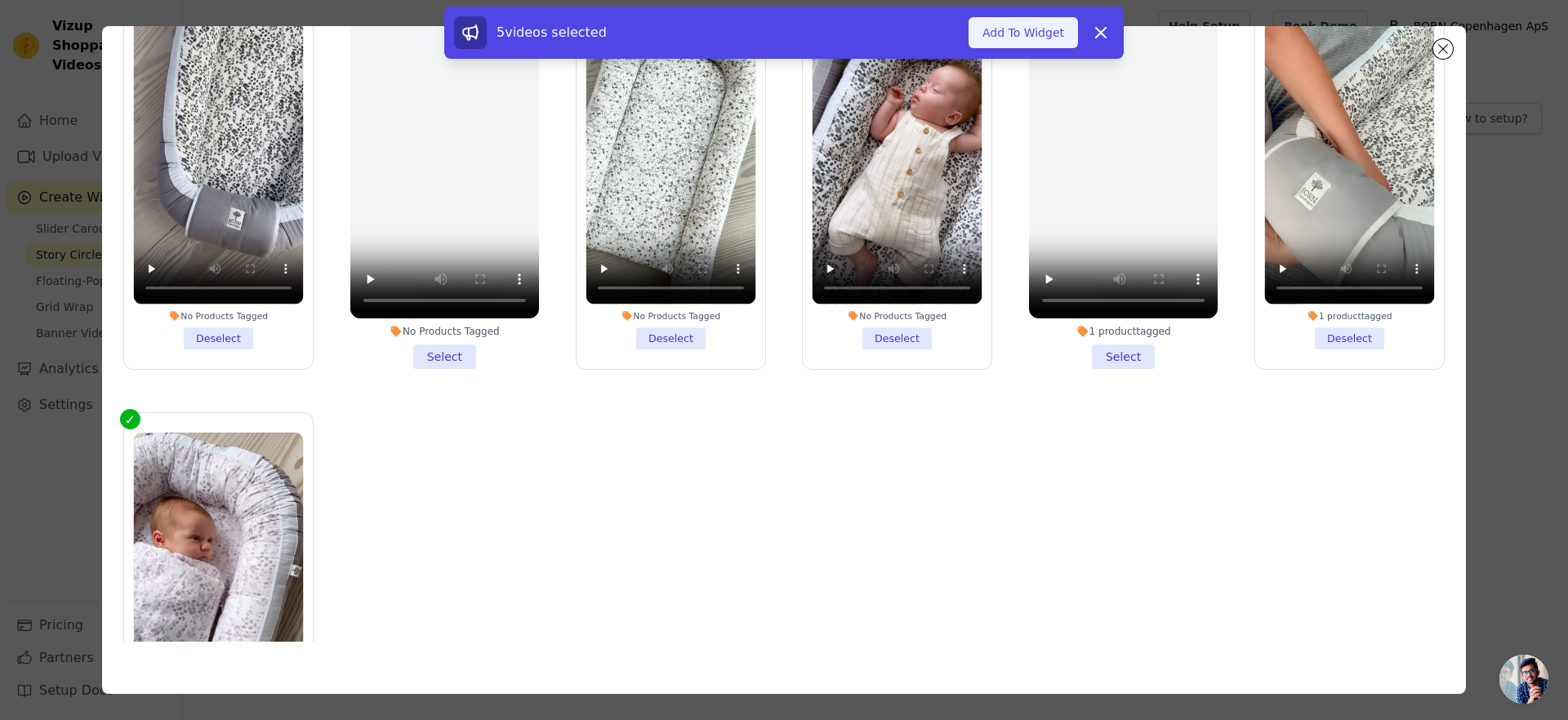
click at [1033, 34] on button "Add To Widget" at bounding box center [1023, 32] width 110 height 31
